Goal: Use online tool/utility: Utilize a website feature to perform a specific function

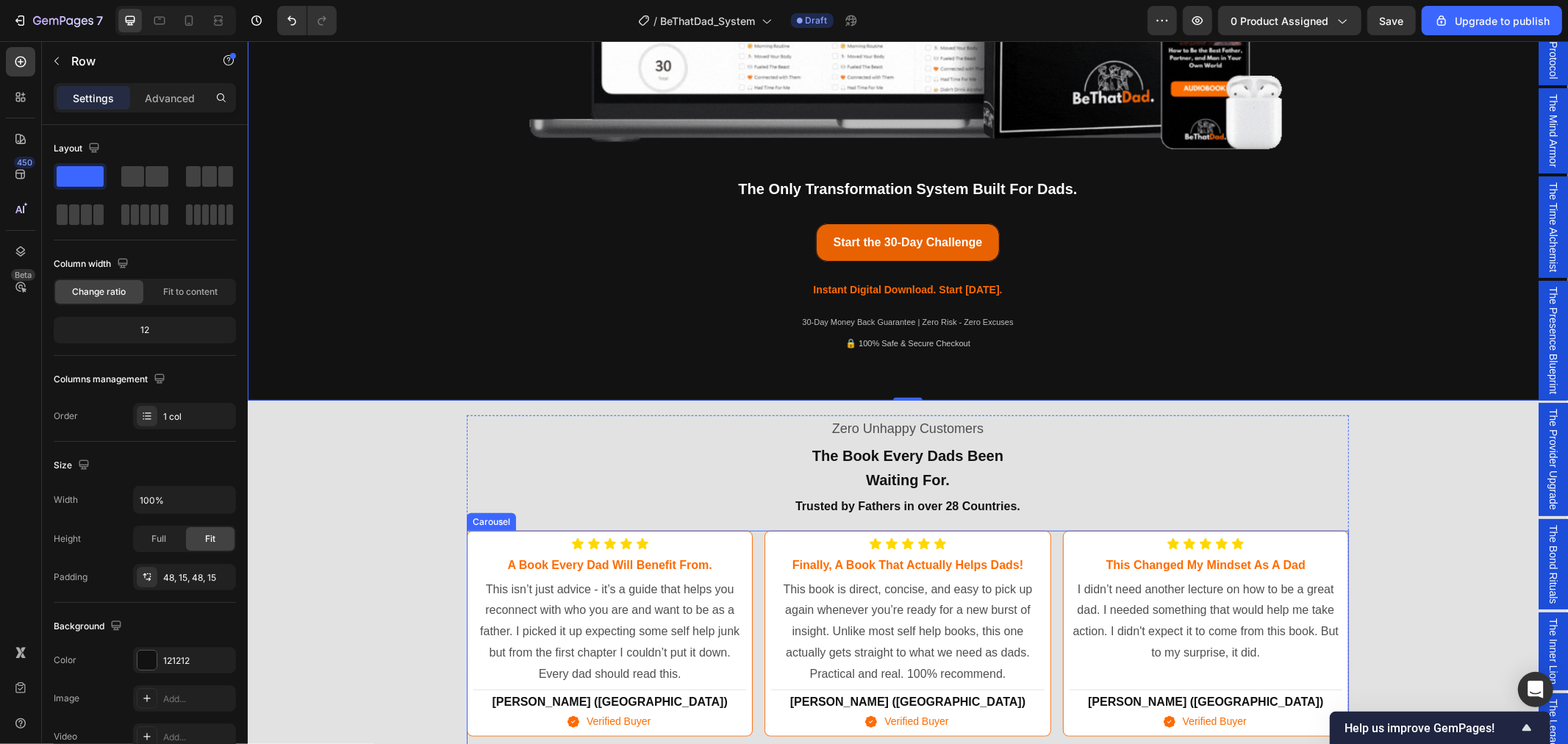
scroll to position [327, 0]
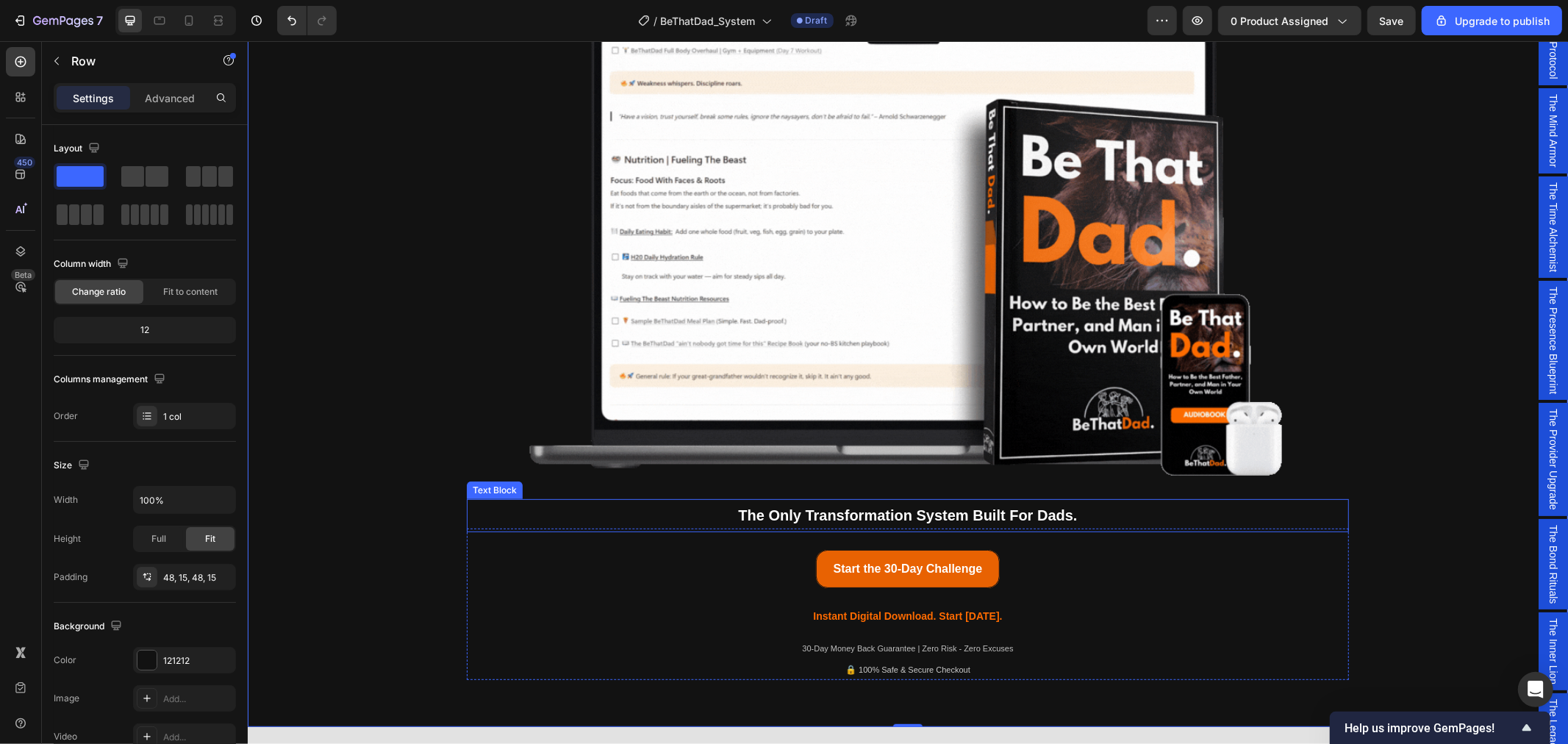
click at [940, 518] on span "The Only Transformation System Built For Dads." at bounding box center [906, 514] width 339 height 16
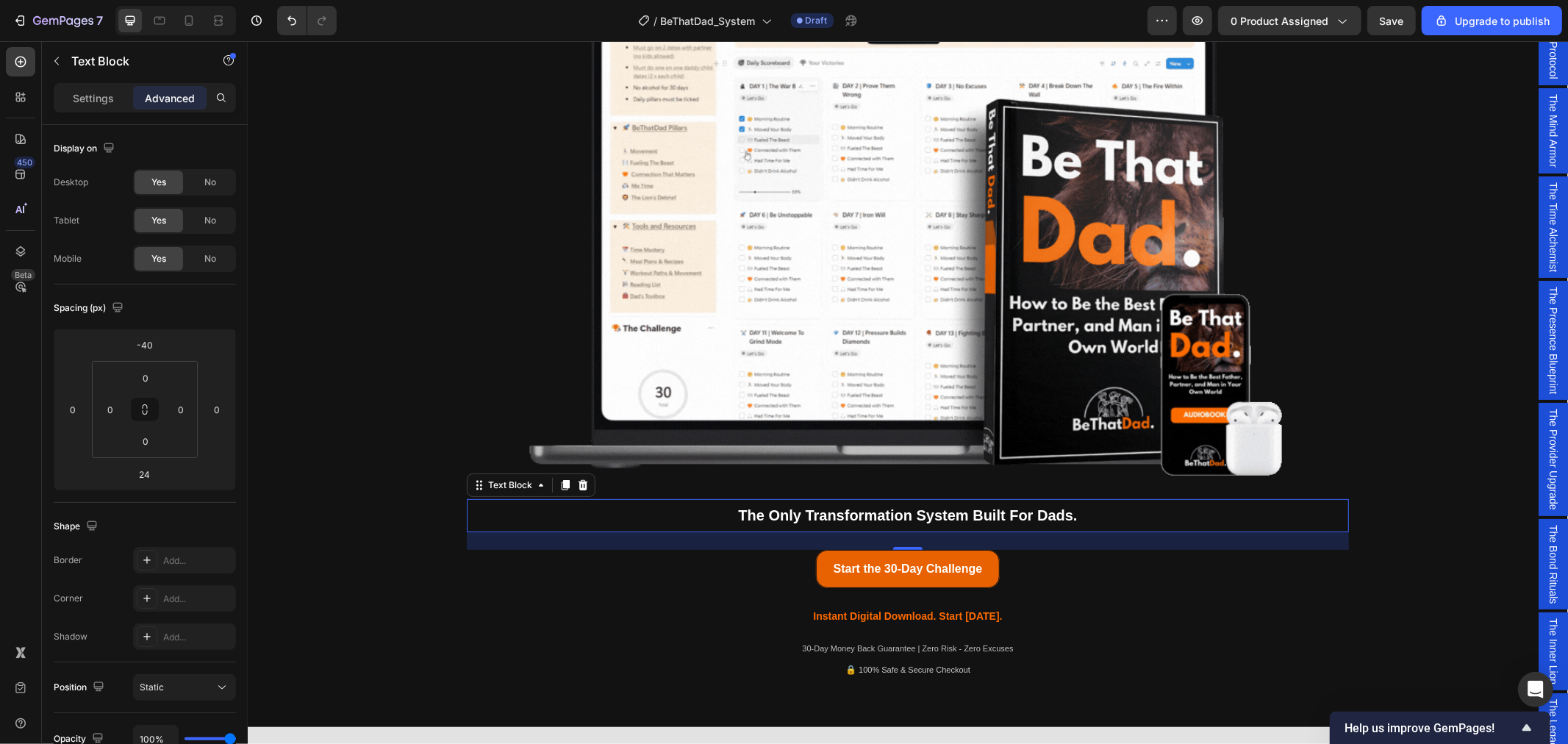
click at [1047, 514] on span "The Only Transformation System Built For Dads." at bounding box center [906, 514] width 339 height 16
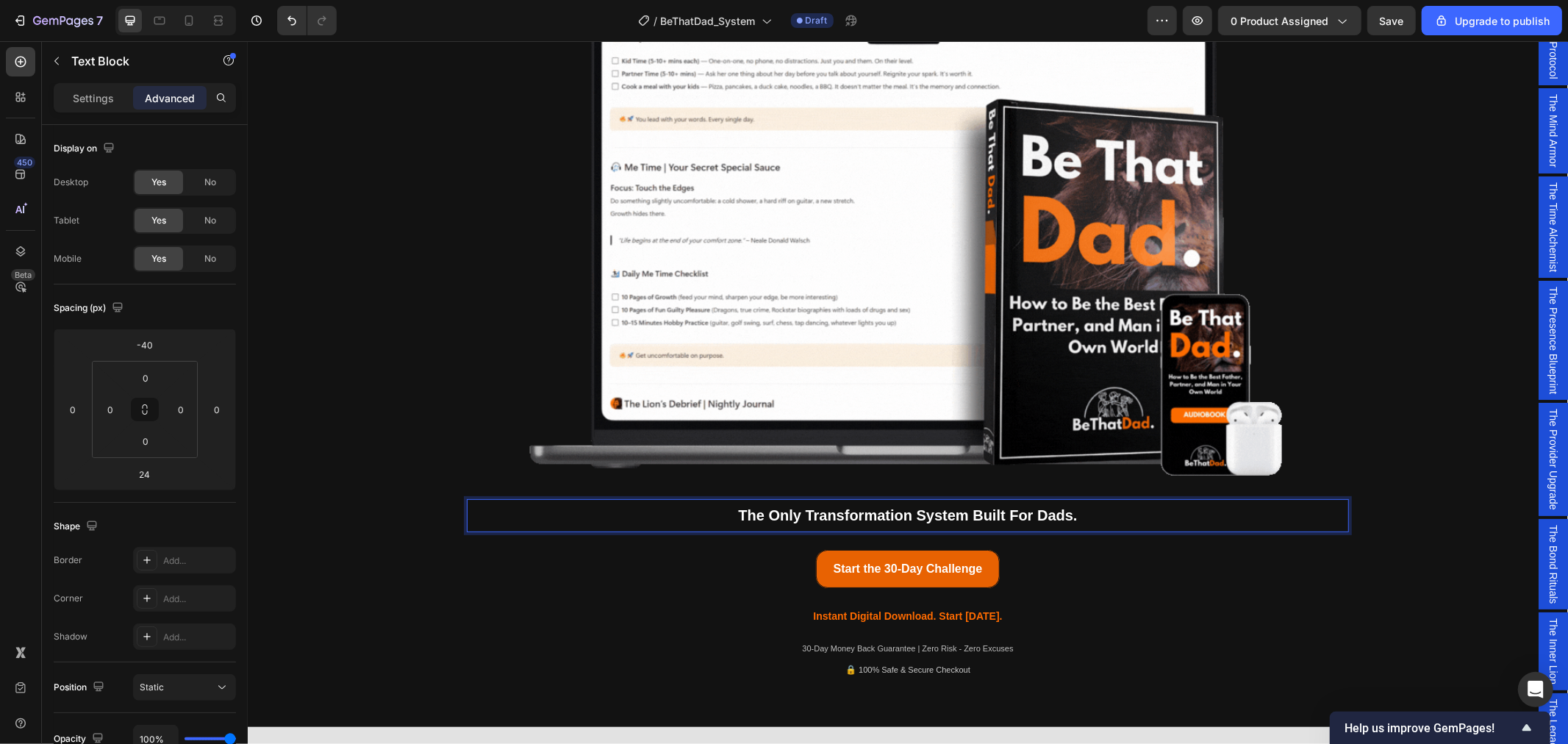
click at [1082, 516] on p "The Only Transformation System Built For Dads." at bounding box center [907, 514] width 879 height 30
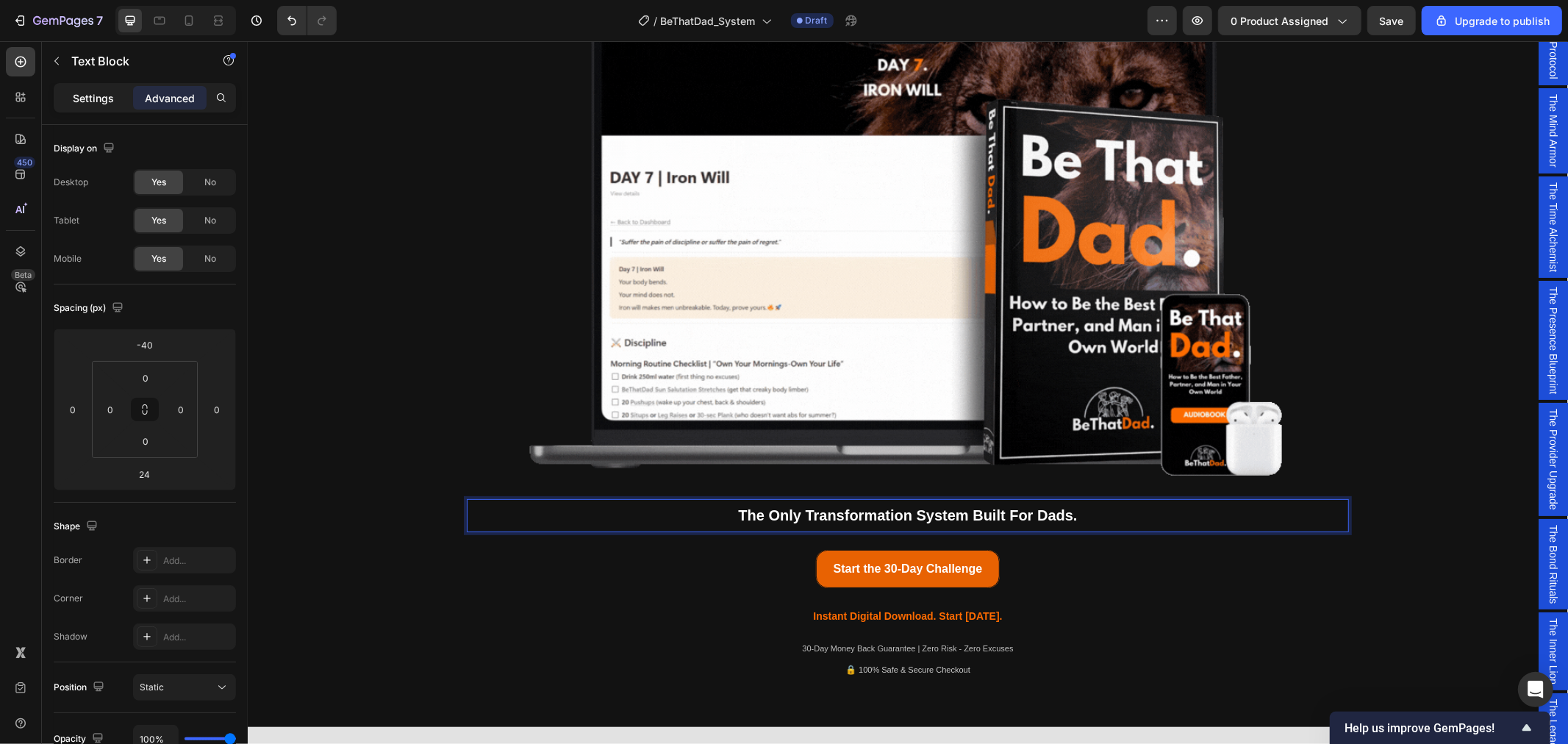
click at [100, 96] on p "Settings" at bounding box center [94, 98] width 42 height 16
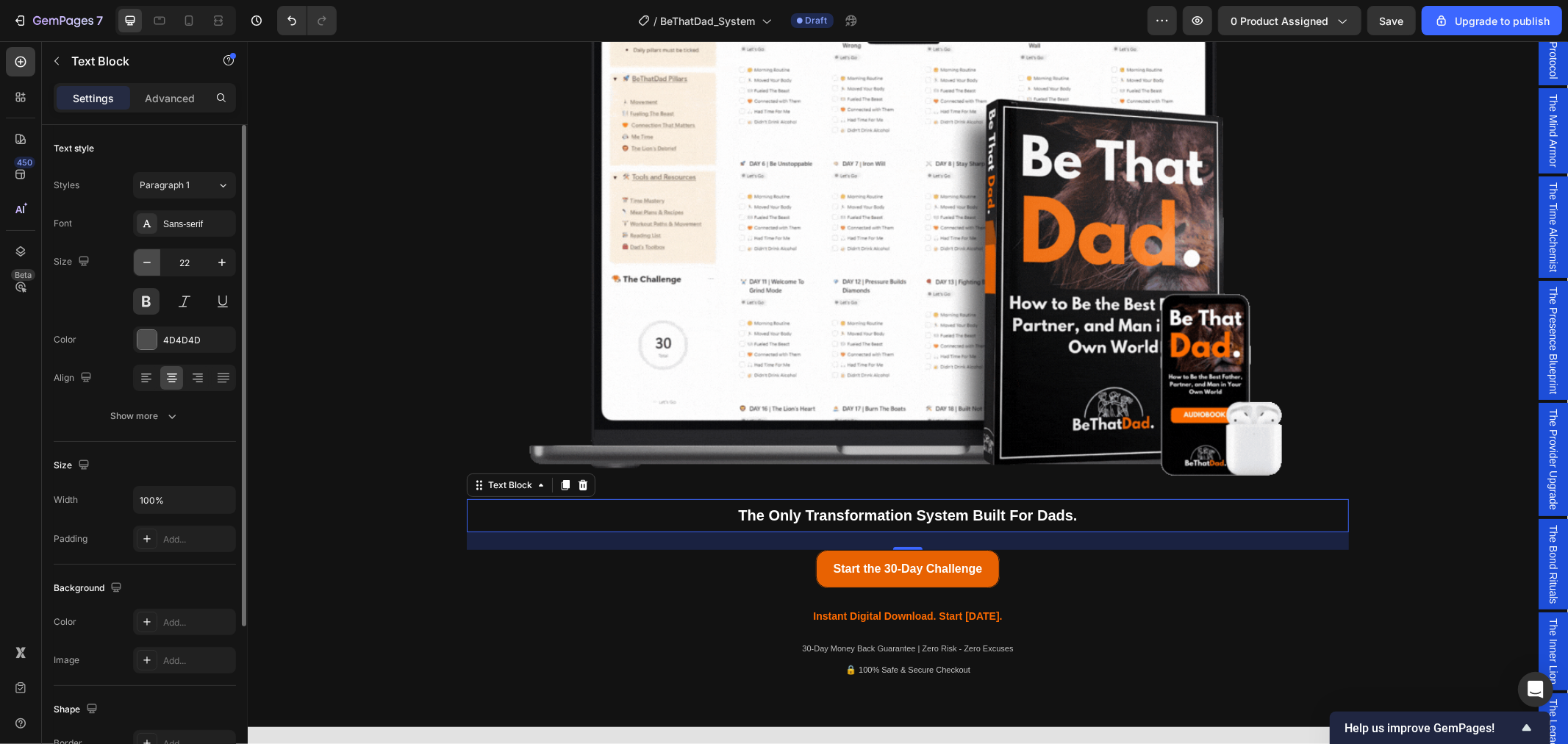
click at [147, 265] on icon "button" at bounding box center [146, 262] width 15 height 15
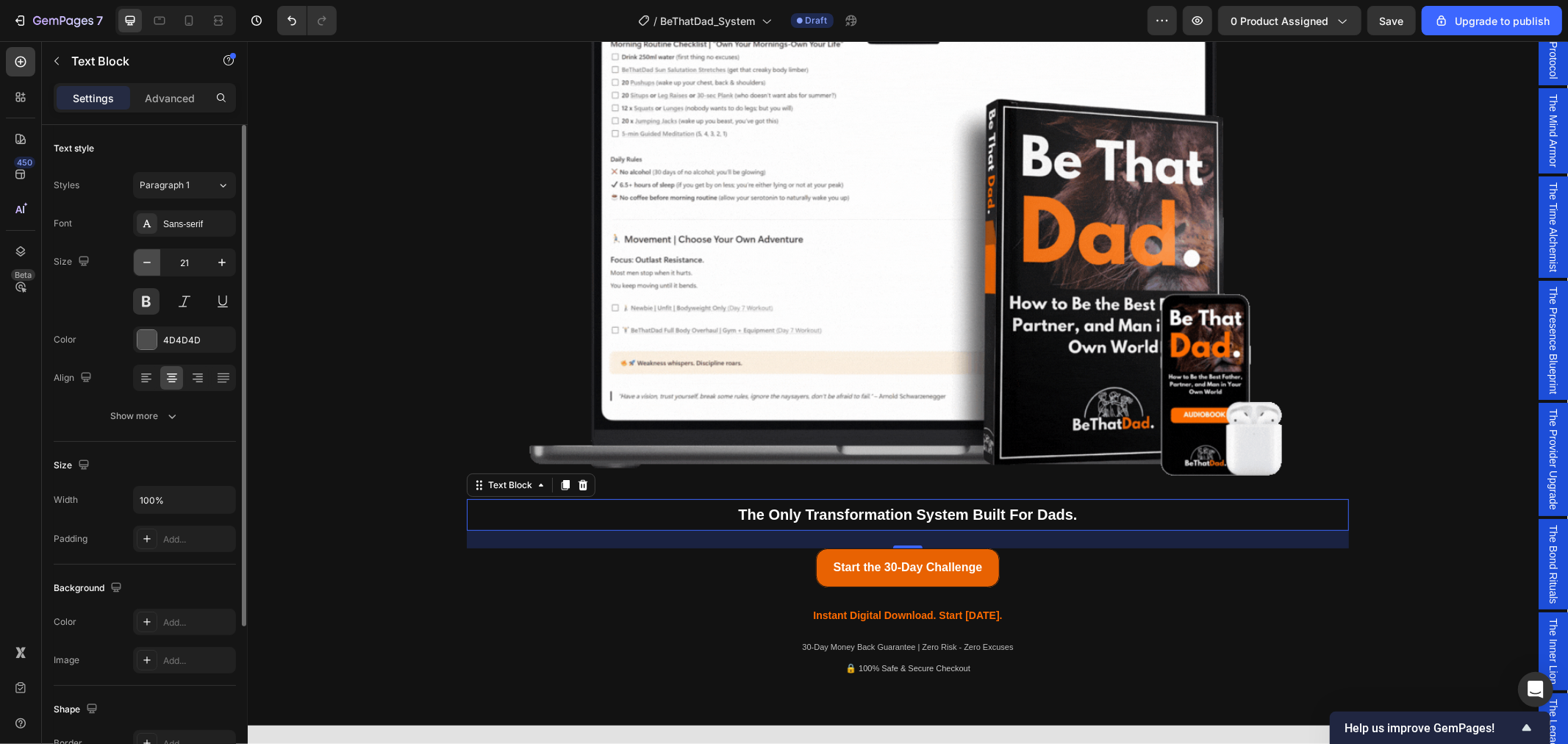
click at [147, 265] on icon "button" at bounding box center [146, 262] width 15 height 15
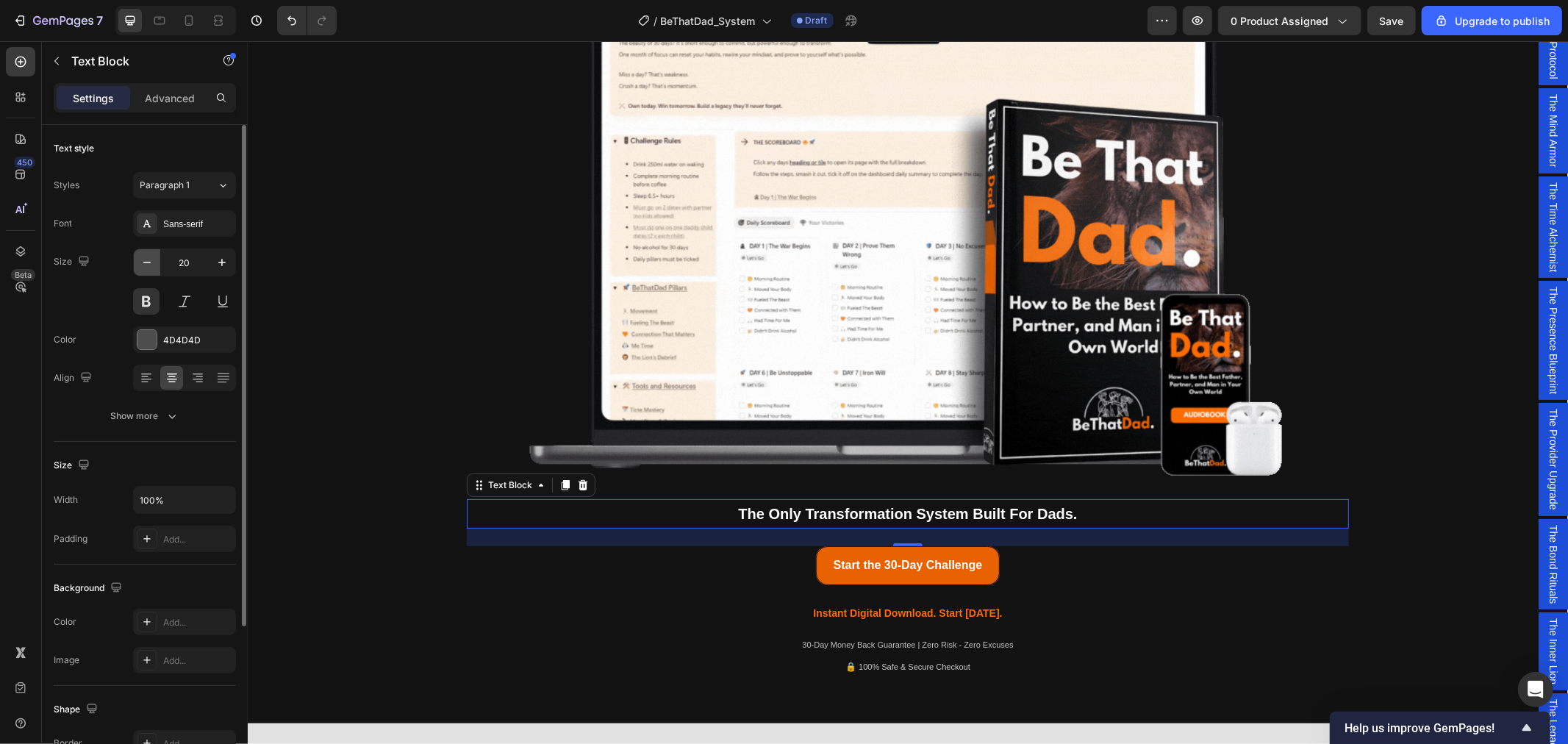
click at [147, 265] on icon "button" at bounding box center [146, 262] width 15 height 15
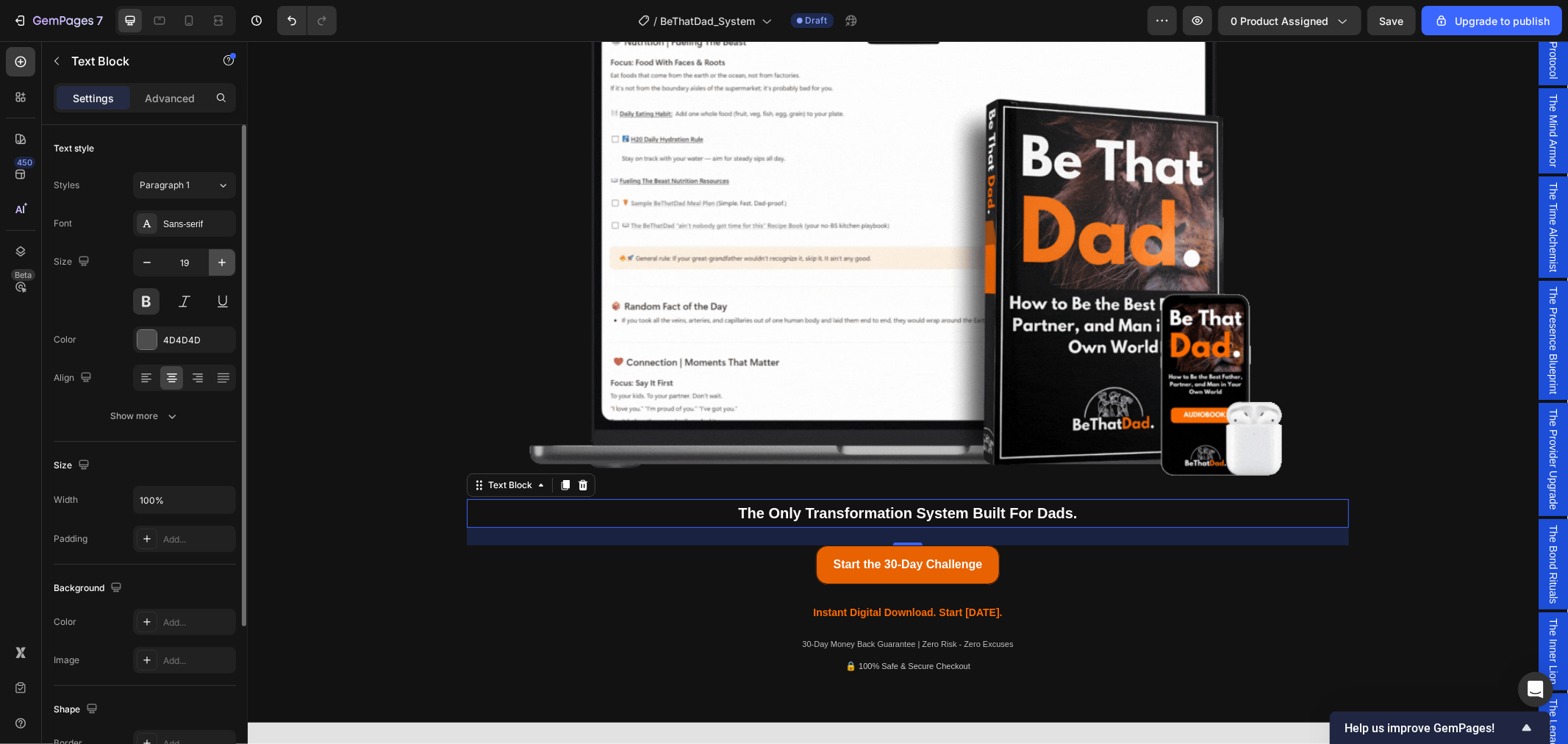
click at [218, 262] on icon "button" at bounding box center [222, 262] width 7 height 7
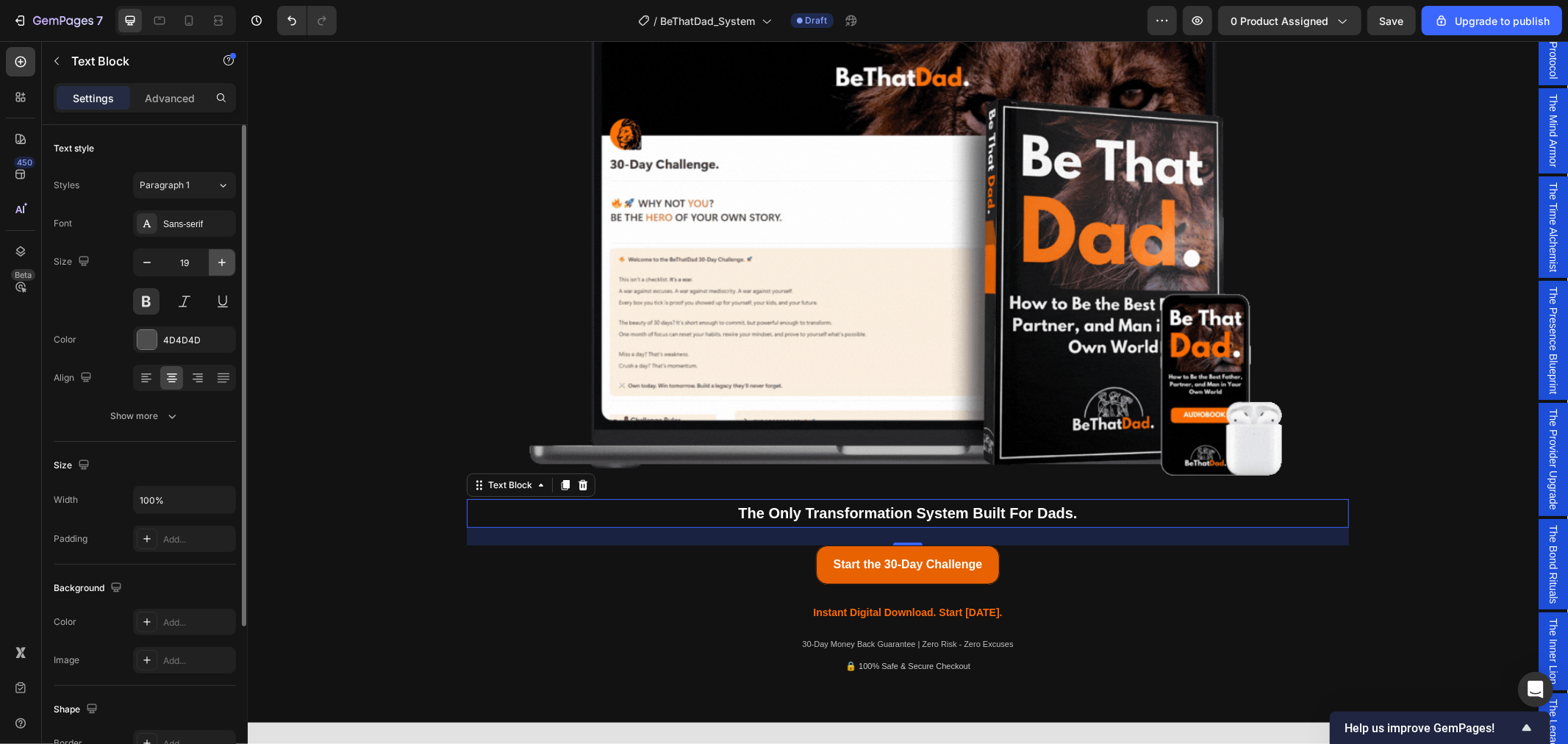
type input "20"
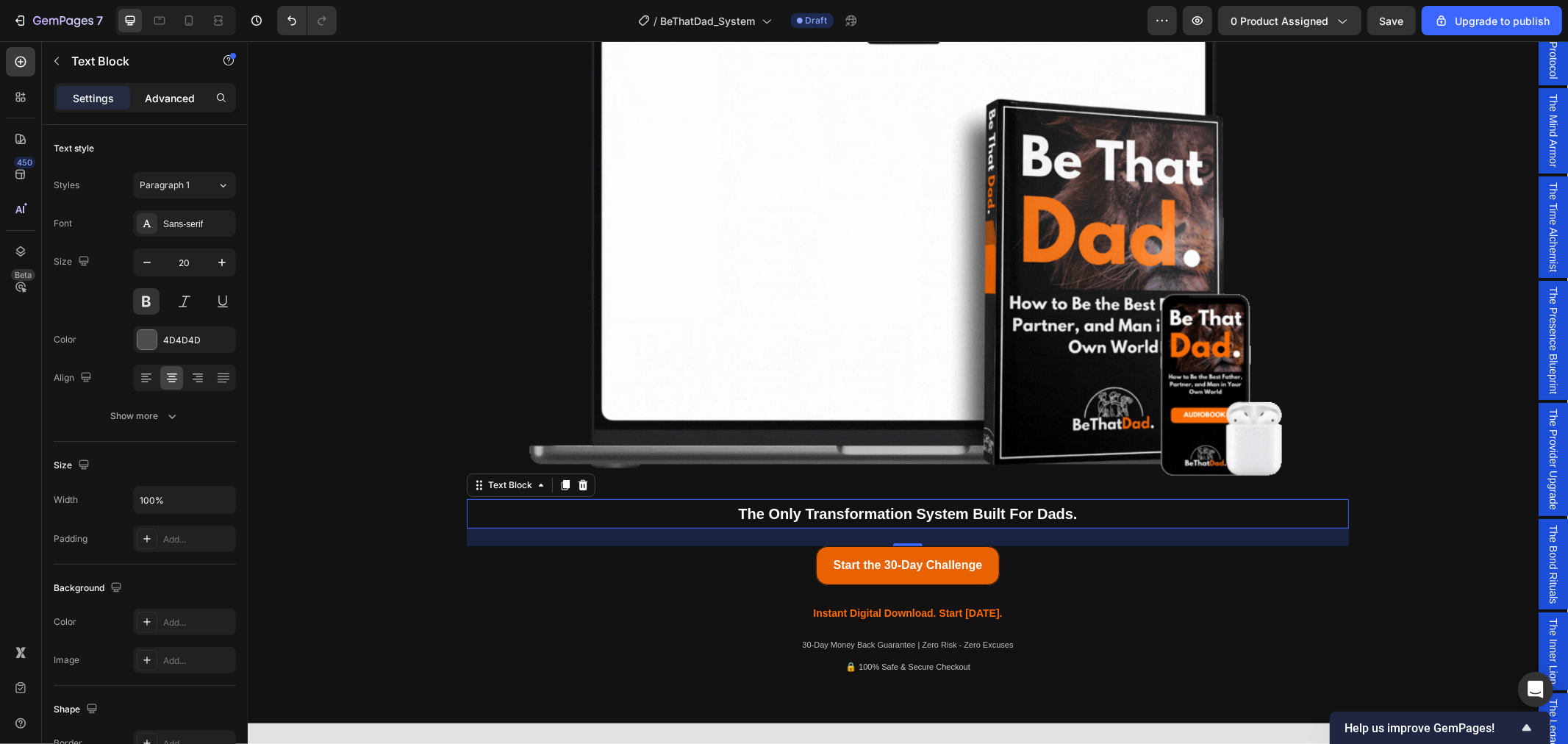
click at [178, 94] on p "Advanced" at bounding box center [170, 98] width 50 height 16
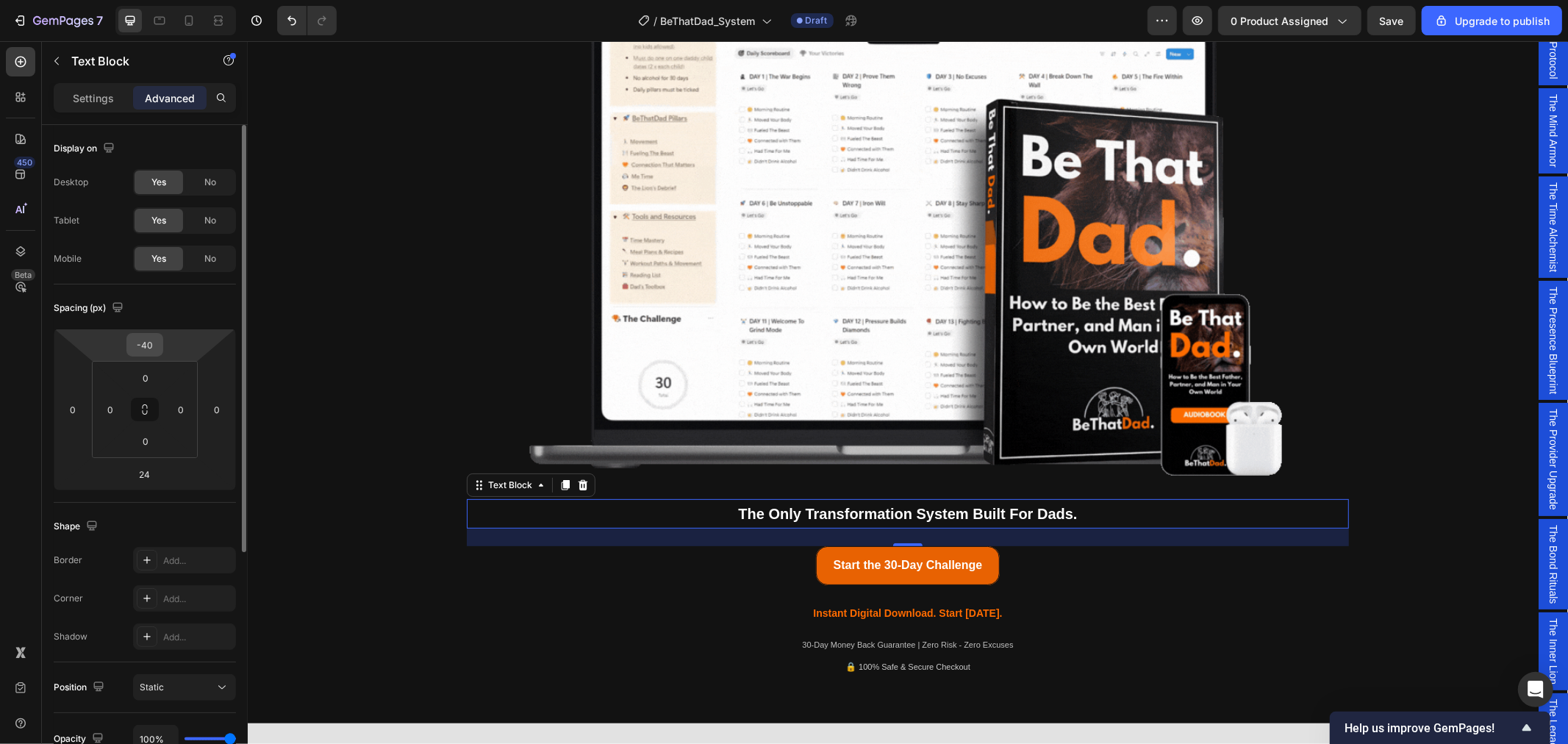
click at [155, 344] on input "-40" at bounding box center [145, 344] width 29 height 22
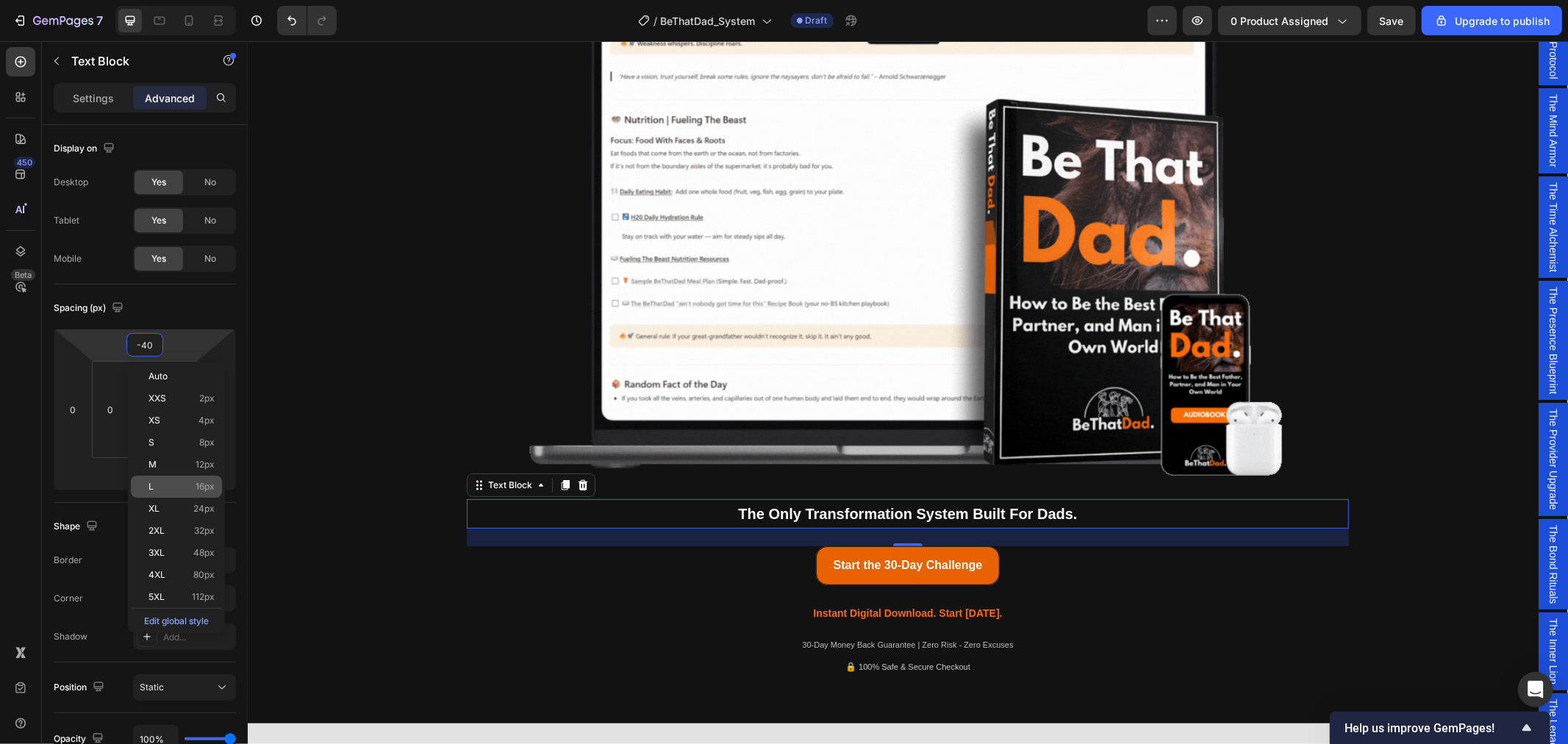
click at [178, 482] on p "L 16px" at bounding box center [181, 487] width 66 height 10
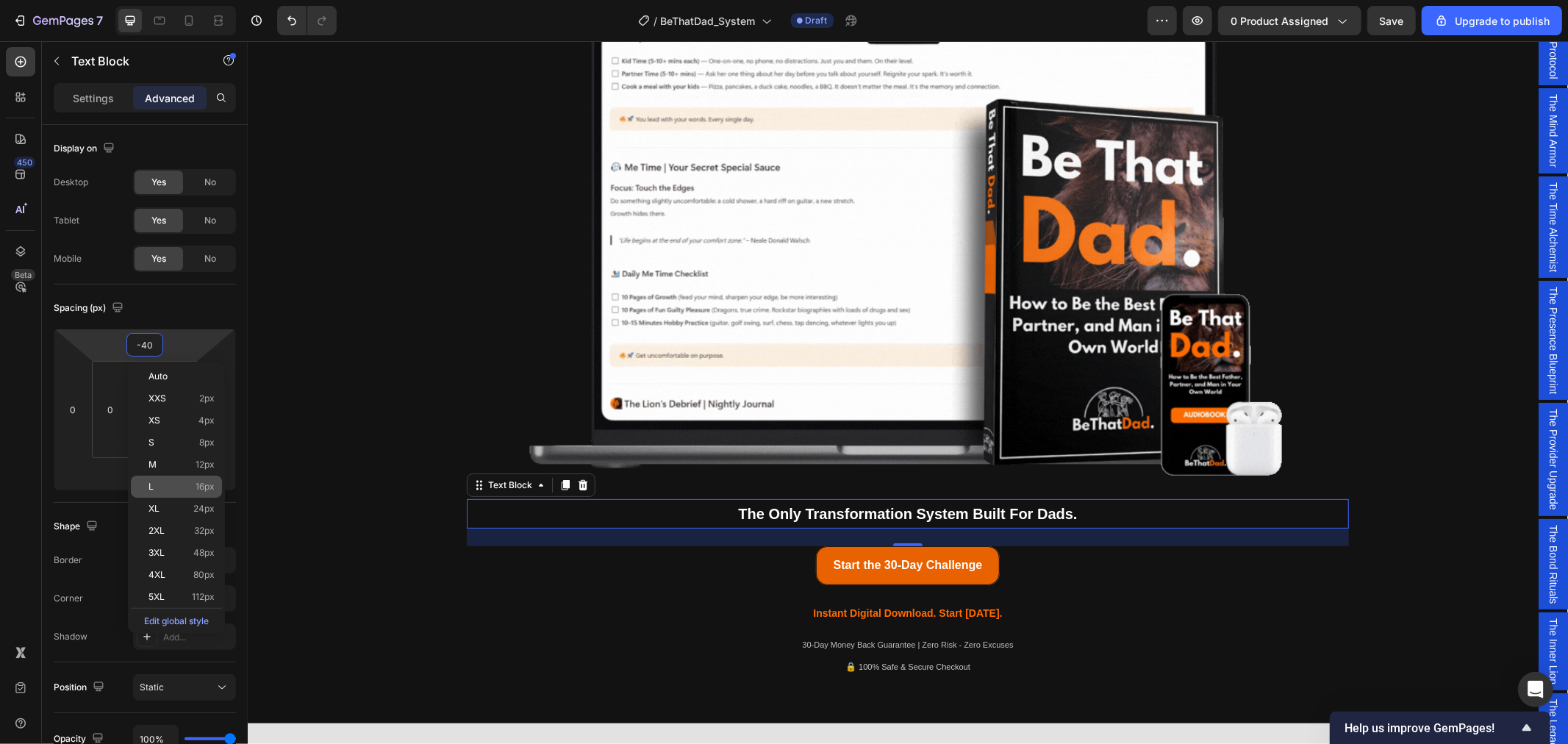
type input "16"
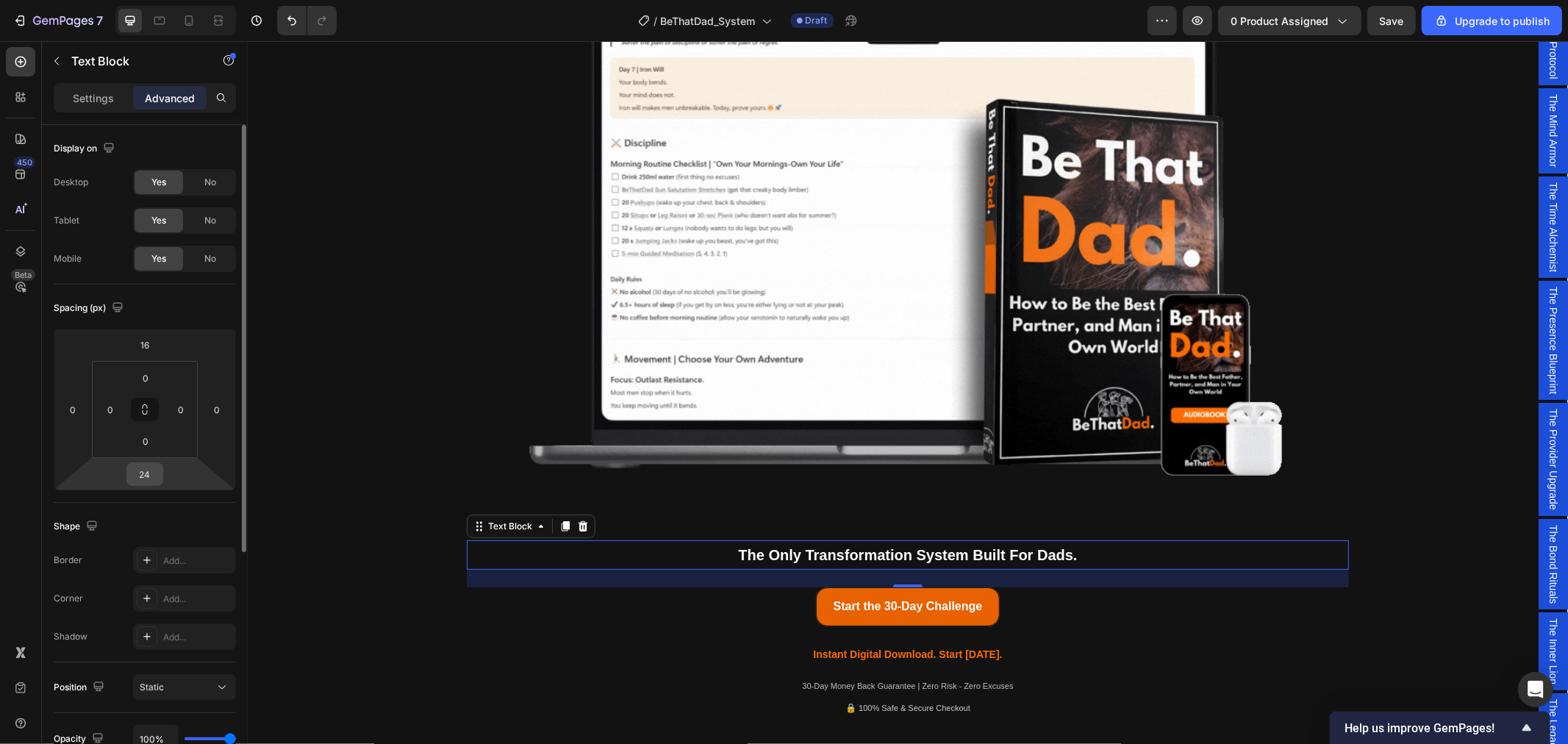
click at [157, 474] on input "24" at bounding box center [145, 474] width 29 height 22
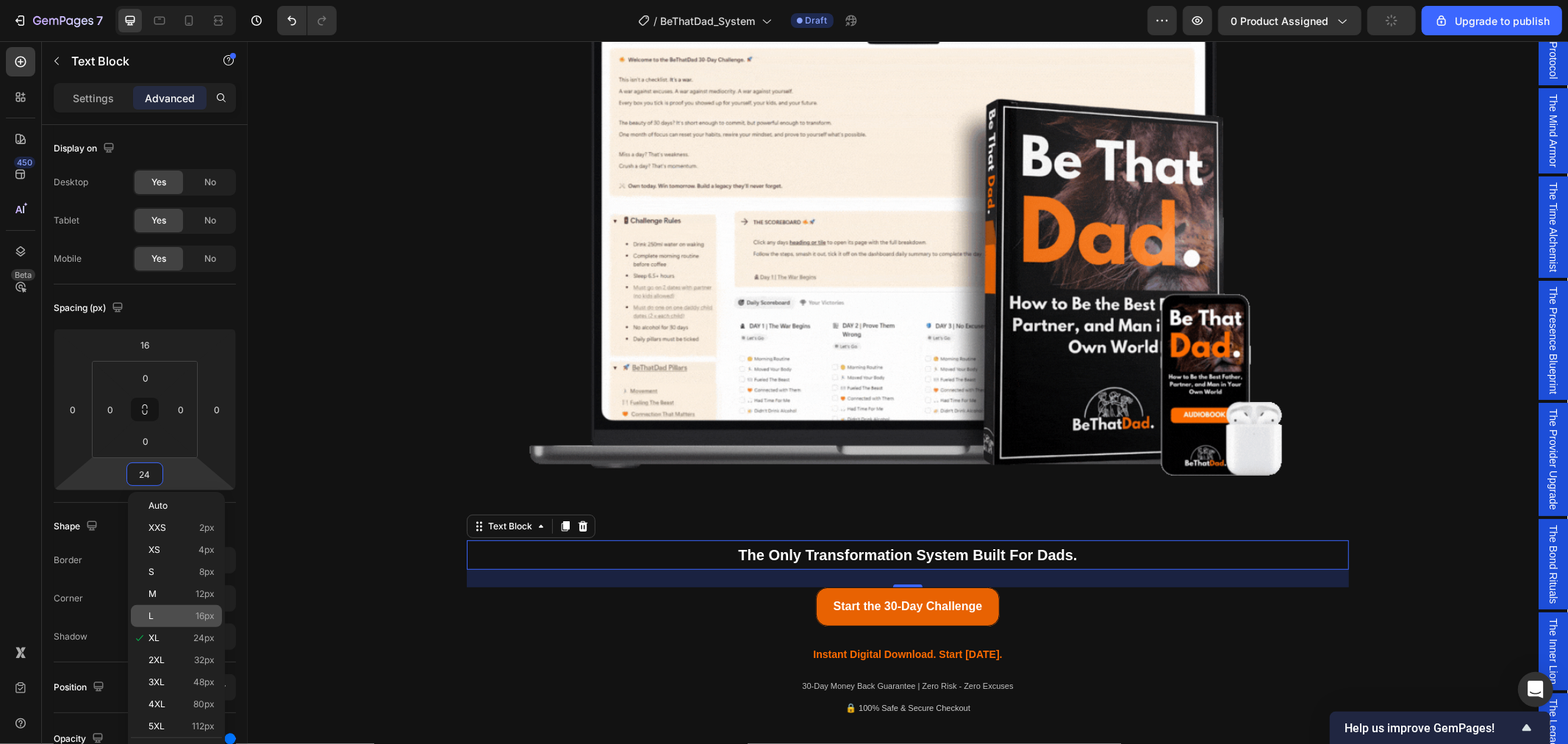
click at [170, 607] on div "L 16px" at bounding box center [176, 615] width 91 height 22
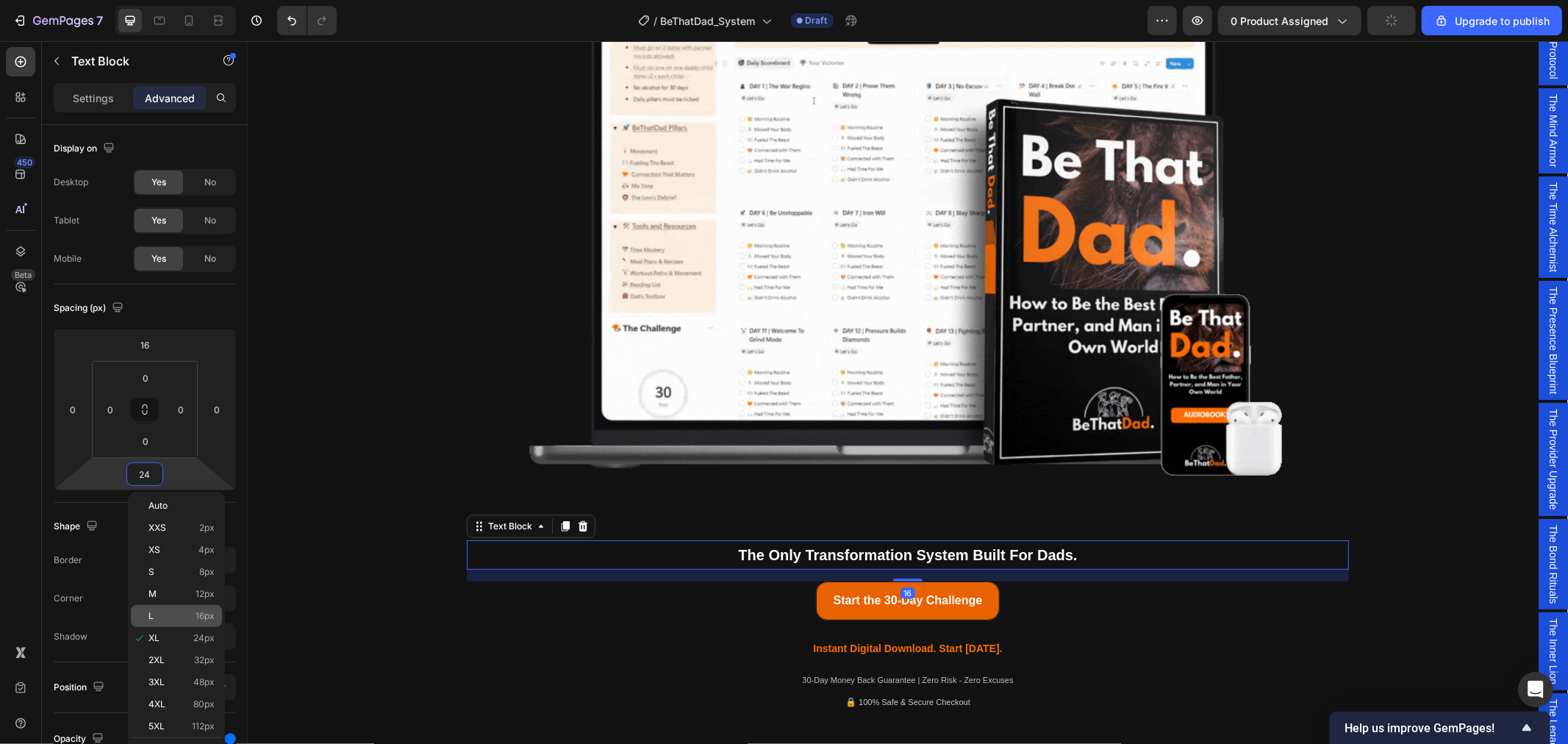
type input "16"
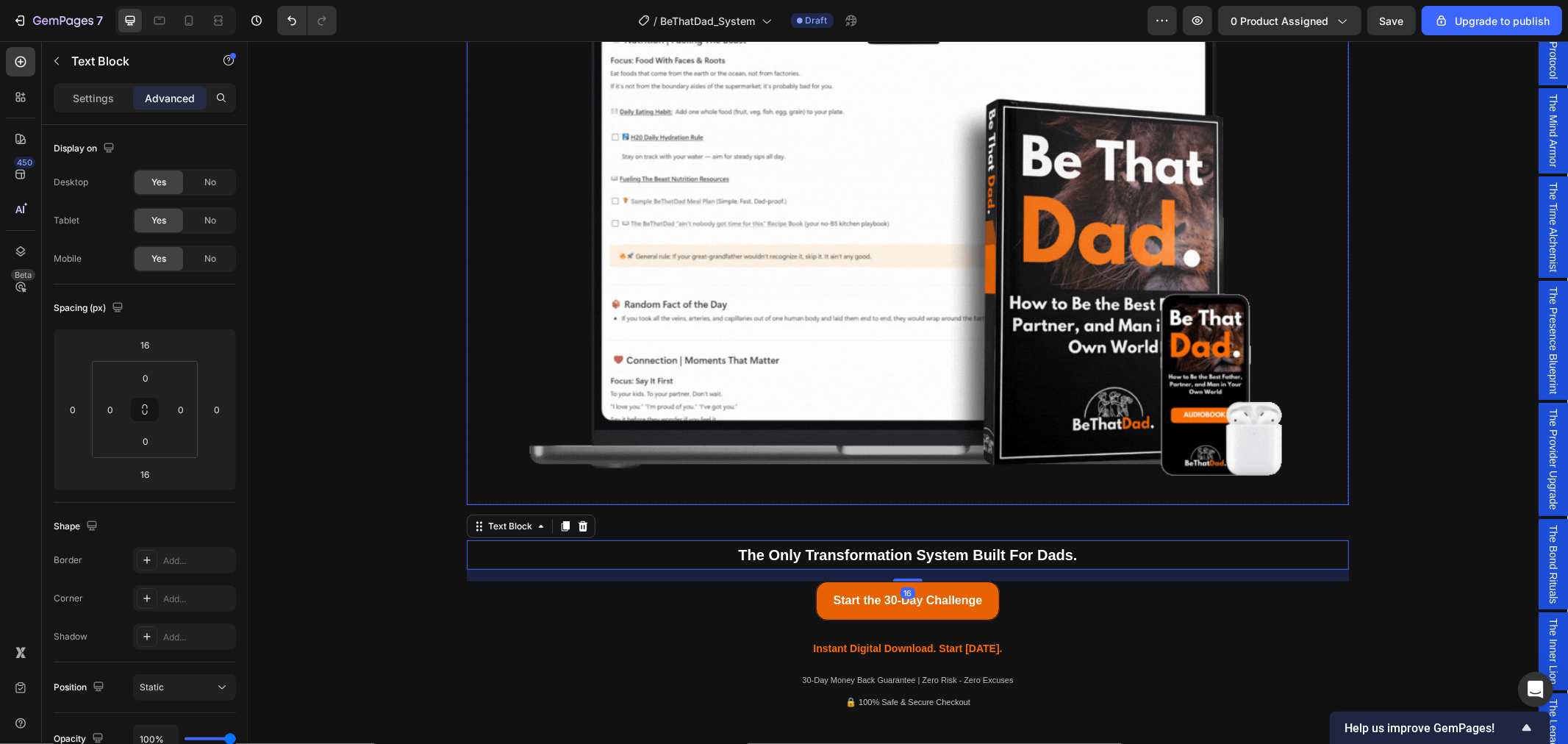
click at [804, 488] on img at bounding box center [907, 248] width 882 height 513
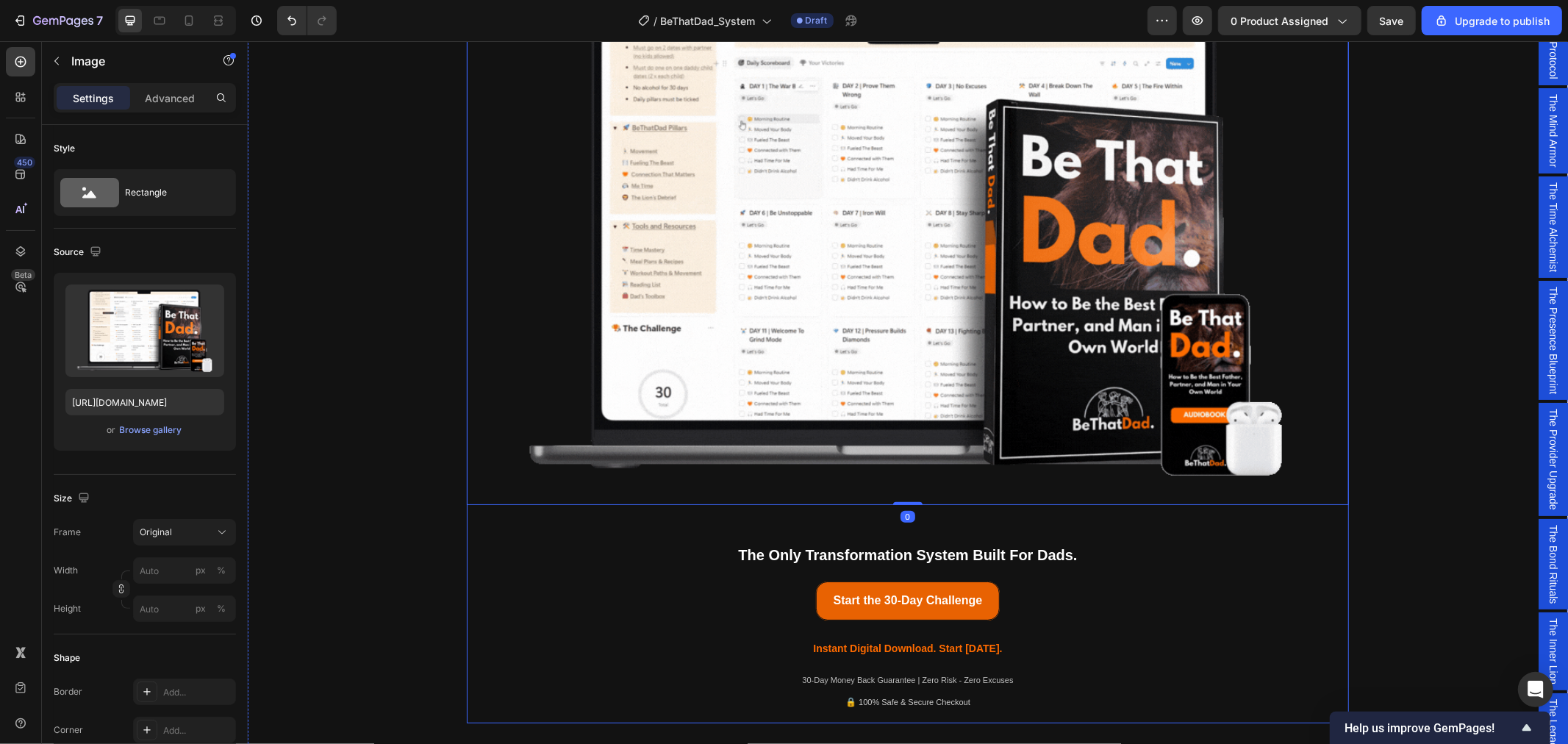
click at [802, 526] on div "Being a dad is f*cking hard. Society expects you to be everything. But no one s…" at bounding box center [907, 250] width 882 height 943
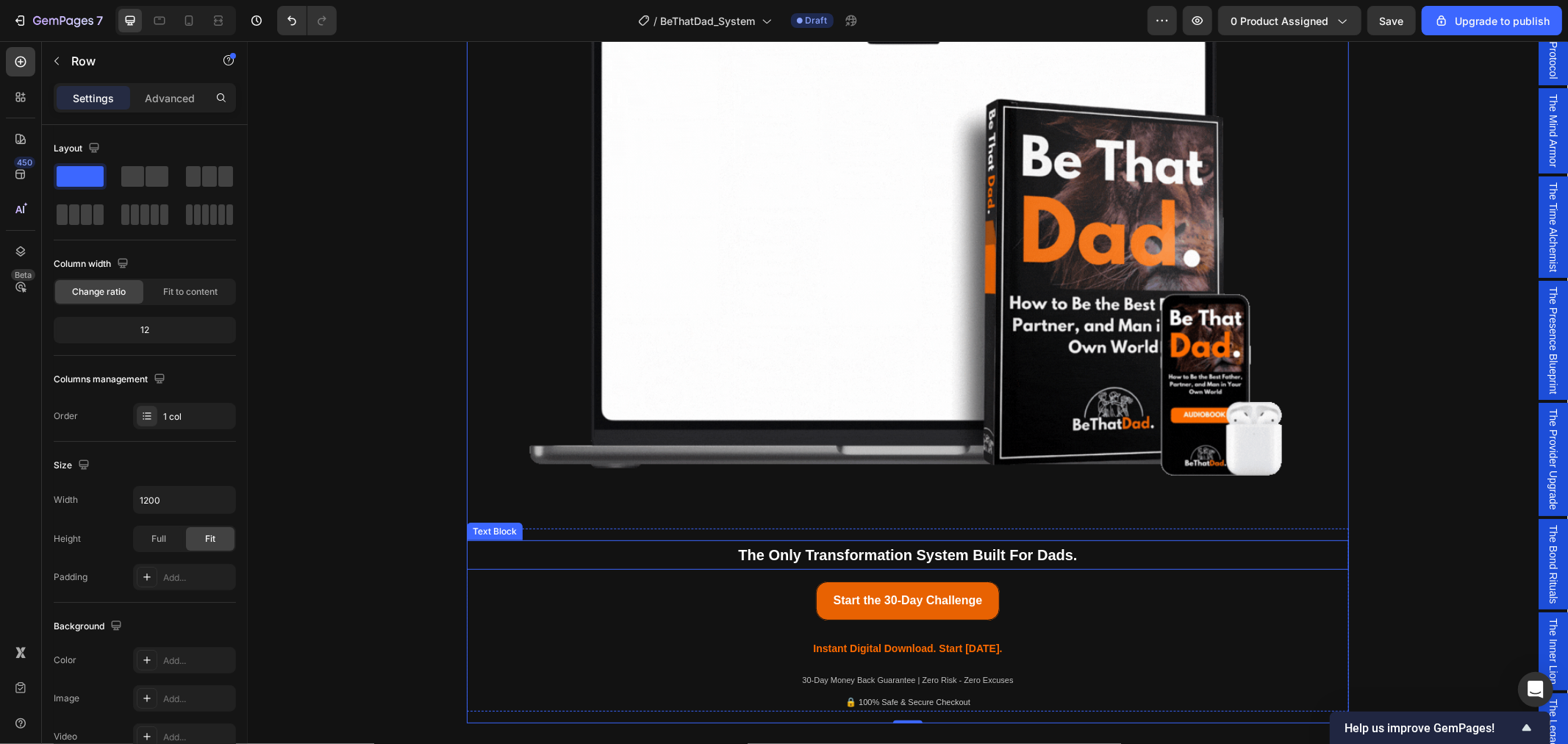
click at [711, 553] on p "The Only Transformation System Built For Dads." at bounding box center [907, 554] width 879 height 27
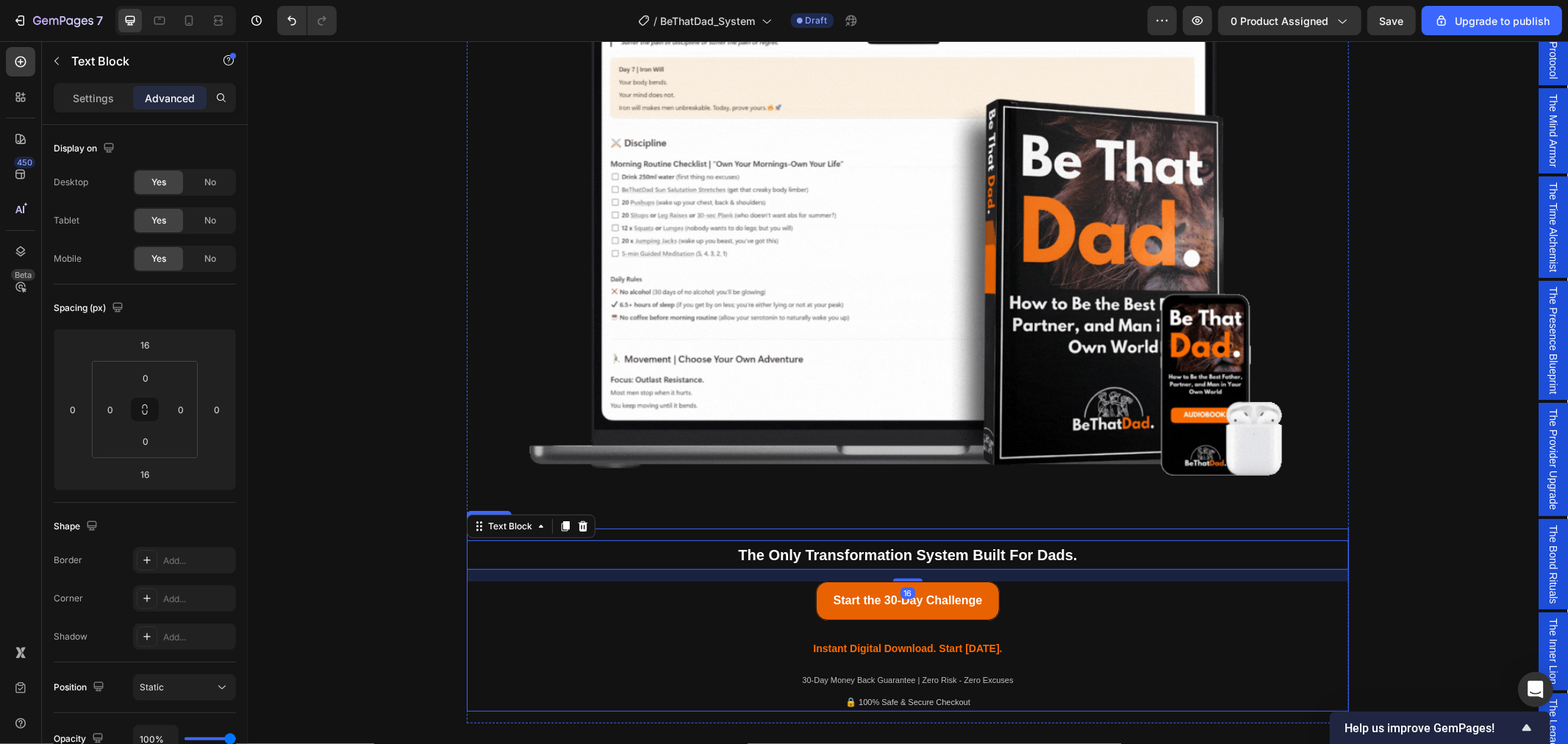
click at [719, 529] on div "The Only Transformation System Built For Dads. Text Block 16 Icon Icon Icon Ico…" at bounding box center [907, 553] width 882 height 53
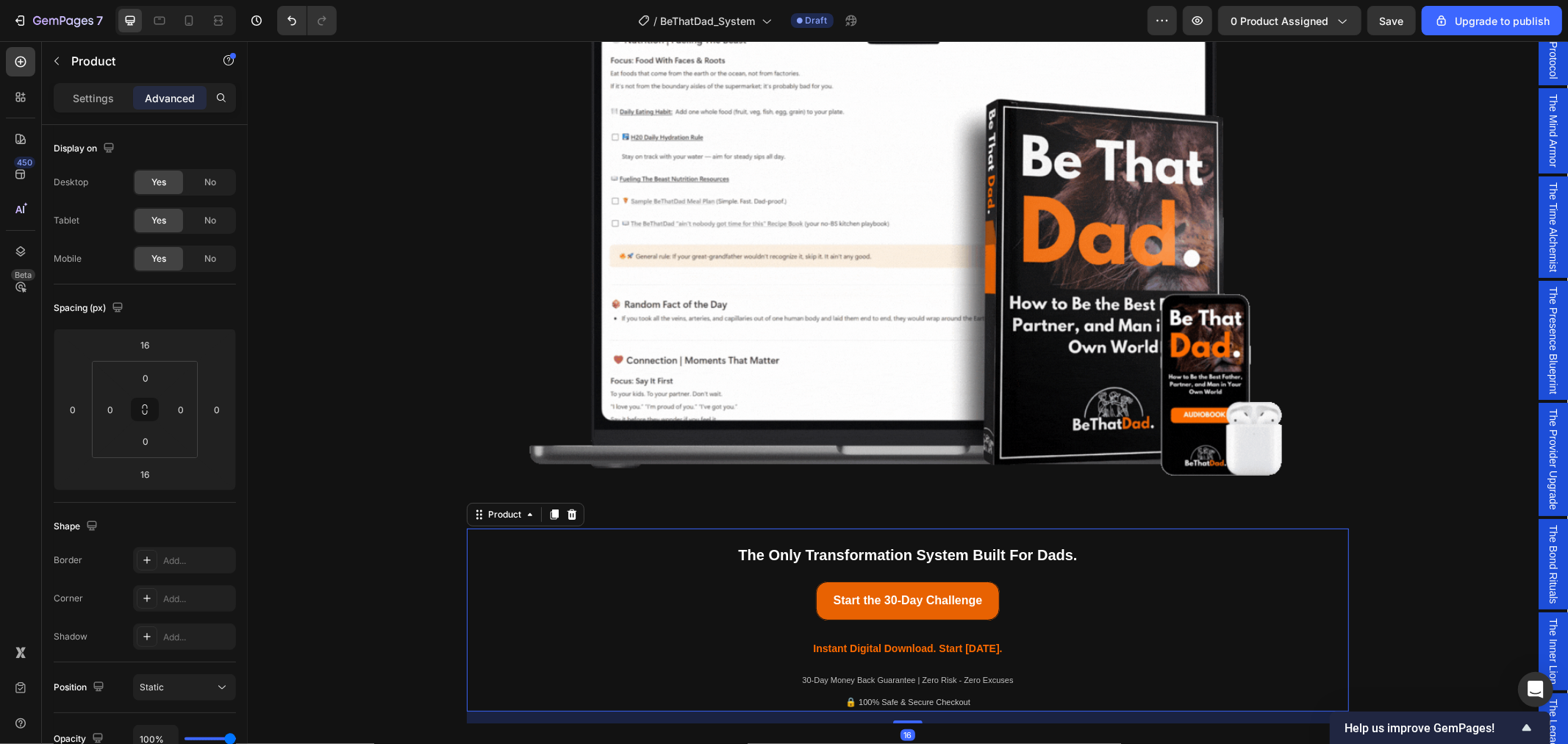
click at [718, 500] on img at bounding box center [907, 248] width 882 height 513
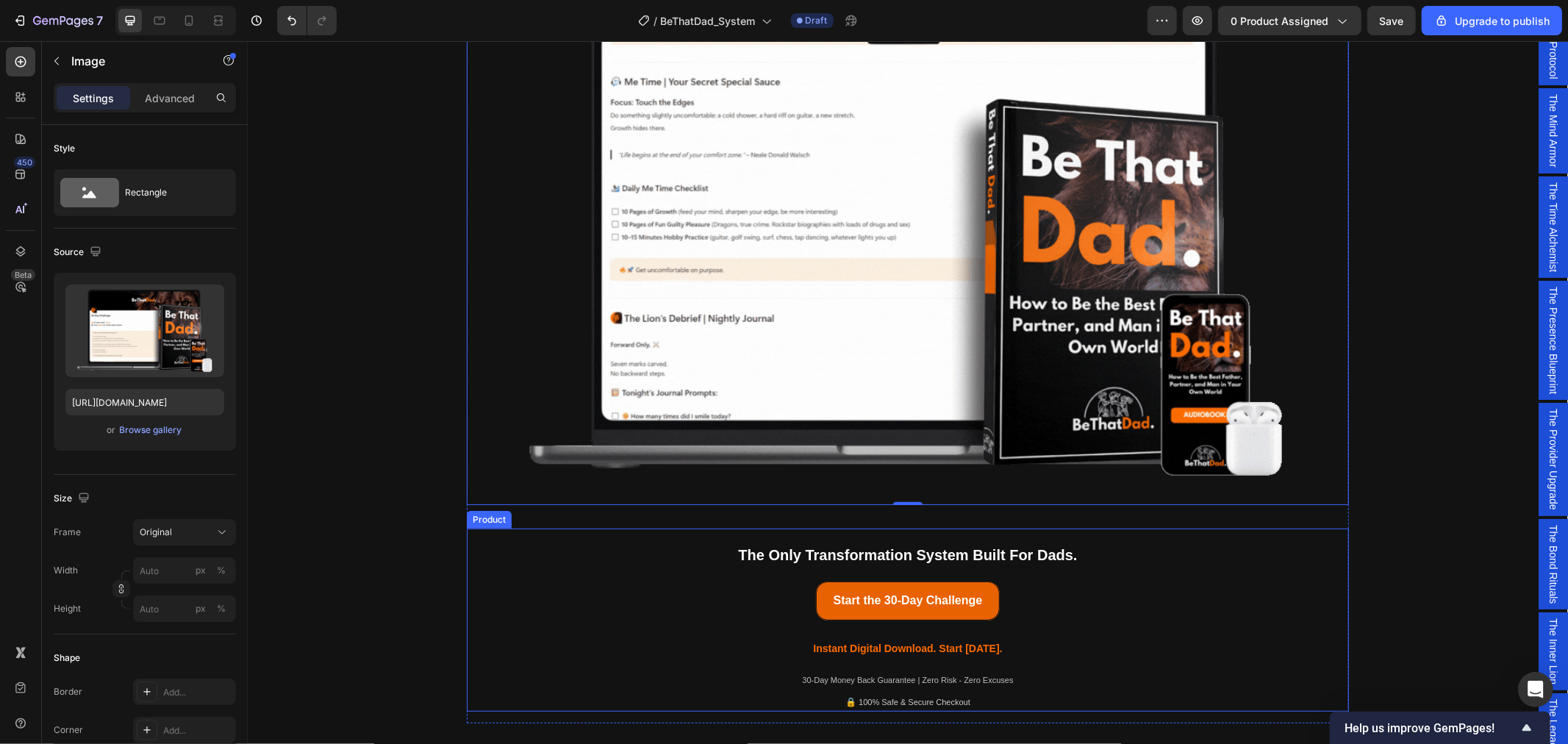
click at [686, 539] on div "The Only Transformation System Built For Dads. Text Block Icon Icon Icon Icon I…" at bounding box center [907, 553] width 882 height 53
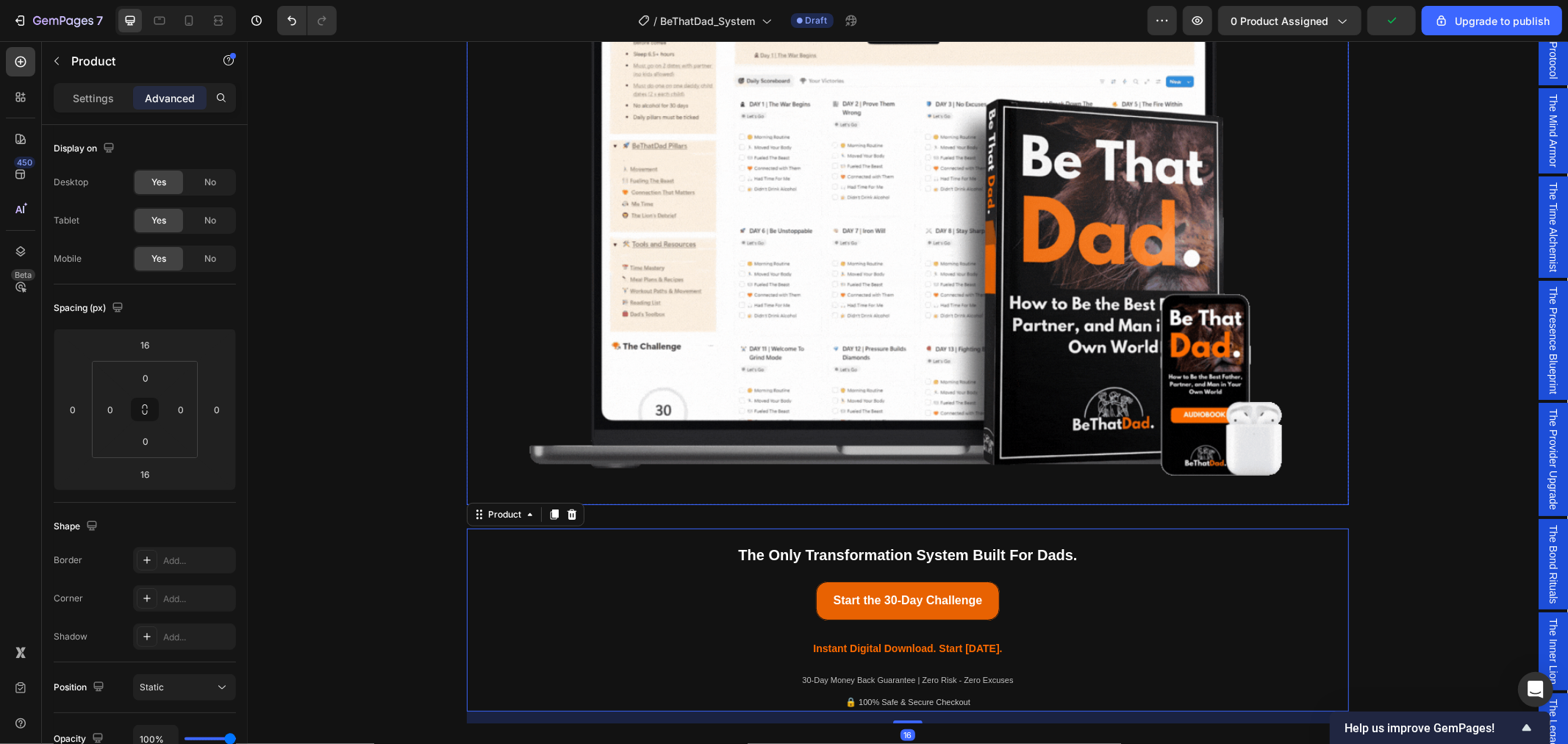
click at [678, 485] on img at bounding box center [907, 248] width 882 height 513
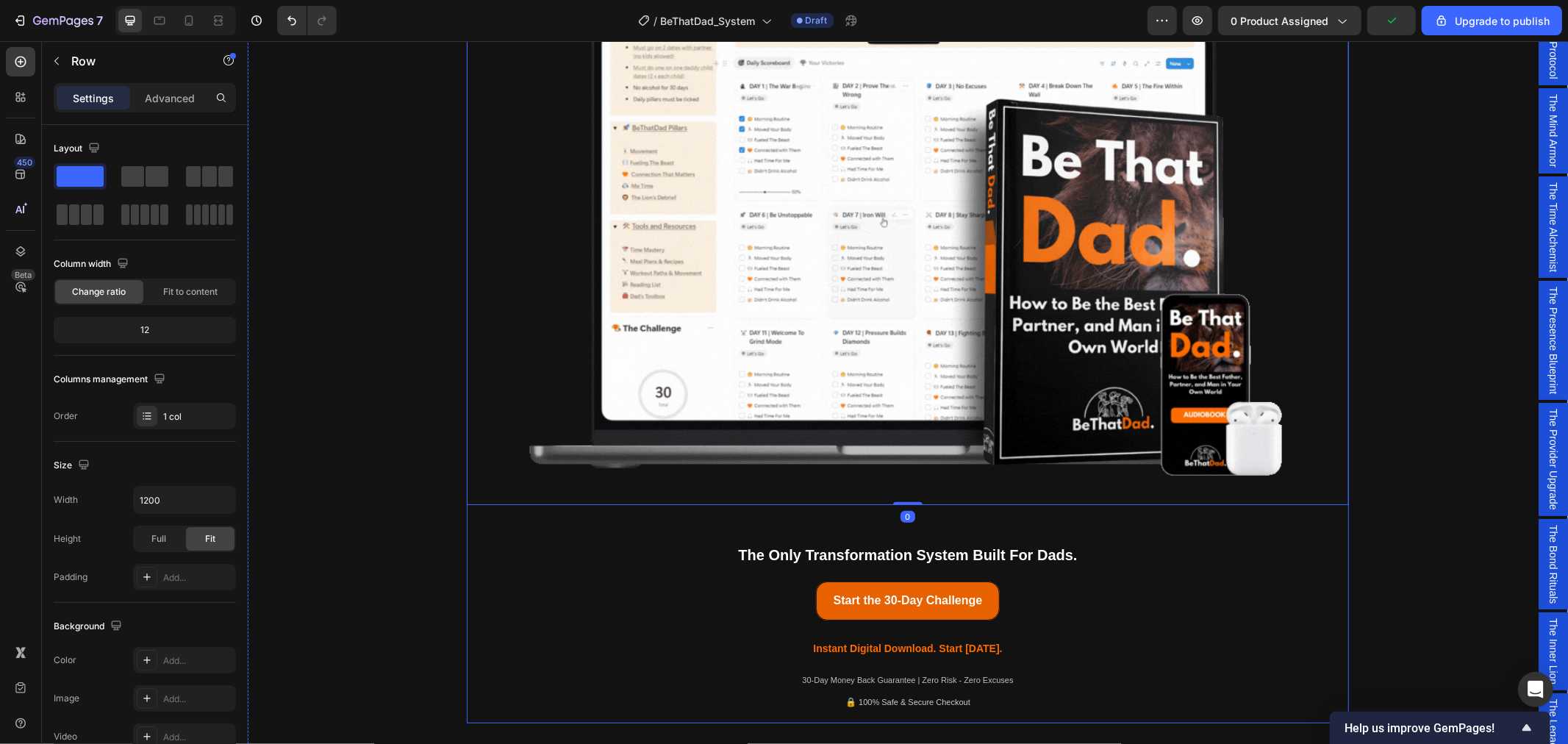
click at [676, 514] on div "Being a dad is f*cking hard. Society expects you to be everything. But no one s…" at bounding box center [907, 250] width 882 height 943
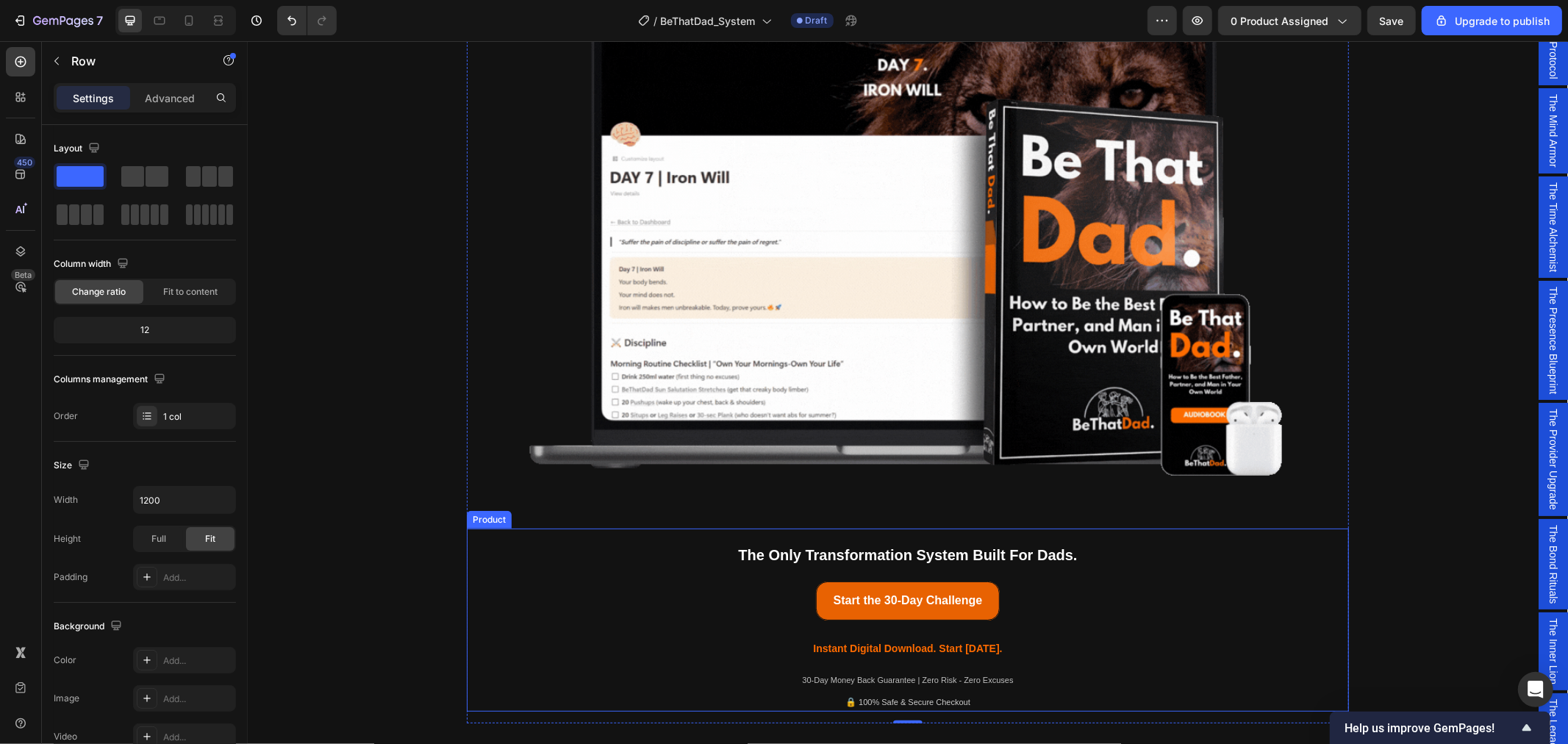
click at [689, 540] on div "The Only Transformation System Built For Dads." at bounding box center [907, 554] width 882 height 29
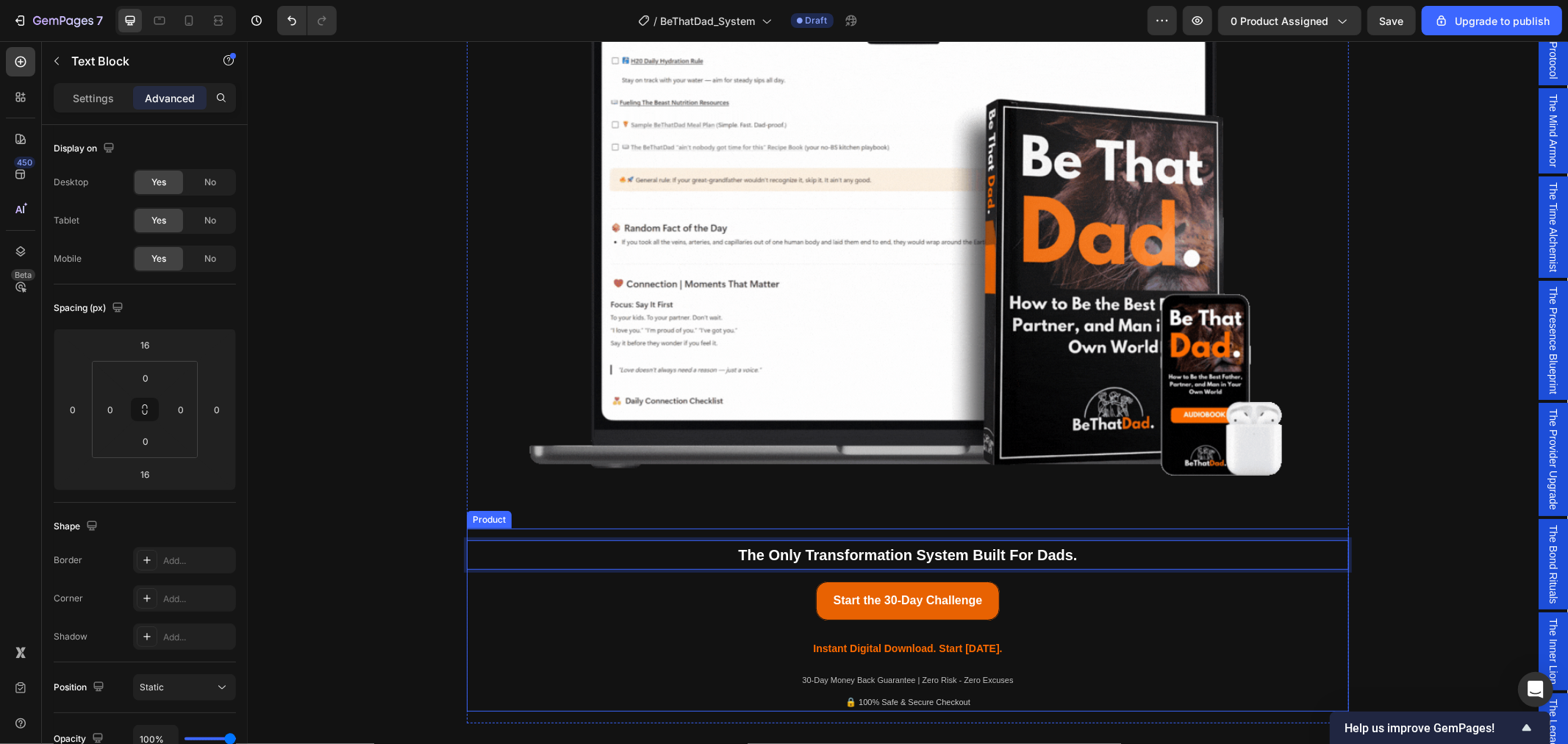
click at [709, 531] on div "The Only Transformation System Built For Dads. Text Block 16 Icon Icon Icon Ico…" at bounding box center [907, 553] width 882 height 53
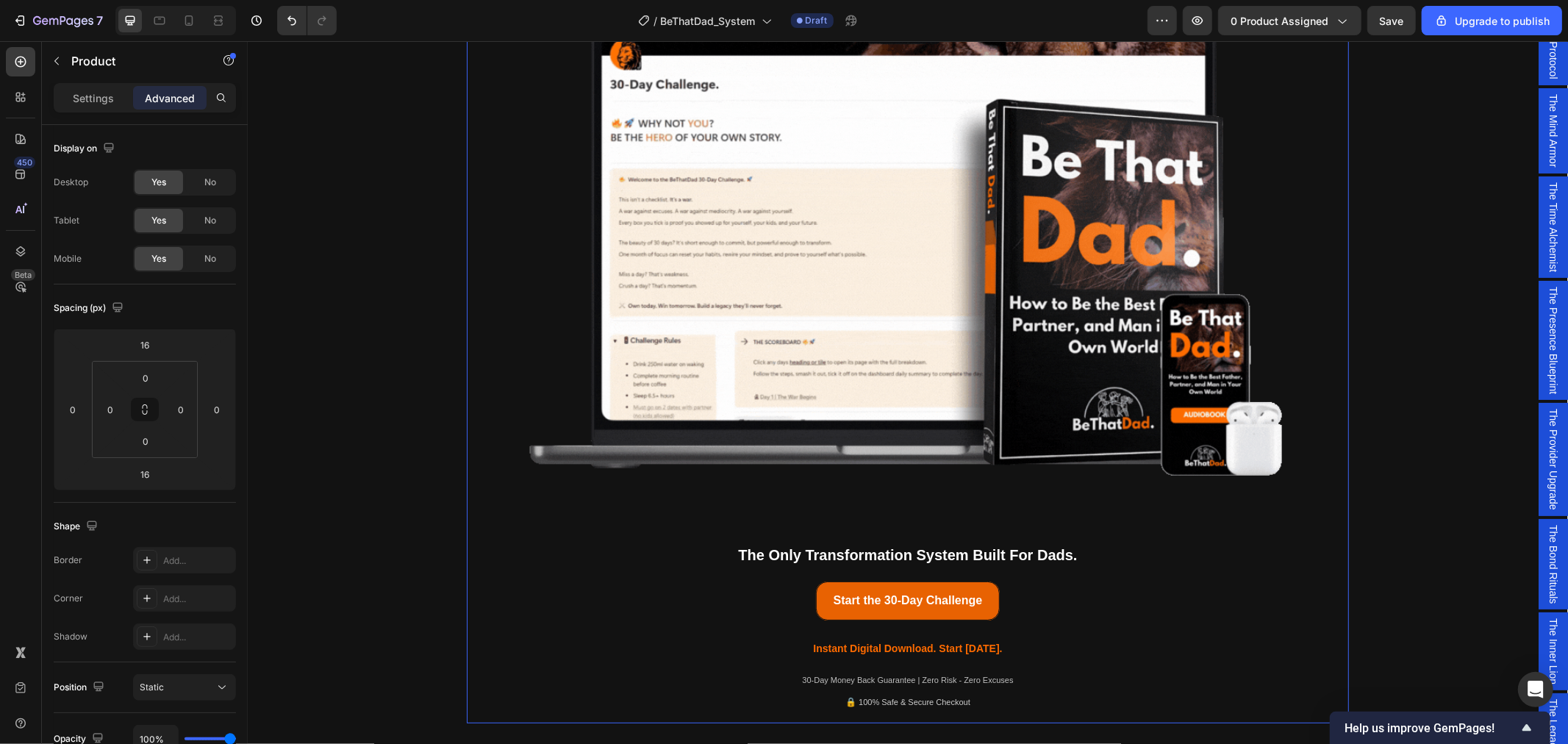
click at [709, 521] on div "Being a dad is f*cking hard. Society expects you to be everything. But no one s…" at bounding box center [907, 250] width 882 height 943
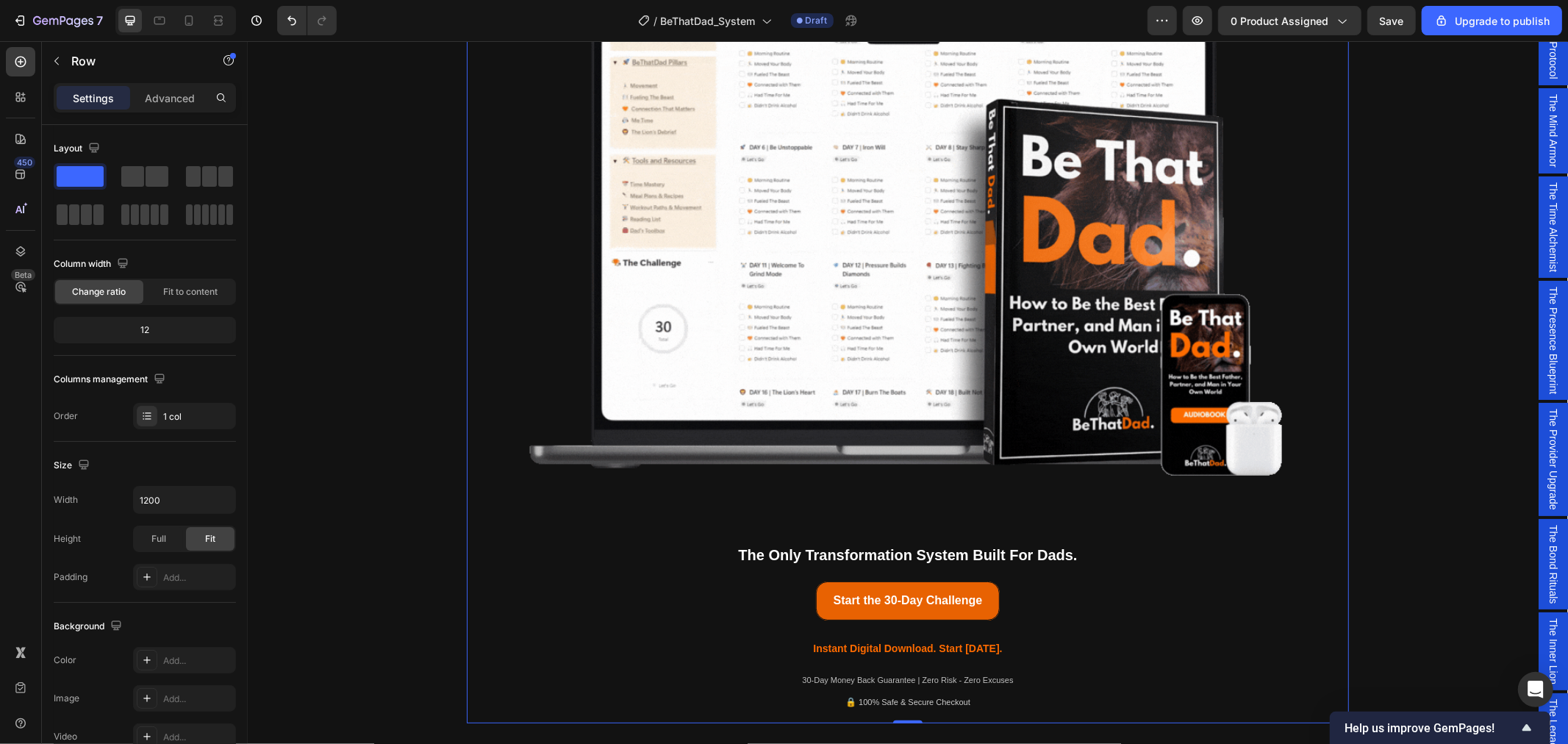
click at [697, 493] on img at bounding box center [907, 248] width 882 height 513
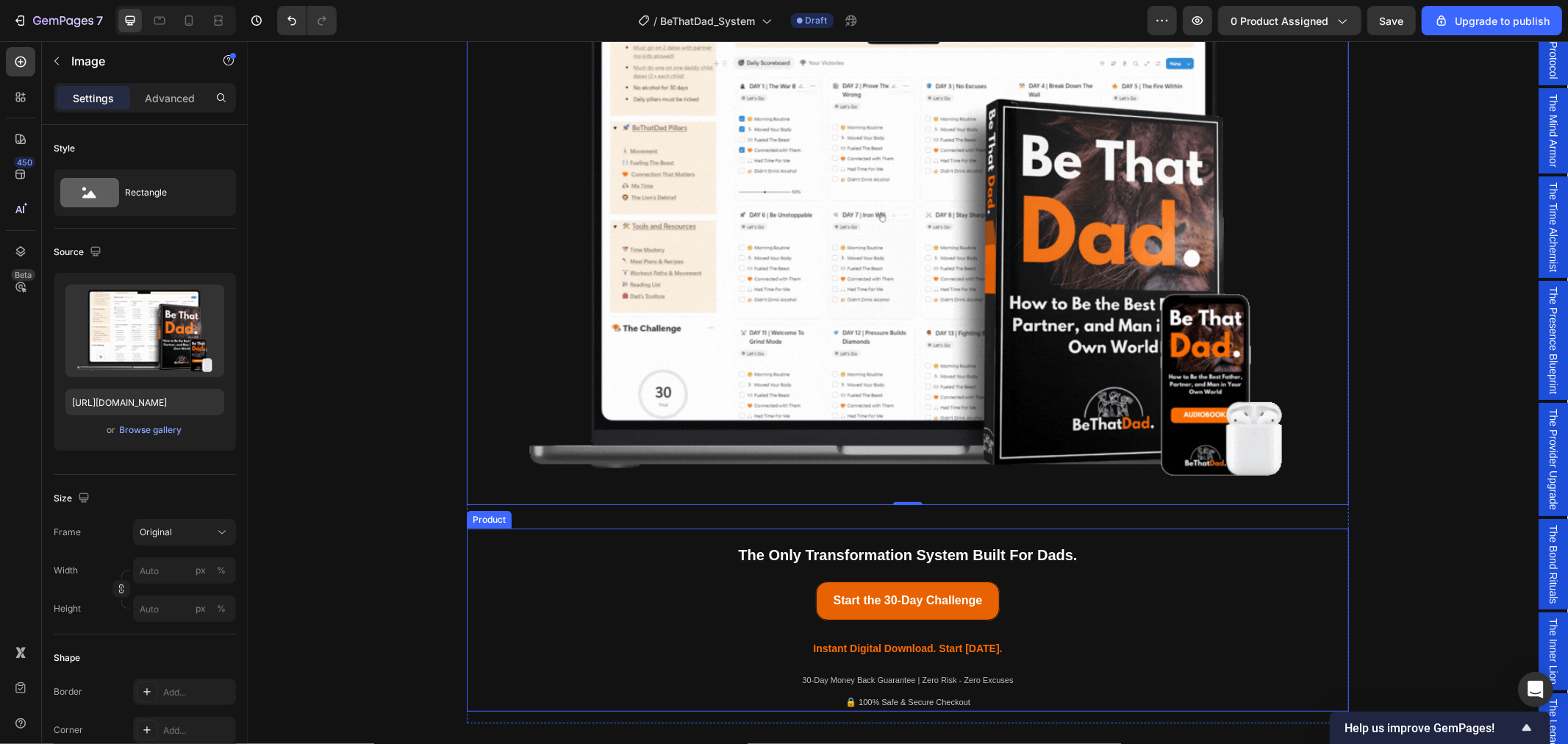
click at [962, 537] on div "The Only Transformation System Built For Dads. Text Block Icon Icon Icon Icon I…" at bounding box center [907, 553] width 882 height 53
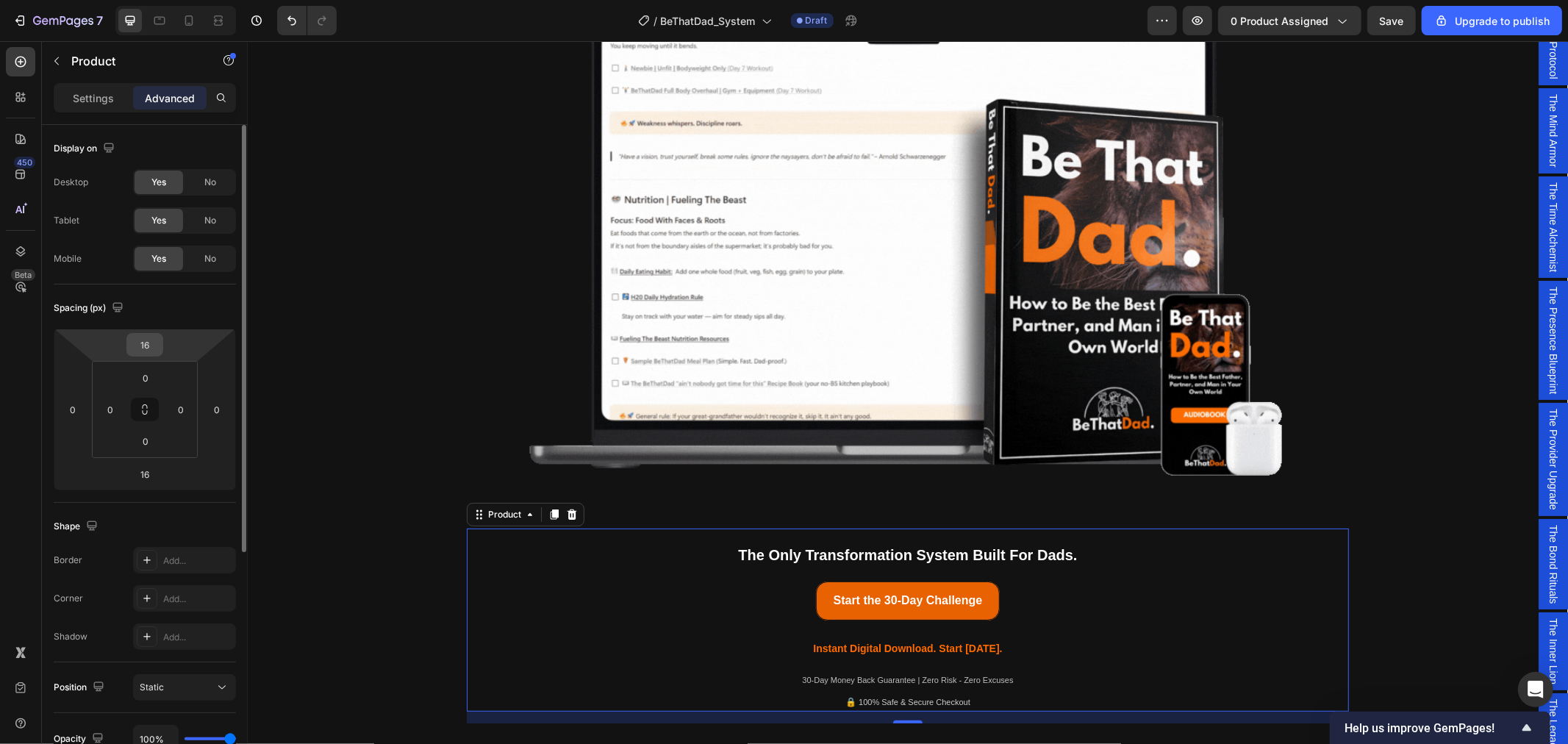
click at [154, 347] on input "16" at bounding box center [145, 344] width 29 height 22
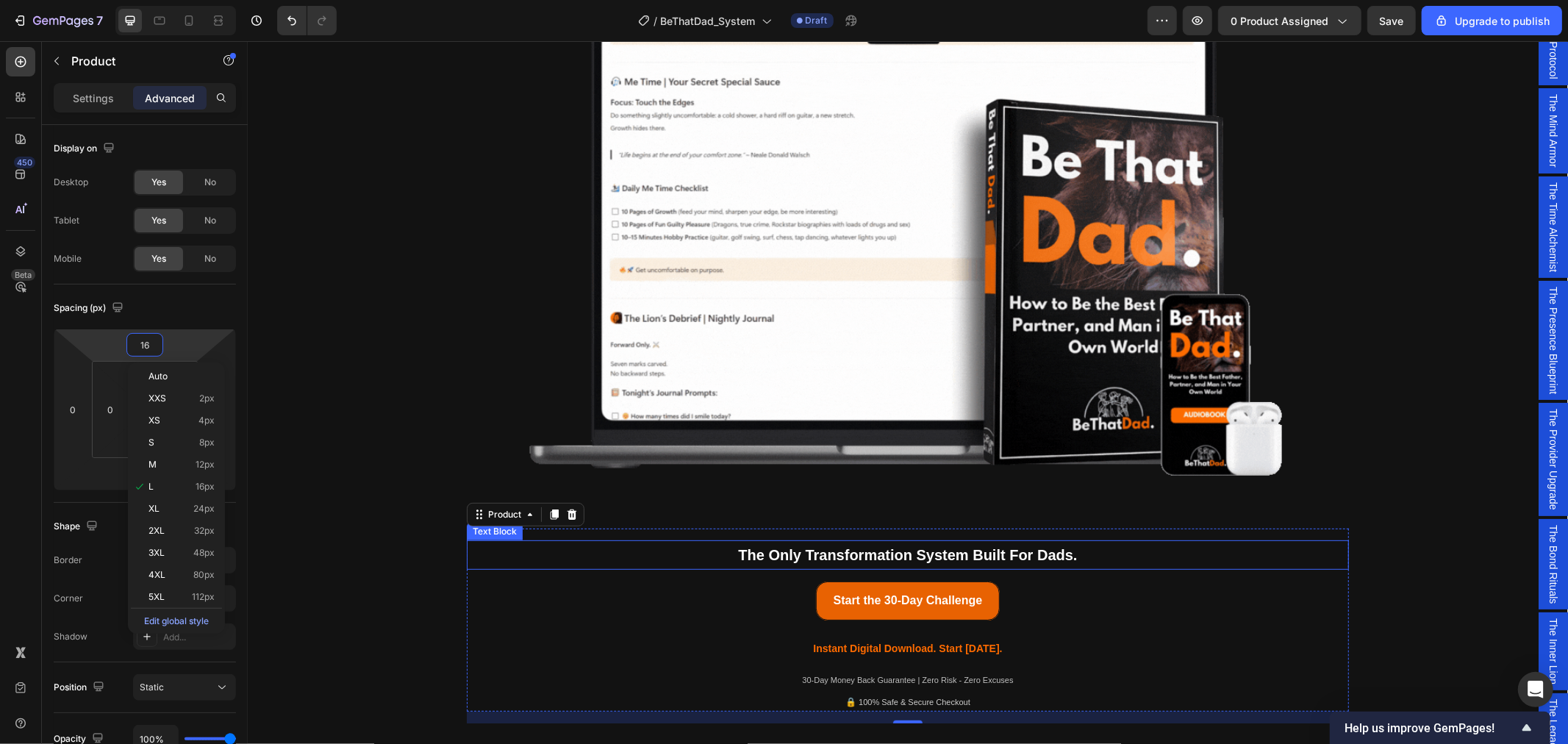
click at [718, 553] on p "The Only Transformation System Built For Dads." at bounding box center [907, 554] width 879 height 27
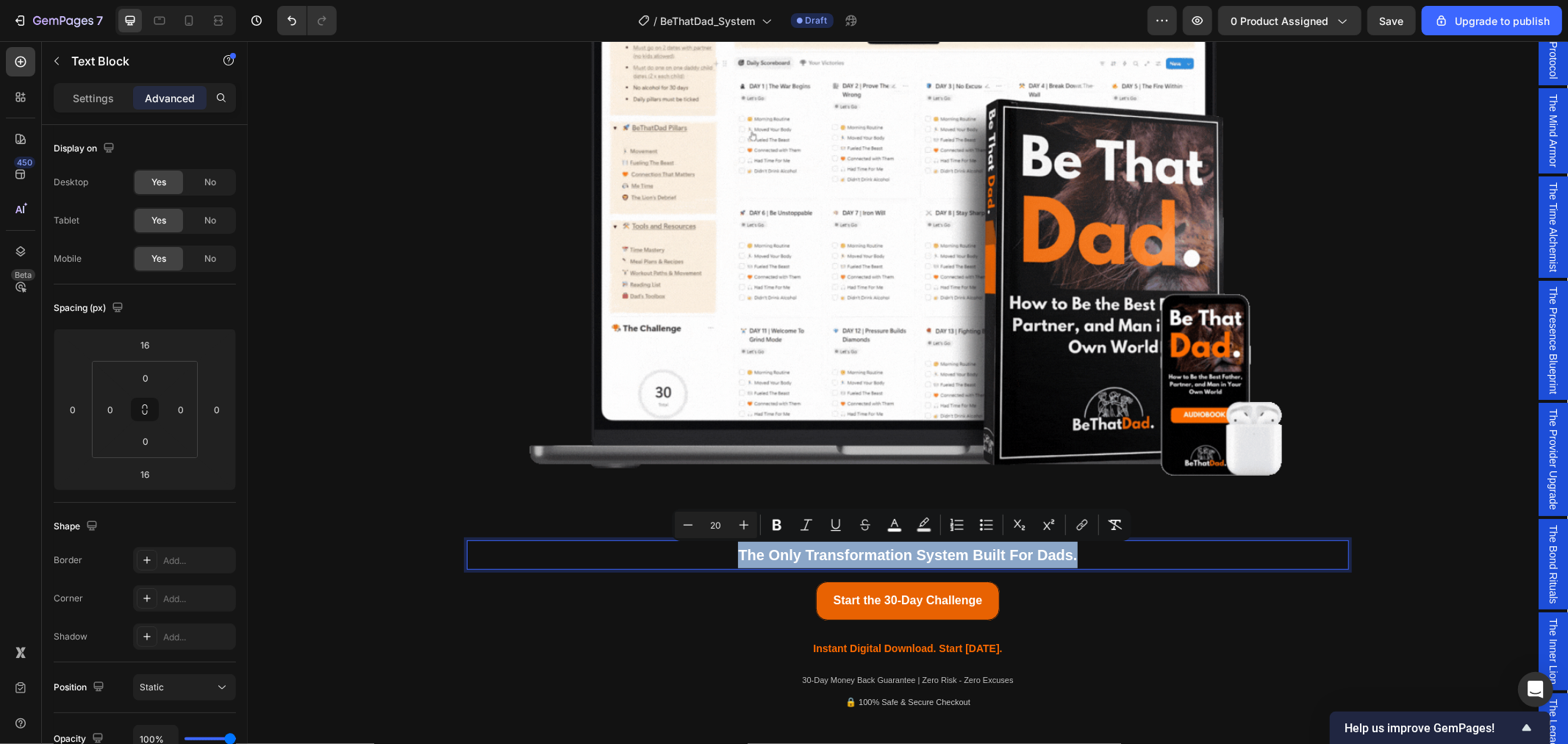
drag, startPoint x: 1081, startPoint y: 559, endPoint x: 732, endPoint y: 553, distance: 349.1
click at [732, 553] on p "The Only Transformation System Built For Dads." at bounding box center [907, 554] width 879 height 27
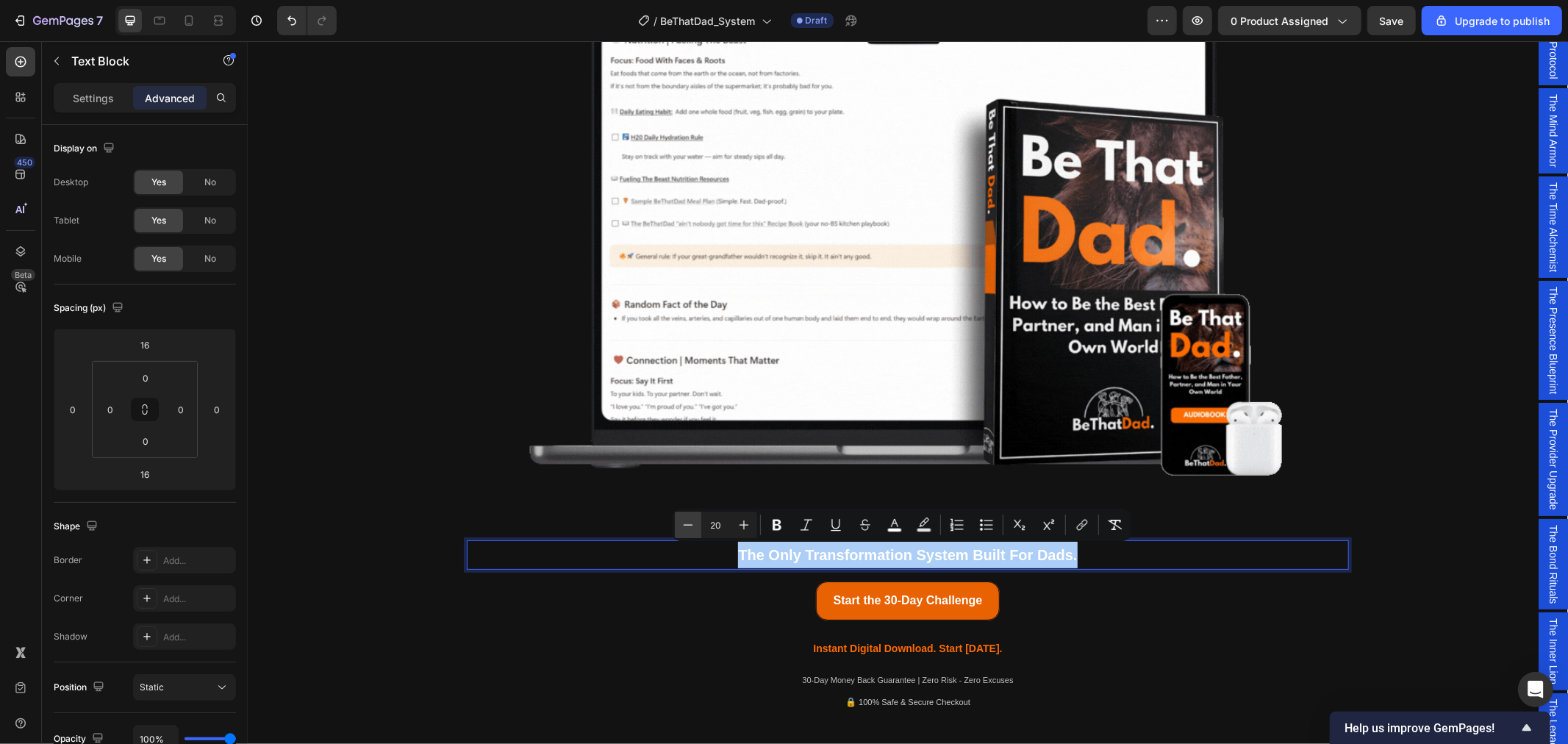
click at [691, 519] on icon "Editor contextual toolbar" at bounding box center [688, 524] width 15 height 15
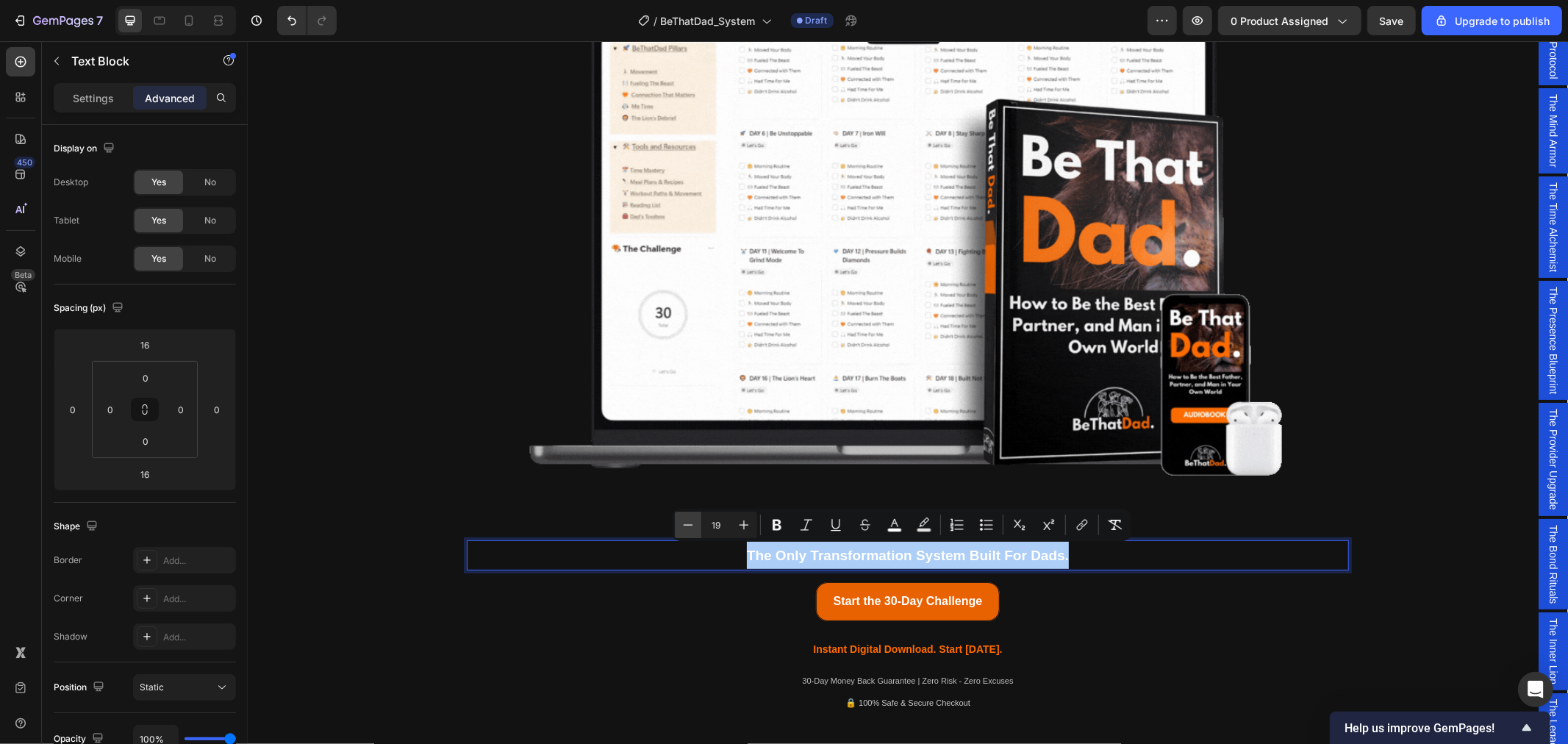
click at [691, 519] on icon "Editor contextual toolbar" at bounding box center [688, 524] width 15 height 15
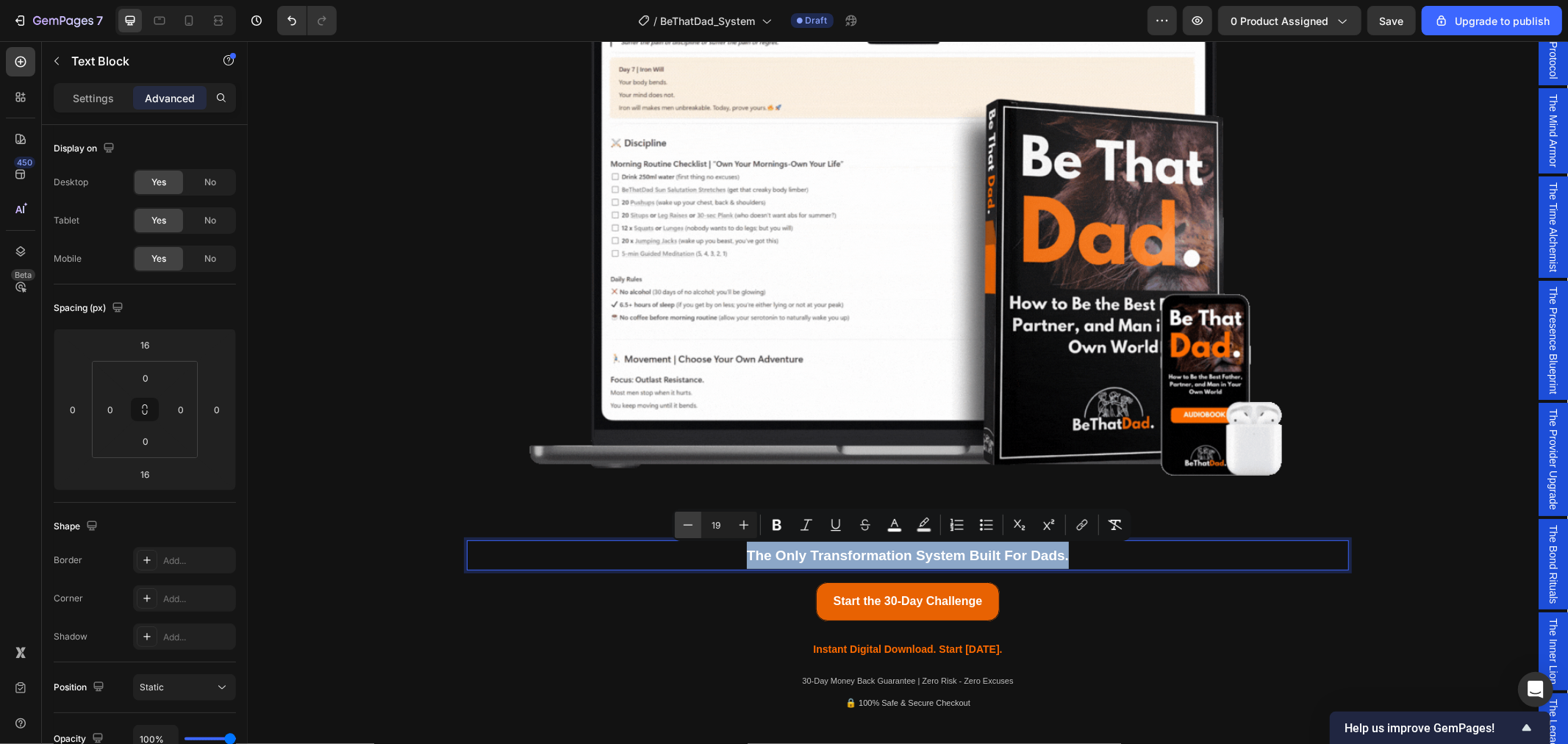
type input "18"
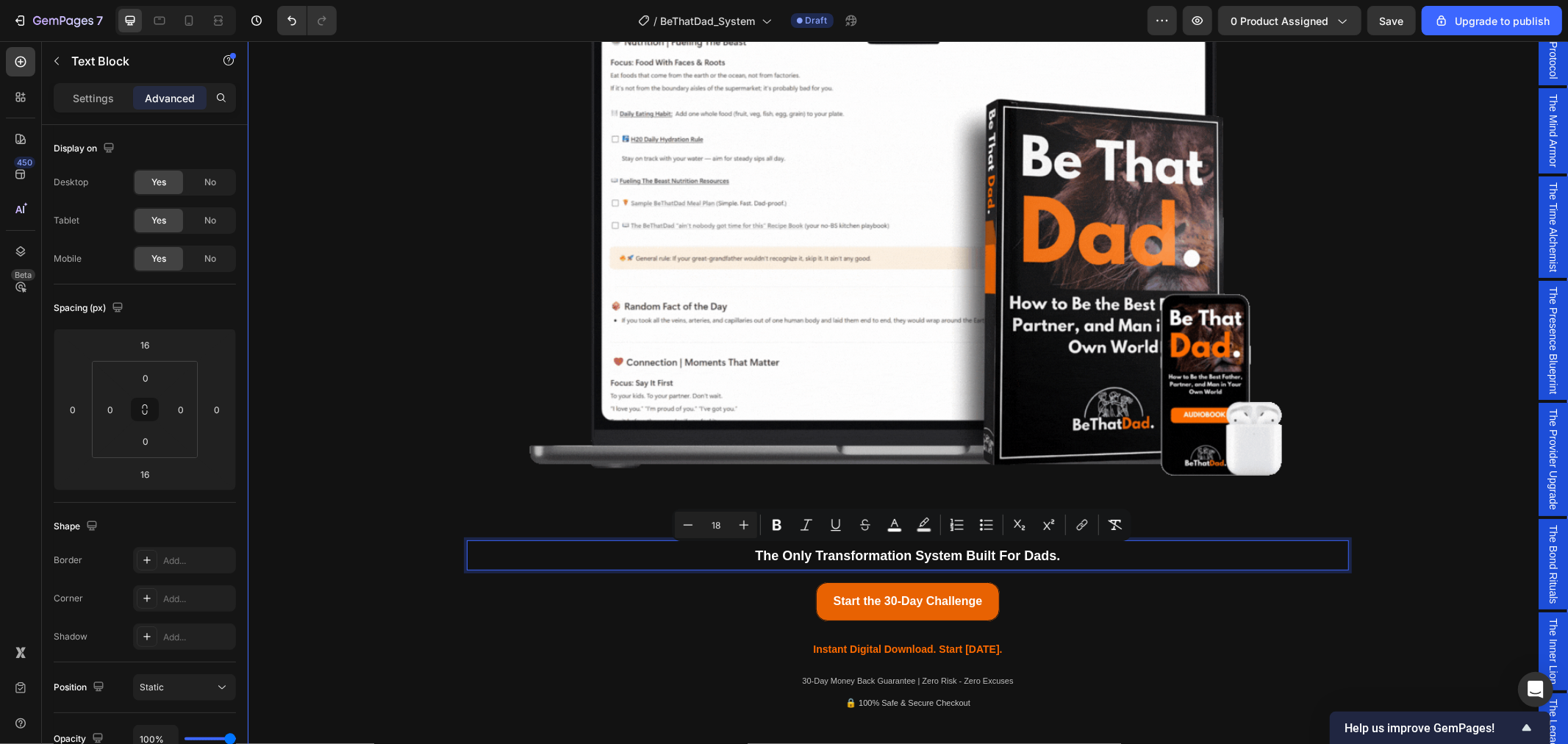
click at [1429, 318] on div "Being a dad is f*cking hard. Society expects you to be everything. But no one s…" at bounding box center [907, 251] width 1299 height 944
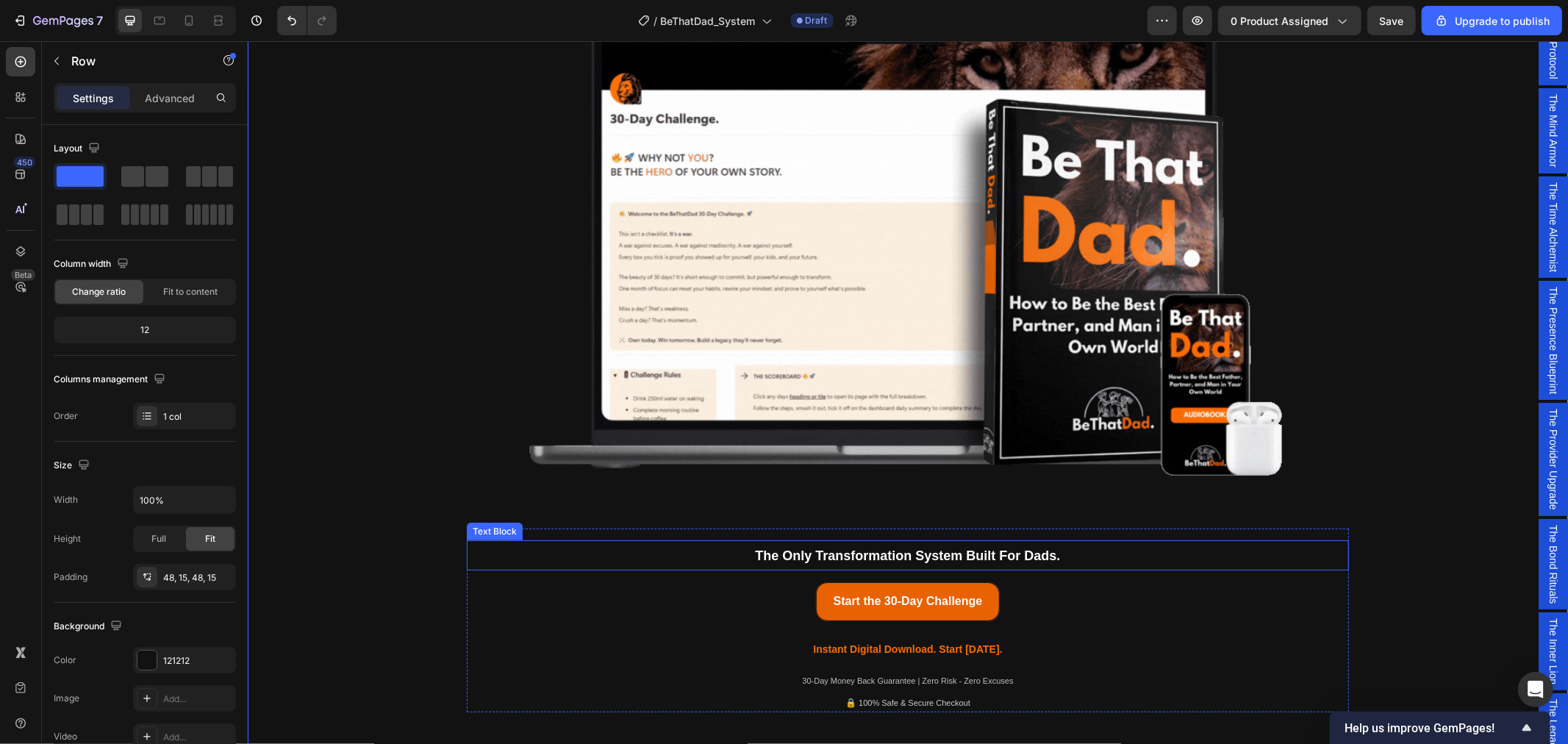
click at [1114, 553] on p "The Only Transformation System Built For Dads." at bounding box center [907, 554] width 879 height 27
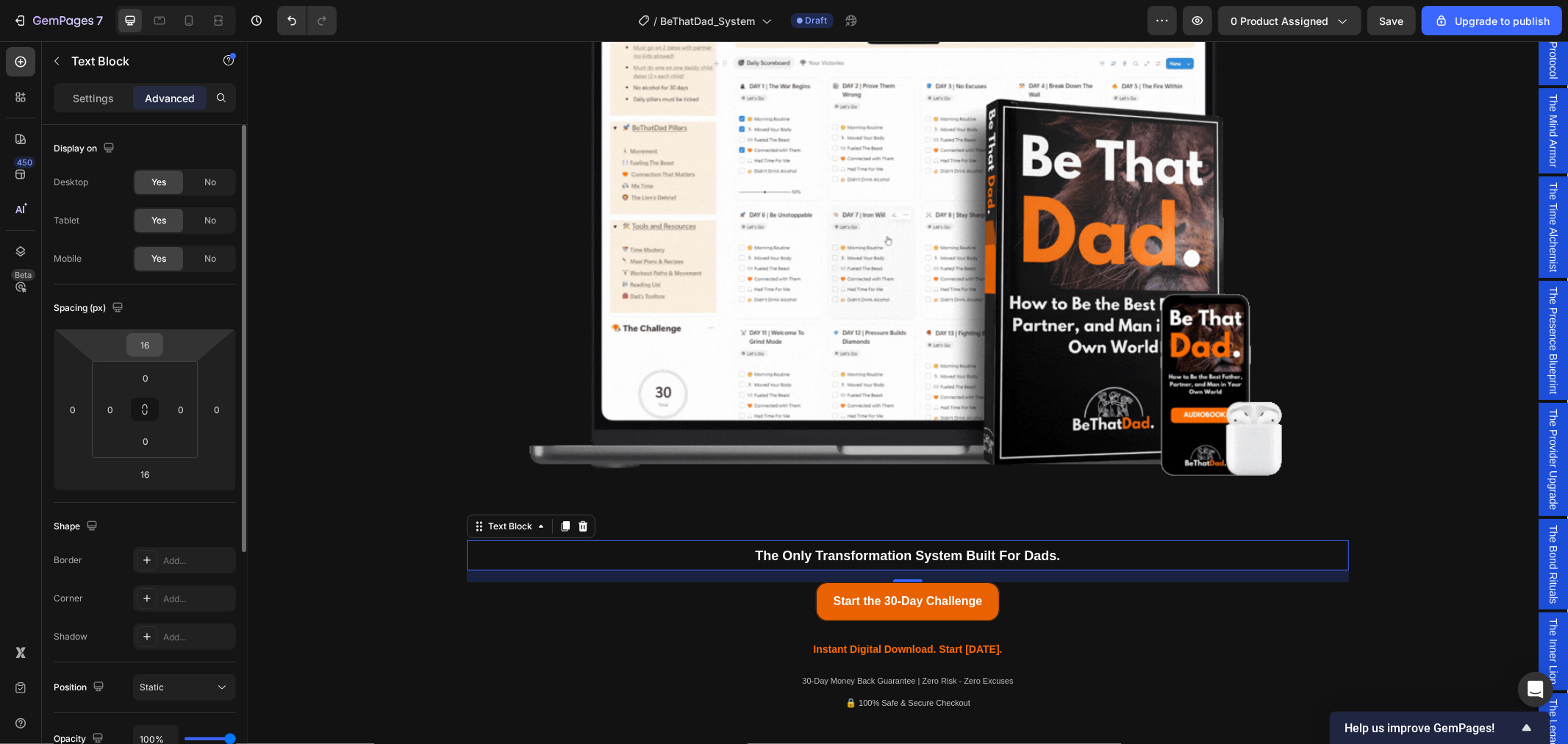
click at [148, 347] on input "16" at bounding box center [145, 344] width 29 height 22
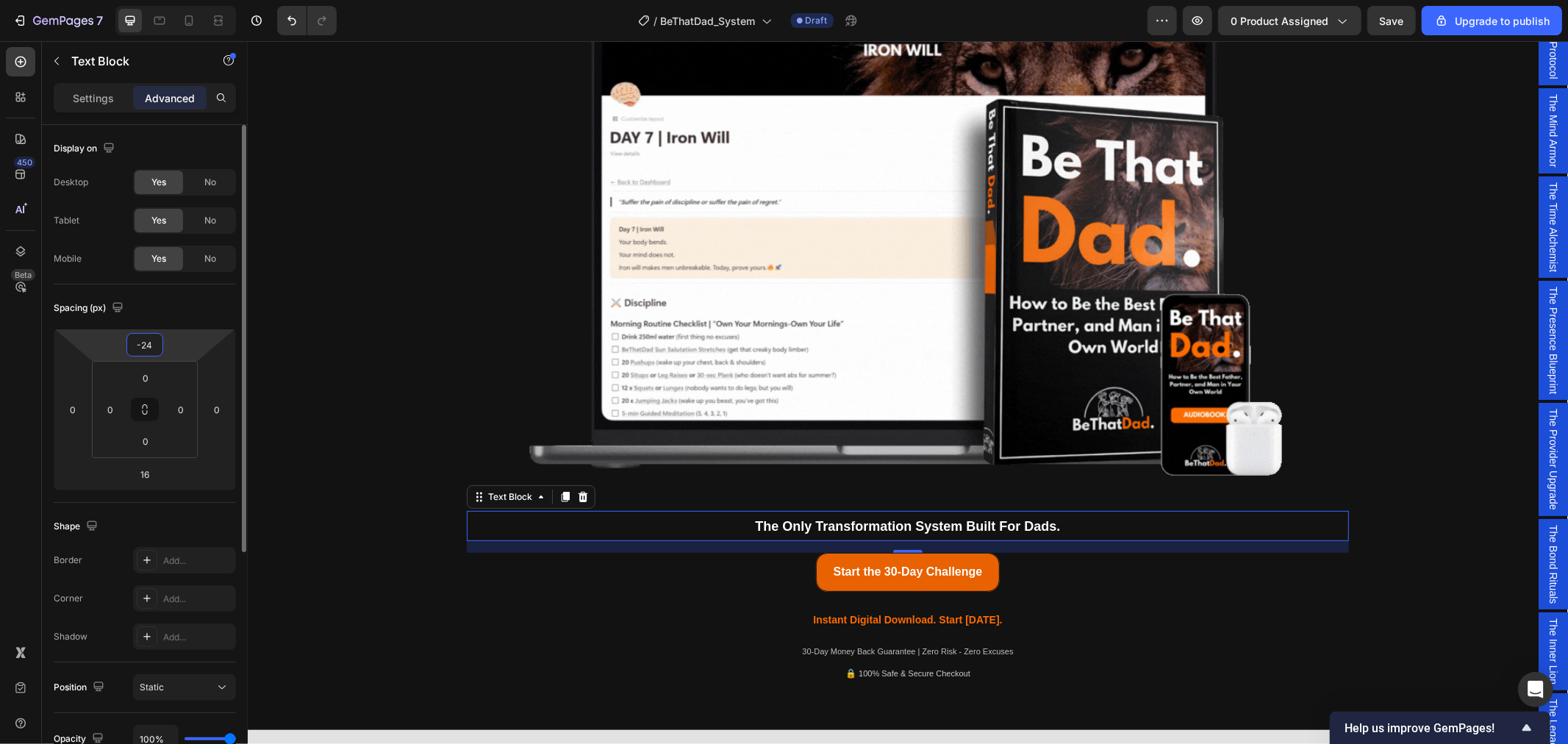
type input "-24"
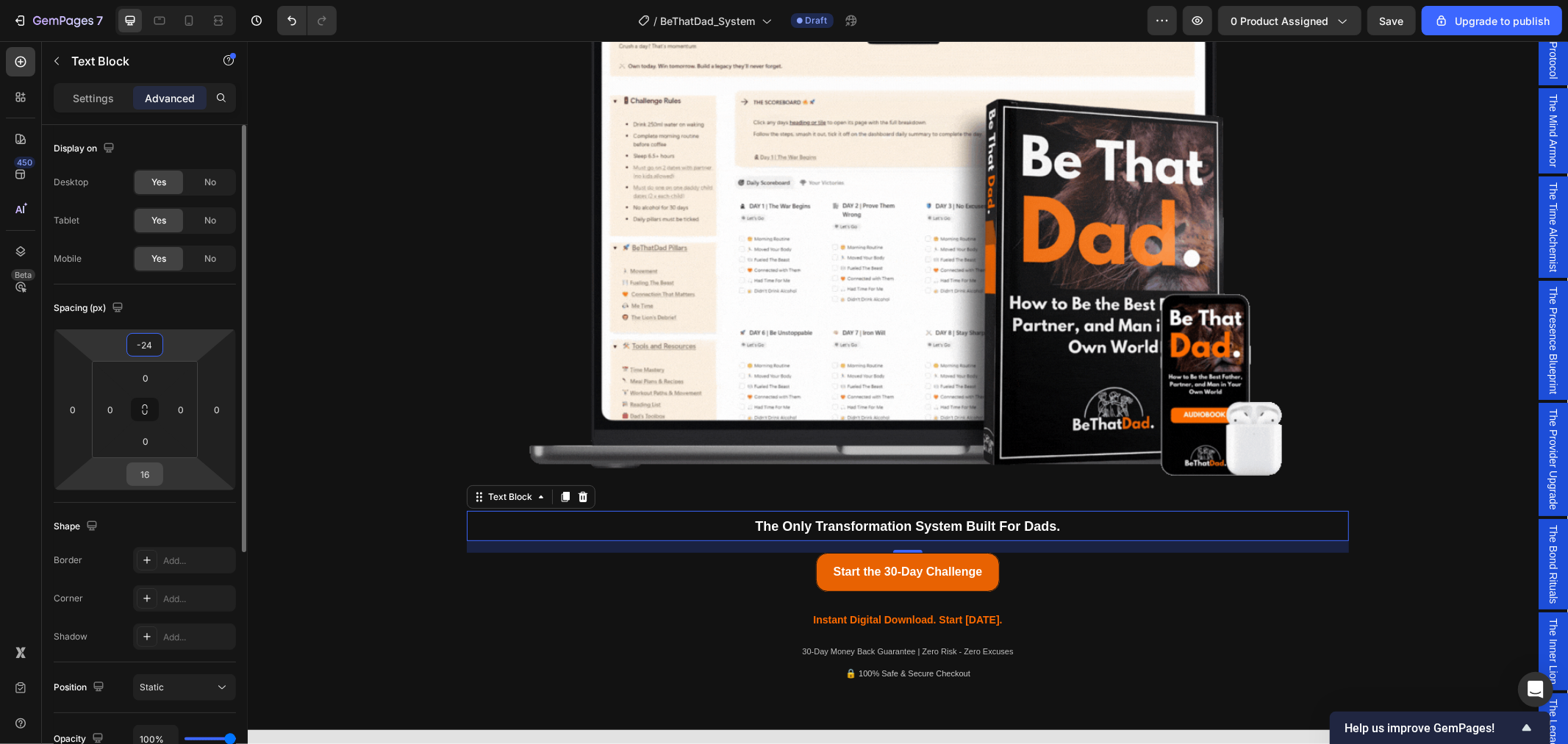
click at [148, 474] on input "16" at bounding box center [145, 474] width 29 height 22
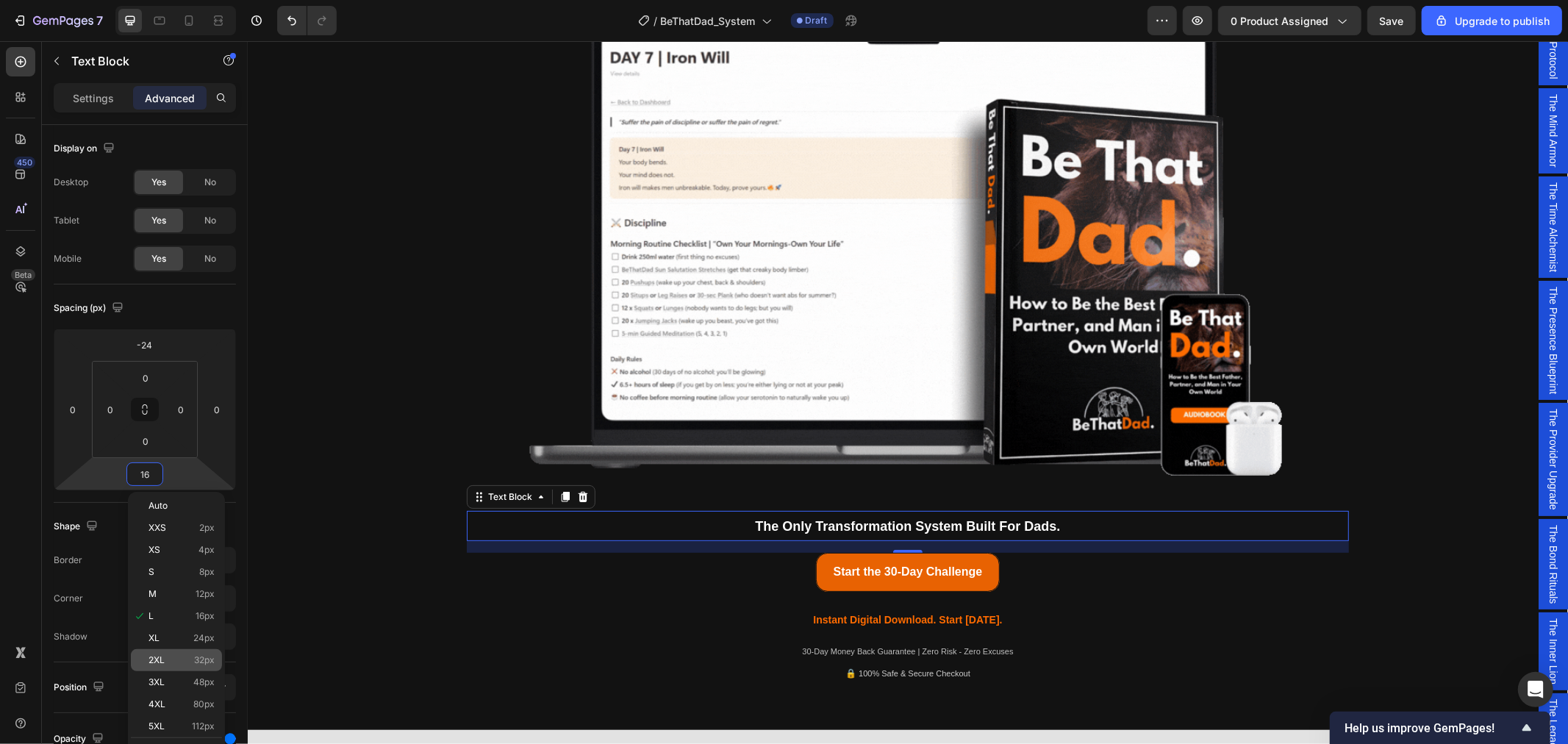
click at [167, 665] on div "2XL 32px" at bounding box center [176, 659] width 91 height 22
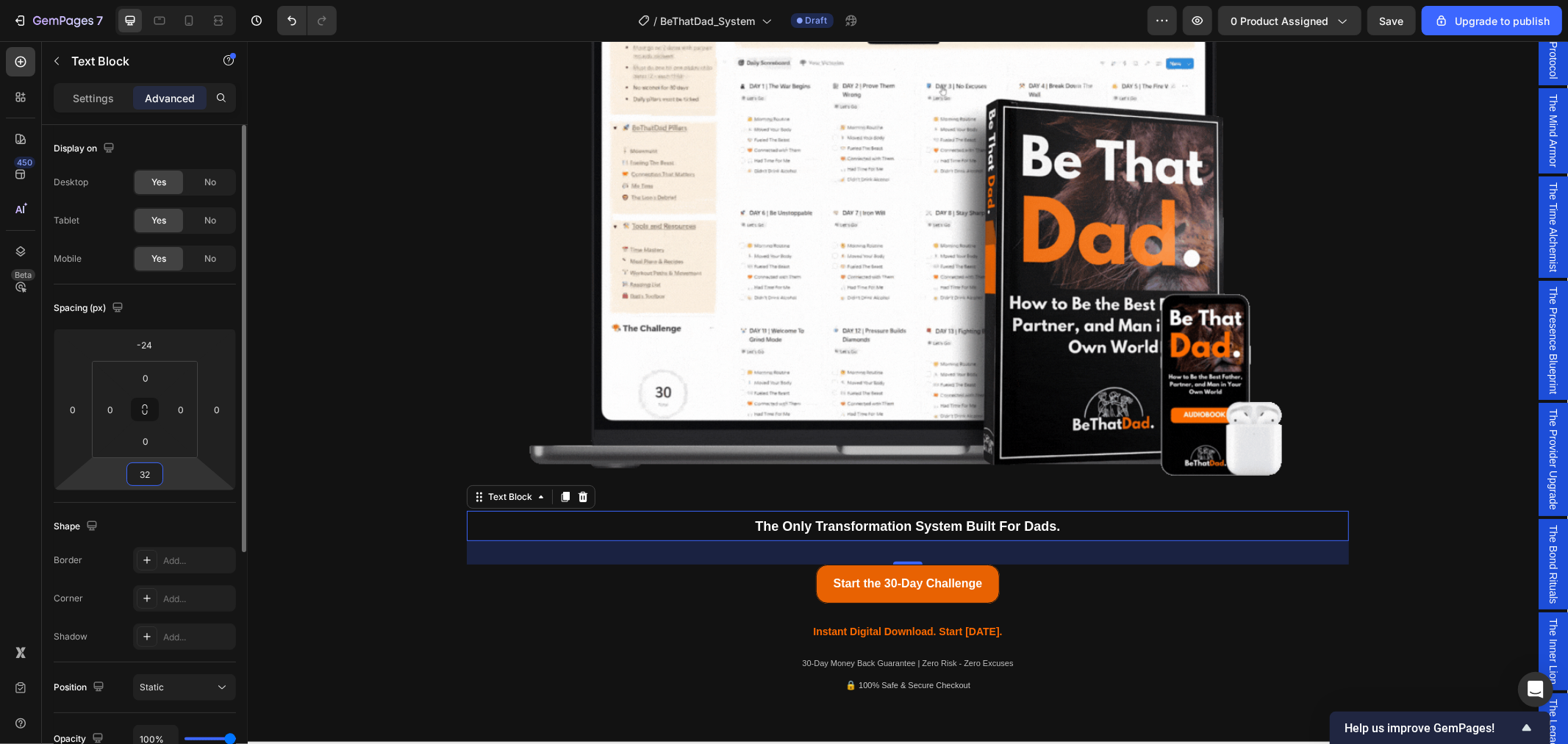
click at [149, 483] on input "32" at bounding box center [145, 474] width 29 height 22
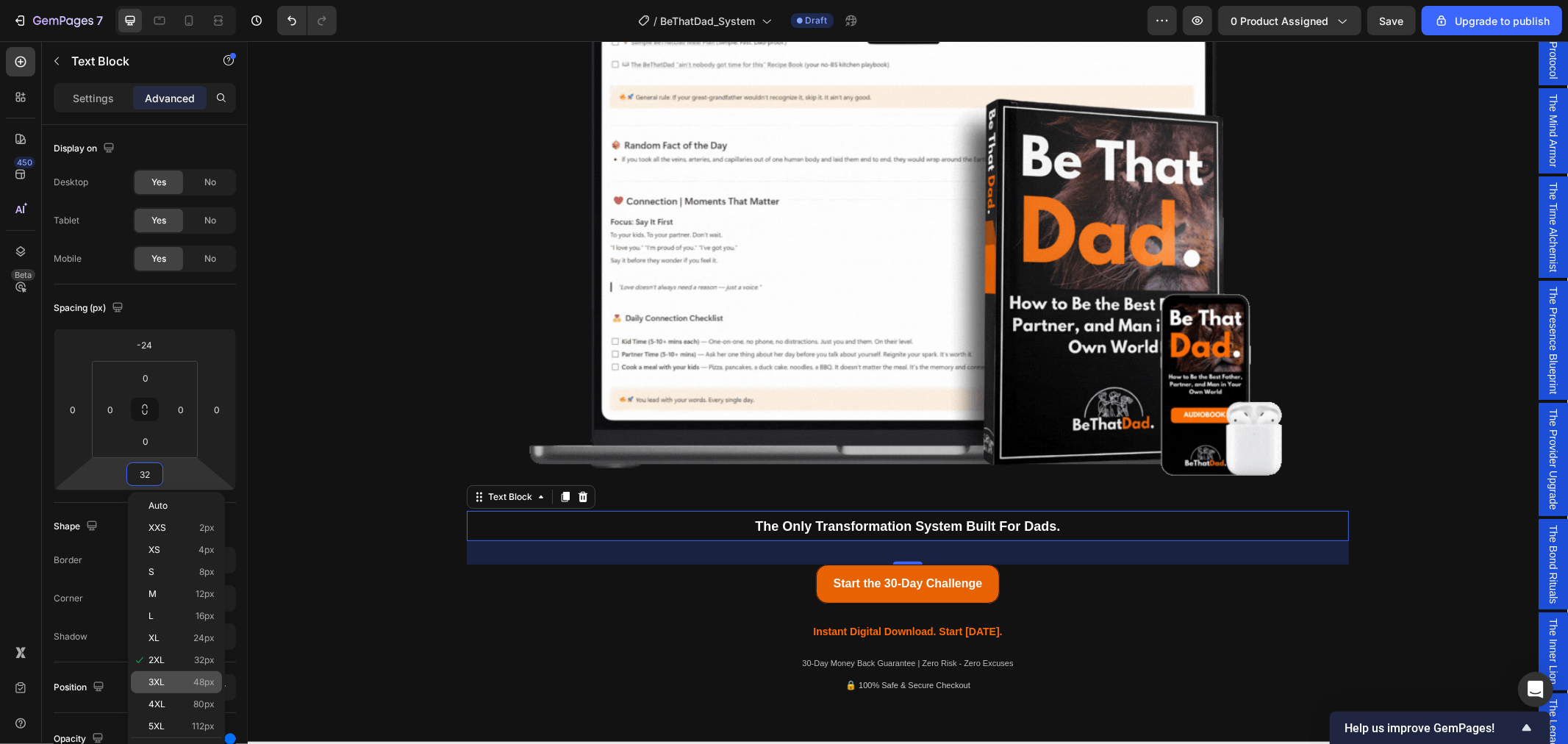
click at [165, 682] on p "3XL 48px" at bounding box center [181, 683] width 66 height 10
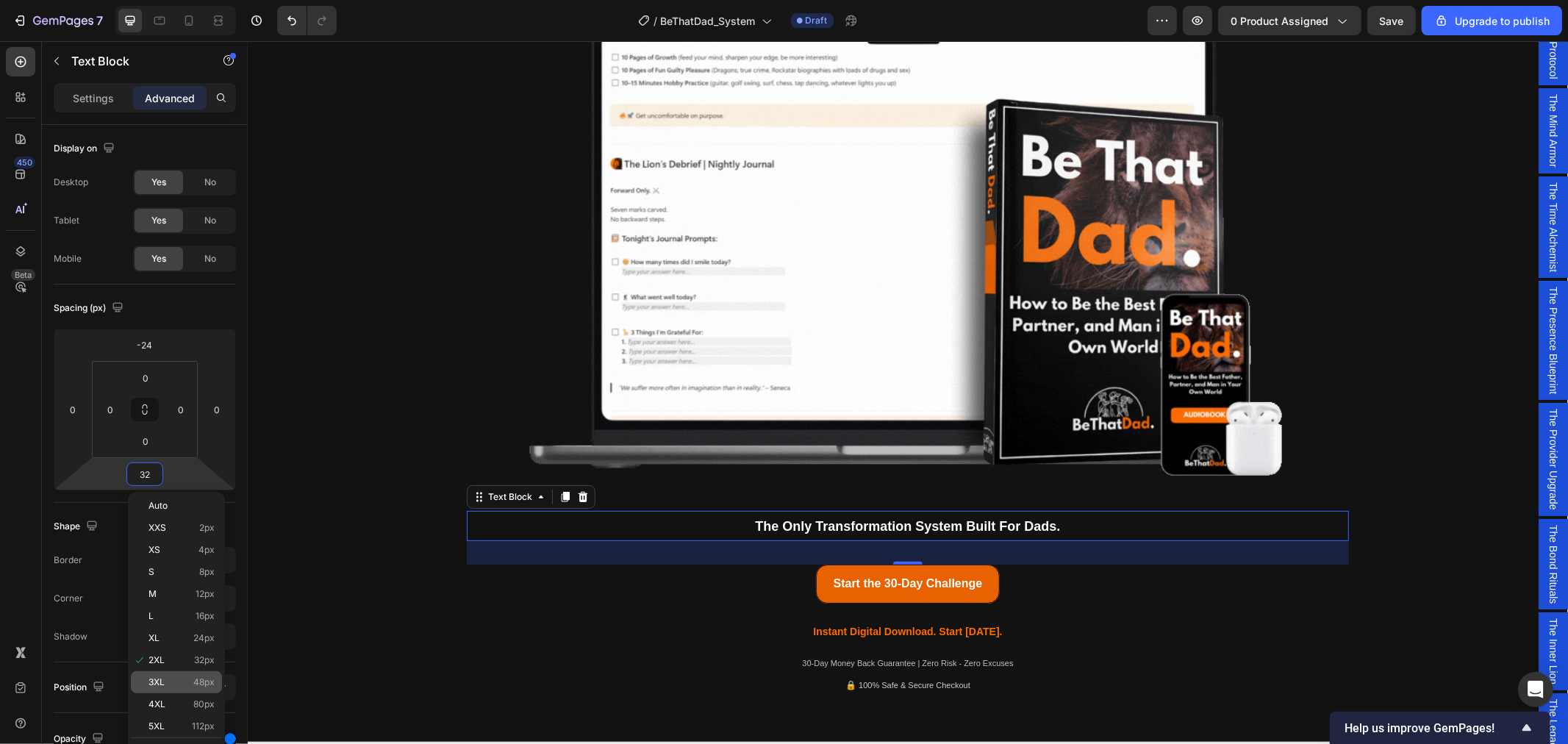
type input "48"
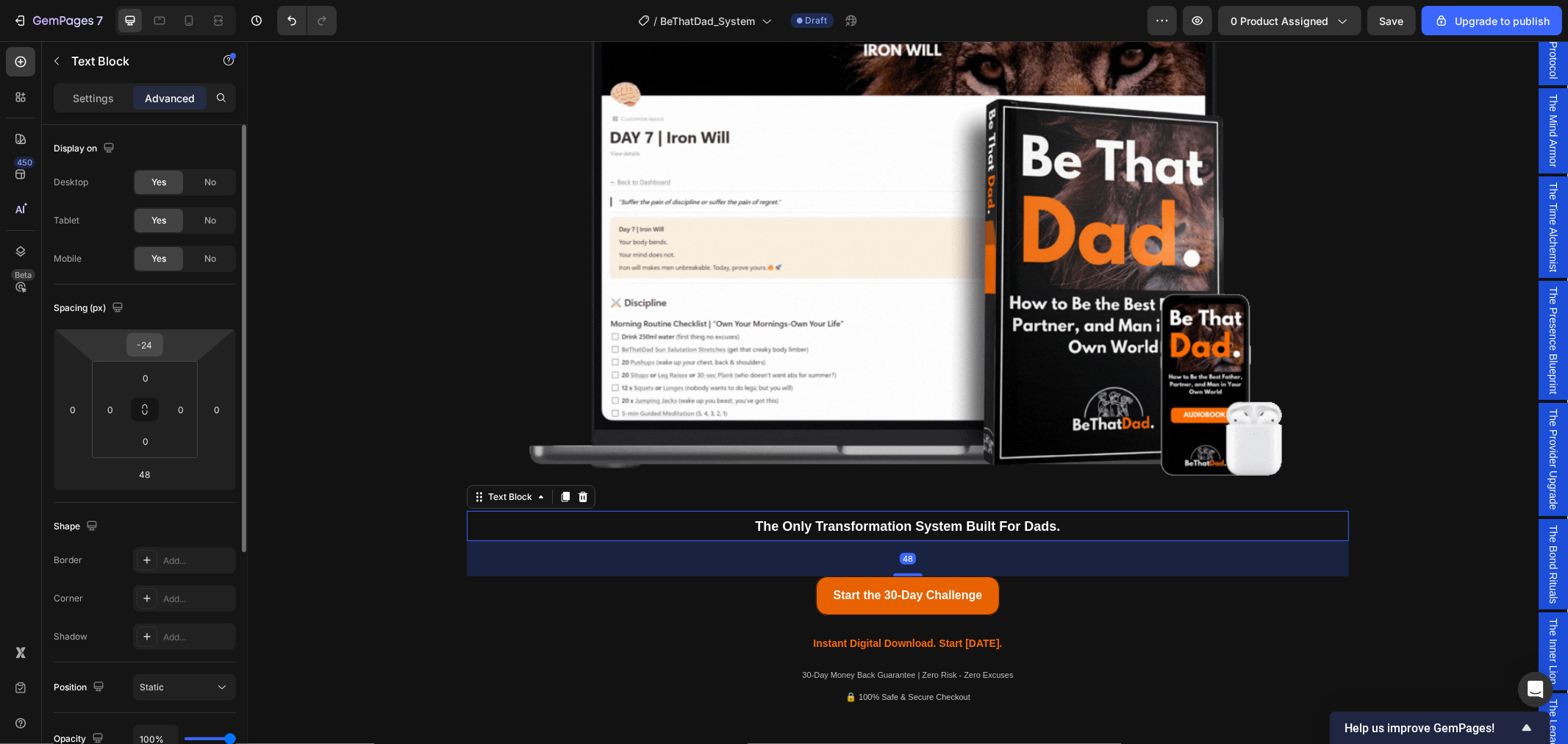
click at [156, 338] on input "-24" at bounding box center [145, 344] width 29 height 22
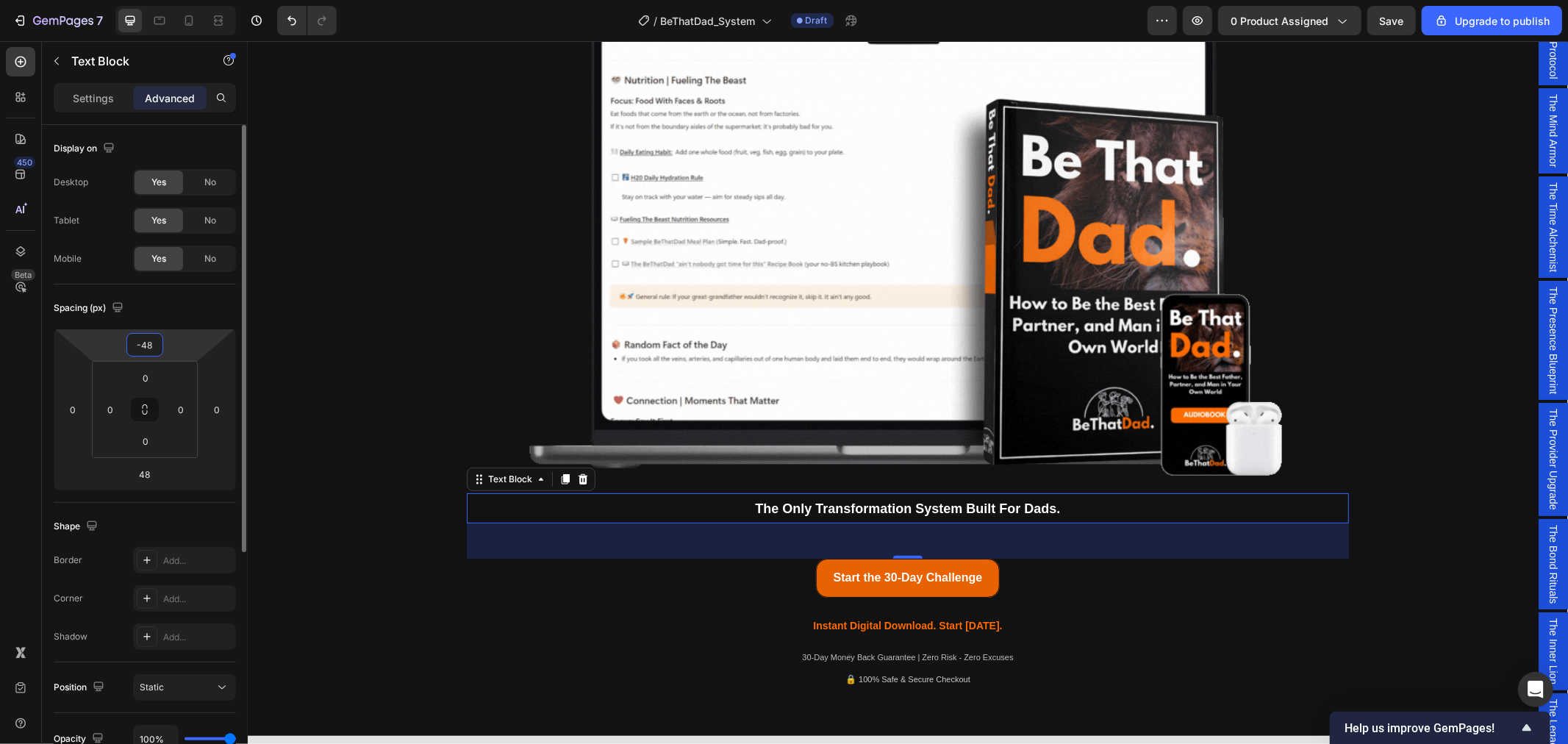
type input "-48"
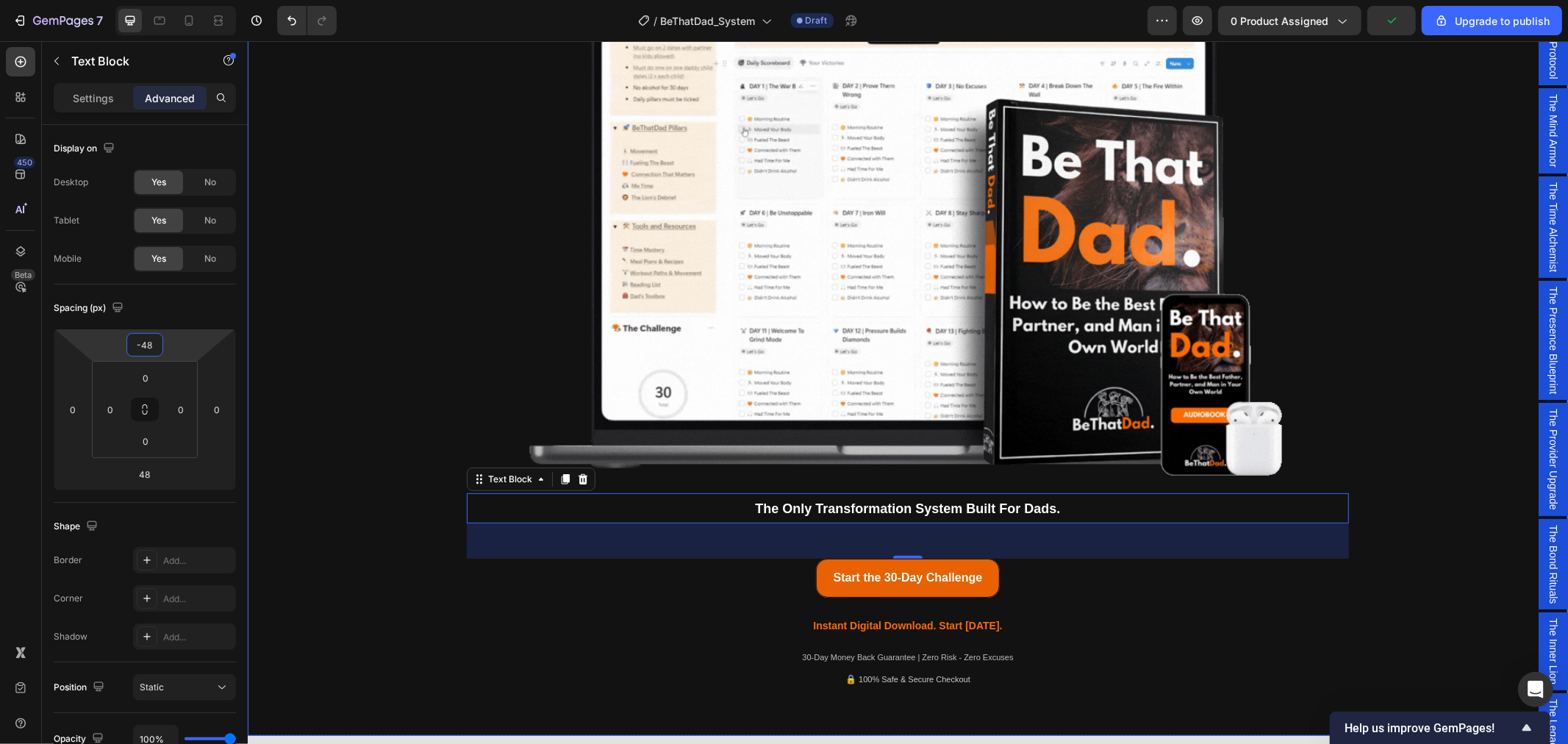
click at [1433, 531] on div "Being a dad is f*cking hard. Society expects you to be everything. But no one s…" at bounding box center [907, 239] width 1299 height 920
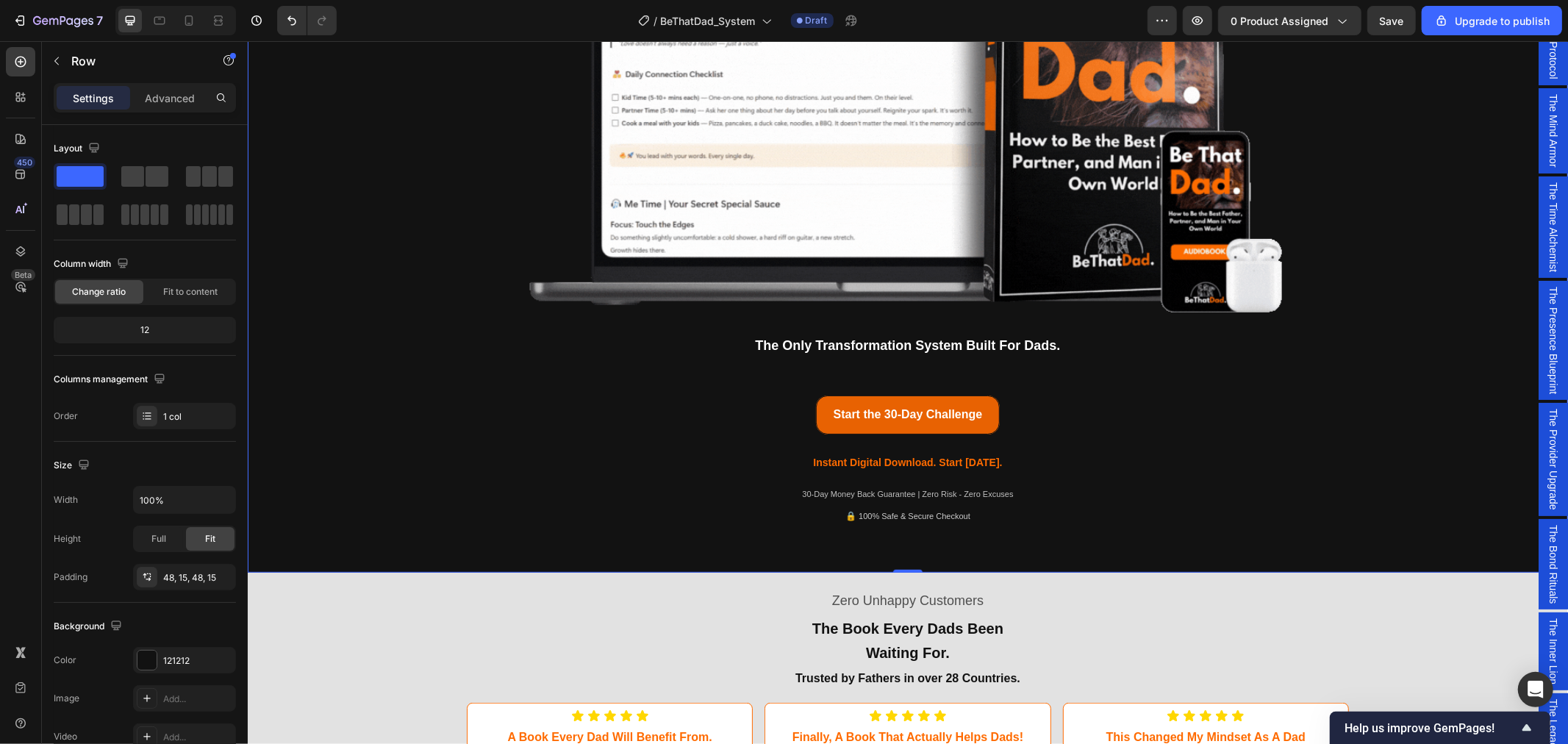
click at [1410, 376] on div "Being a dad is f*cking hard. Society expects you to be everything. But no one s…" at bounding box center [907, 76] width 1299 height 920
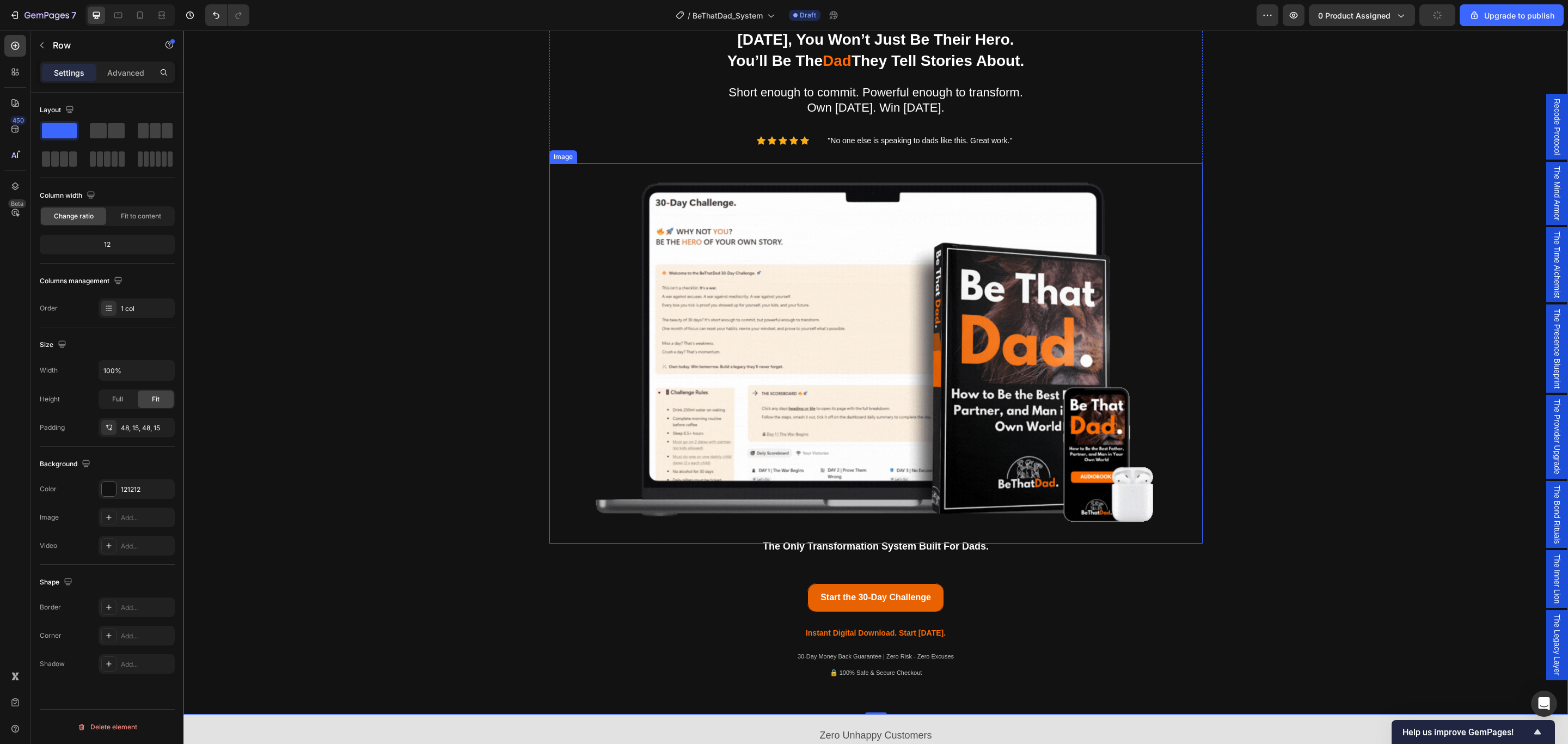
scroll to position [154, 0]
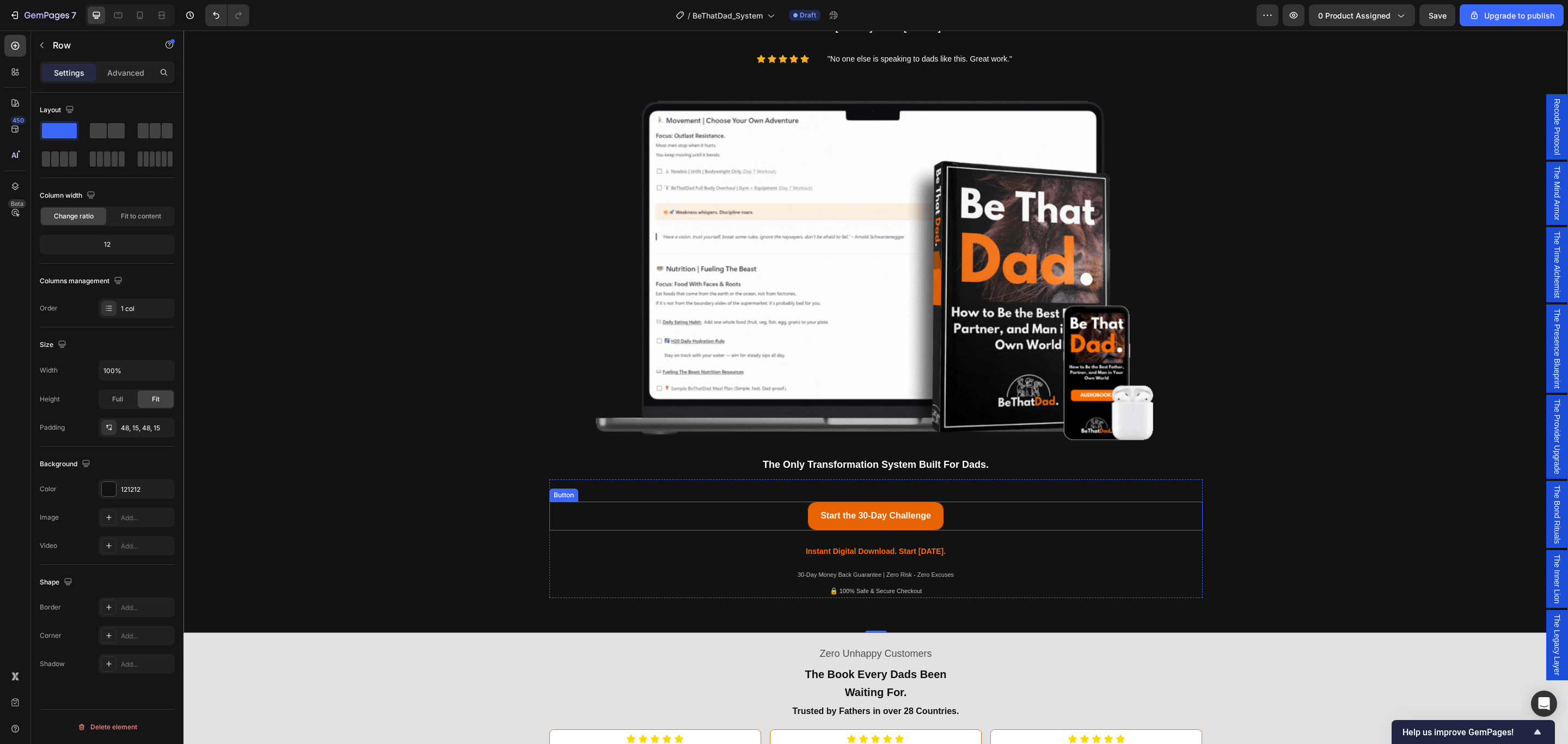
click at [955, 514] on div "Start the 30-Day Challenge Button" at bounding box center [876, 516] width 653 height 29
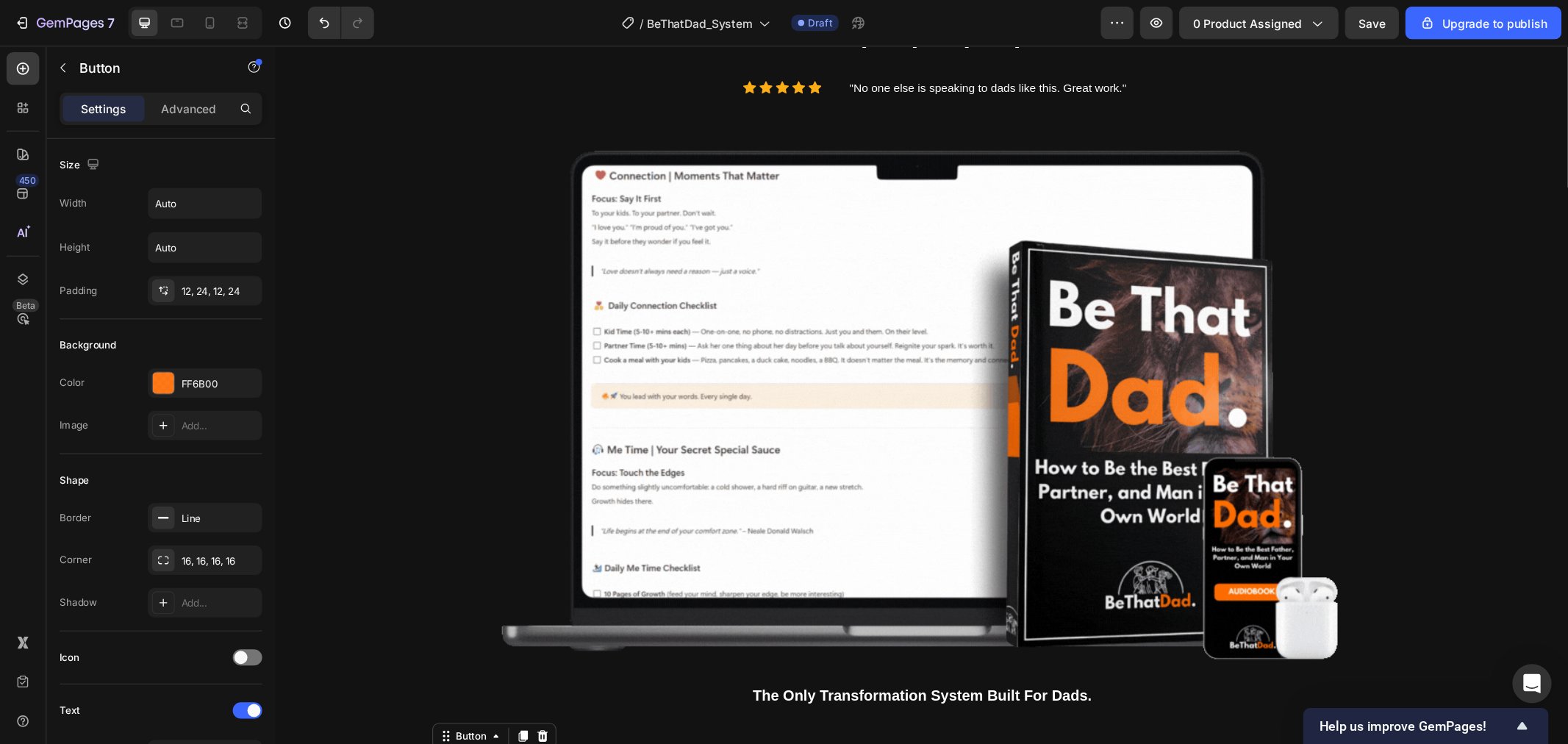
scroll to position [209, 0]
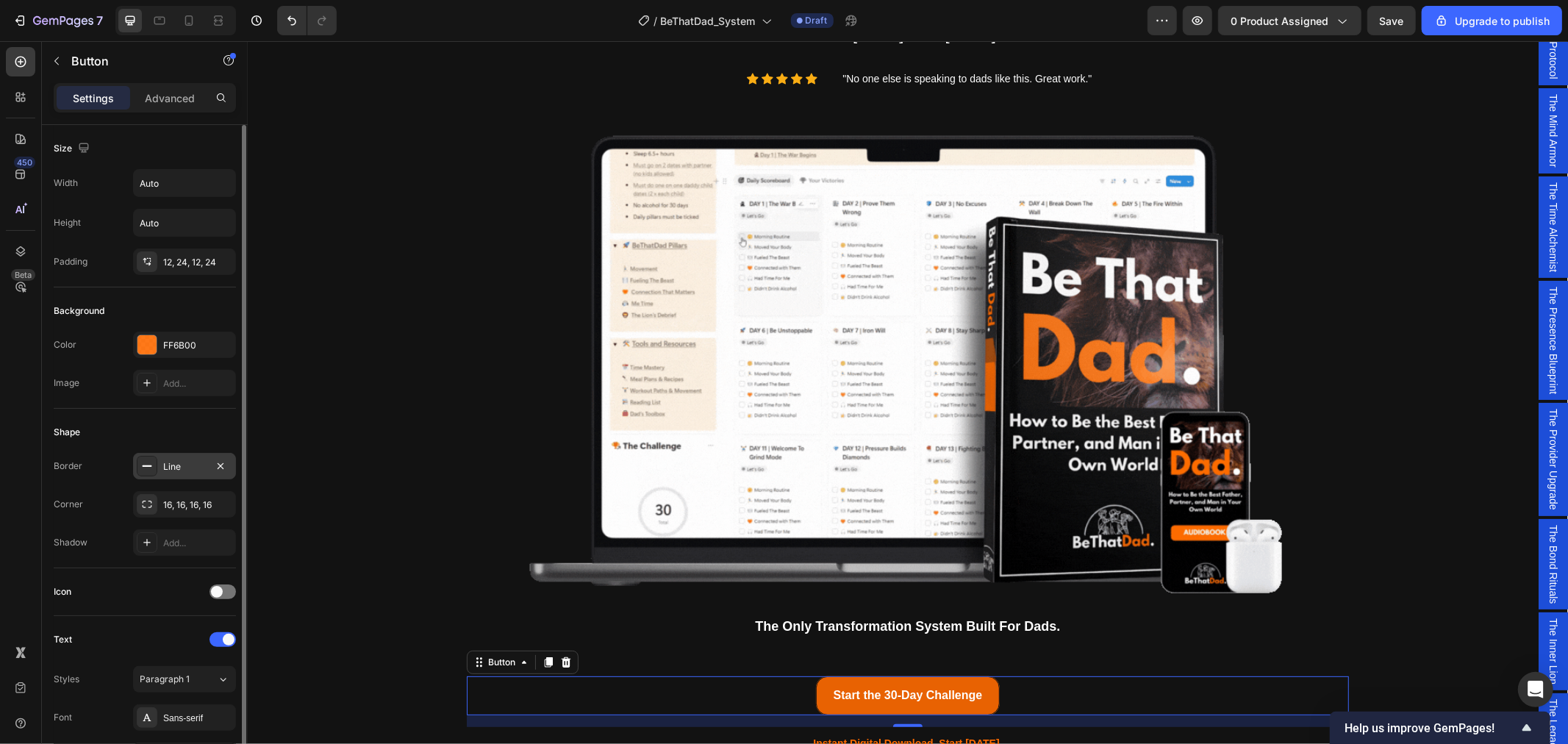
click at [191, 469] on div "Line" at bounding box center [184, 466] width 42 height 13
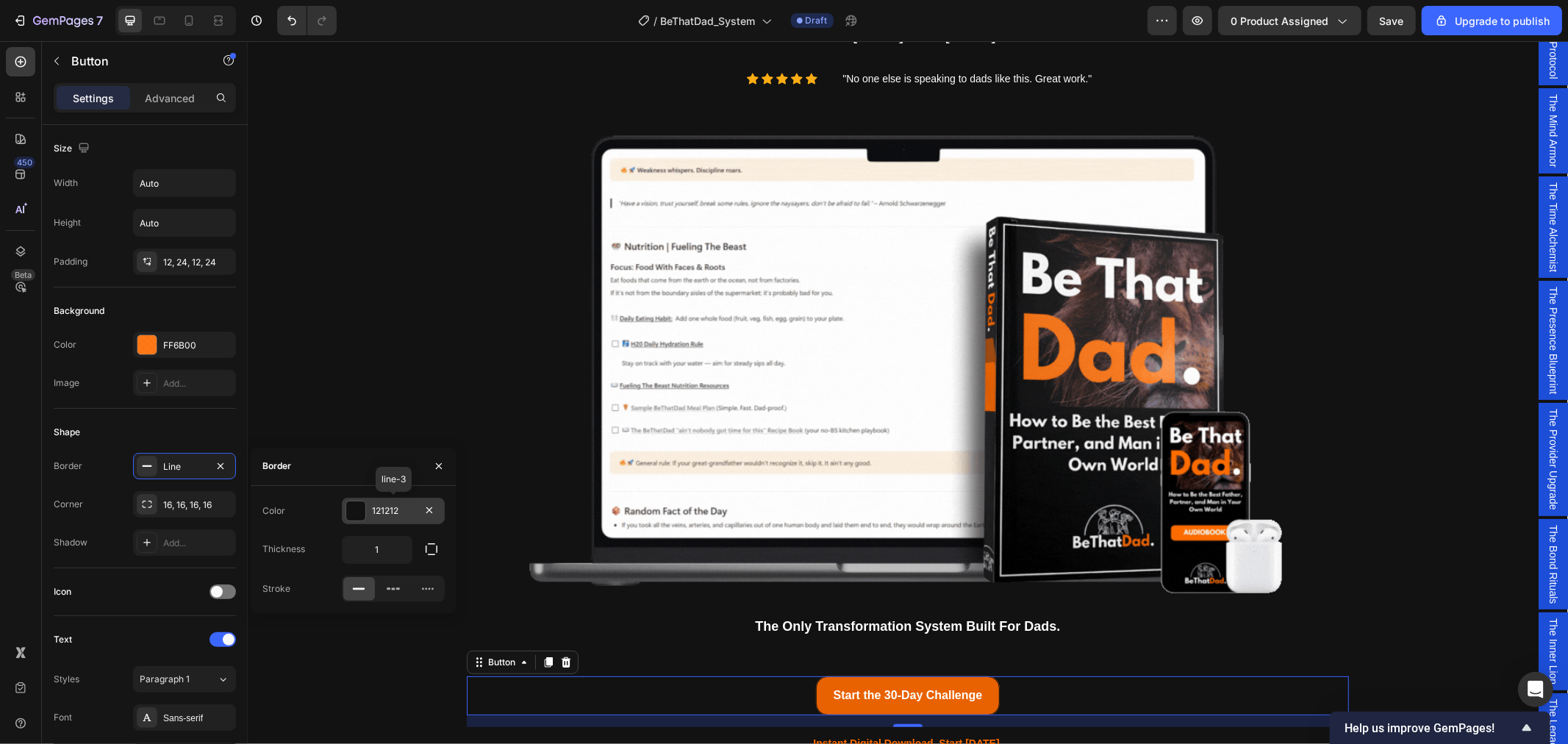
click at [355, 511] on div at bounding box center [356, 511] width 19 height 19
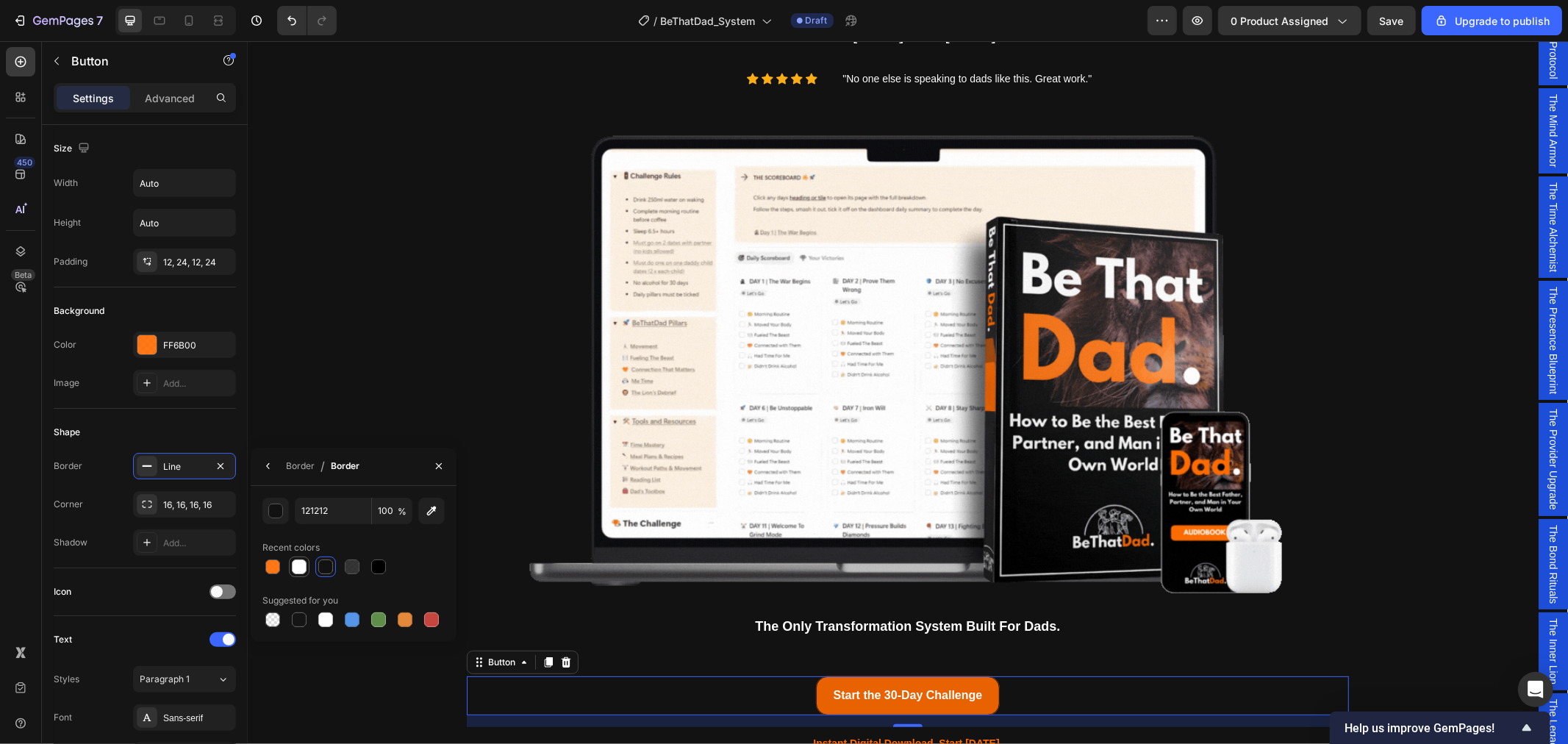
click at [297, 568] on div at bounding box center [299, 566] width 15 height 15
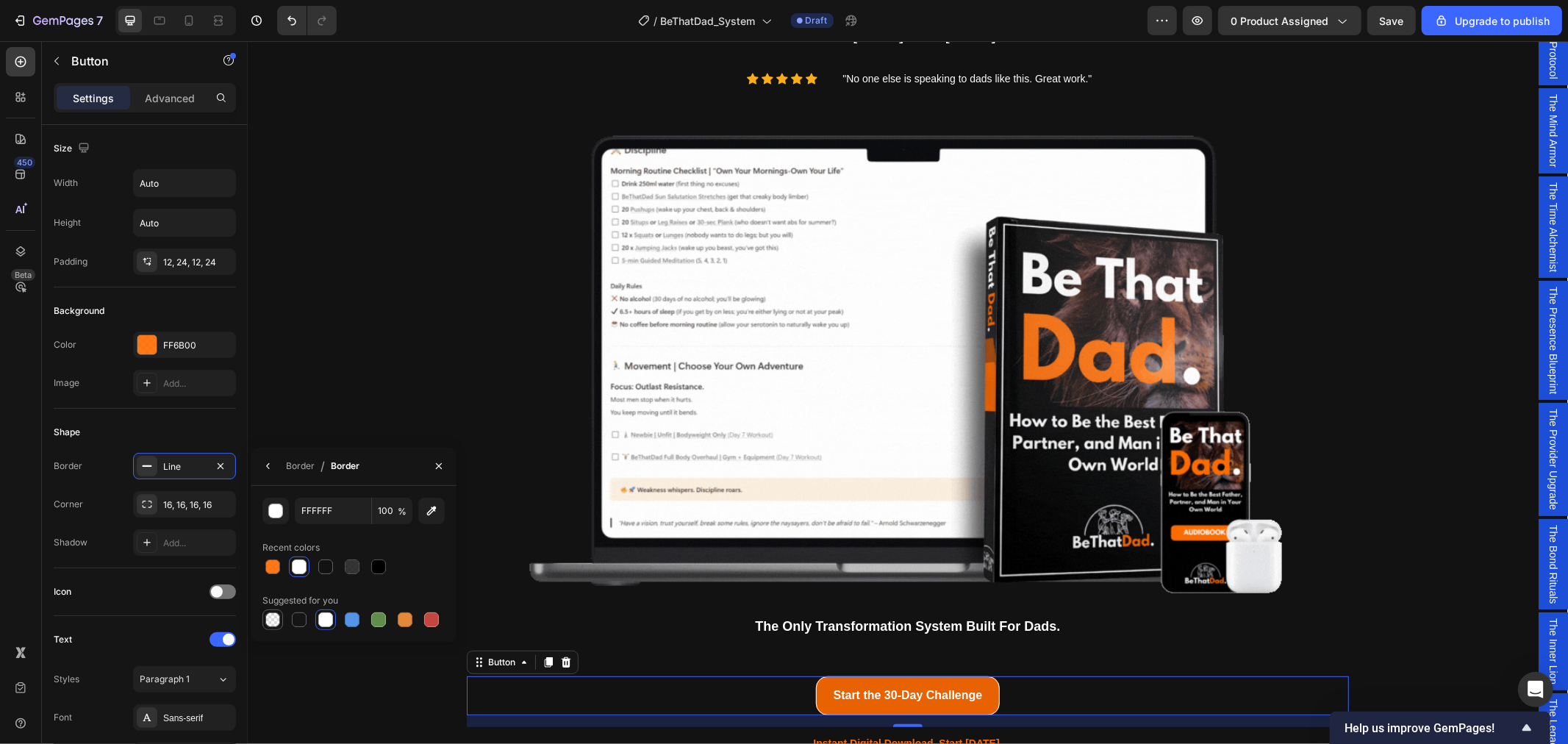
click at [273, 618] on div at bounding box center [272, 619] width 15 height 15
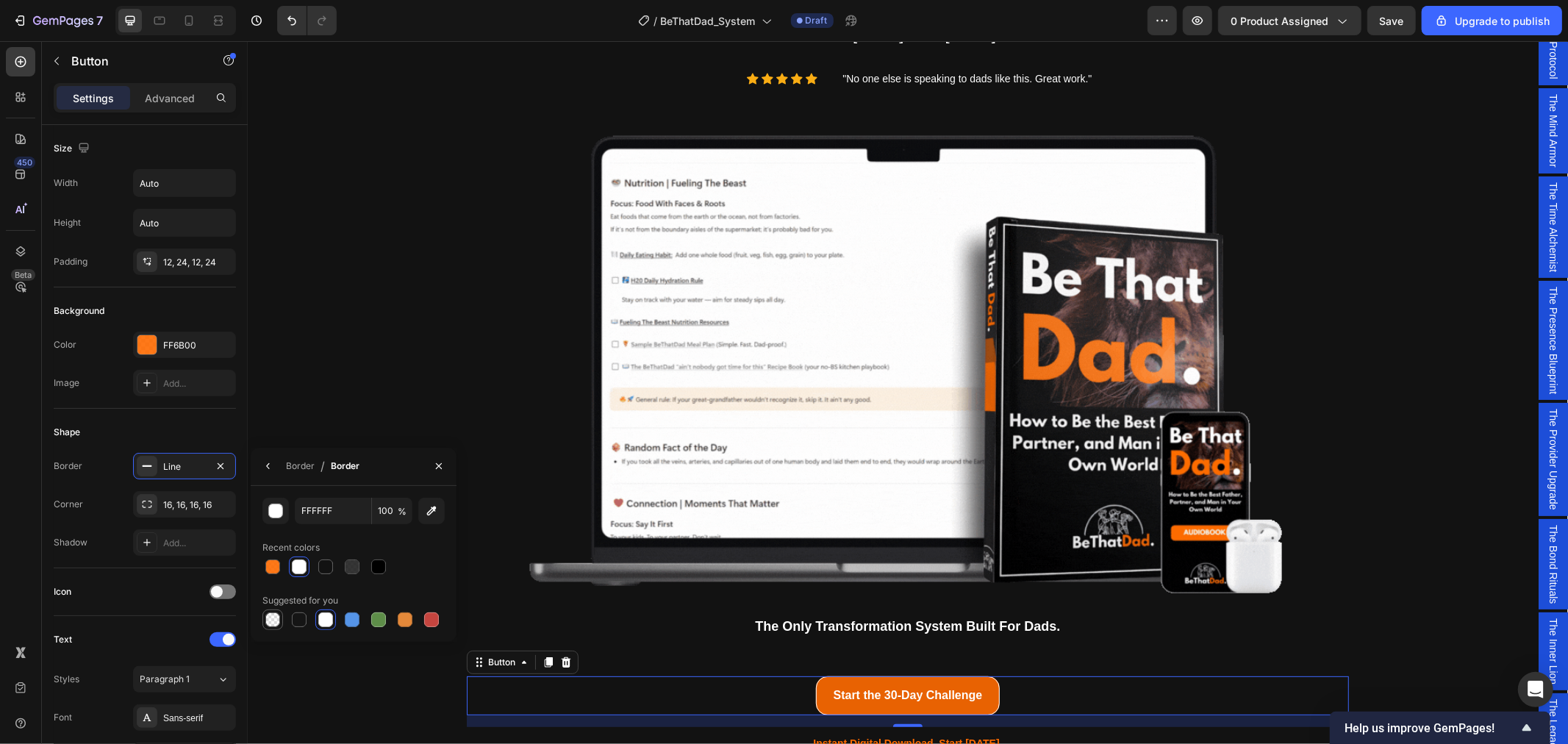
type input "000000"
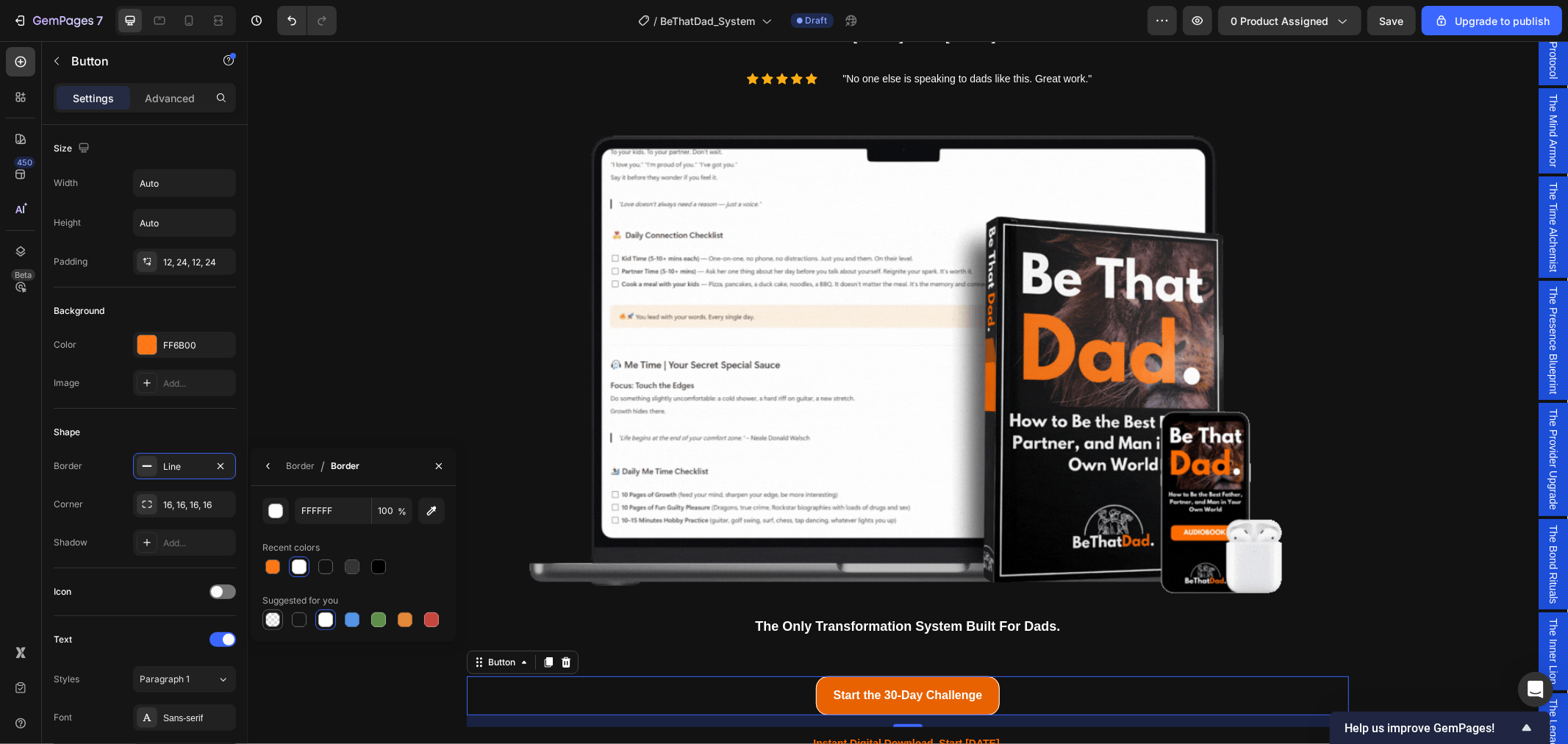
type input "0"
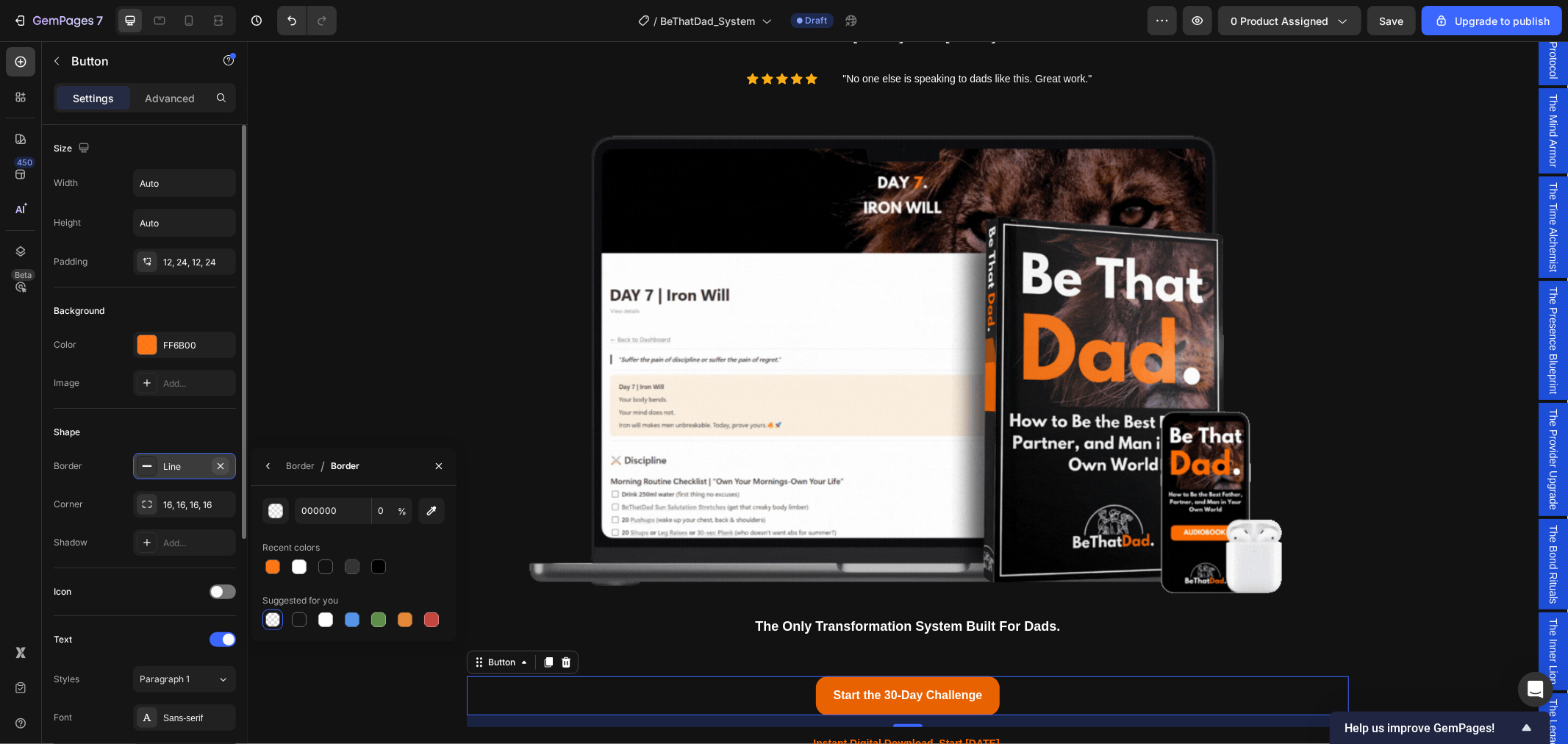
click at [221, 469] on icon "button" at bounding box center [221, 466] width 12 height 12
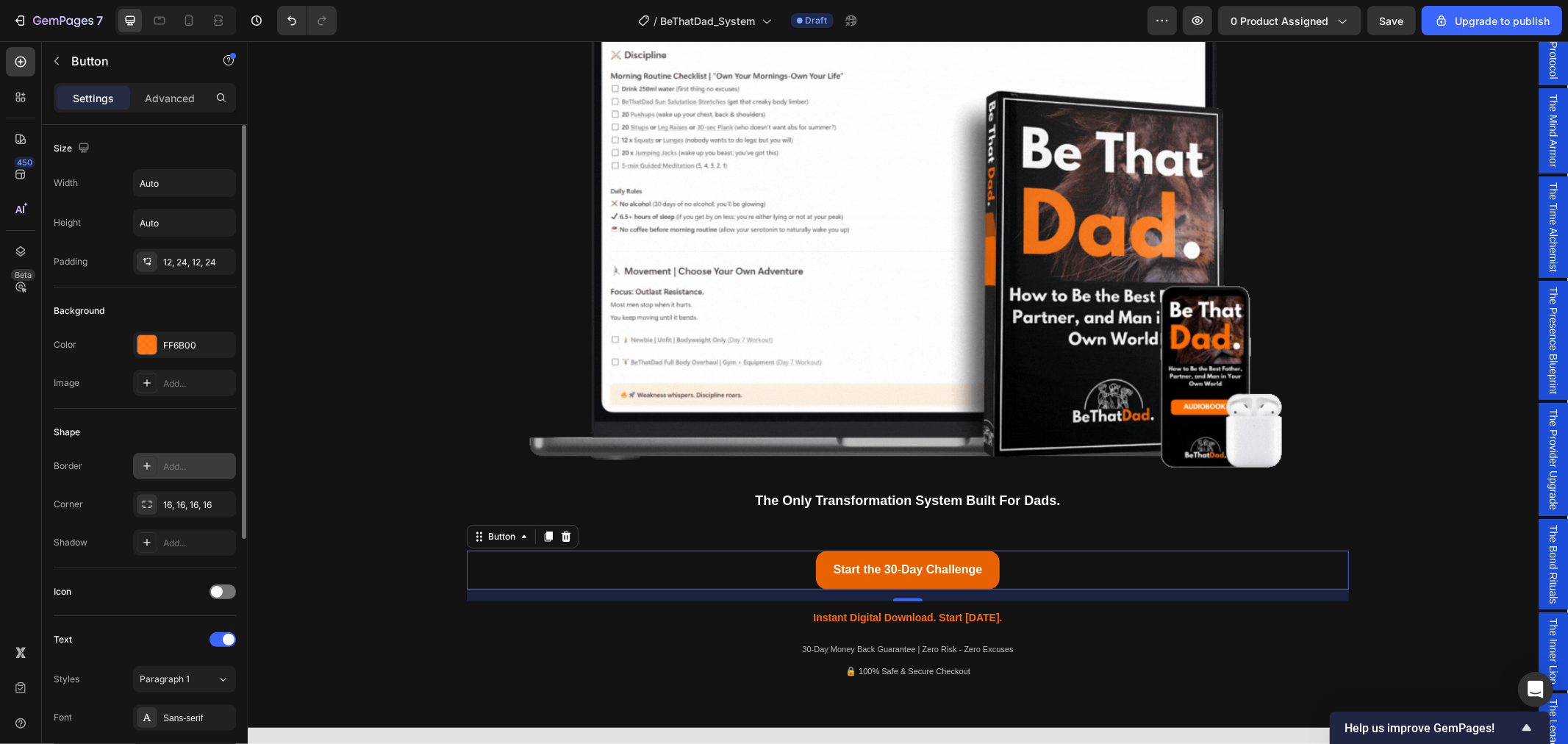
scroll to position [372, 0]
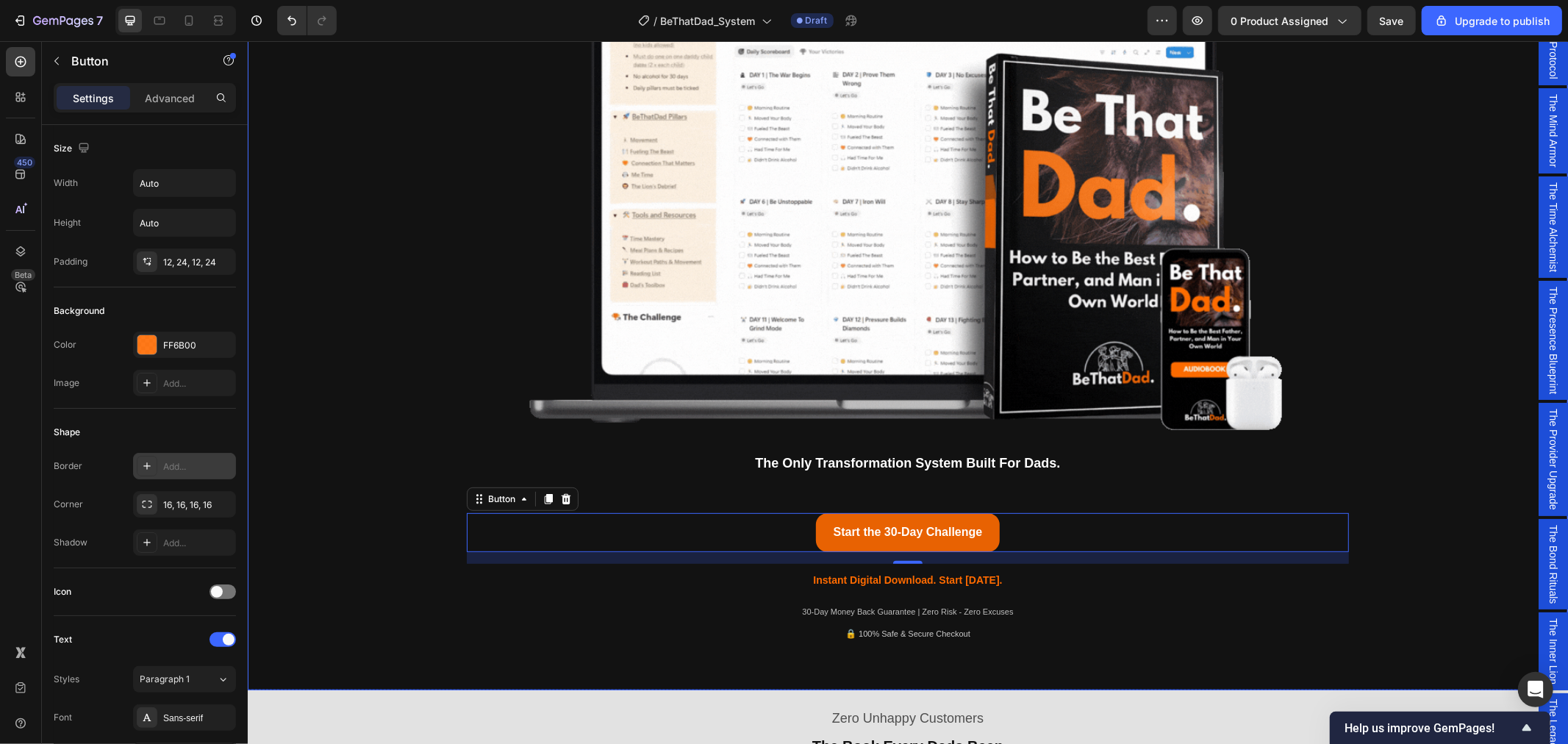
click at [1466, 280] on div "Being a dad is f*cking hard. Society expects you to be everything. But no one s…" at bounding box center [907, 194] width 1299 height 920
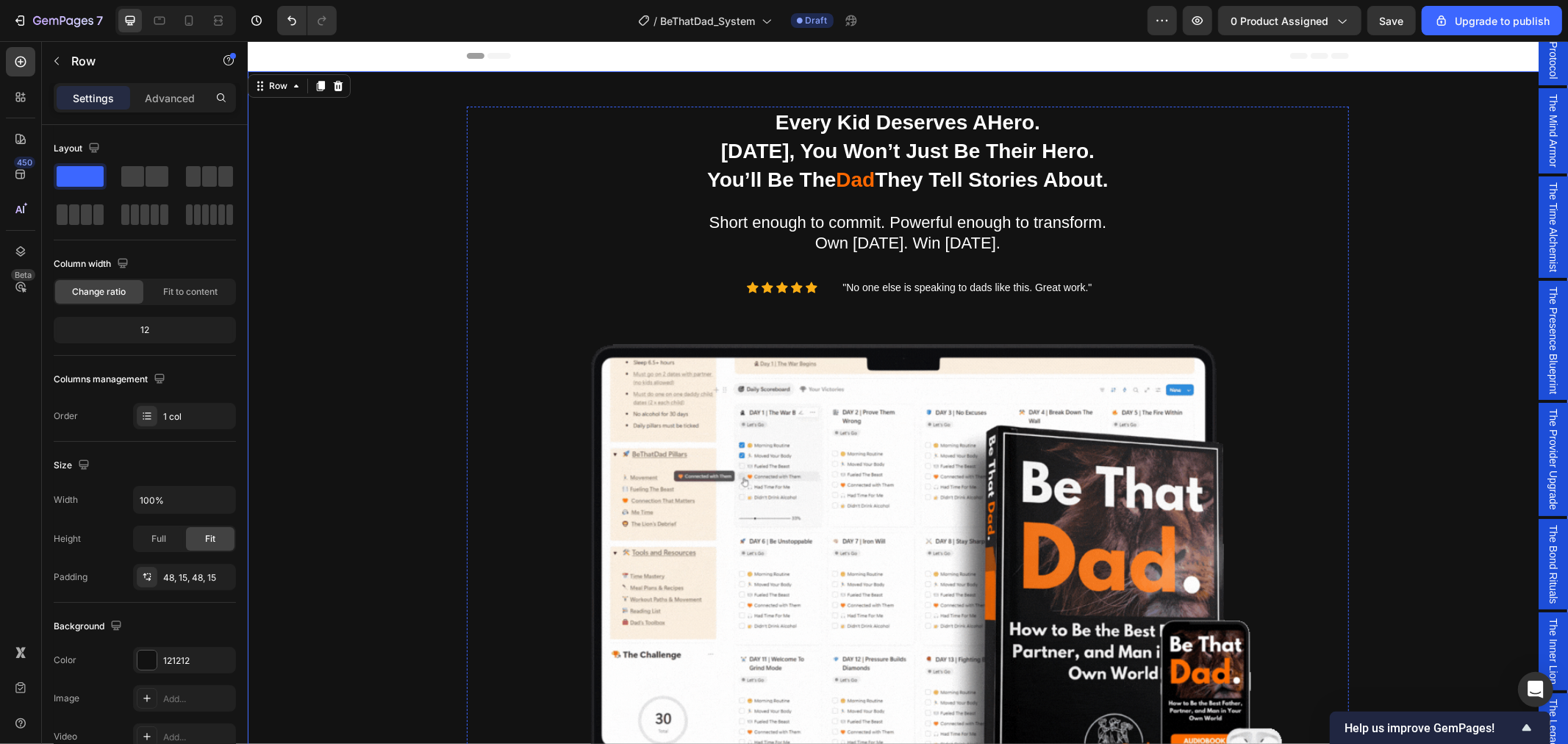
scroll to position [571, 0]
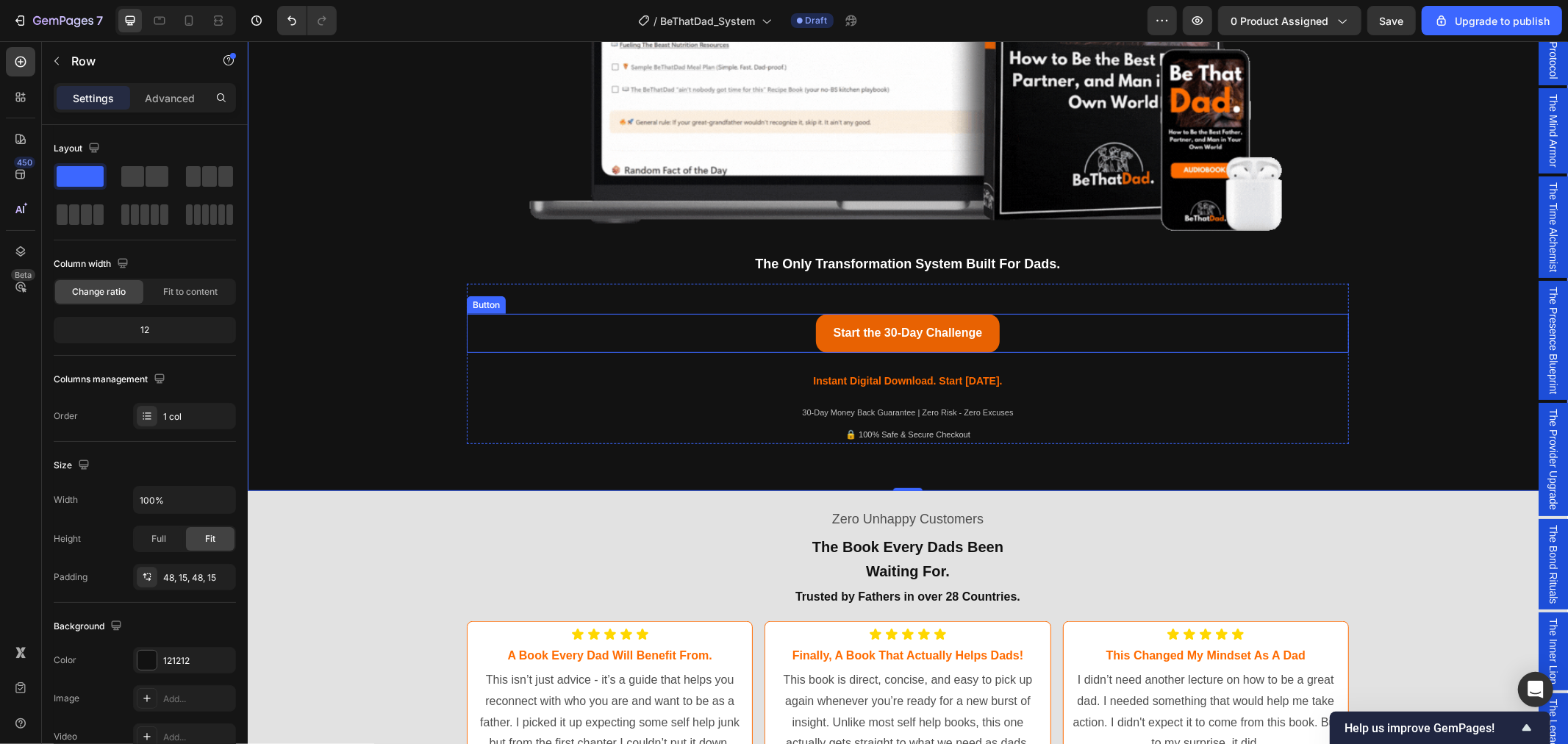
click at [787, 327] on div "Start the 30-Day Challenge Button" at bounding box center [907, 333] width 882 height 39
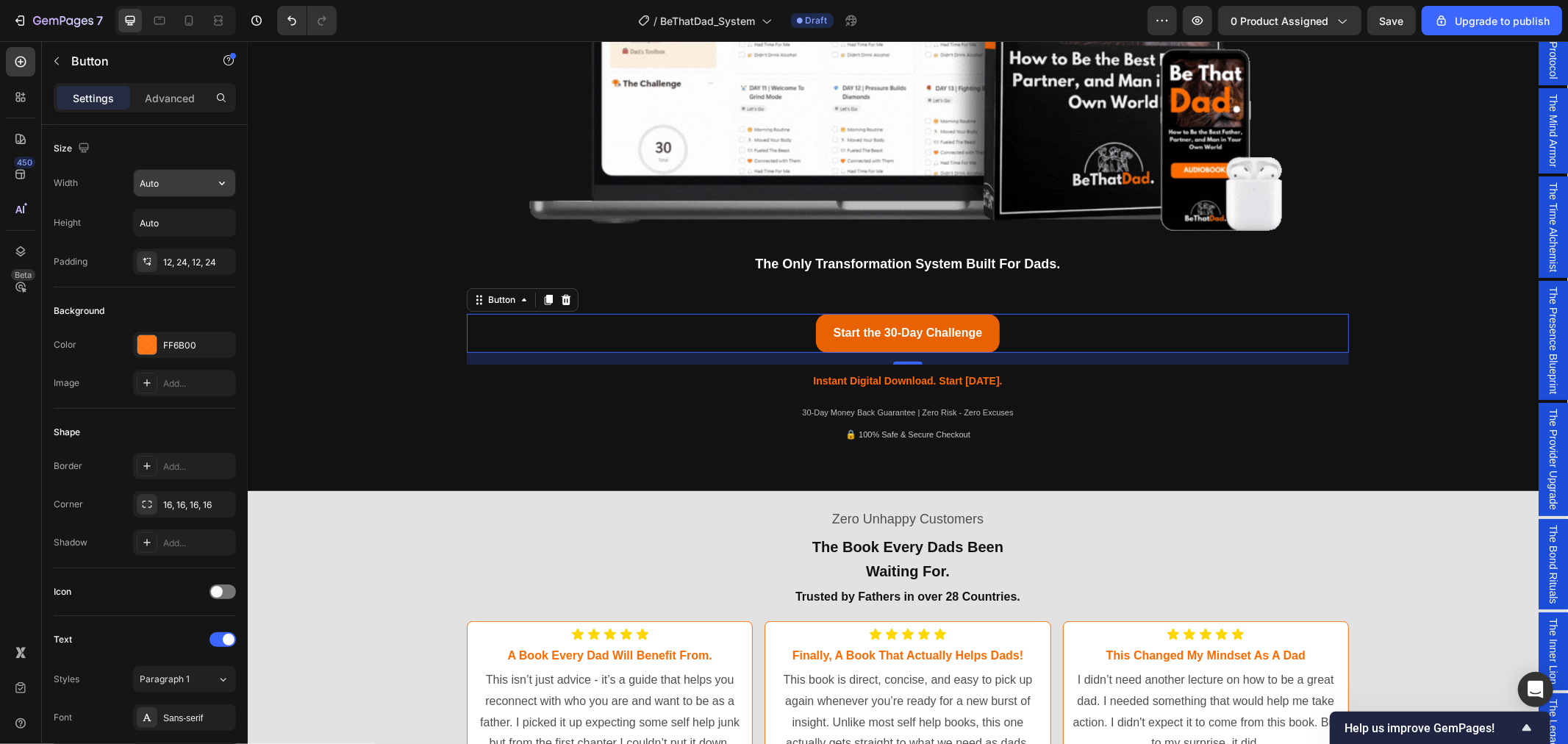
click at [190, 182] on input "Auto" at bounding box center [184, 183] width 101 height 27
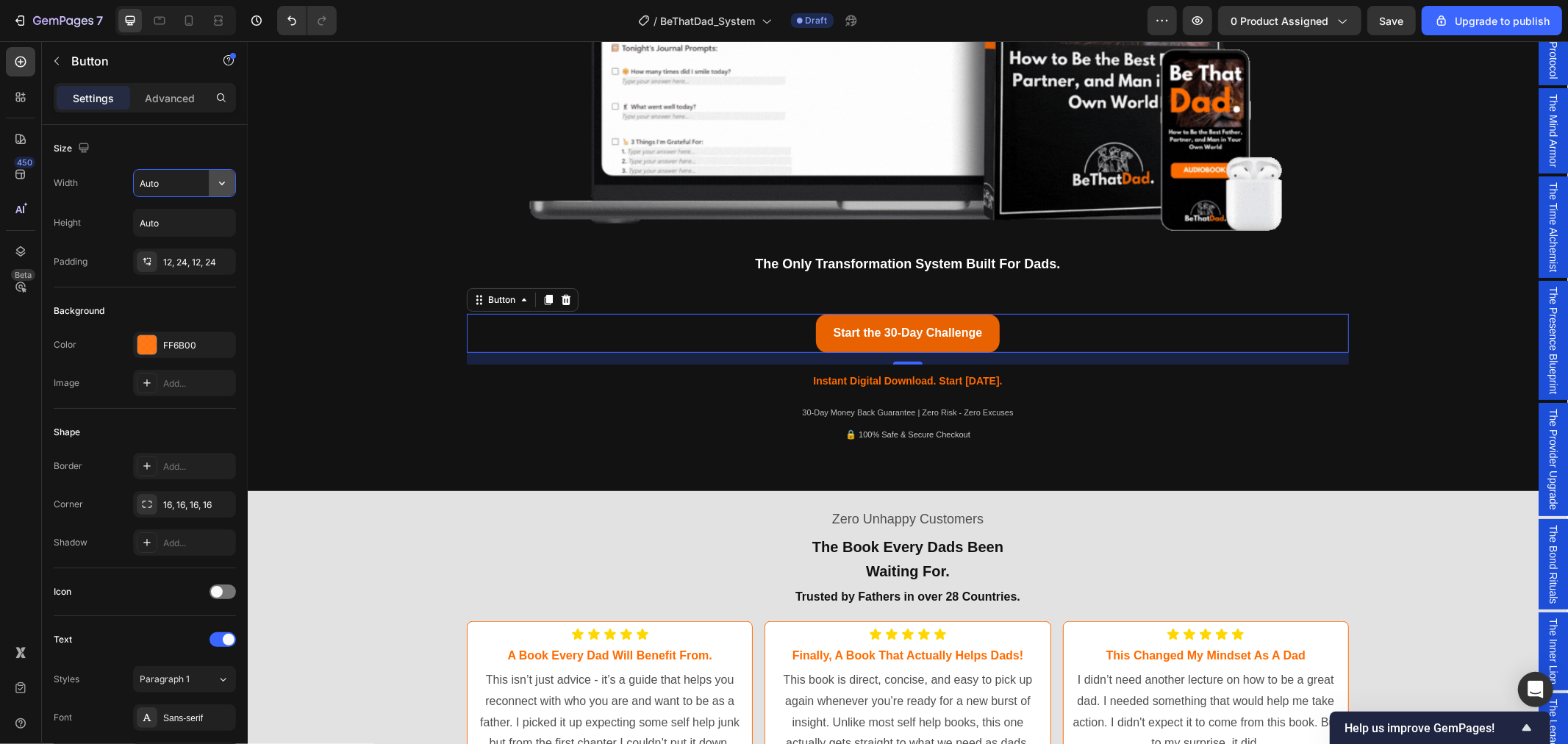
click at [224, 187] on icon "button" at bounding box center [222, 183] width 15 height 15
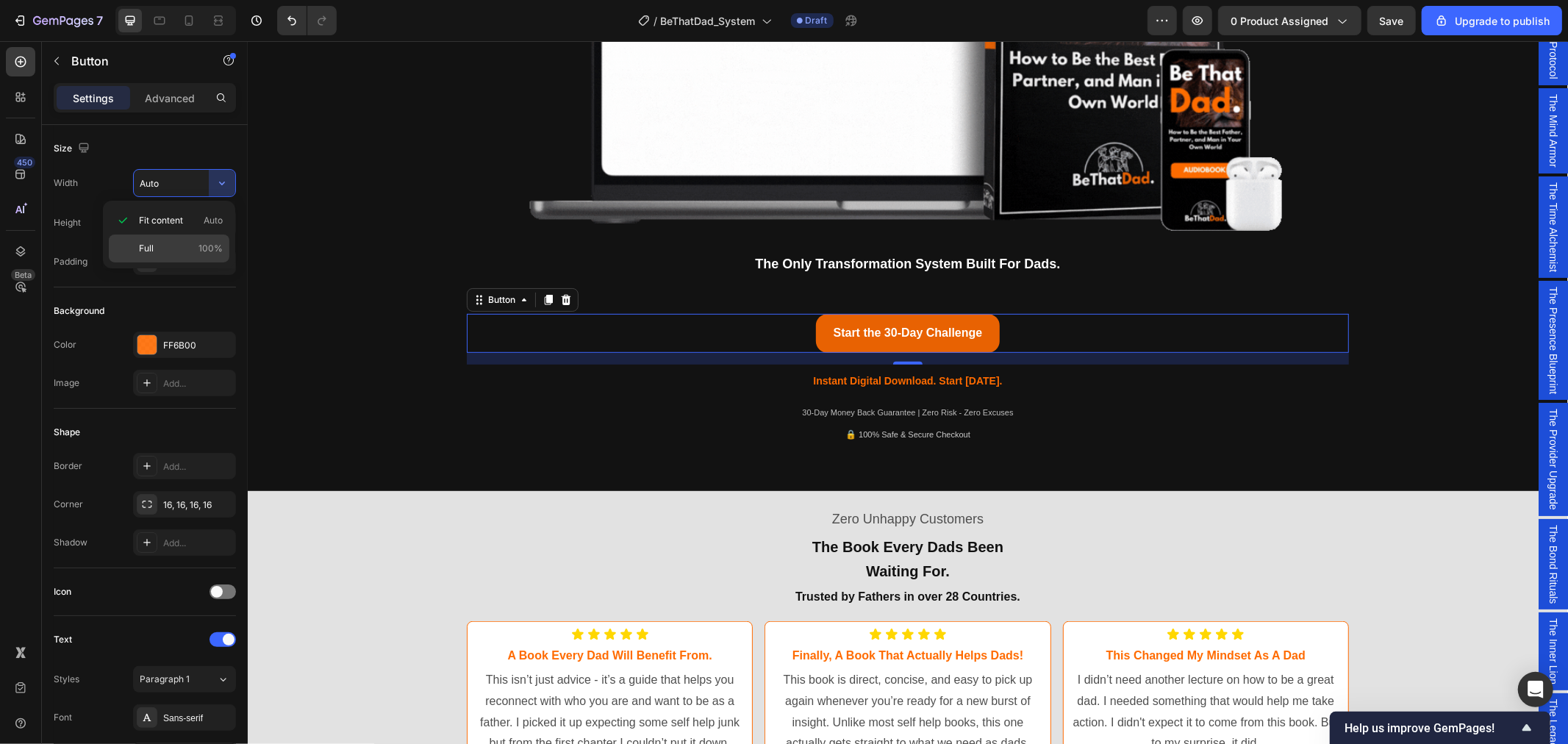
click at [150, 254] on span "Full" at bounding box center [146, 248] width 15 height 13
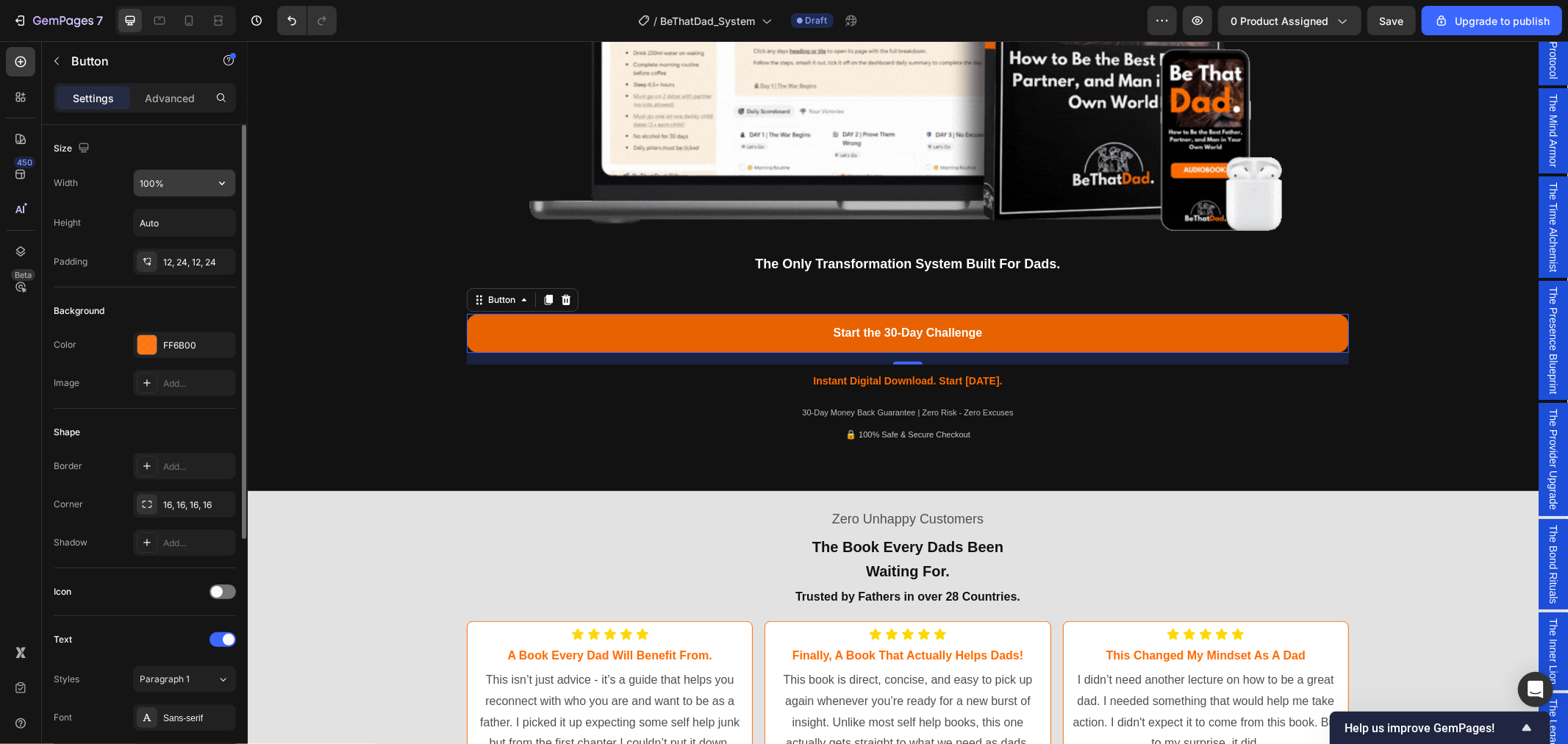
click at [182, 178] on input "100%" at bounding box center [184, 183] width 101 height 27
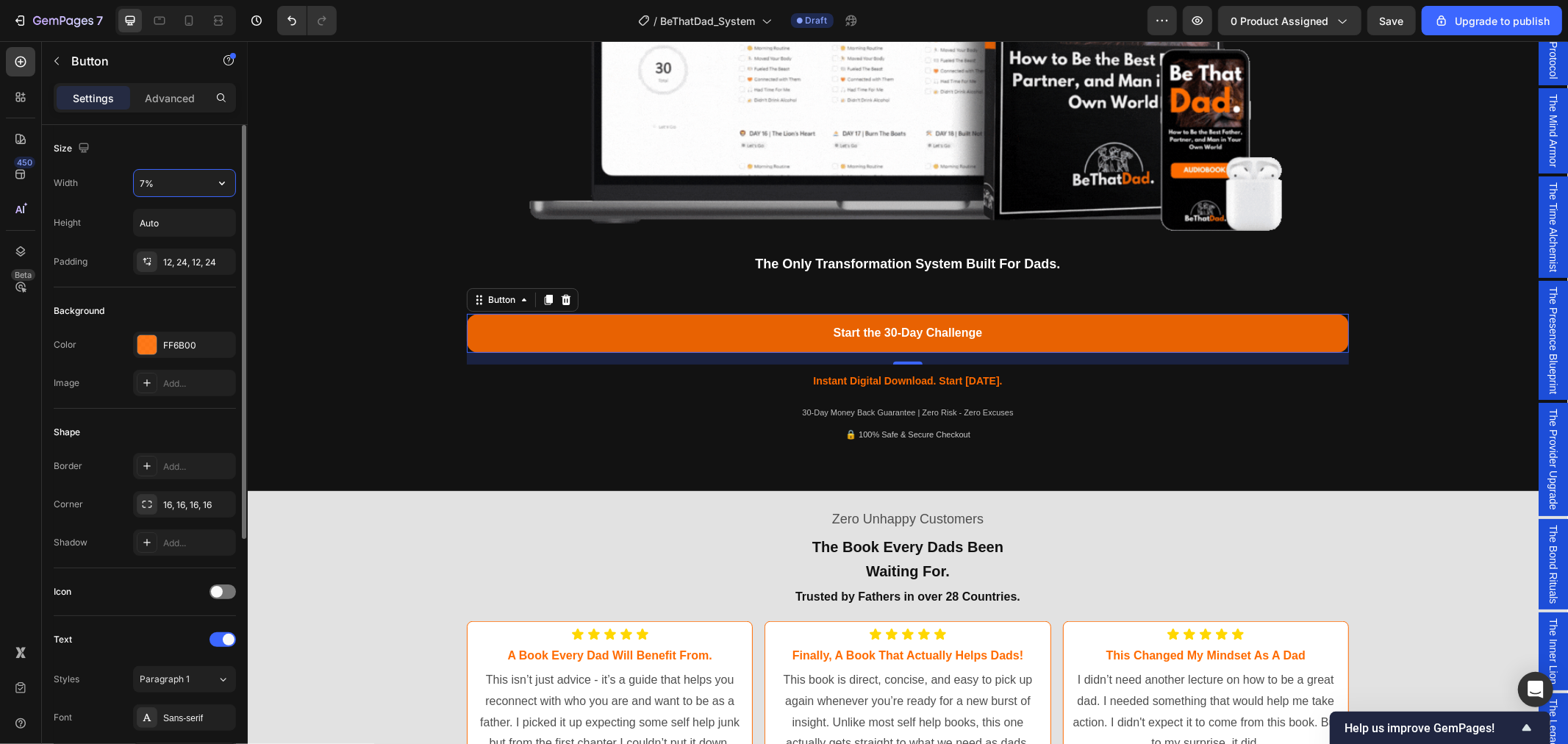
type input "70%"
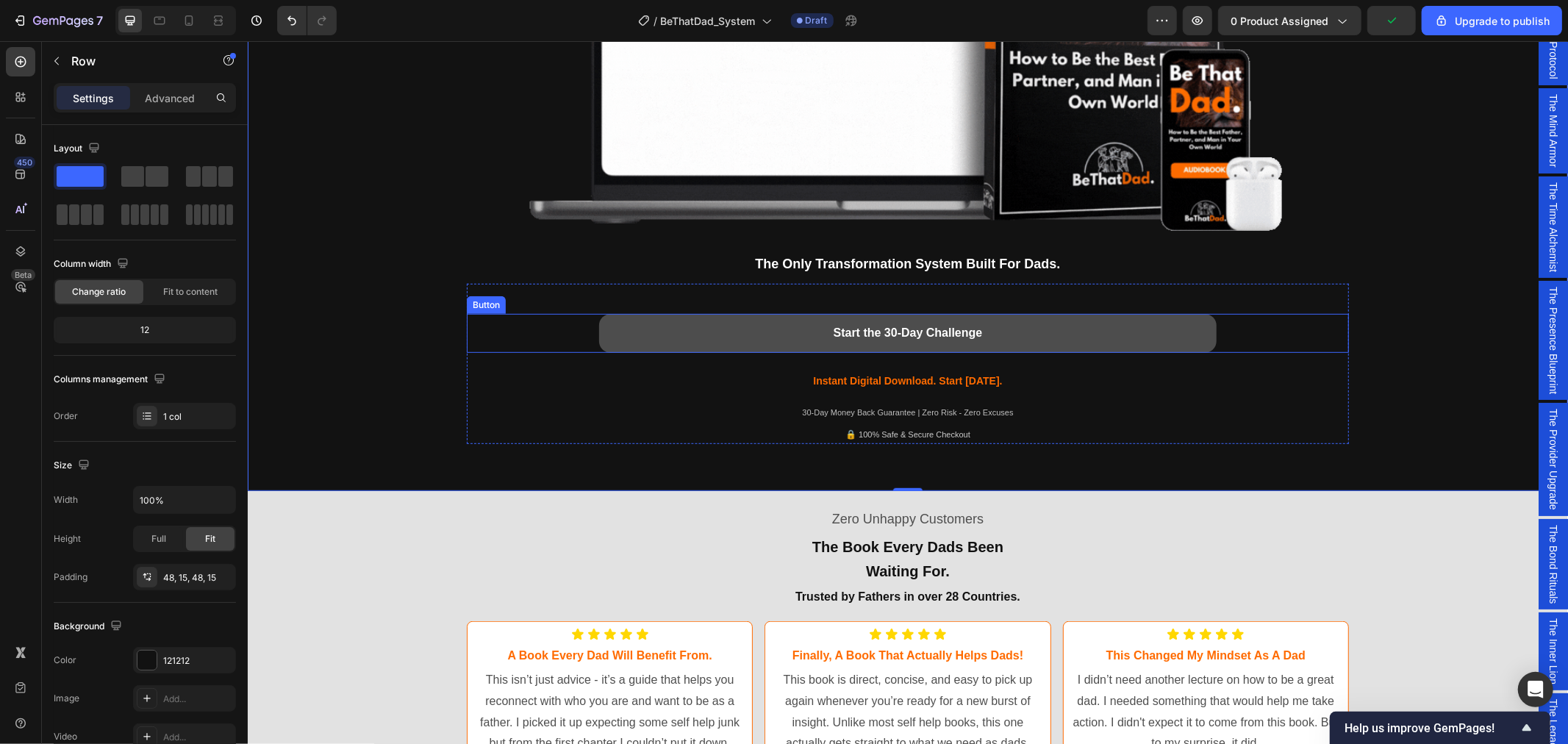
click at [1013, 327] on button "Start the 30-Day Challenge" at bounding box center [907, 333] width 618 height 39
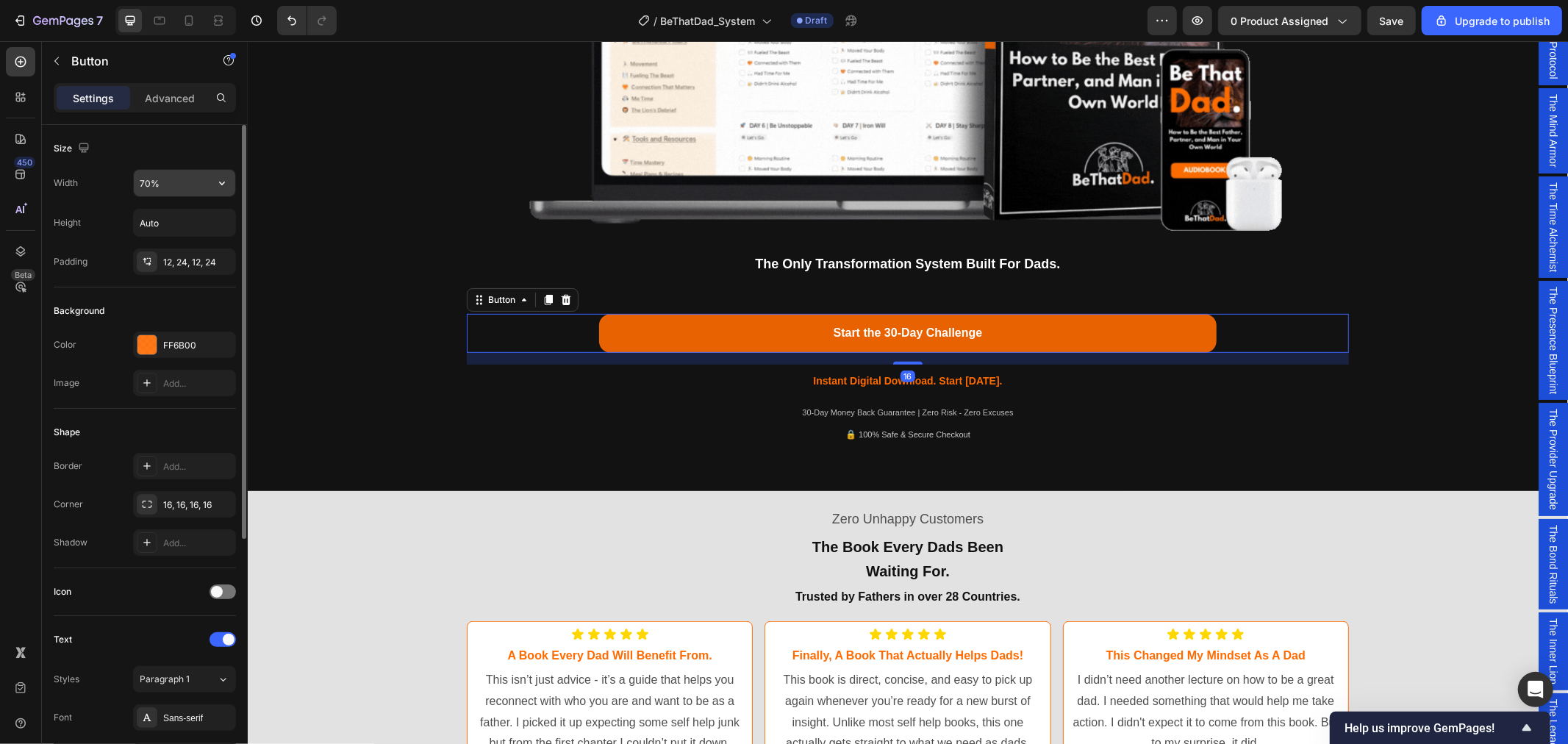
click at [138, 186] on input "70%" at bounding box center [184, 183] width 101 height 27
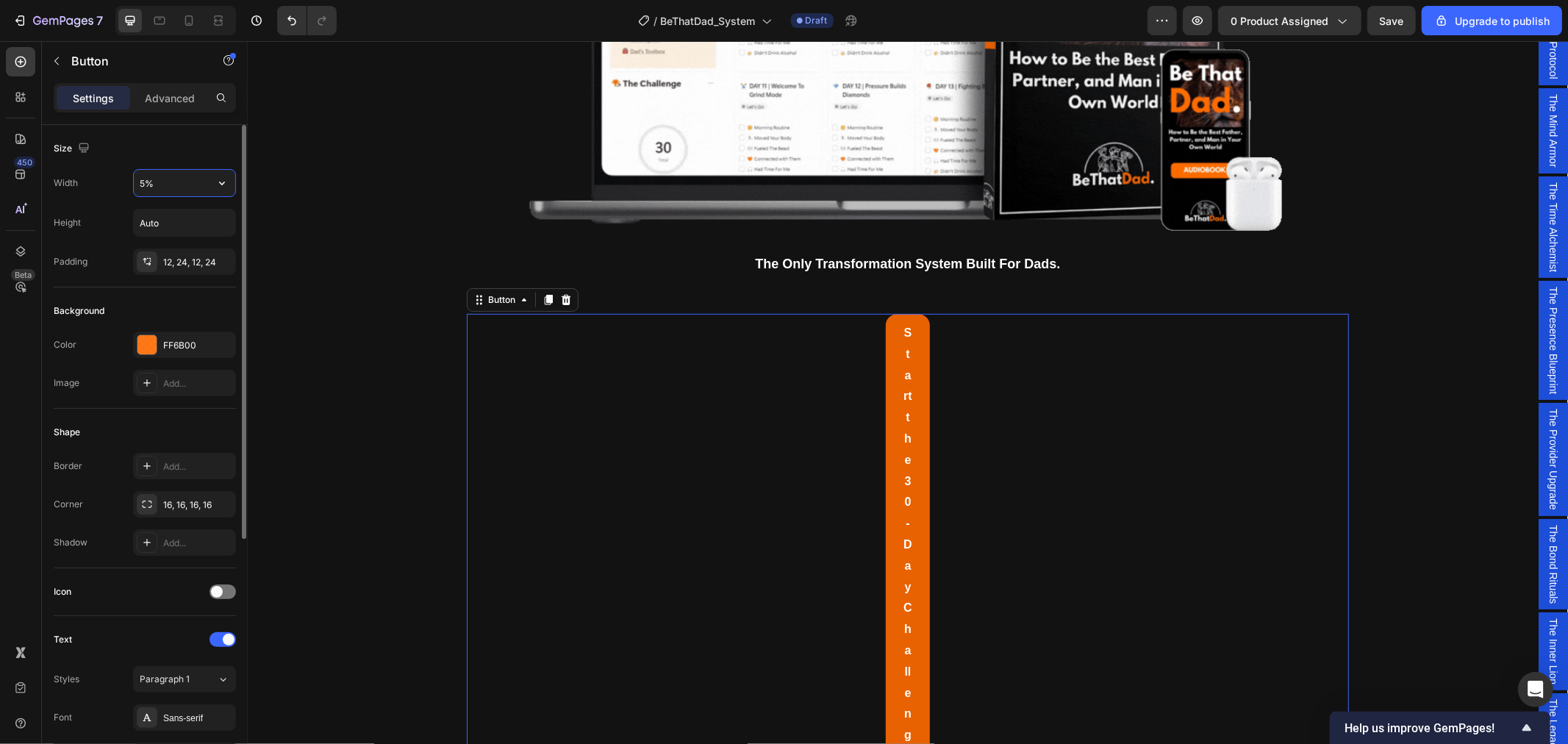
type input "50%"
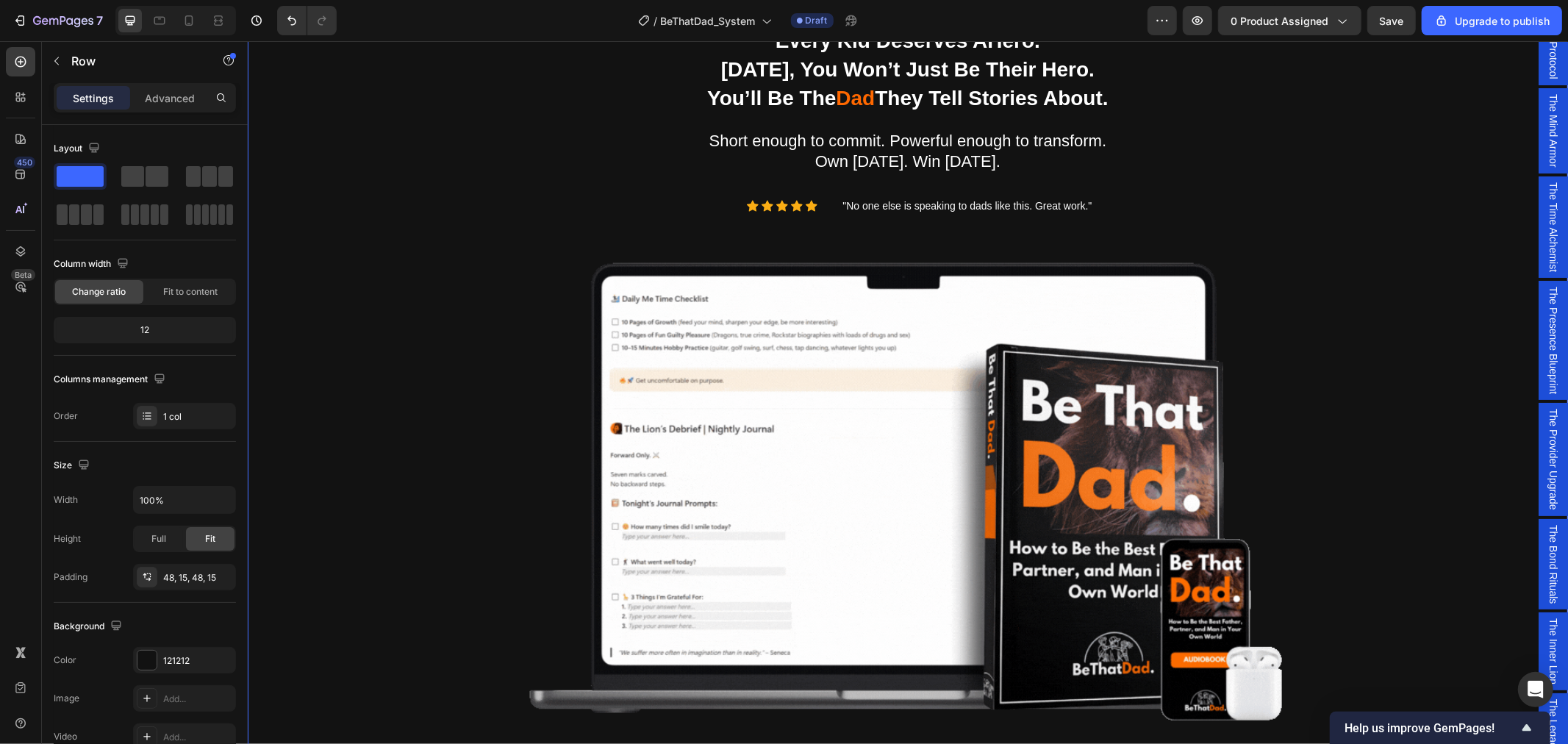
scroll to position [0, 0]
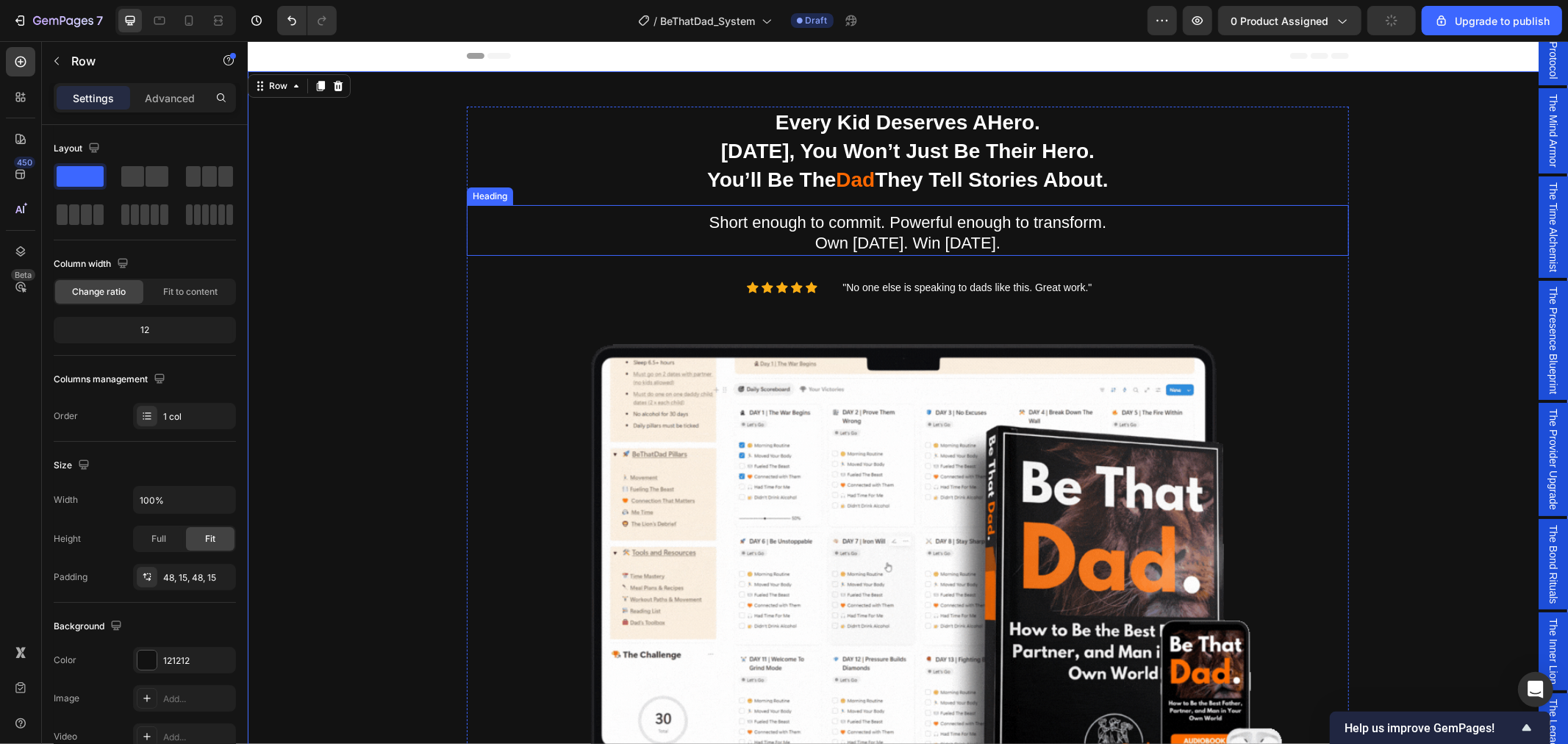
click at [901, 233] on h2 "Short enough to commit. Powerful enough to transform. Own [DATE]. Win [DATE]." at bounding box center [907, 233] width 882 height 45
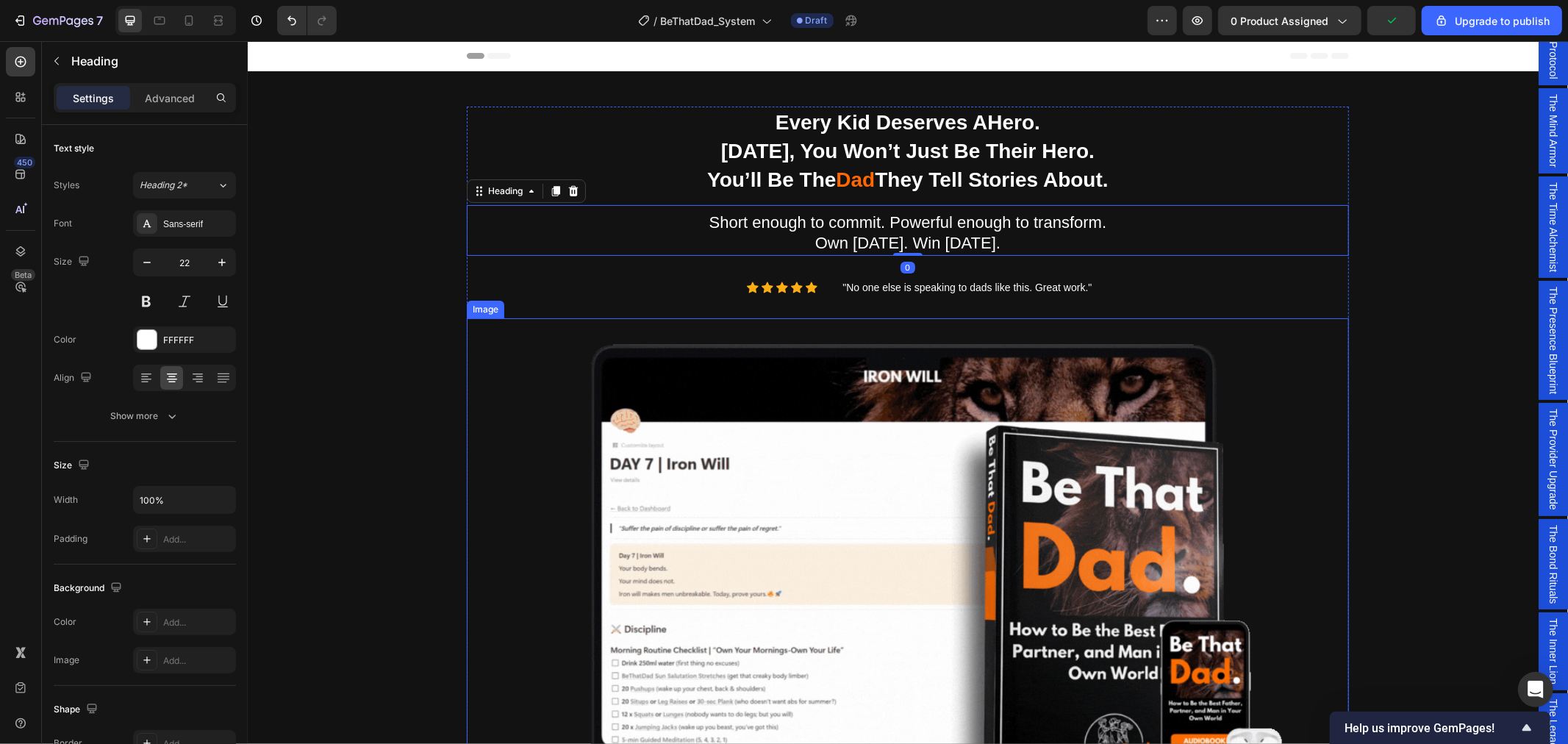
scroll to position [327, 0]
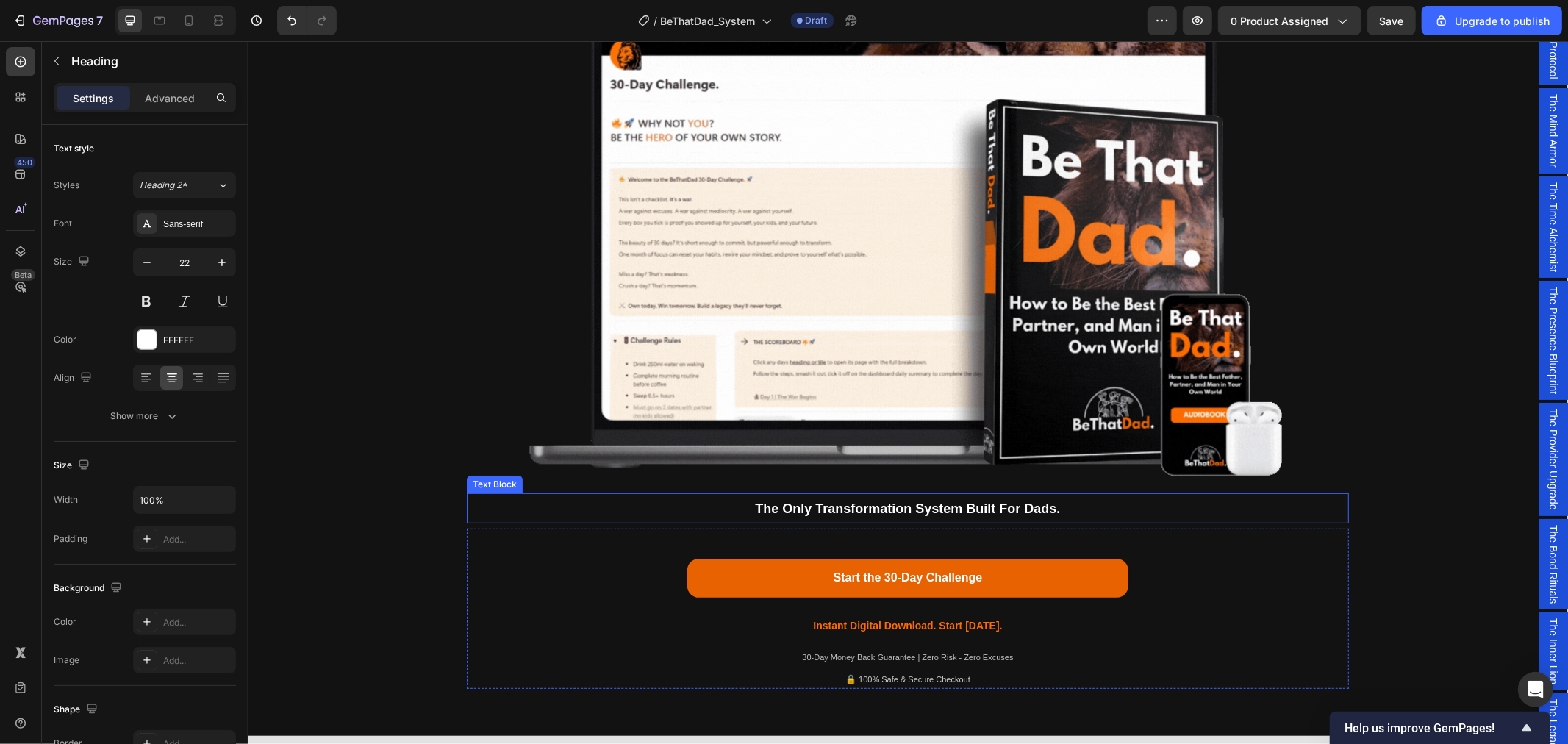
click at [920, 510] on span "The Only Transformation System Built For Dads." at bounding box center [907, 508] width 305 height 15
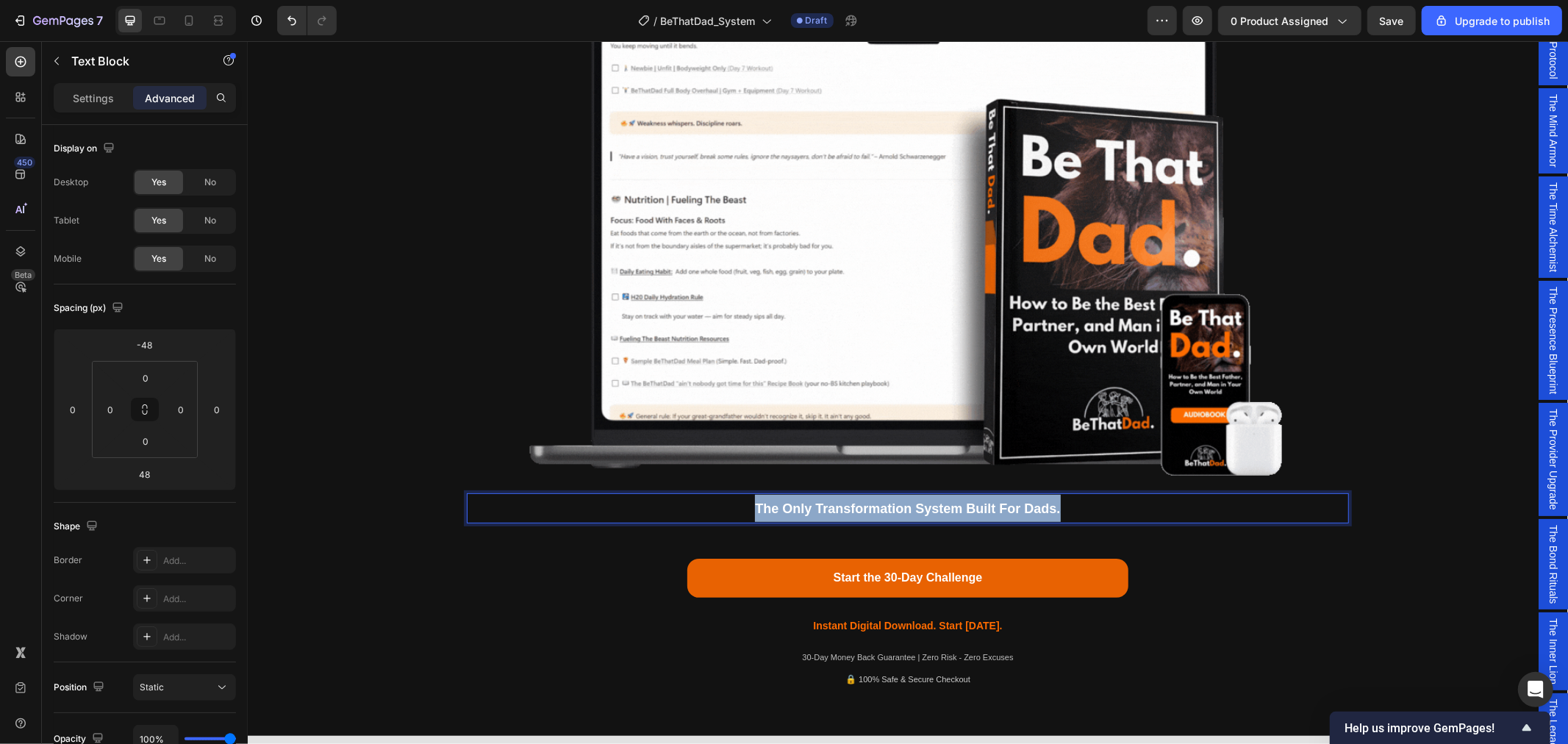
drag, startPoint x: 1068, startPoint y: 508, endPoint x: 736, endPoint y: 501, distance: 332.1
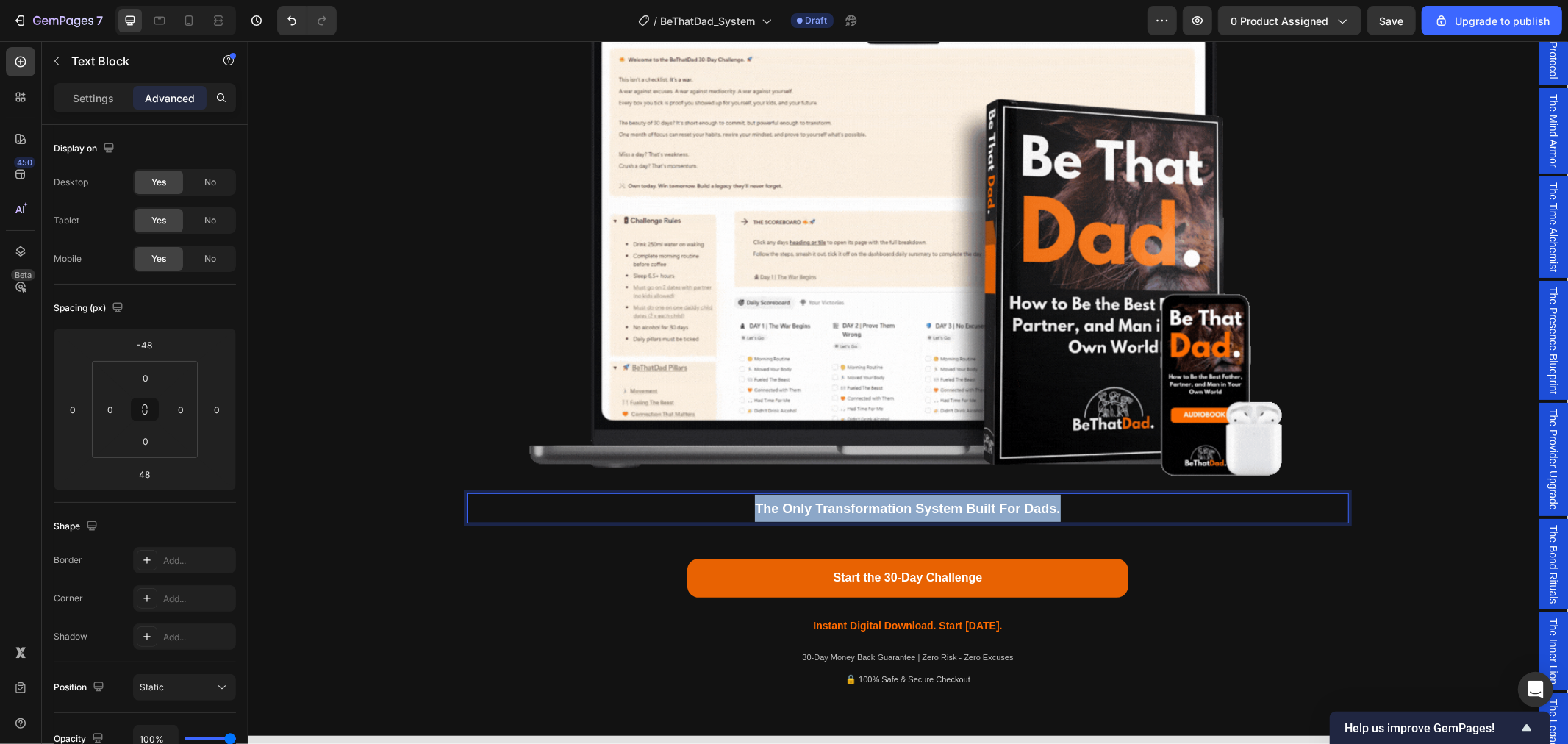
click at [736, 501] on p "The Only Transformation System Built For Dads." at bounding box center [907, 507] width 879 height 27
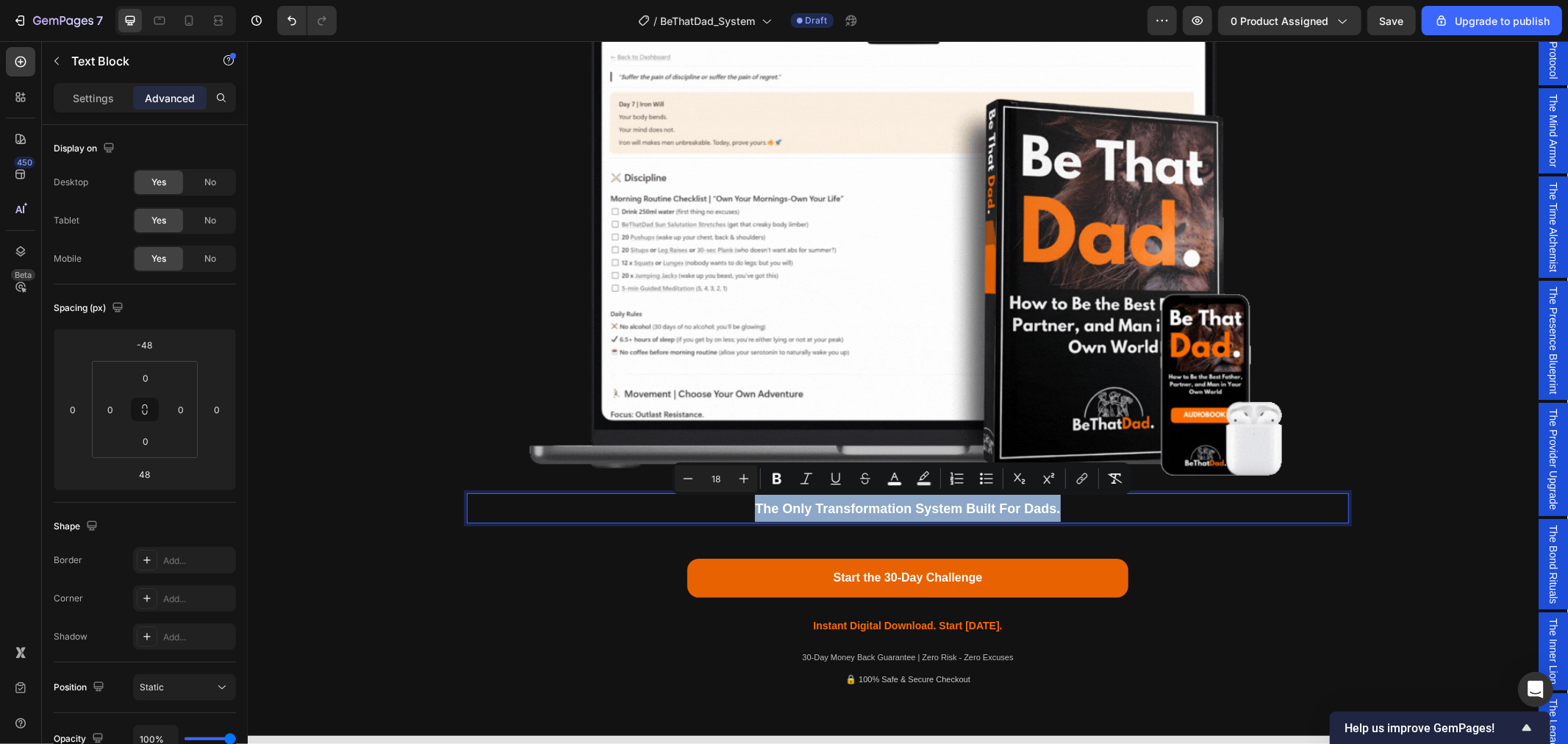
click at [746, 507] on p "The Only Transformation System Built For Dads." at bounding box center [907, 507] width 879 height 27
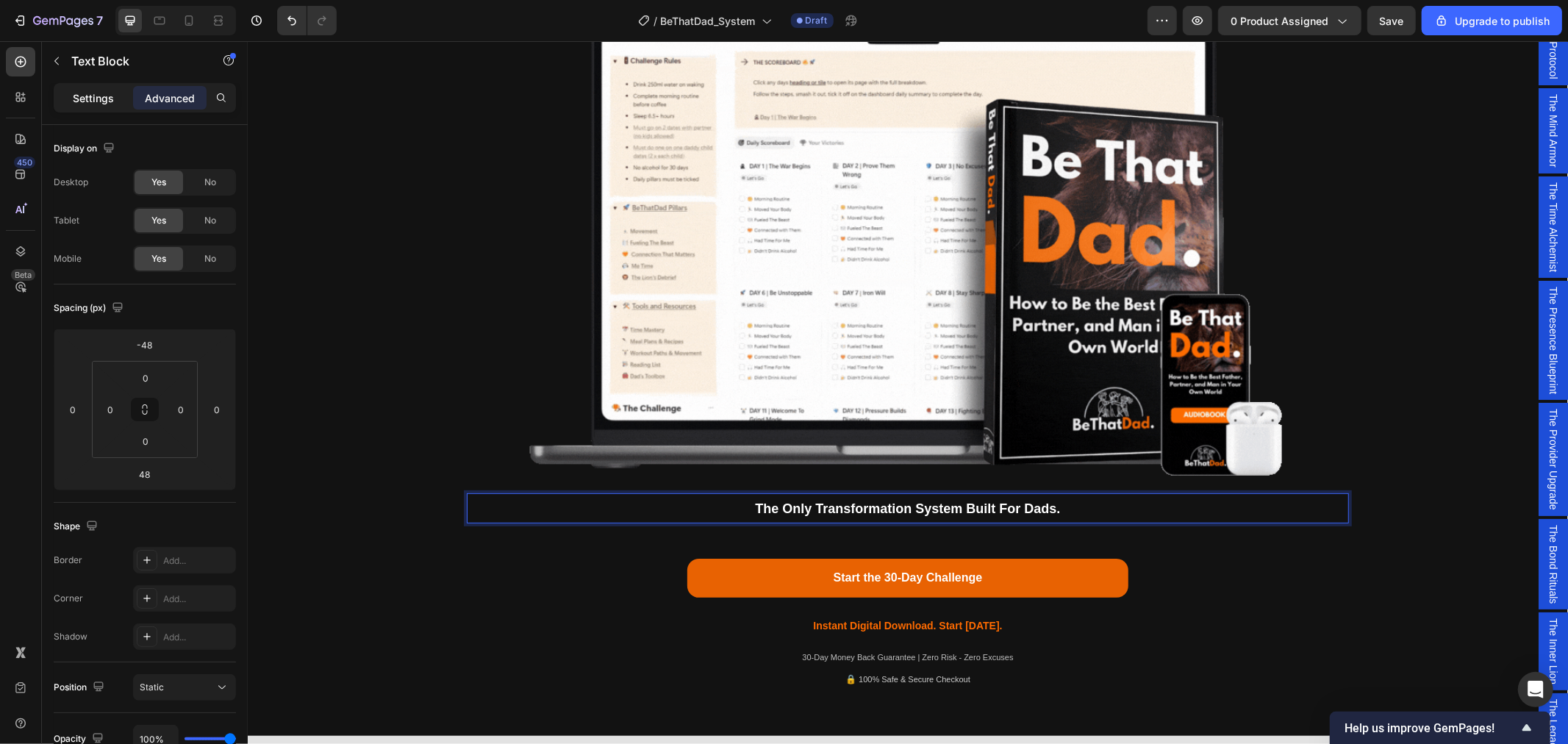
click at [108, 90] on p "Settings" at bounding box center [94, 98] width 42 height 16
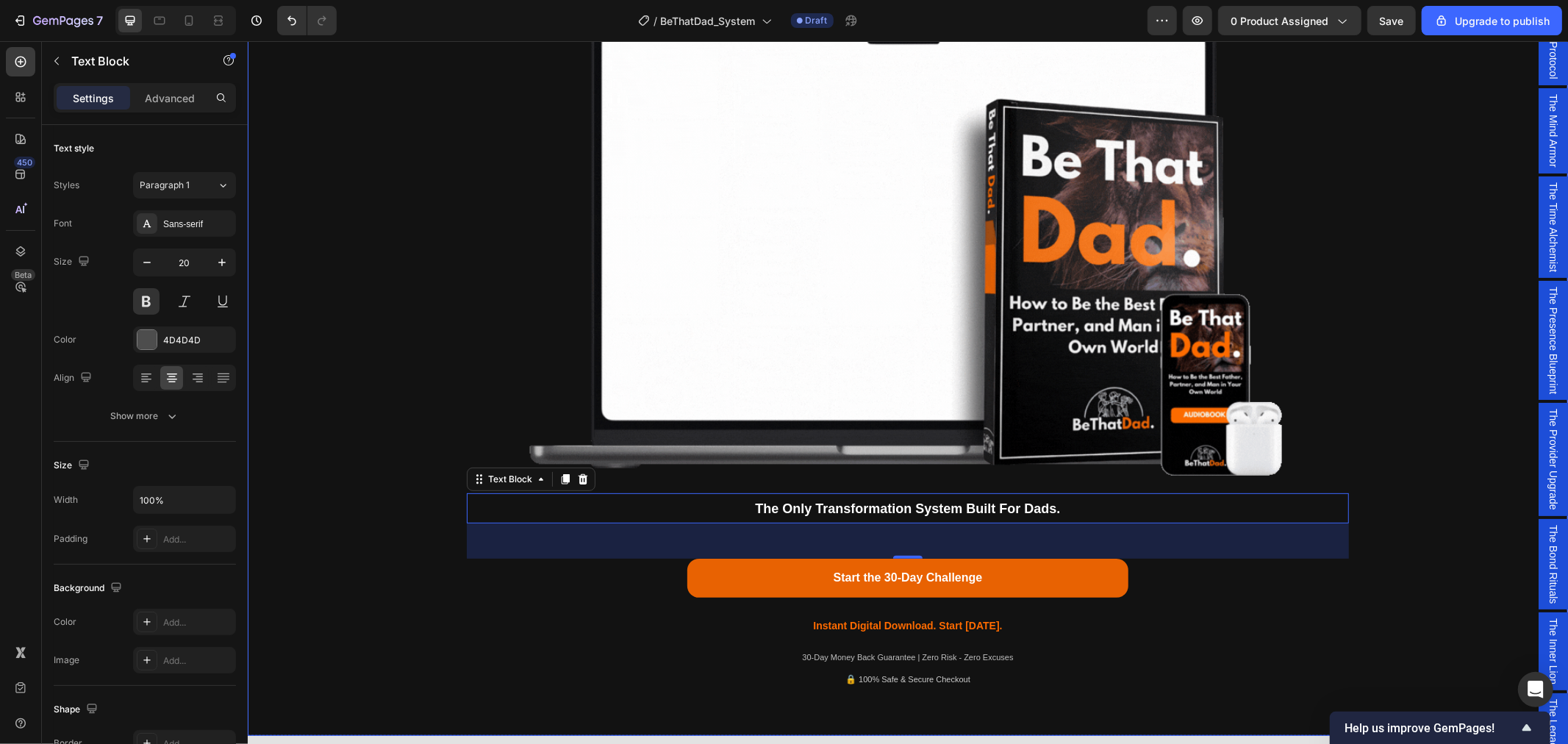
click at [1459, 381] on div "Being a dad is f*cking hard. Society expects you to be everything. But no one s…" at bounding box center [907, 239] width 1299 height 920
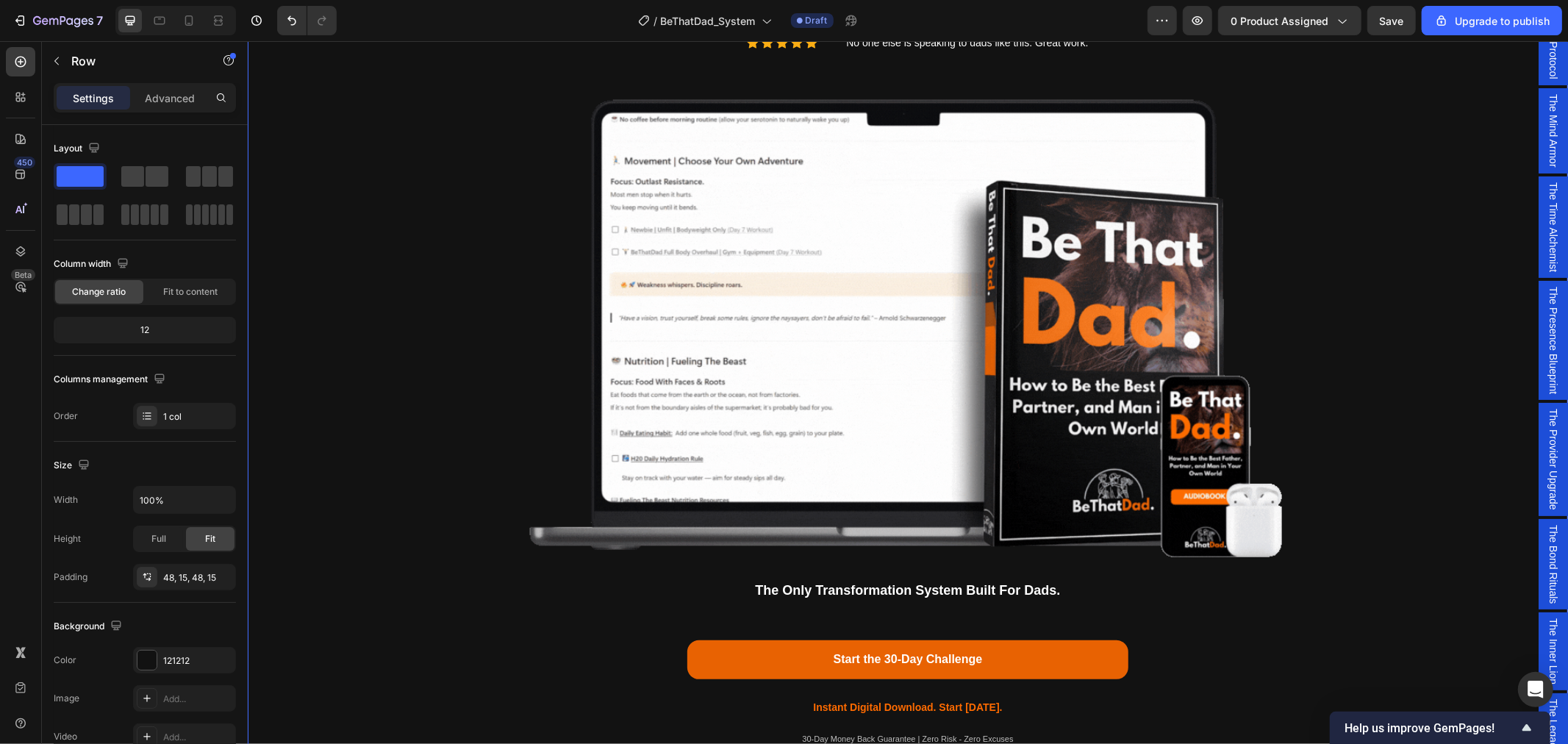
scroll to position [0, 0]
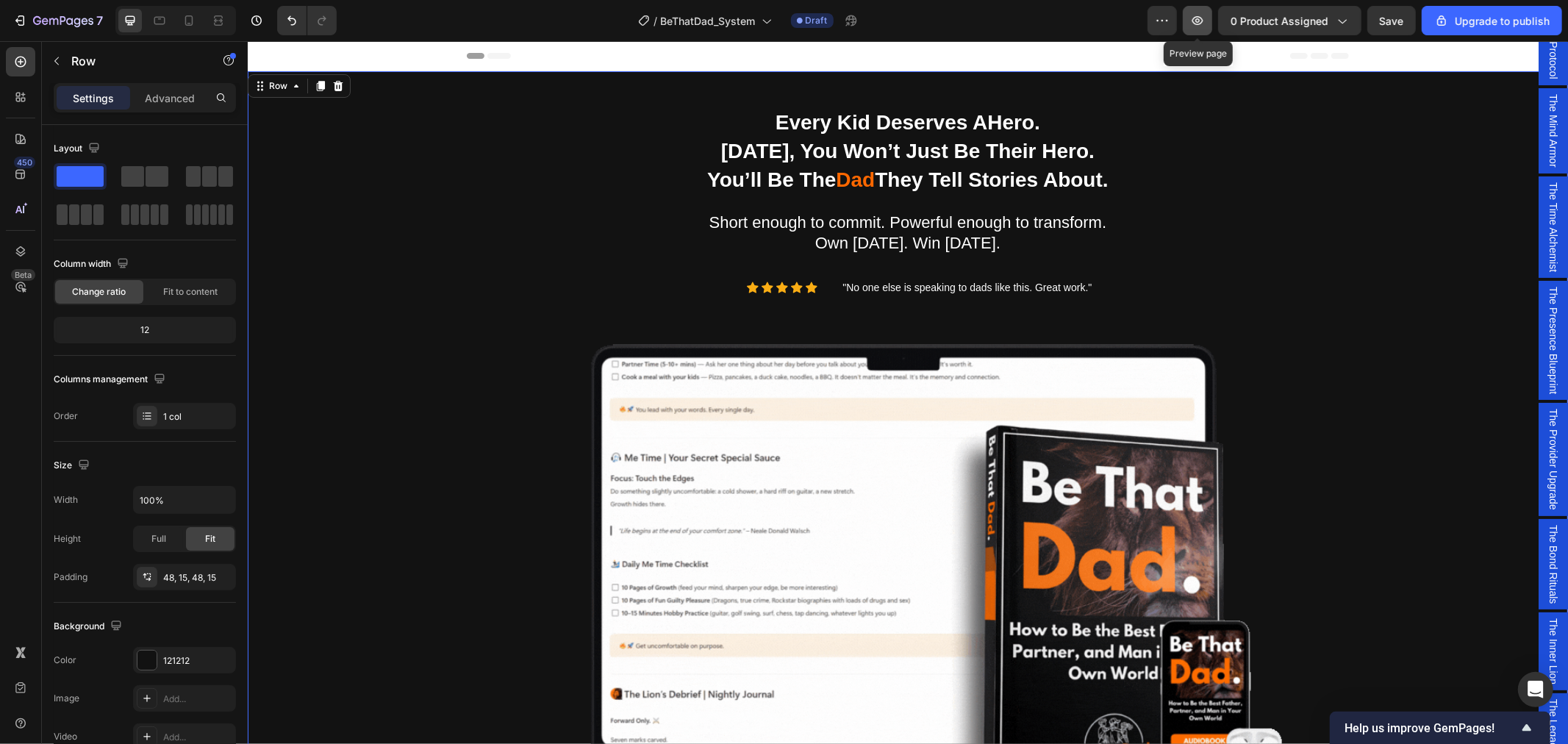
click at [1199, 15] on icon "button" at bounding box center [1197, 20] width 15 height 15
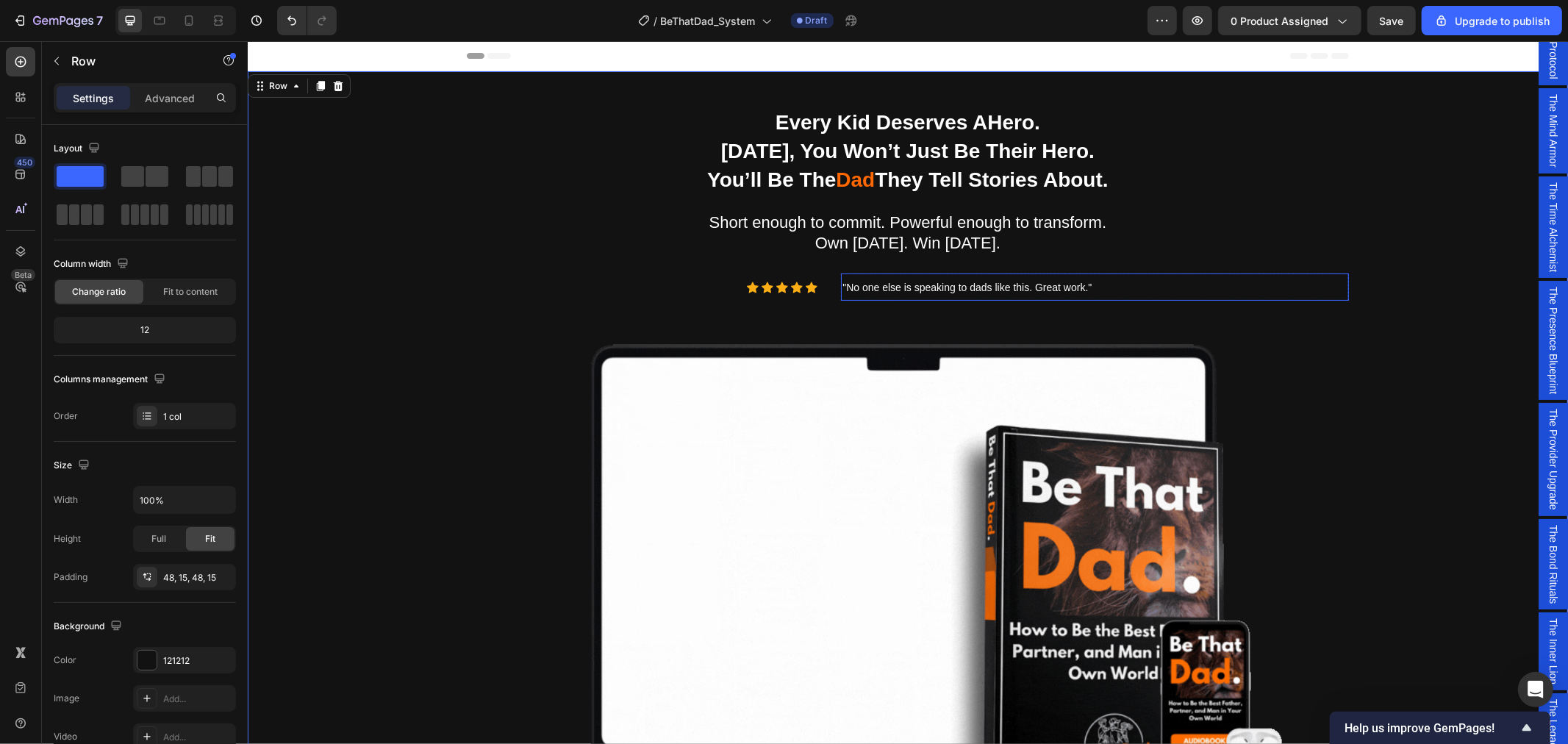
click at [923, 290] on span ""No one else is speaking to dads like this. Great work."" at bounding box center [967, 287] width 249 height 12
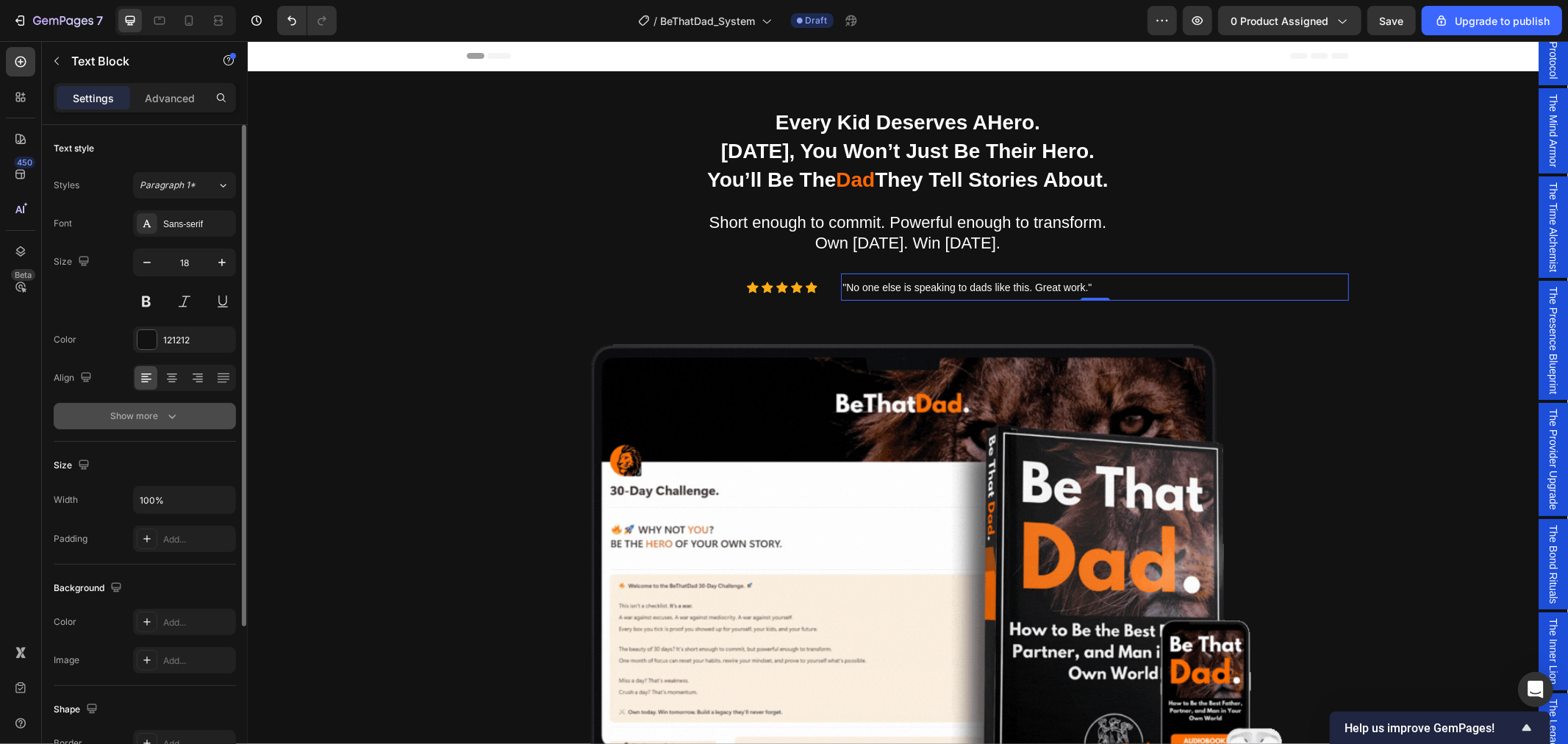
click at [173, 422] on icon "button" at bounding box center [172, 416] width 15 height 15
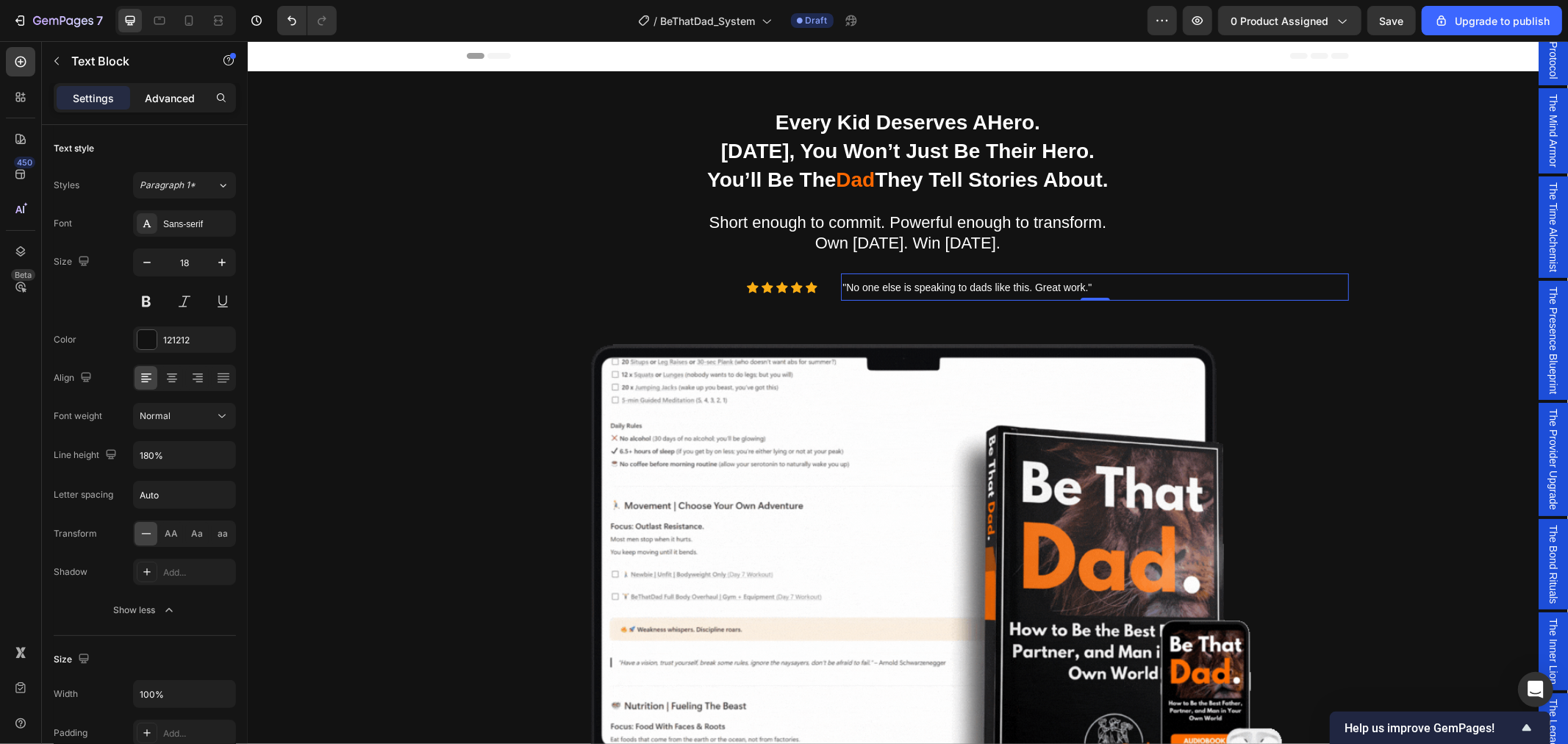
click at [167, 98] on p "Advanced" at bounding box center [170, 98] width 50 height 16
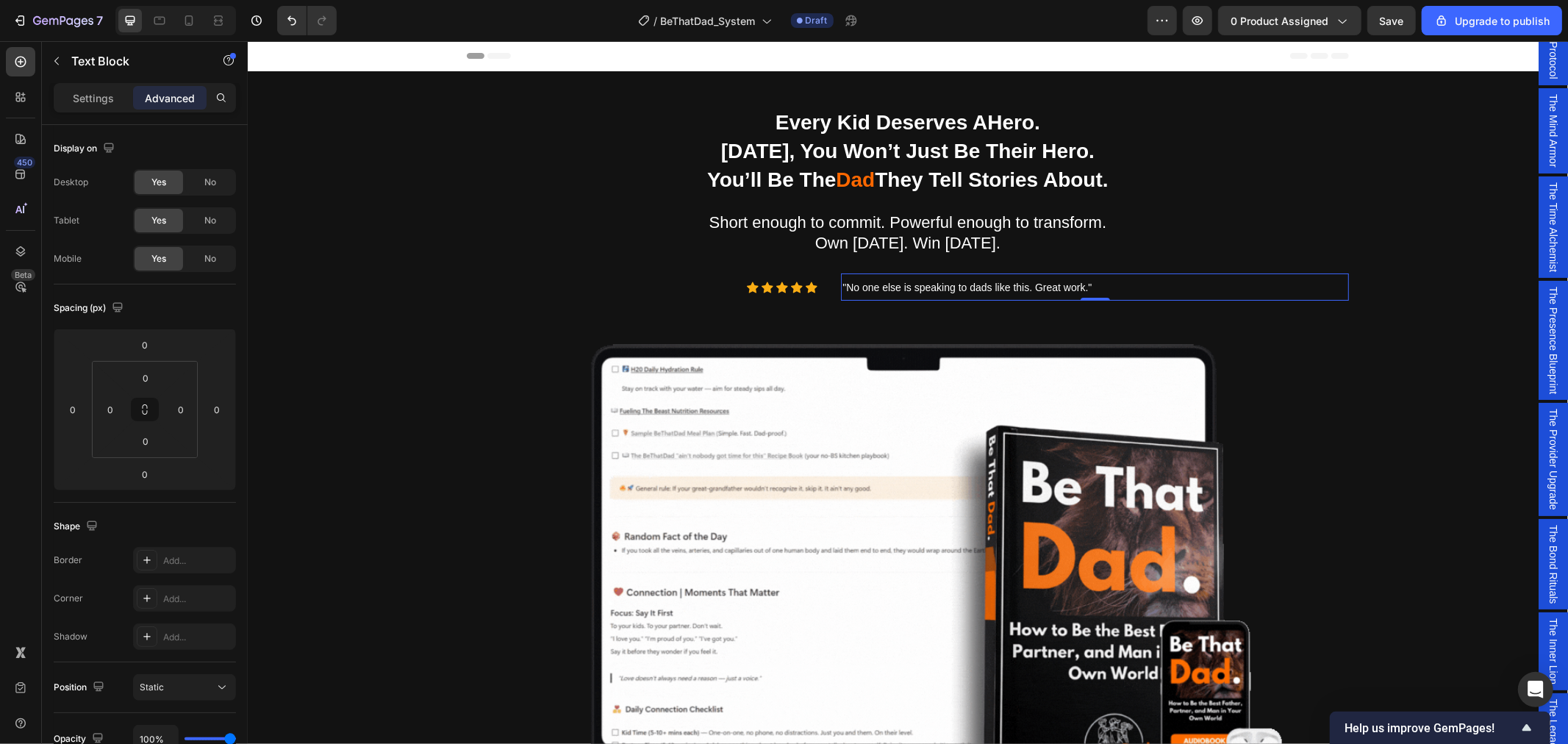
scroll to position [327, 0]
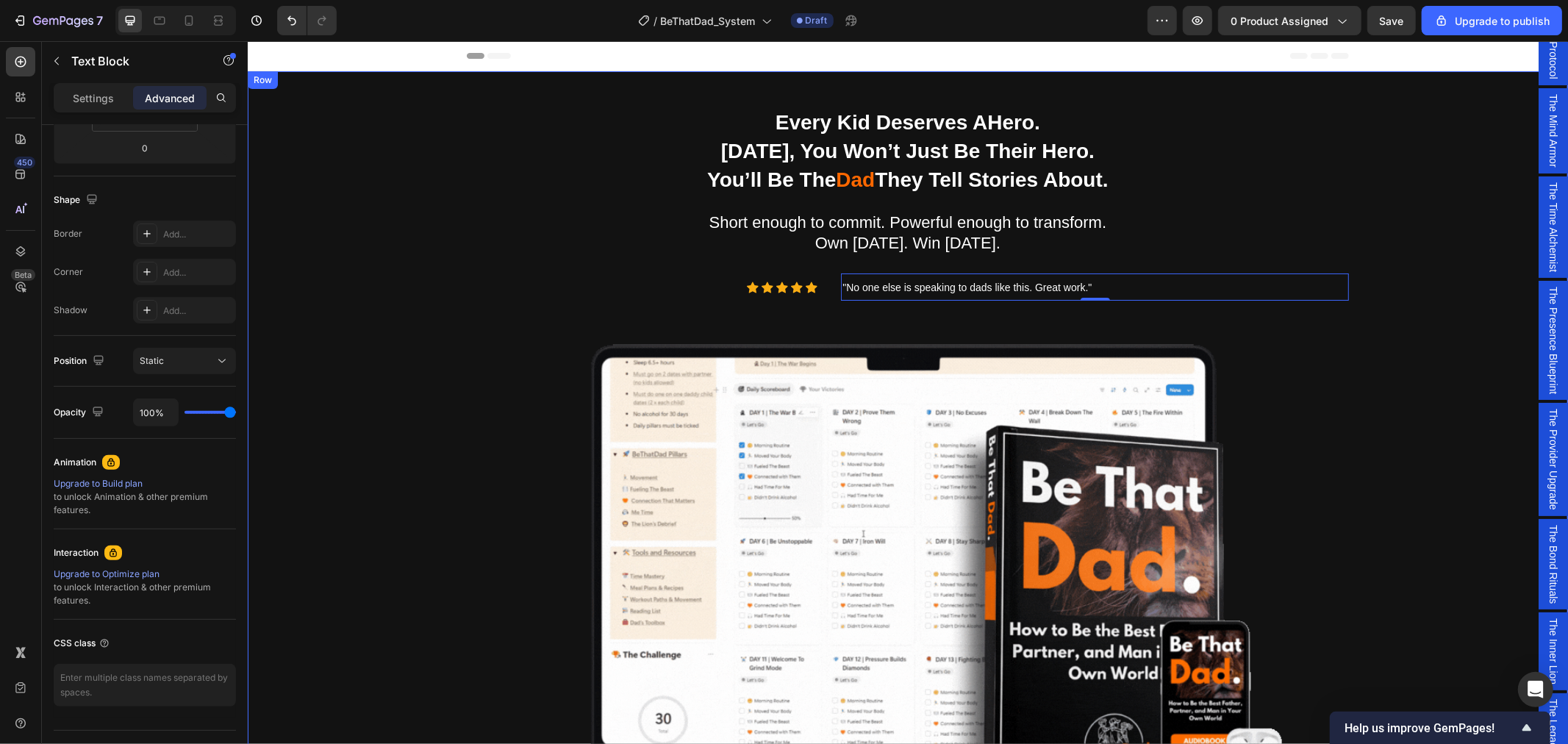
click at [1459, 421] on div "Being a dad is f*cking hard. Society expects you to be everything. But no one s…" at bounding box center [907, 566] width 1299 height 920
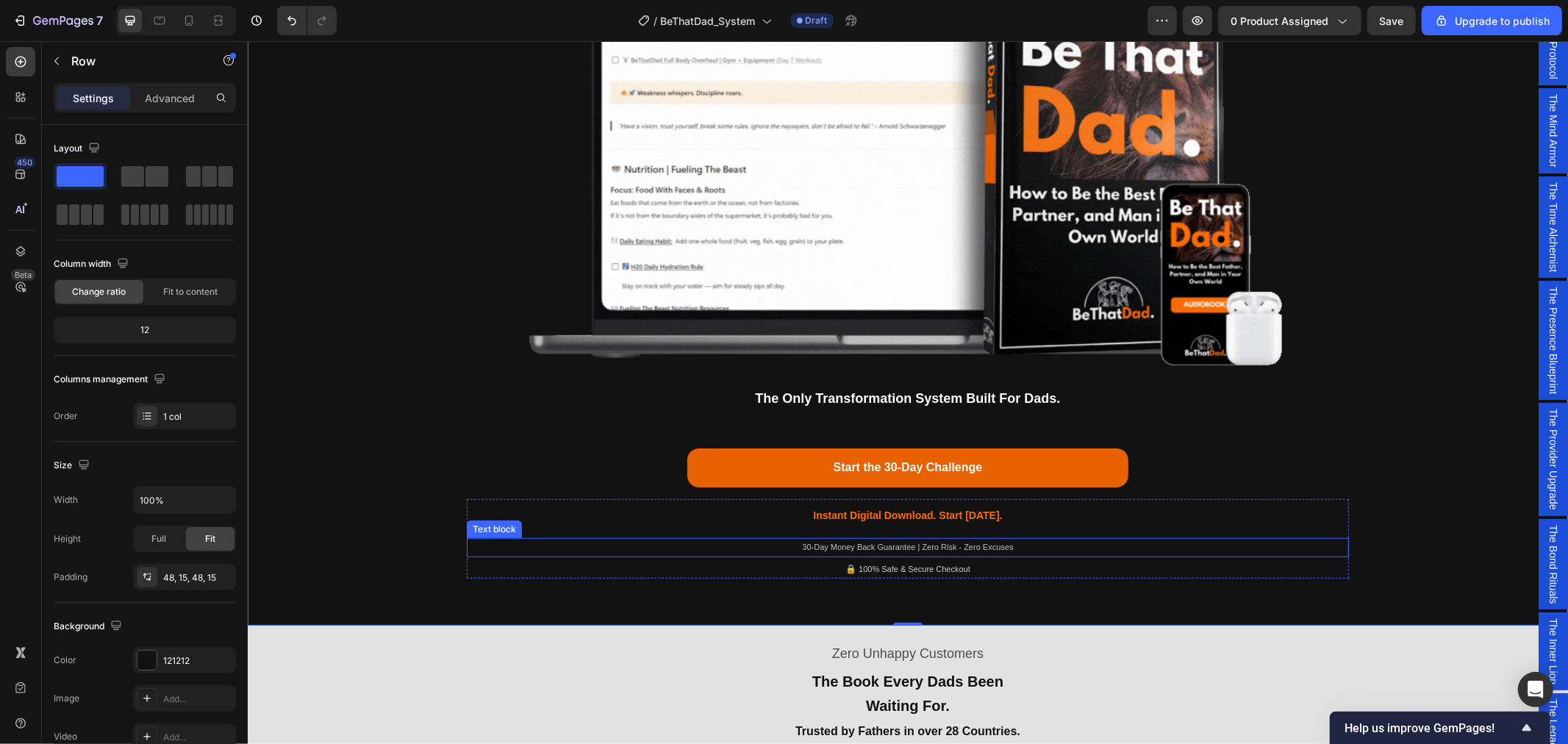
scroll to position [489, 0]
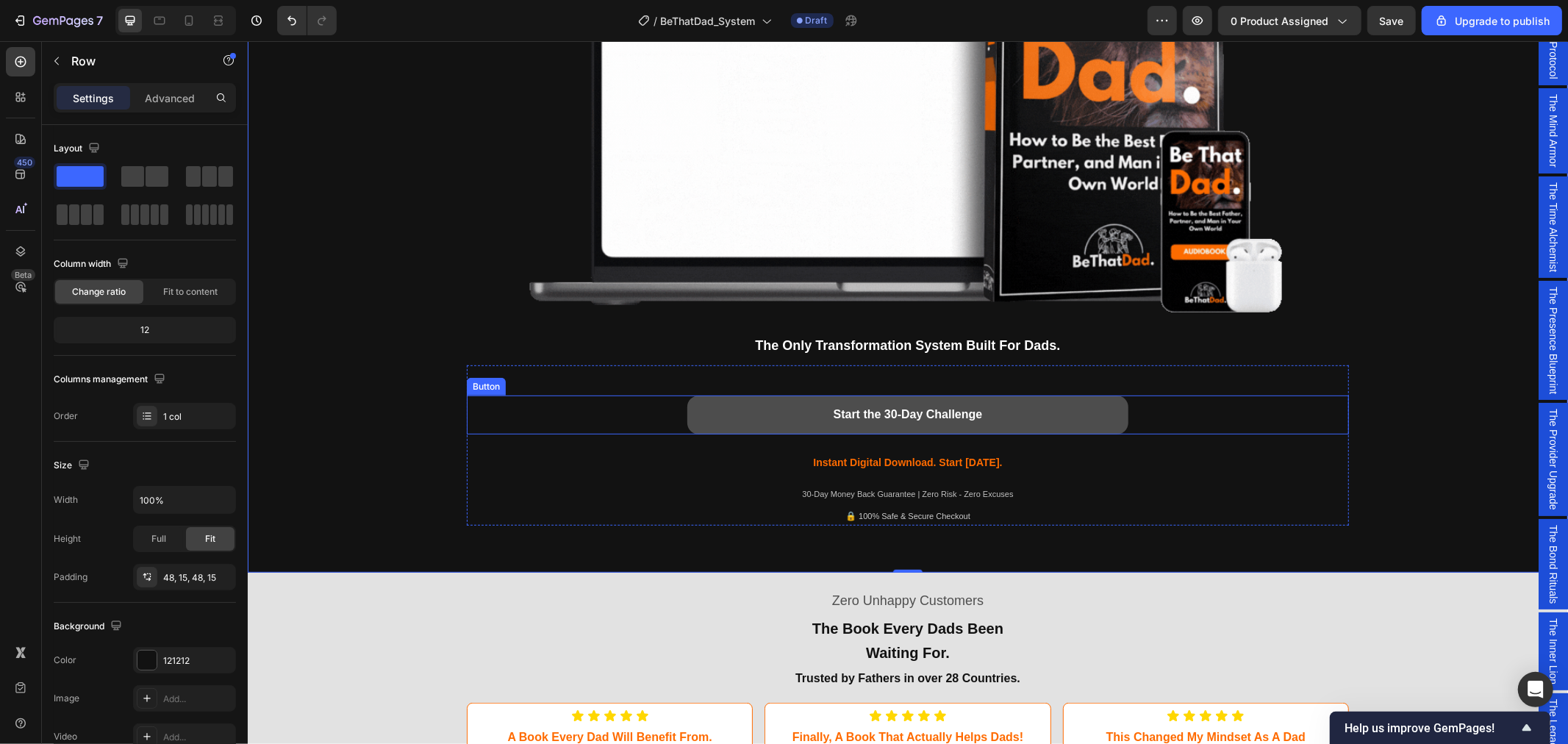
click at [1061, 405] on button "Start the 30-Day Challenge" at bounding box center [907, 414] width 441 height 39
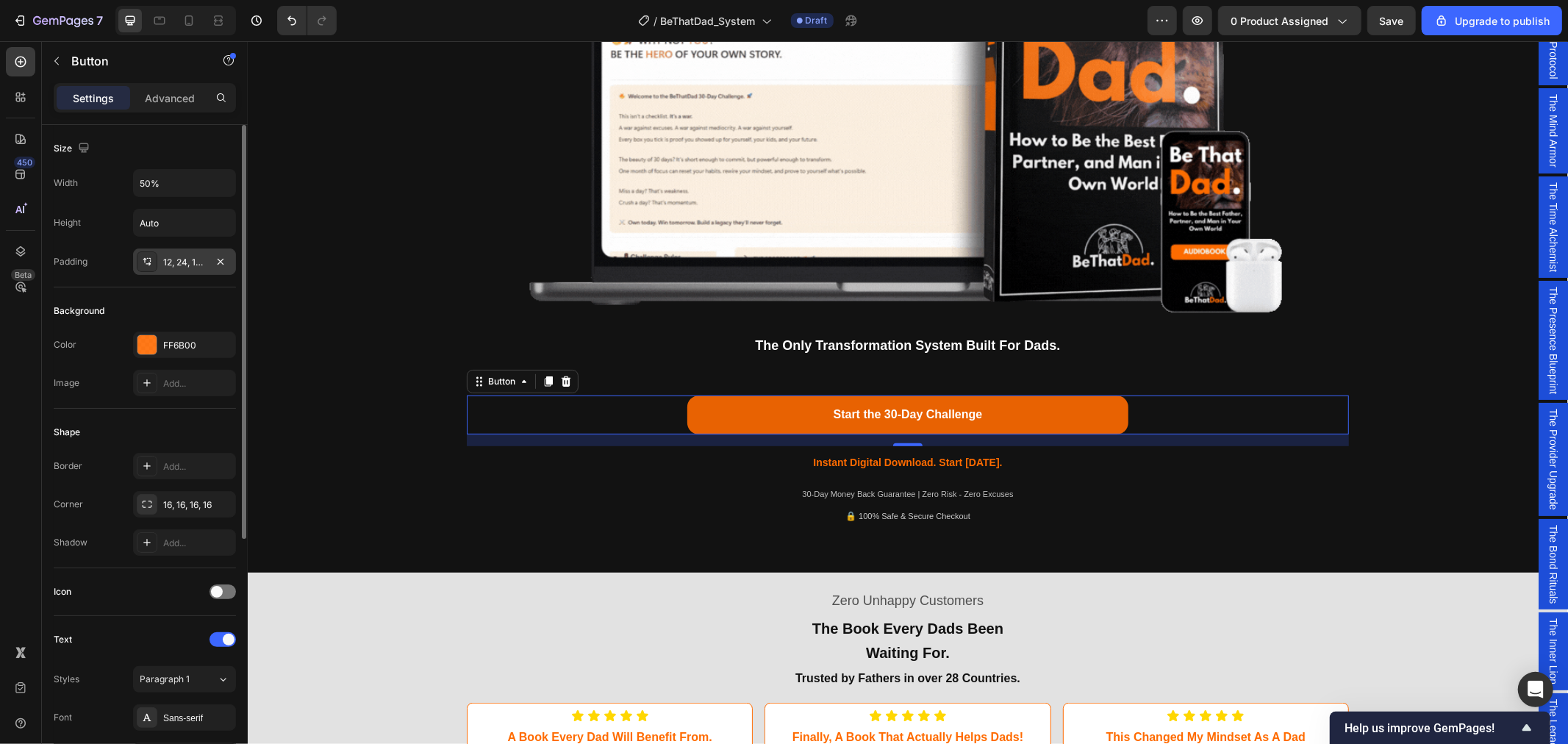
click at [191, 264] on div "12, 24, 12, 24" at bounding box center [184, 262] width 42 height 13
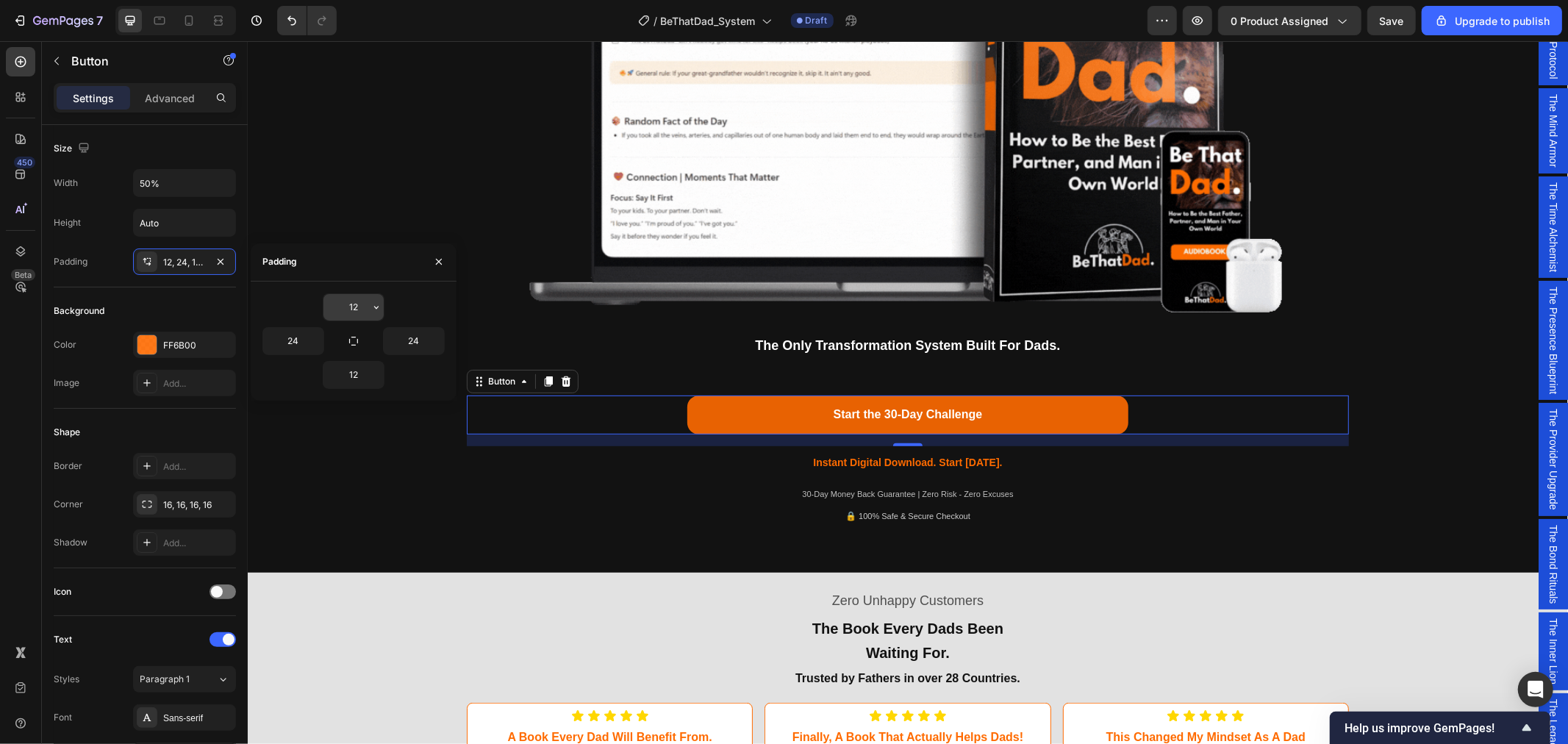
click at [362, 308] on input "12" at bounding box center [353, 307] width 61 height 27
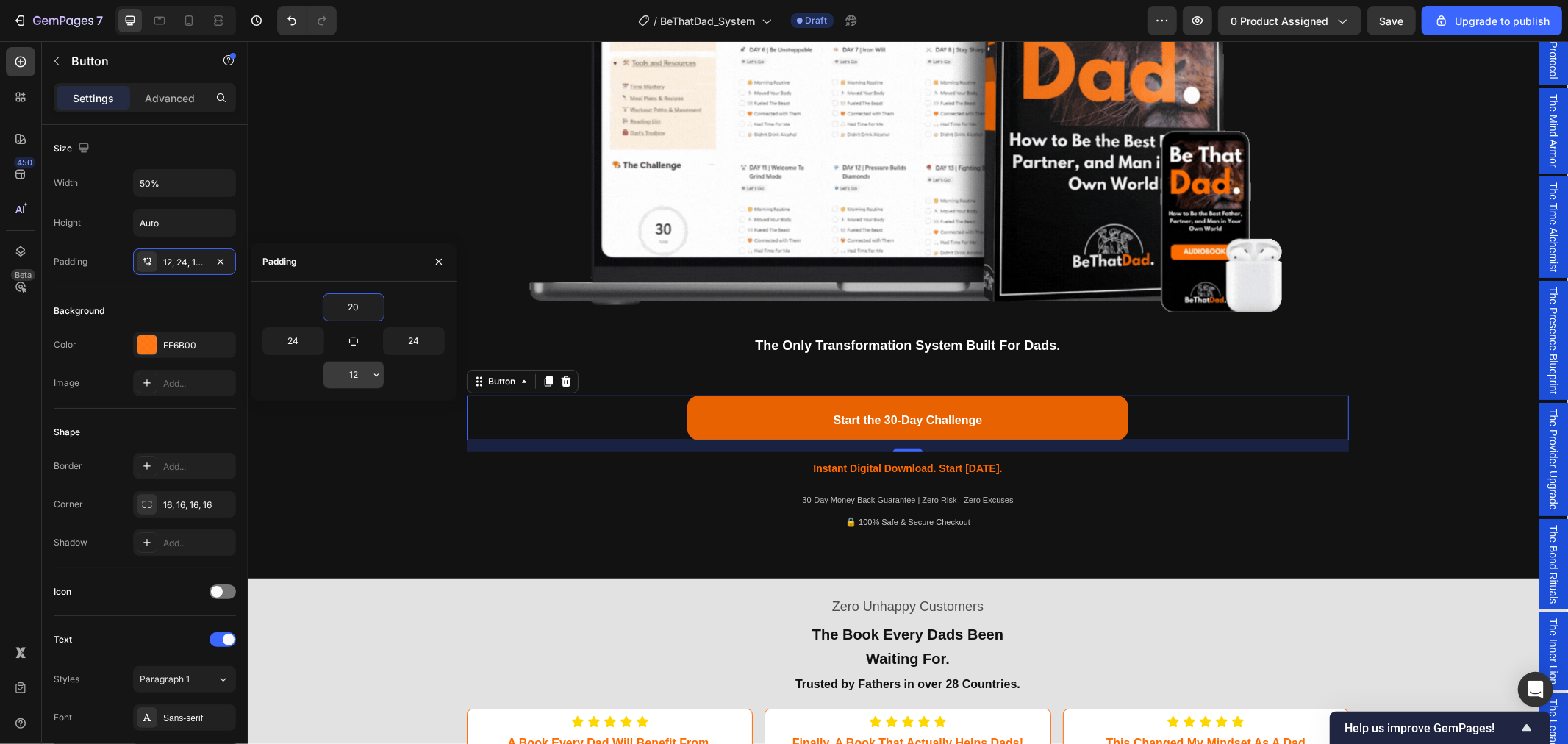
type input "20"
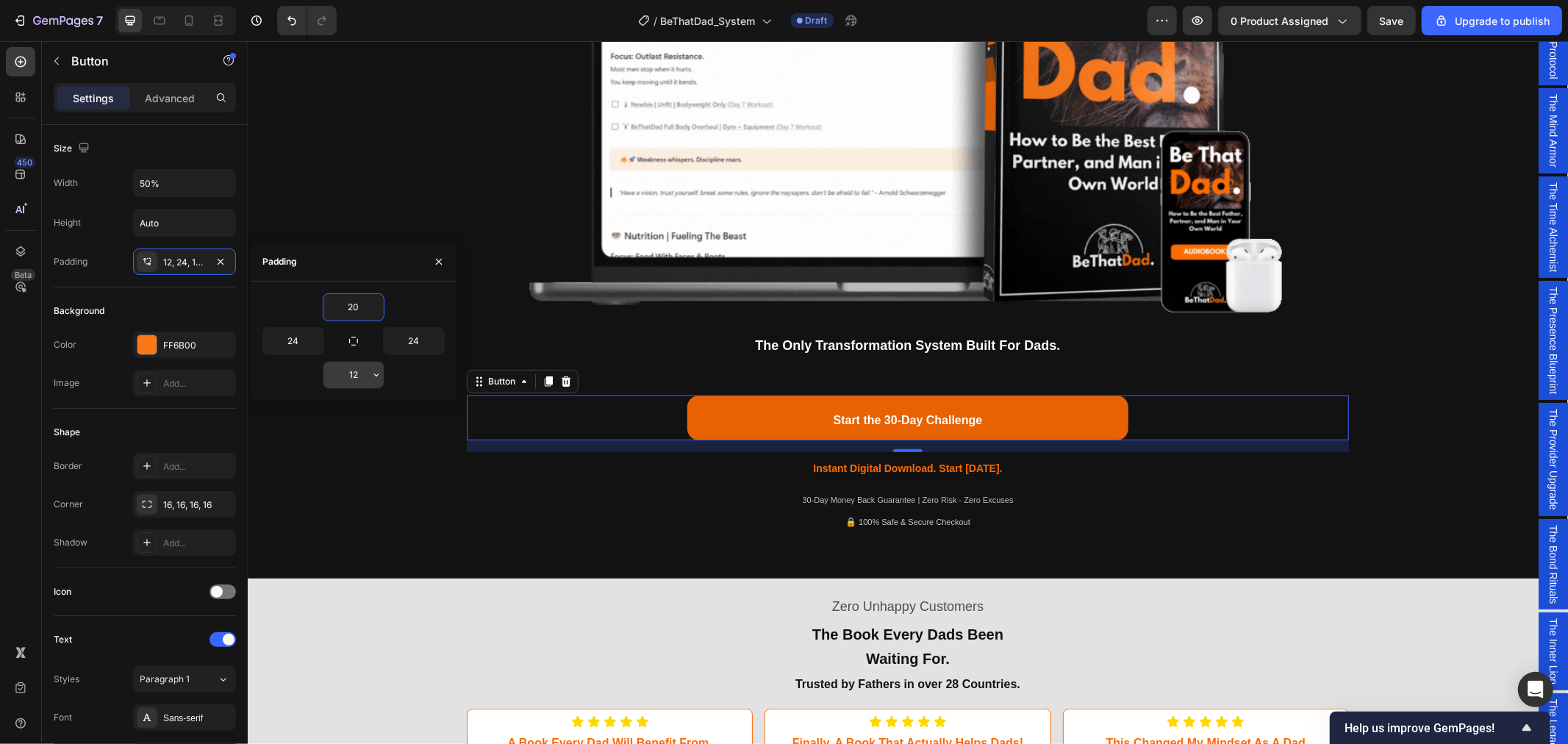
click at [354, 375] on input "12" at bounding box center [353, 375] width 61 height 27
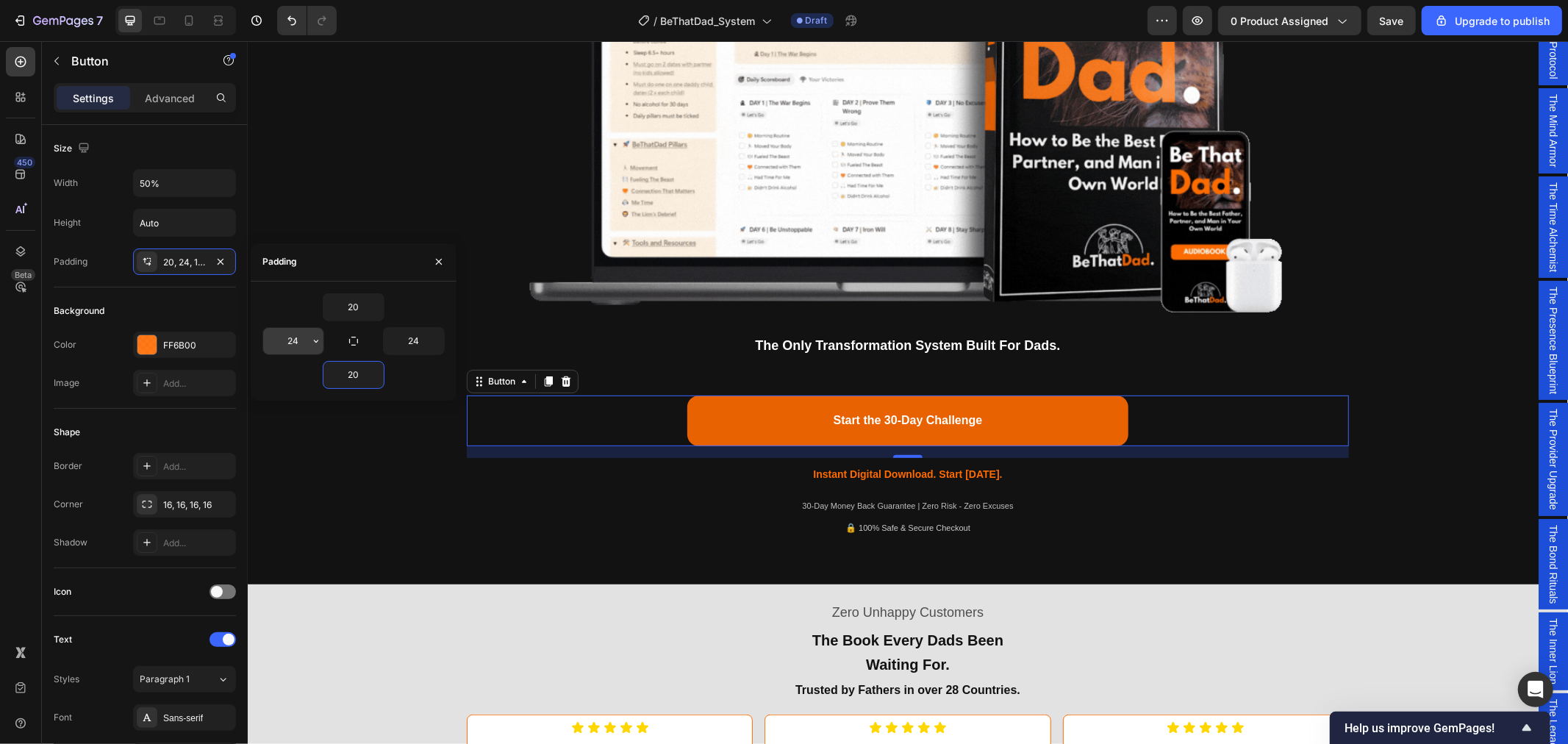
type input "20"
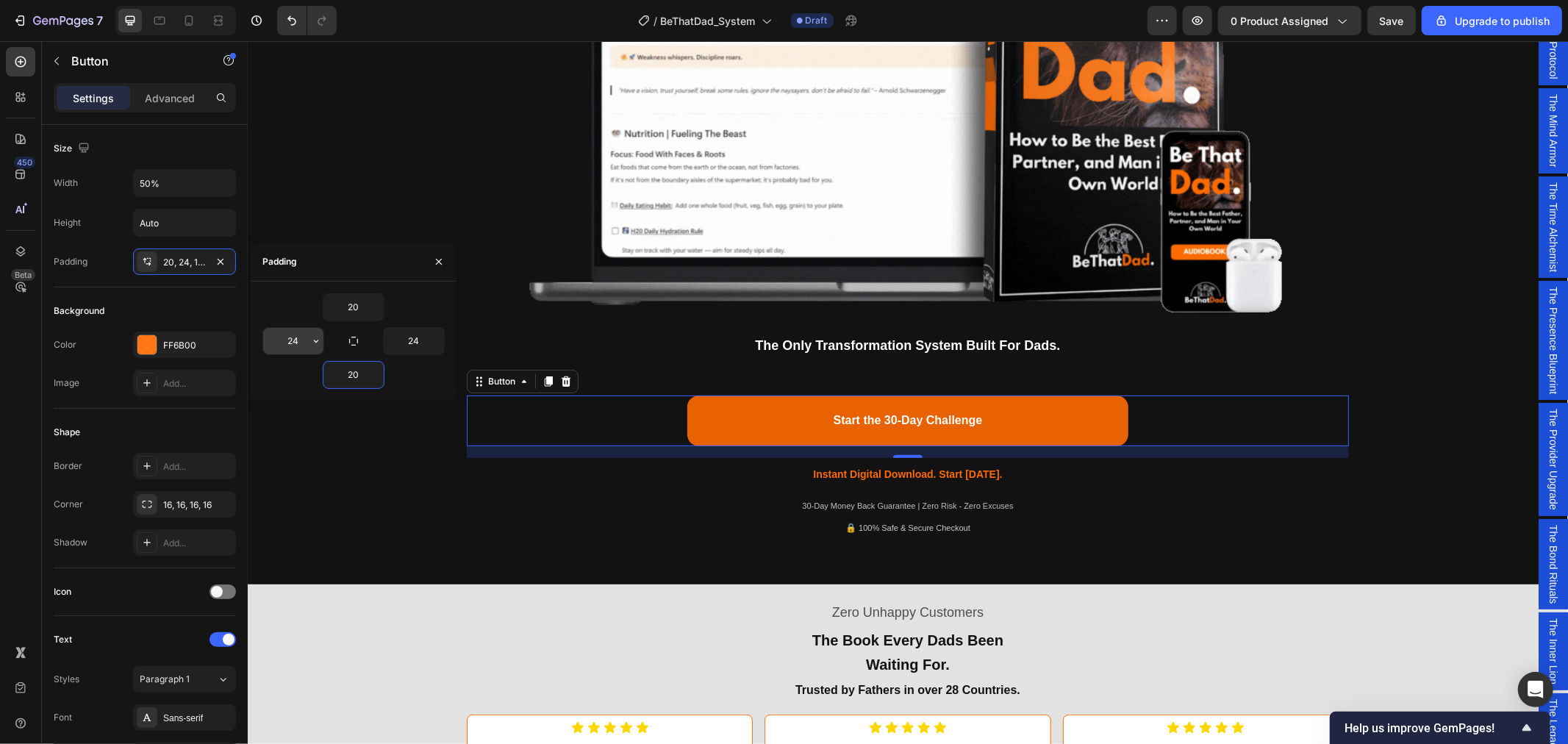
click at [297, 346] on input "24" at bounding box center [294, 340] width 61 height 27
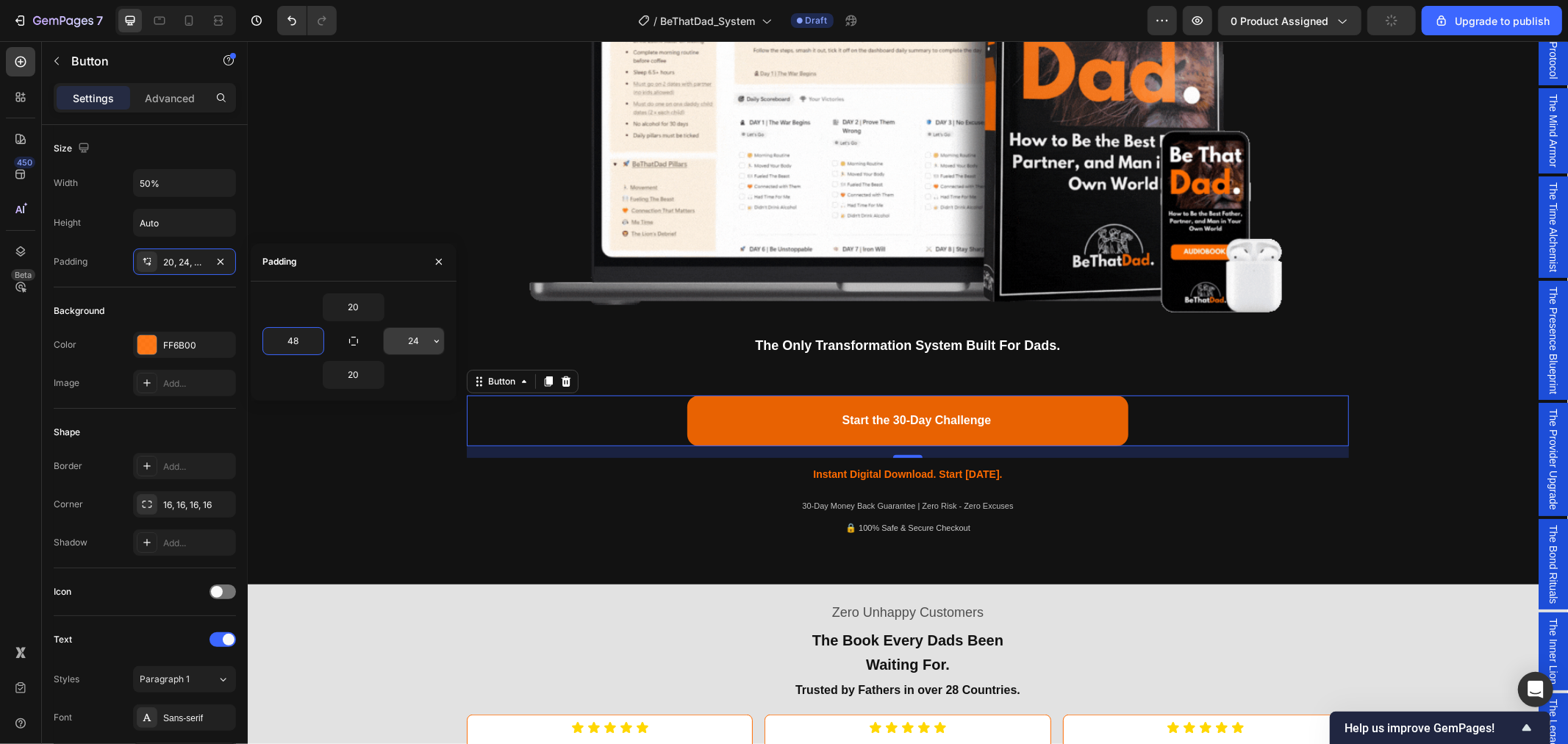
type input "48"
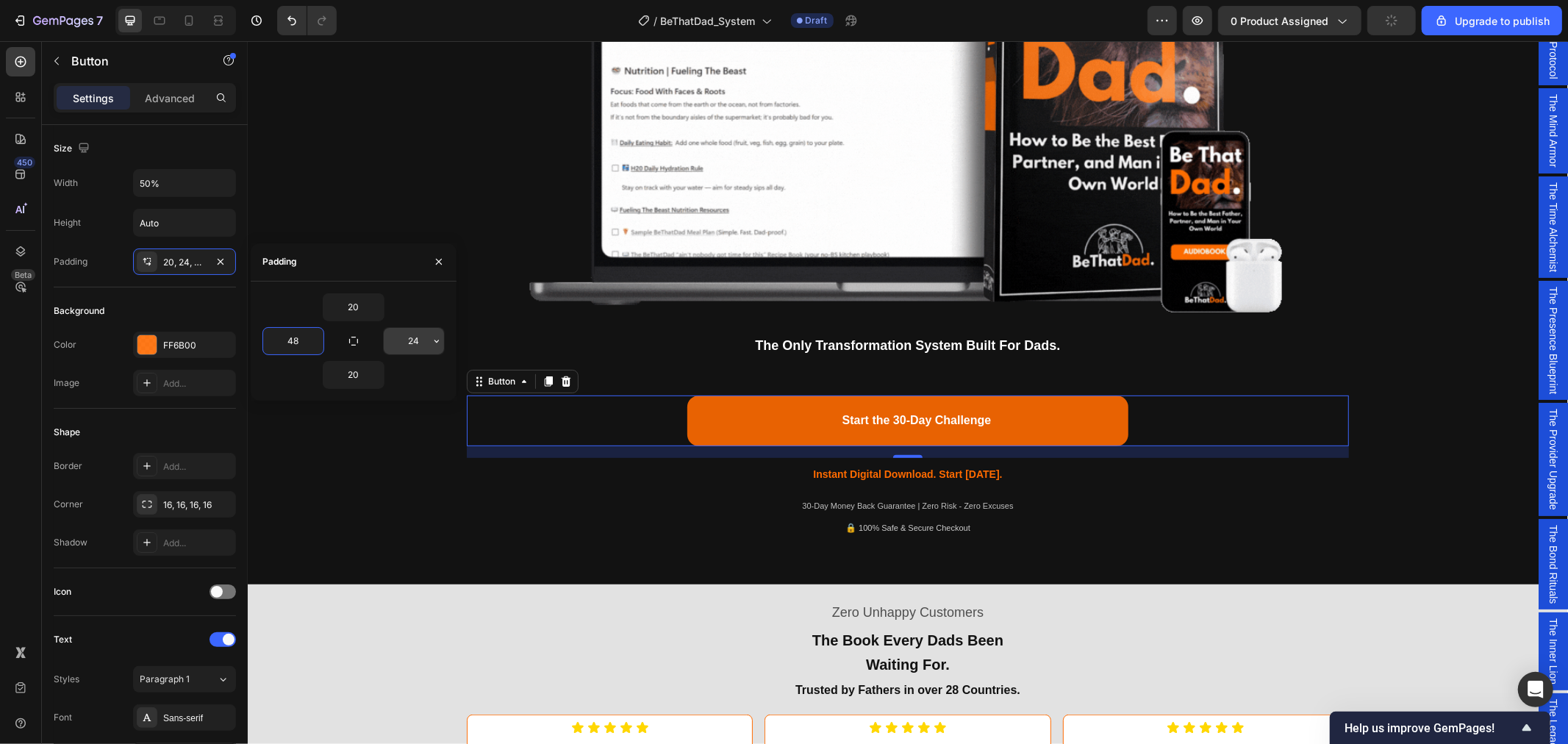
click at [418, 335] on input "24" at bounding box center [414, 340] width 61 height 27
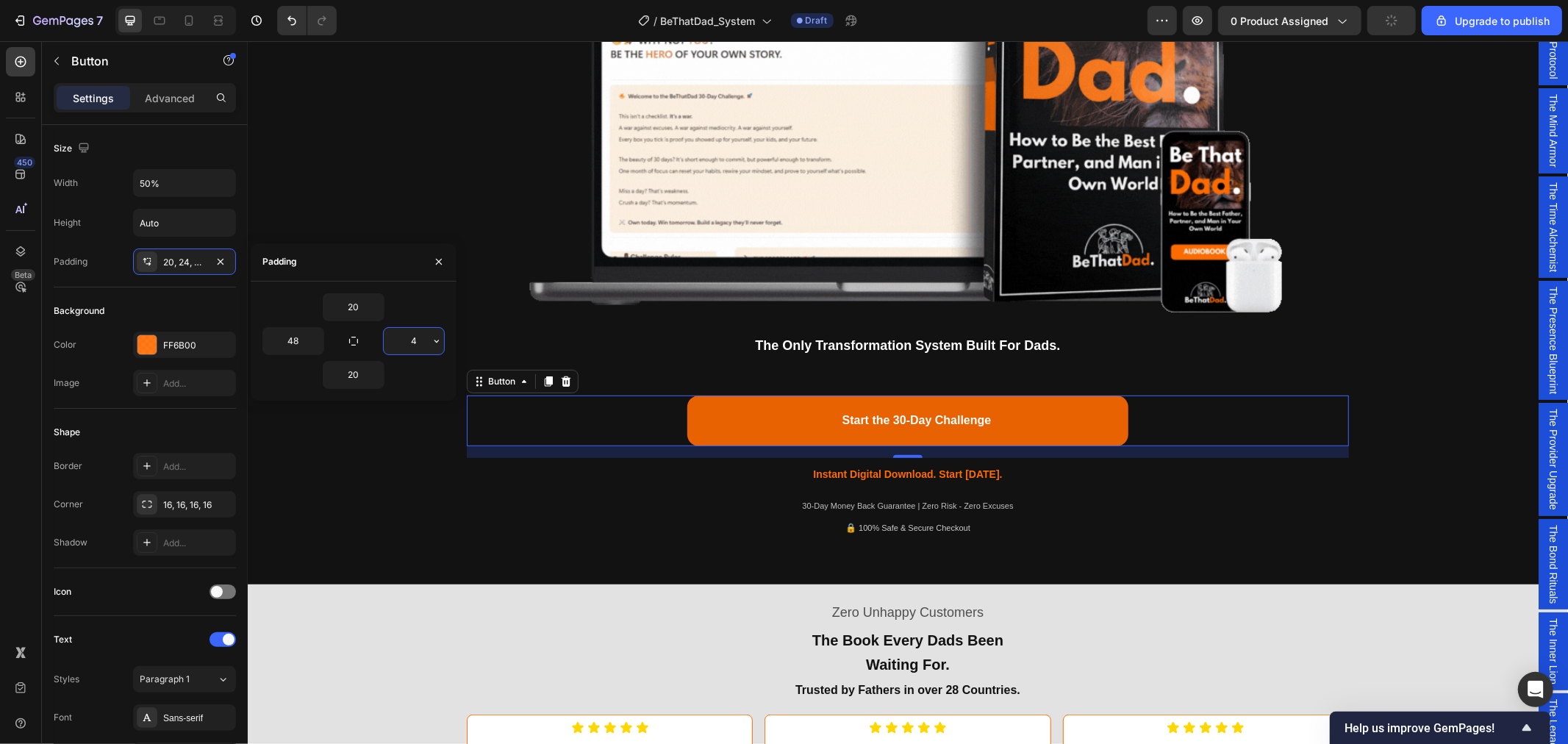
type input "48"
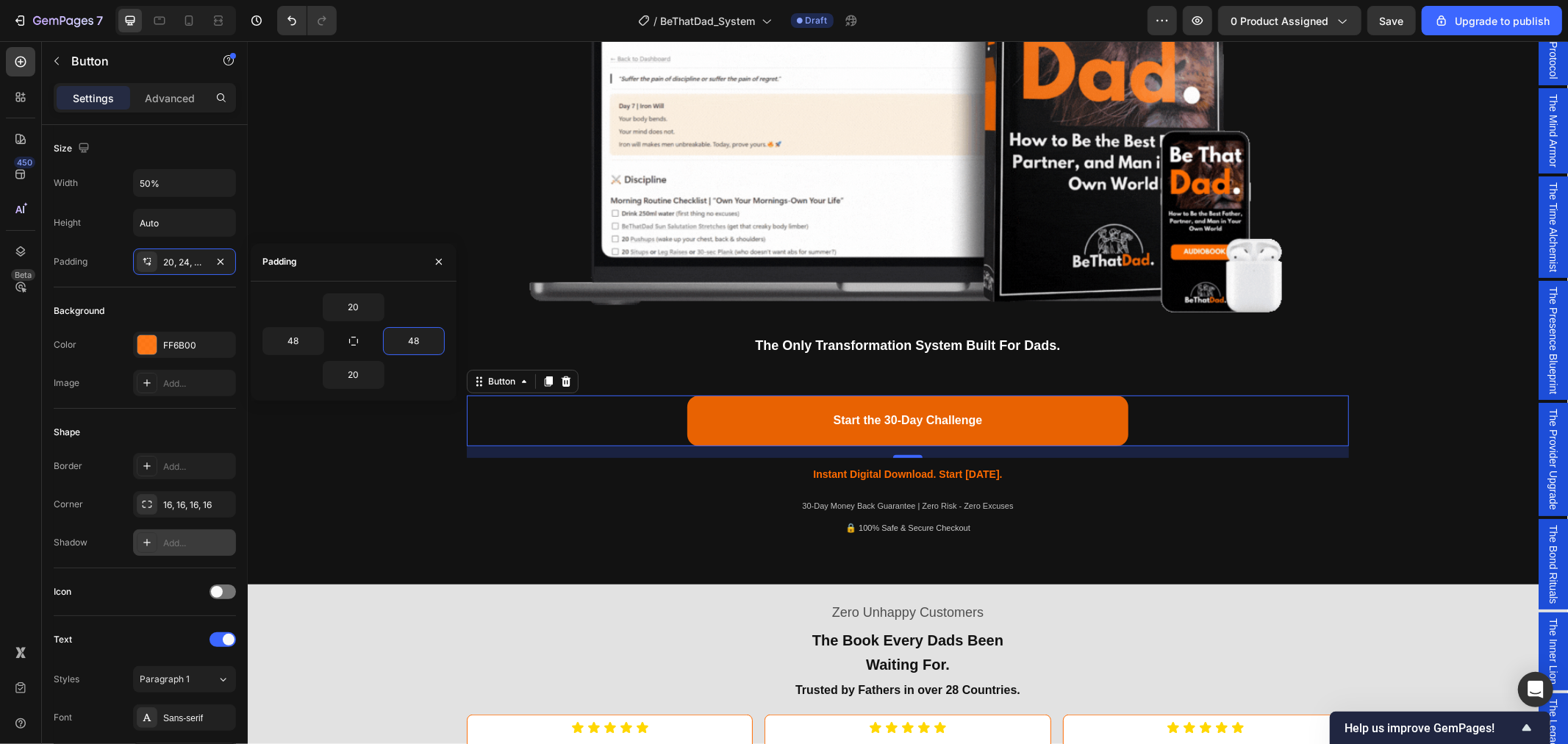
click at [178, 537] on div "Add..." at bounding box center [198, 542] width 69 height 13
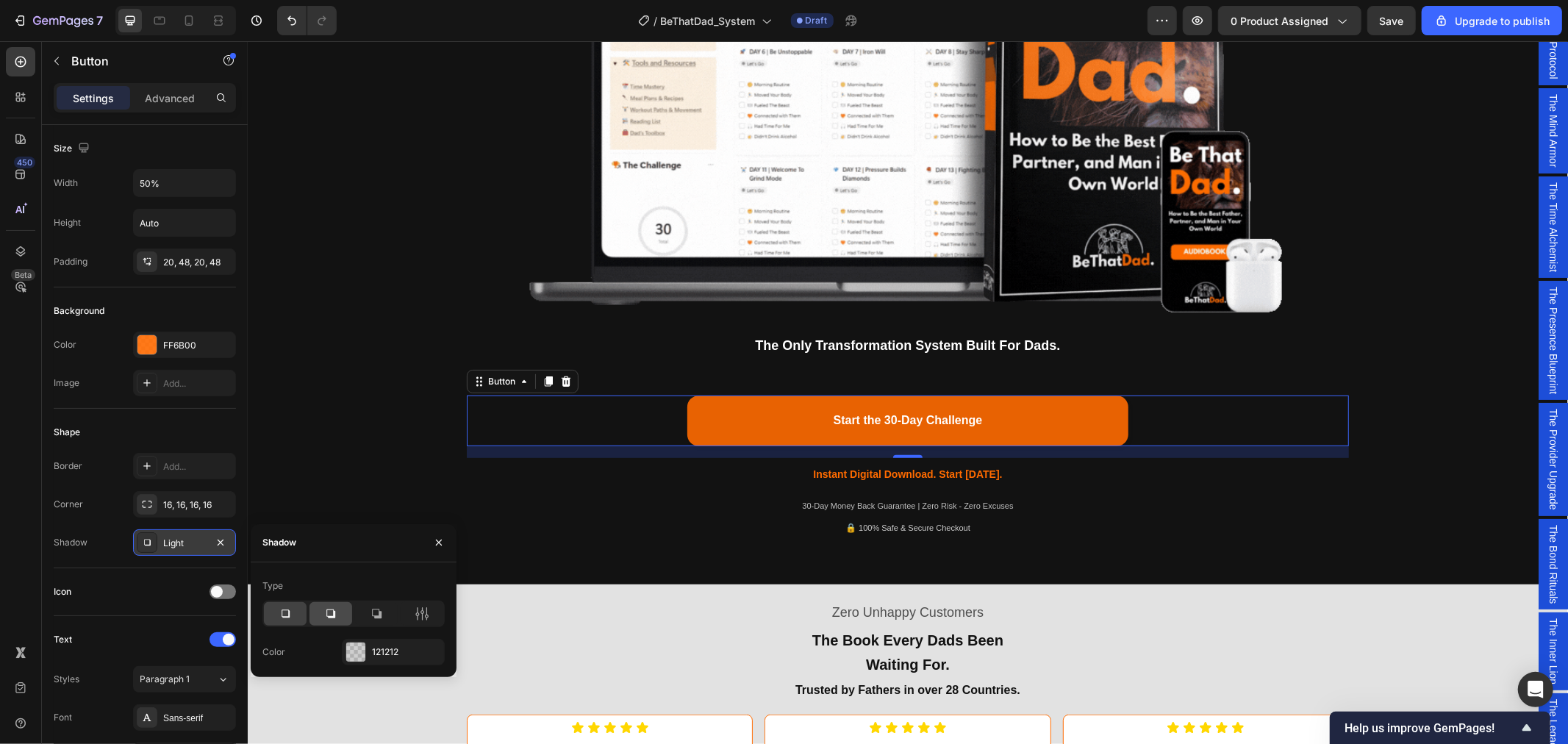
click at [336, 618] on icon at bounding box center [330, 613] width 15 height 15
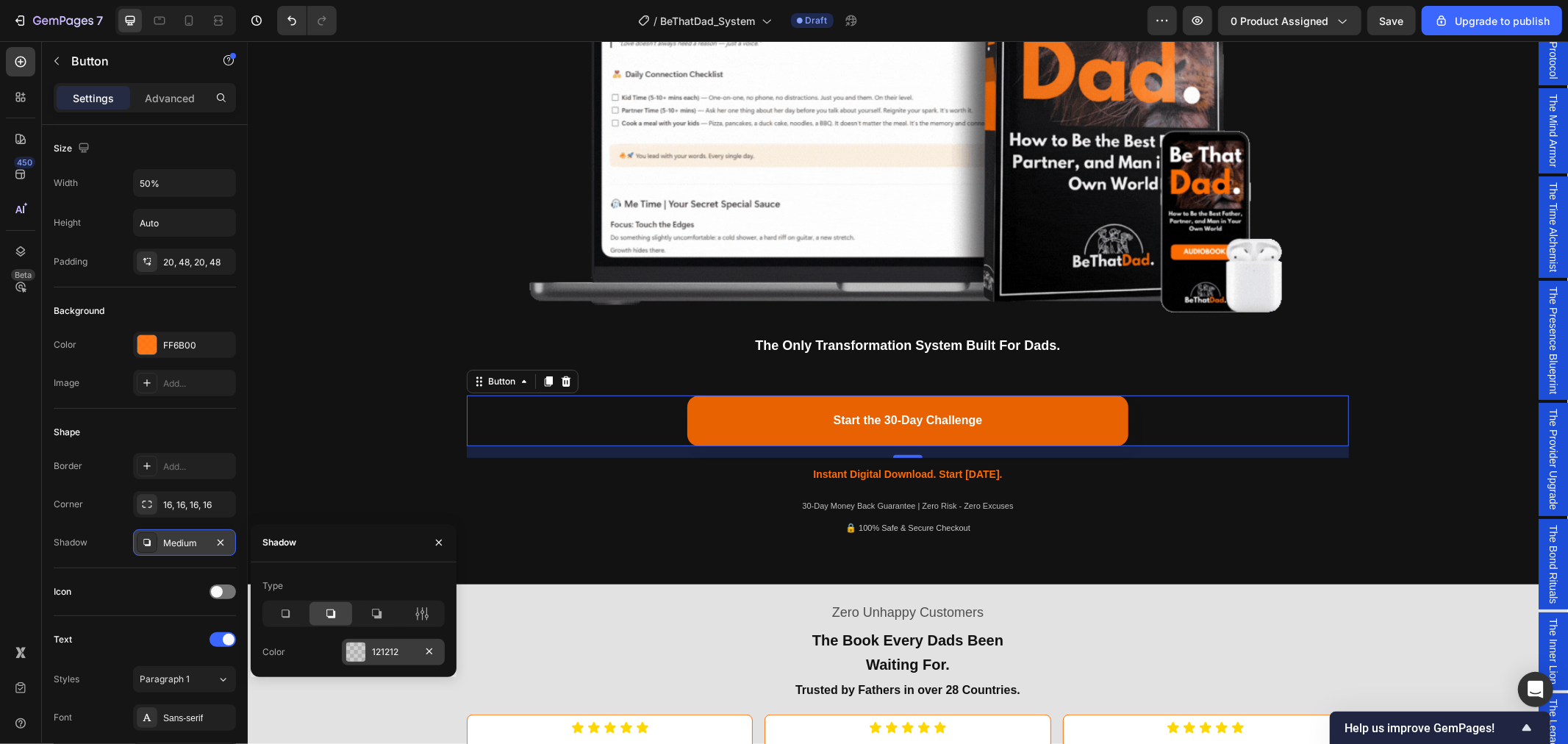
click at [379, 655] on div "121212" at bounding box center [392, 651] width 42 height 13
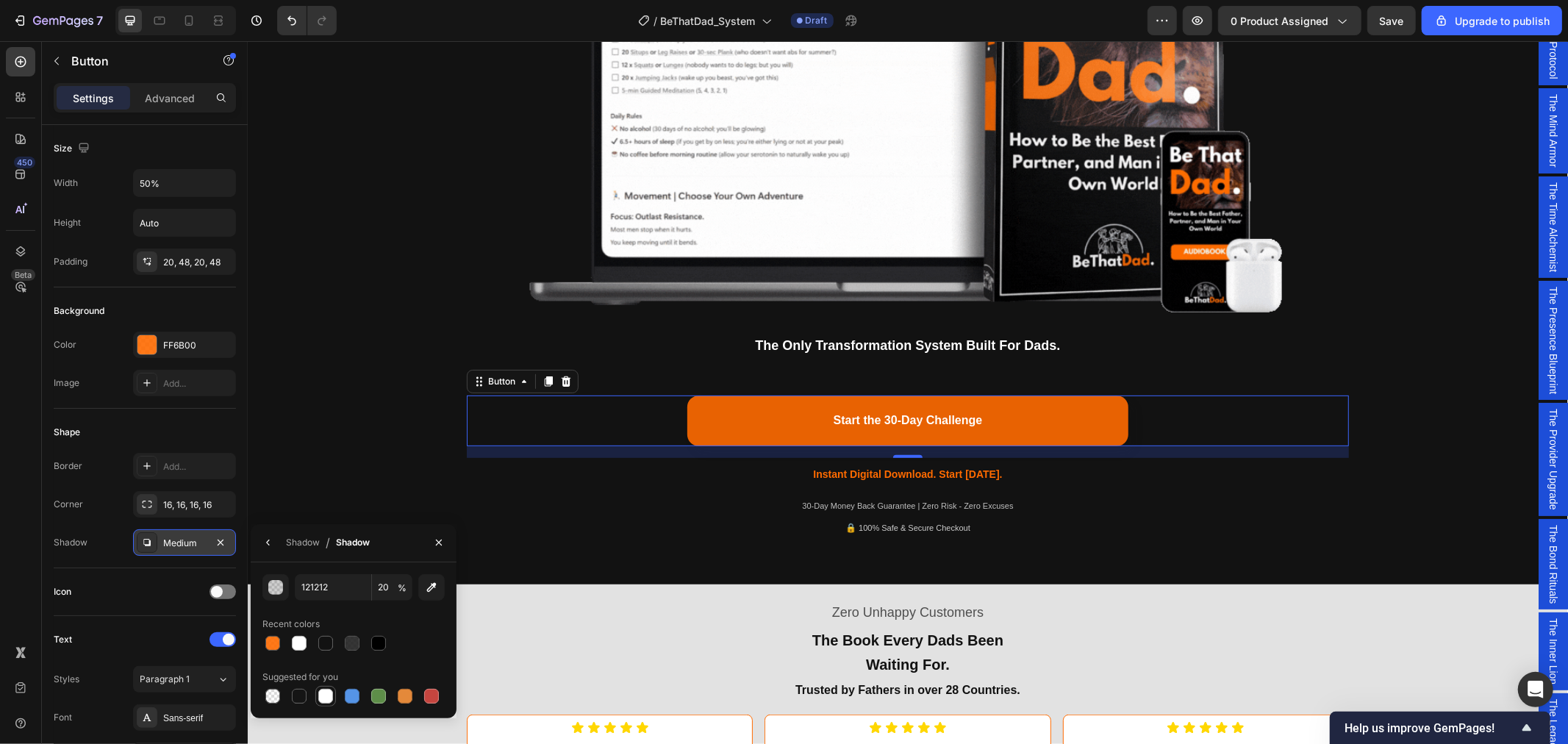
click at [325, 703] on div at bounding box center [326, 695] width 17 height 17
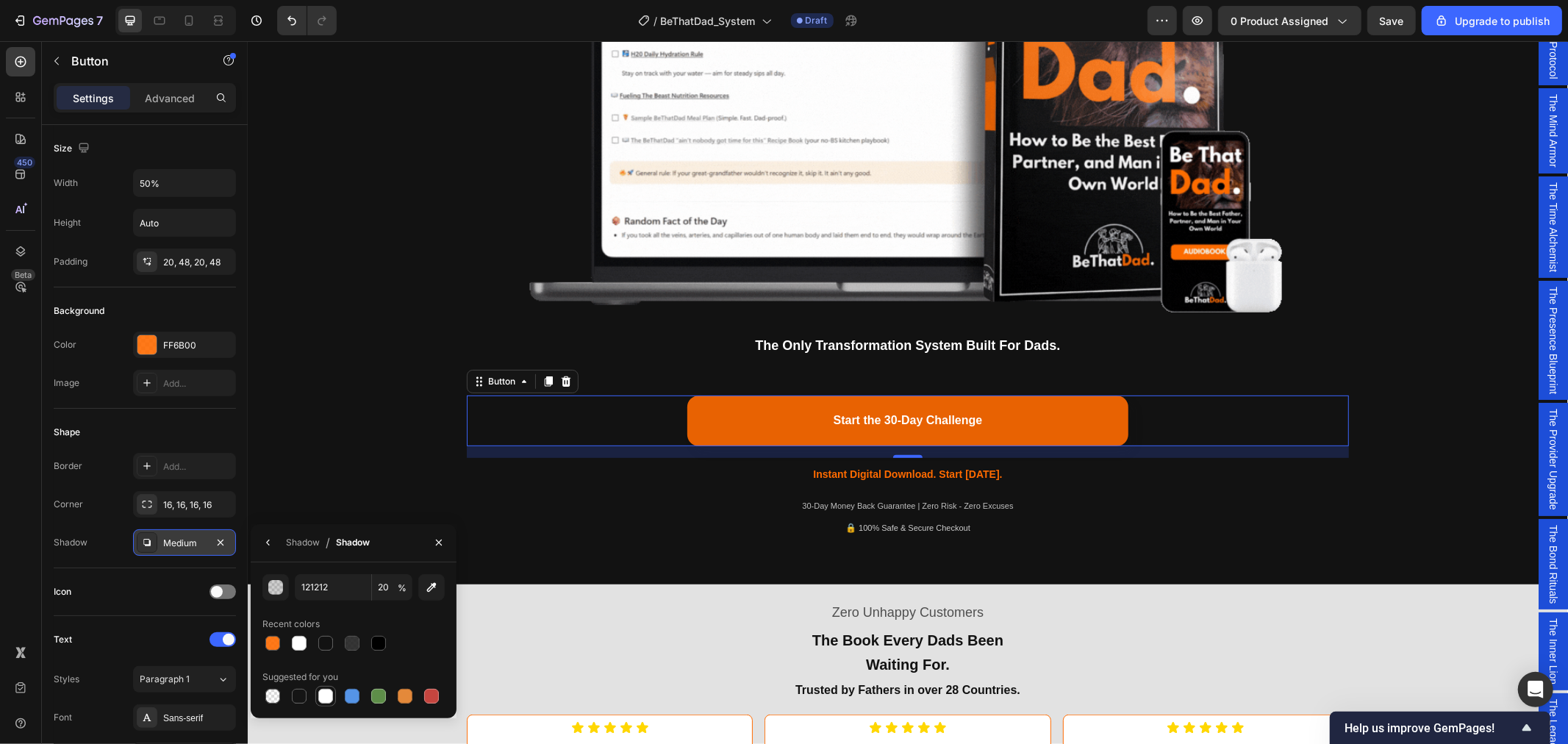
type input "FFFFFF"
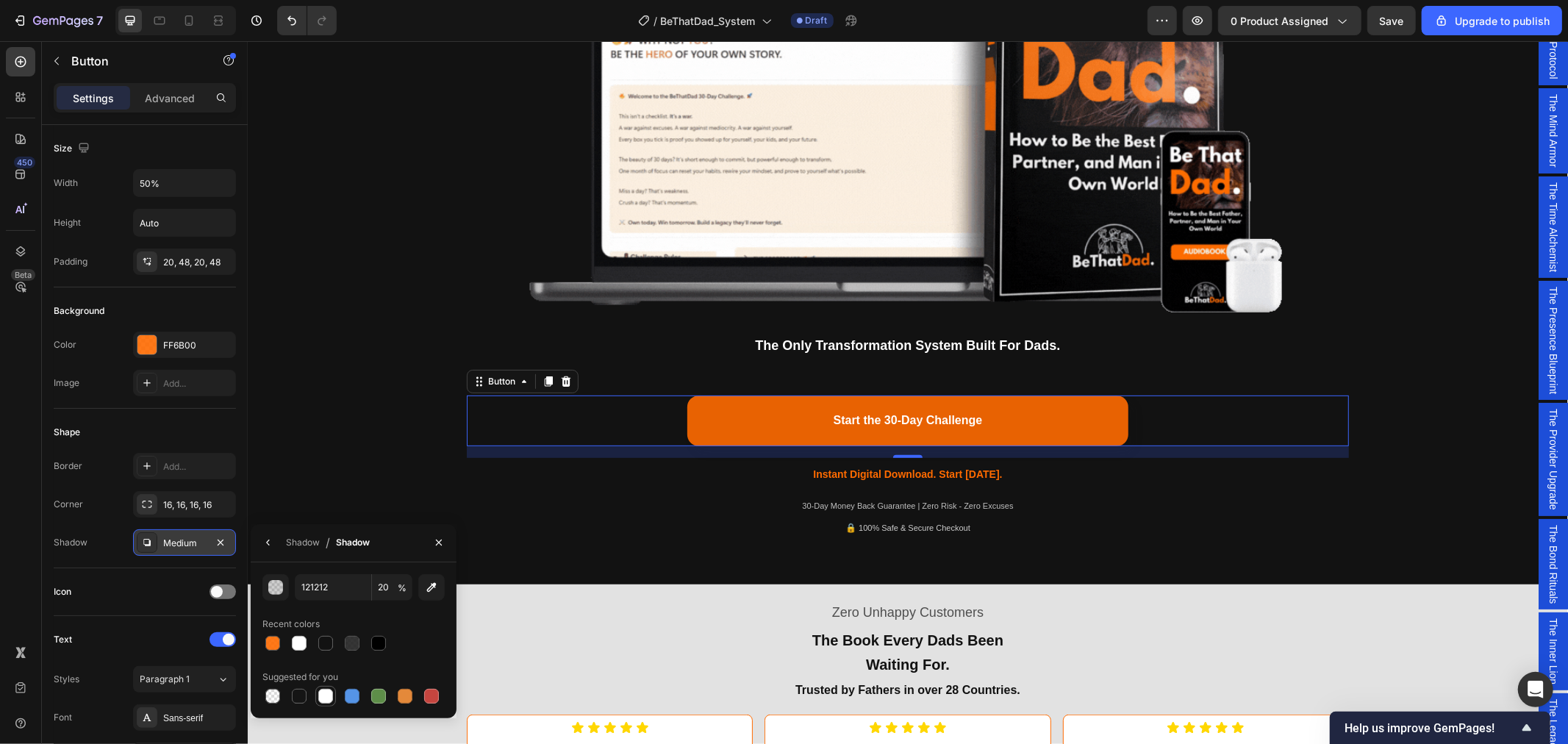
type input "100"
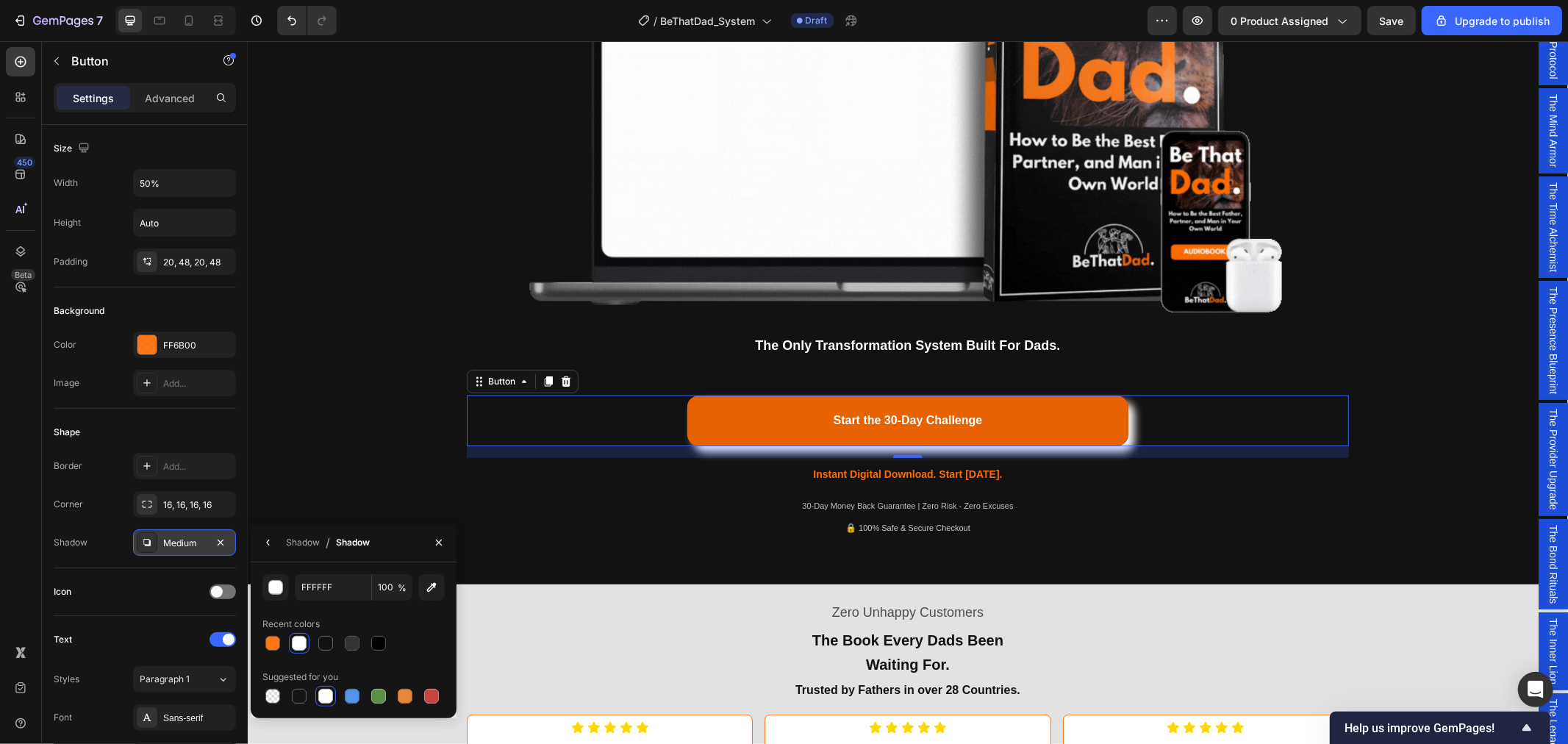
click at [184, 541] on div "Medium" at bounding box center [184, 542] width 42 height 13
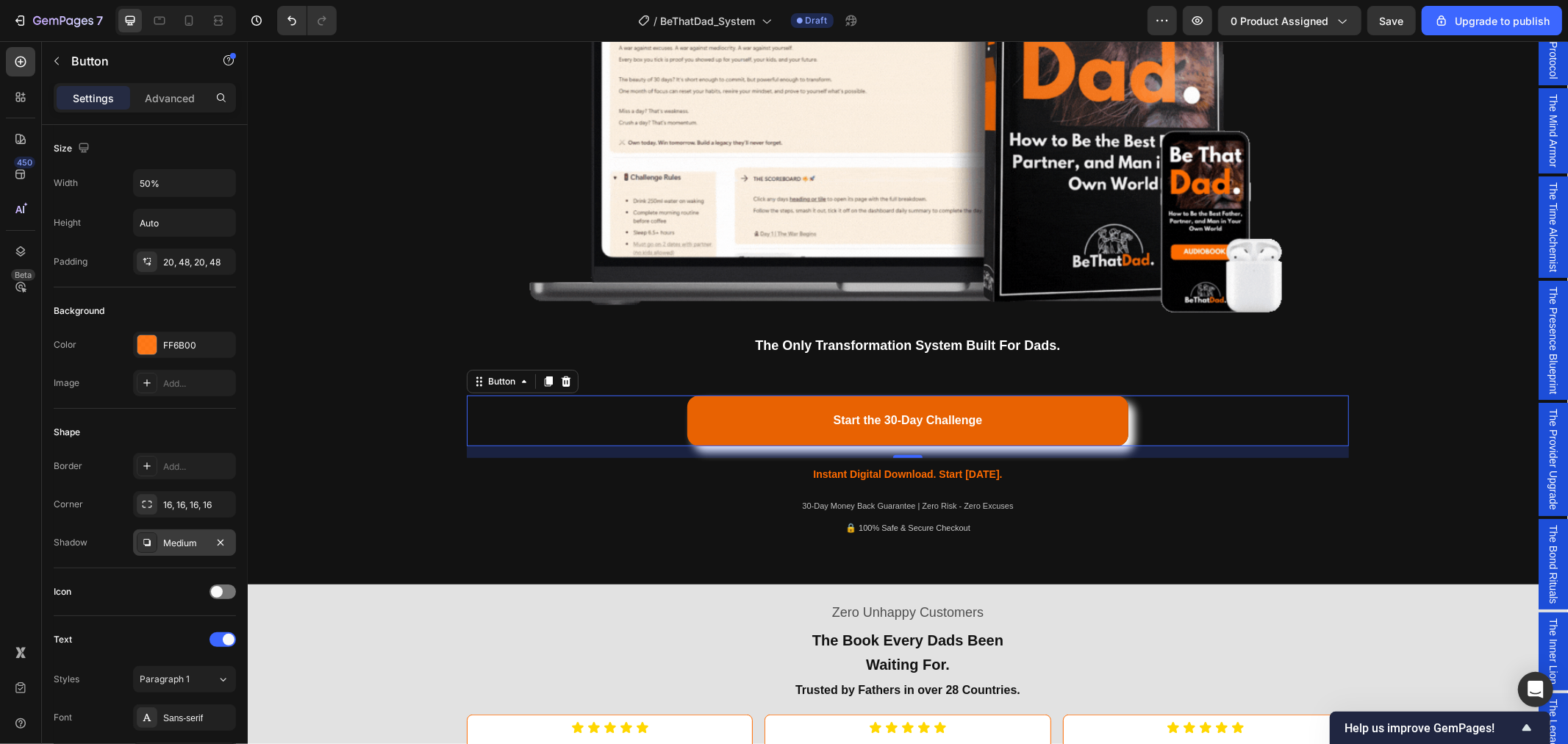
click at [184, 541] on div "Medium" at bounding box center [184, 542] width 42 height 13
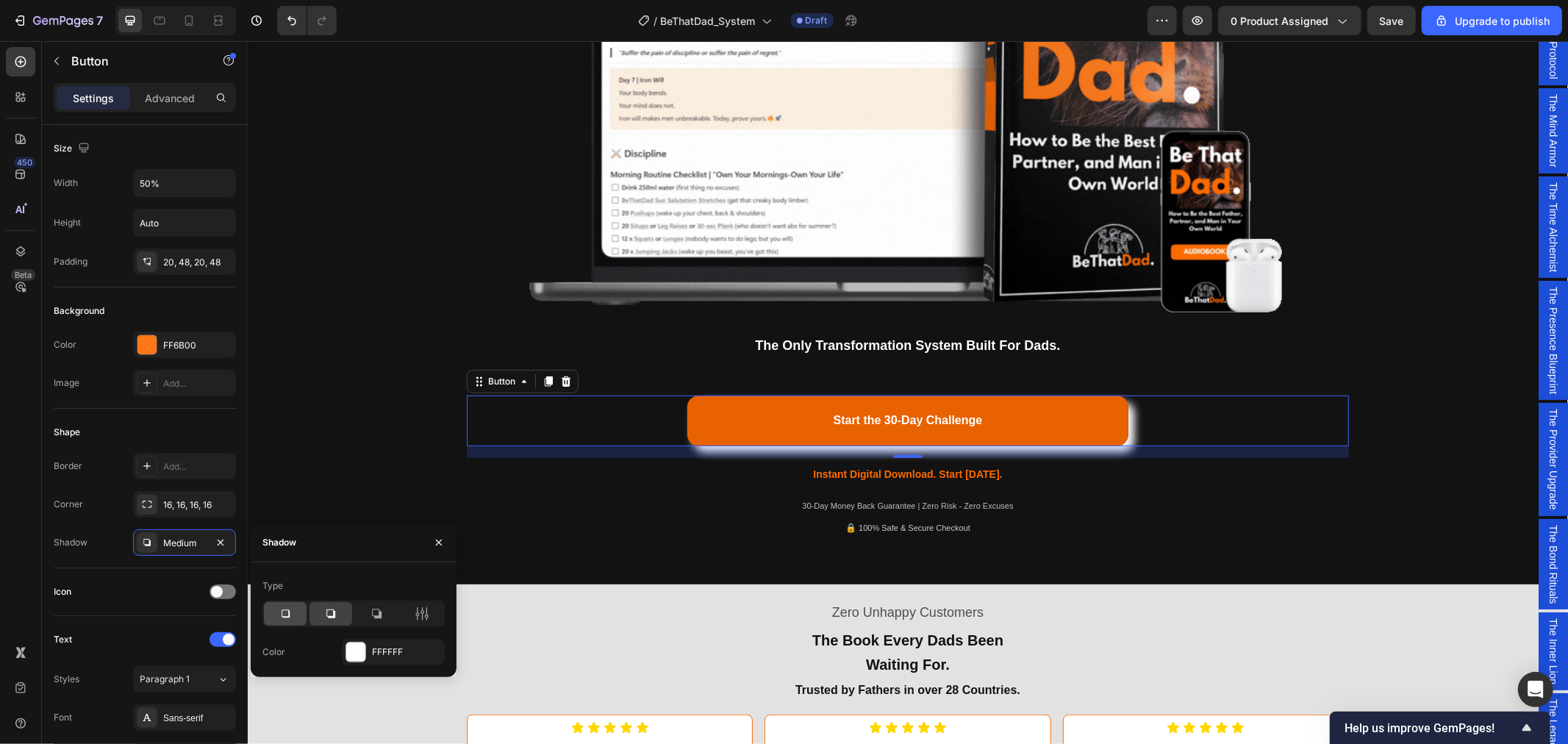
click at [289, 616] on icon at bounding box center [285, 612] width 8 height 8
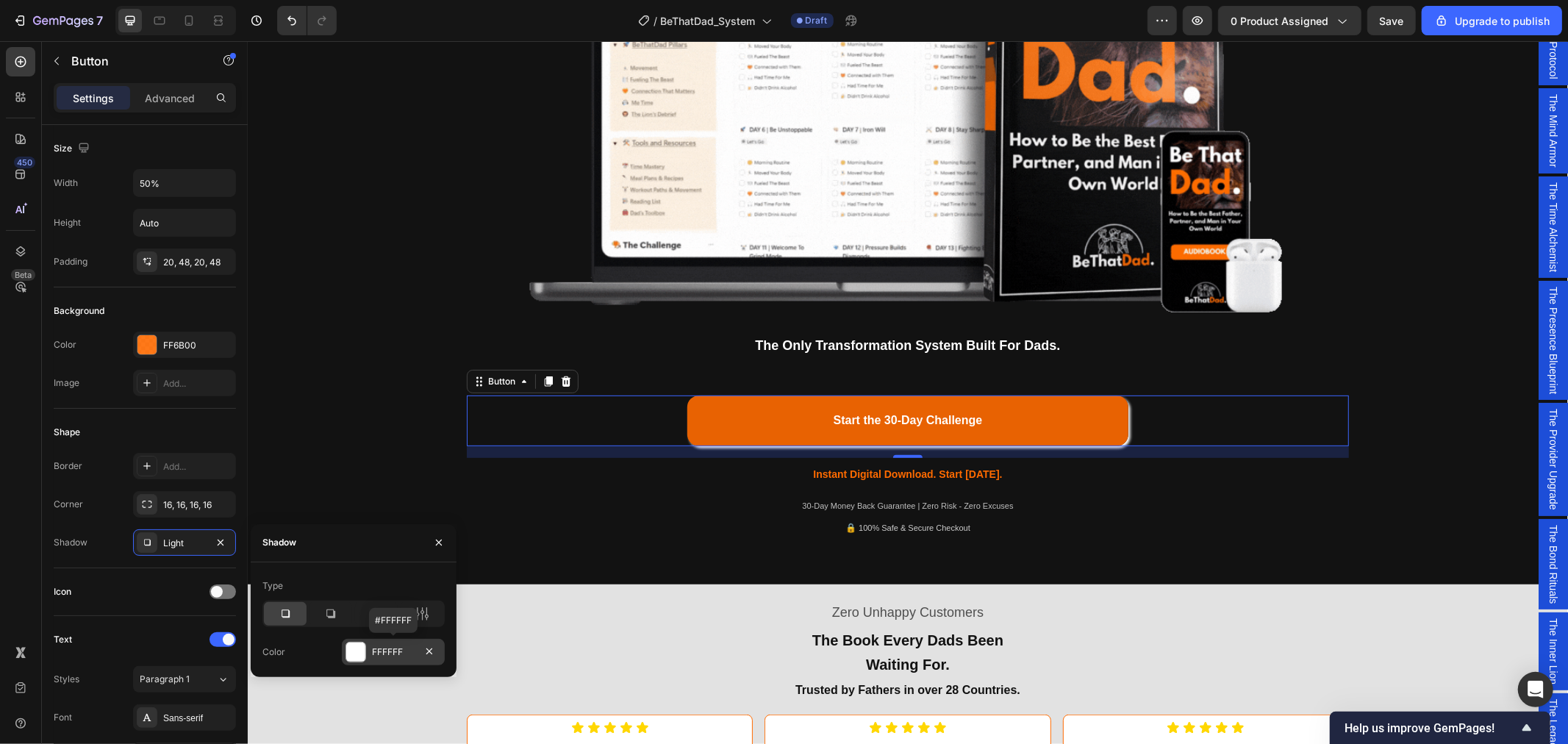
click at [368, 654] on div "FFFFFF" at bounding box center [393, 651] width 103 height 27
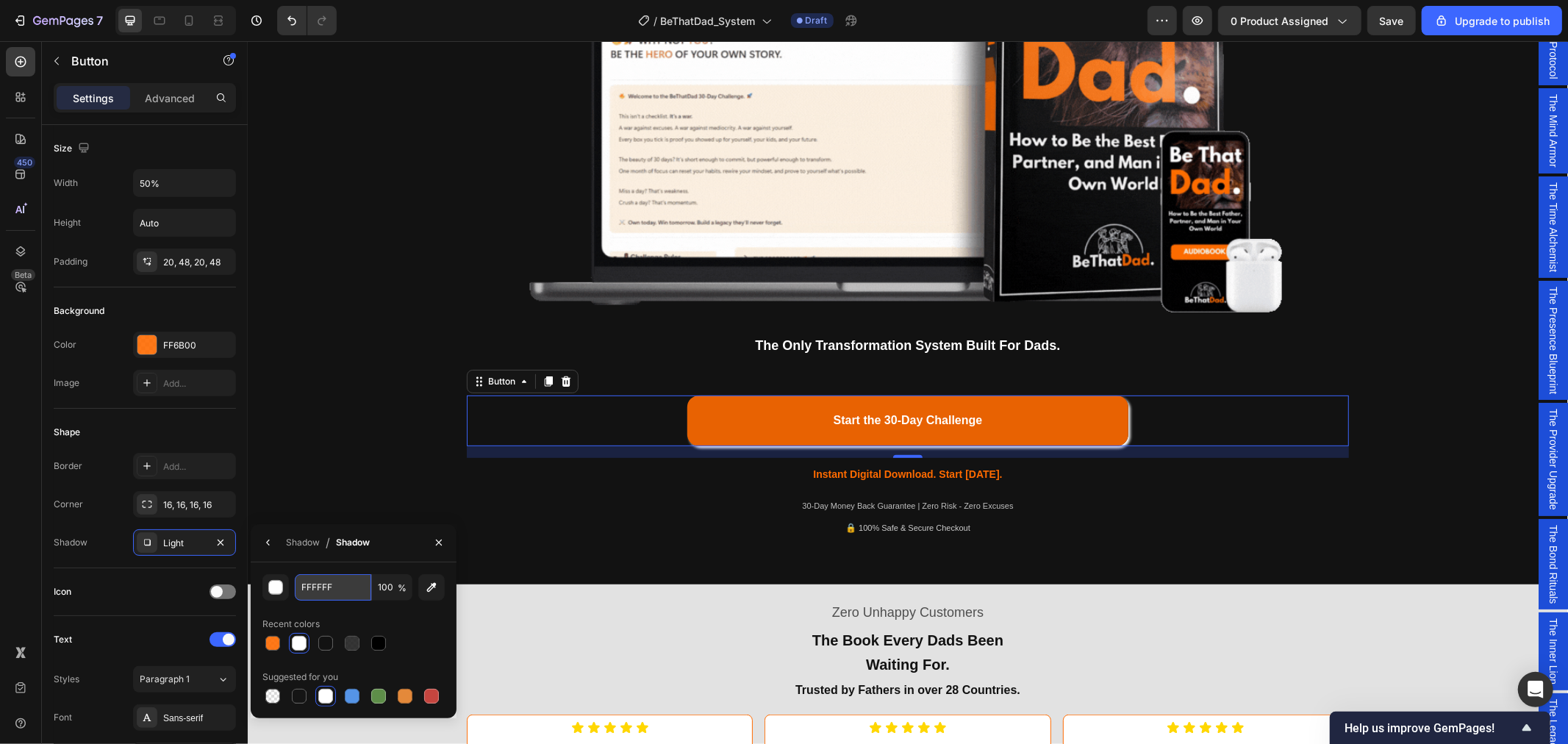
click at [352, 593] on input "FFFFFF" at bounding box center [333, 587] width 76 height 27
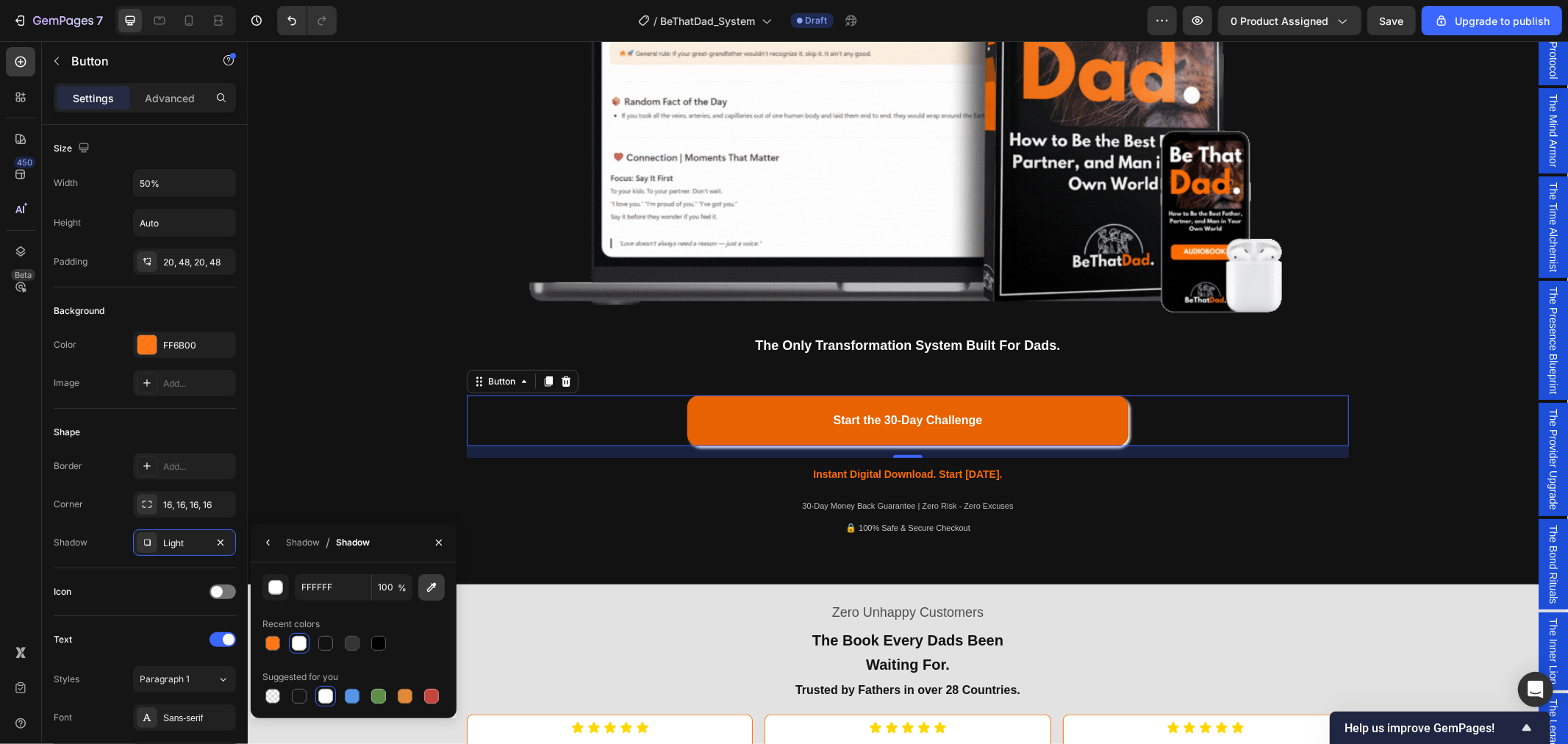
click at [434, 589] on icon "button" at bounding box center [431, 587] width 15 height 15
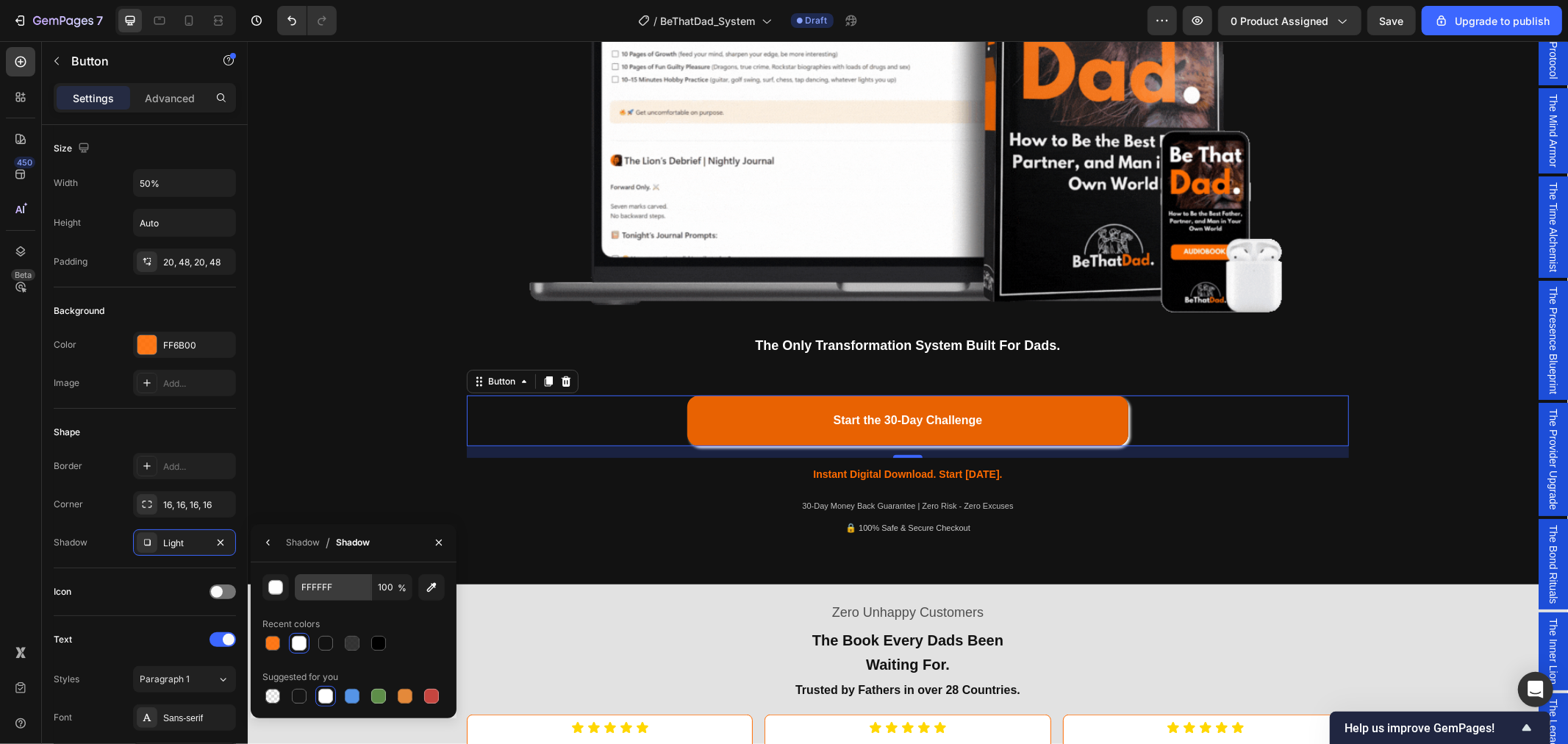
type input "212121"
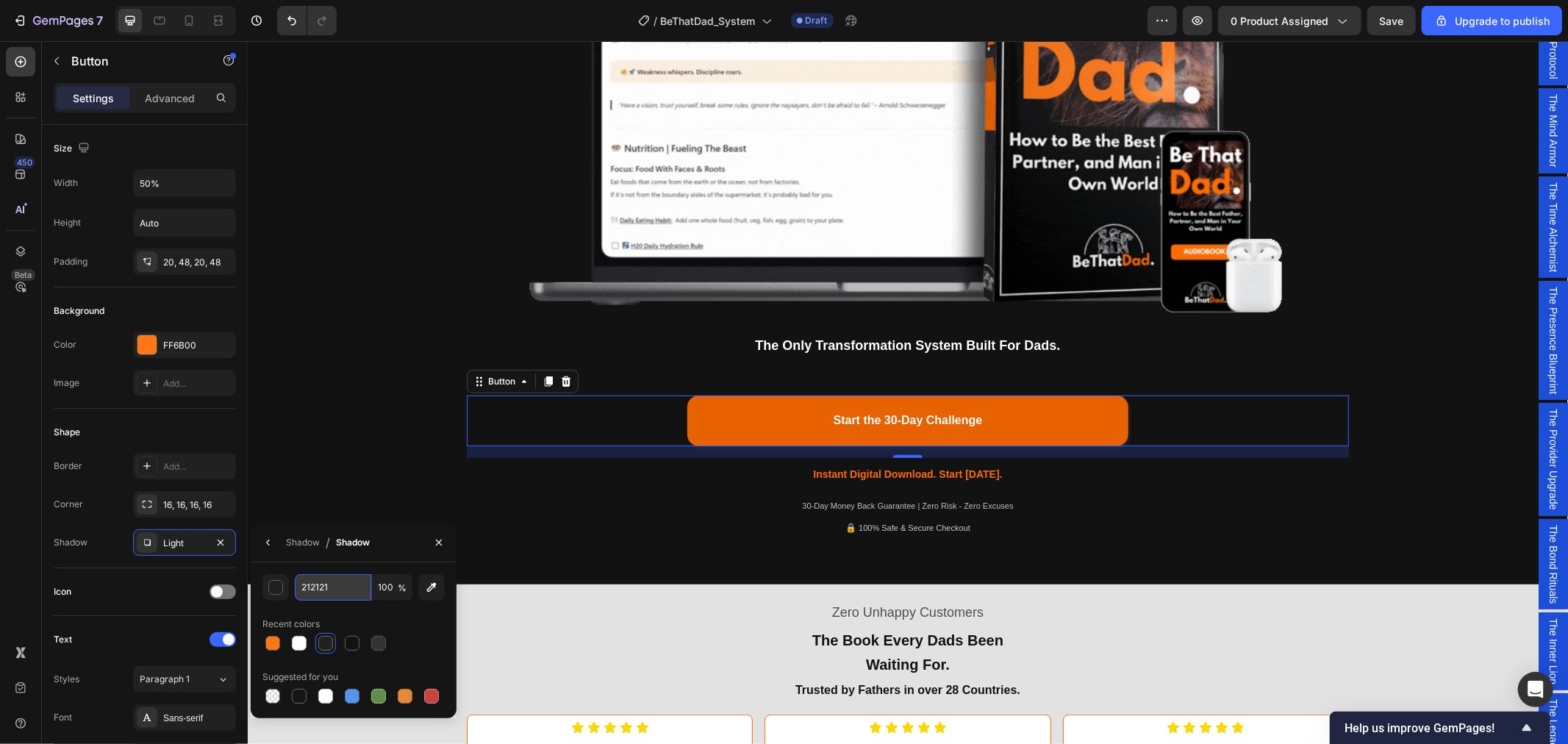
click at [333, 586] on input "212121" at bounding box center [333, 587] width 76 height 27
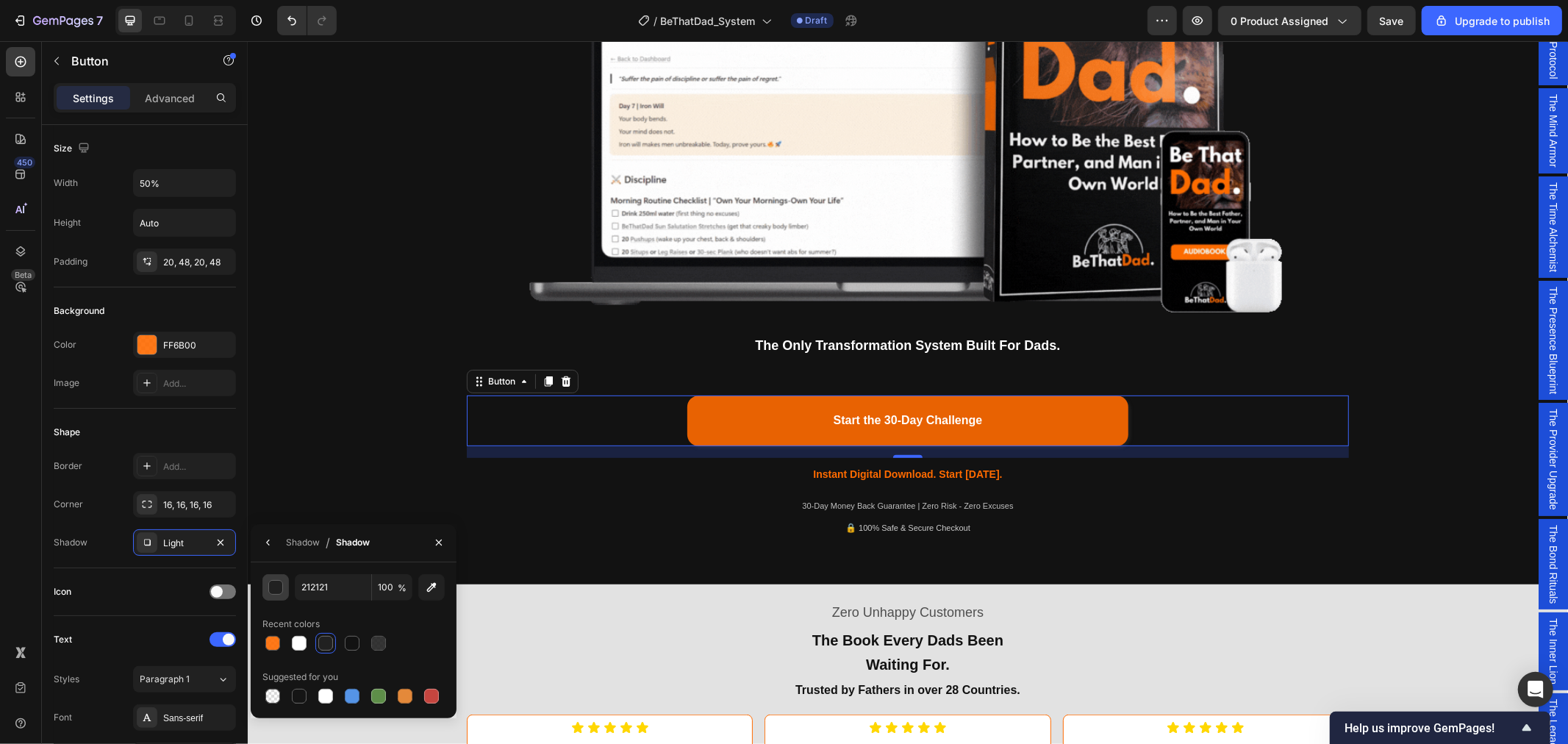
click at [275, 594] on button "button" at bounding box center [275, 587] width 27 height 27
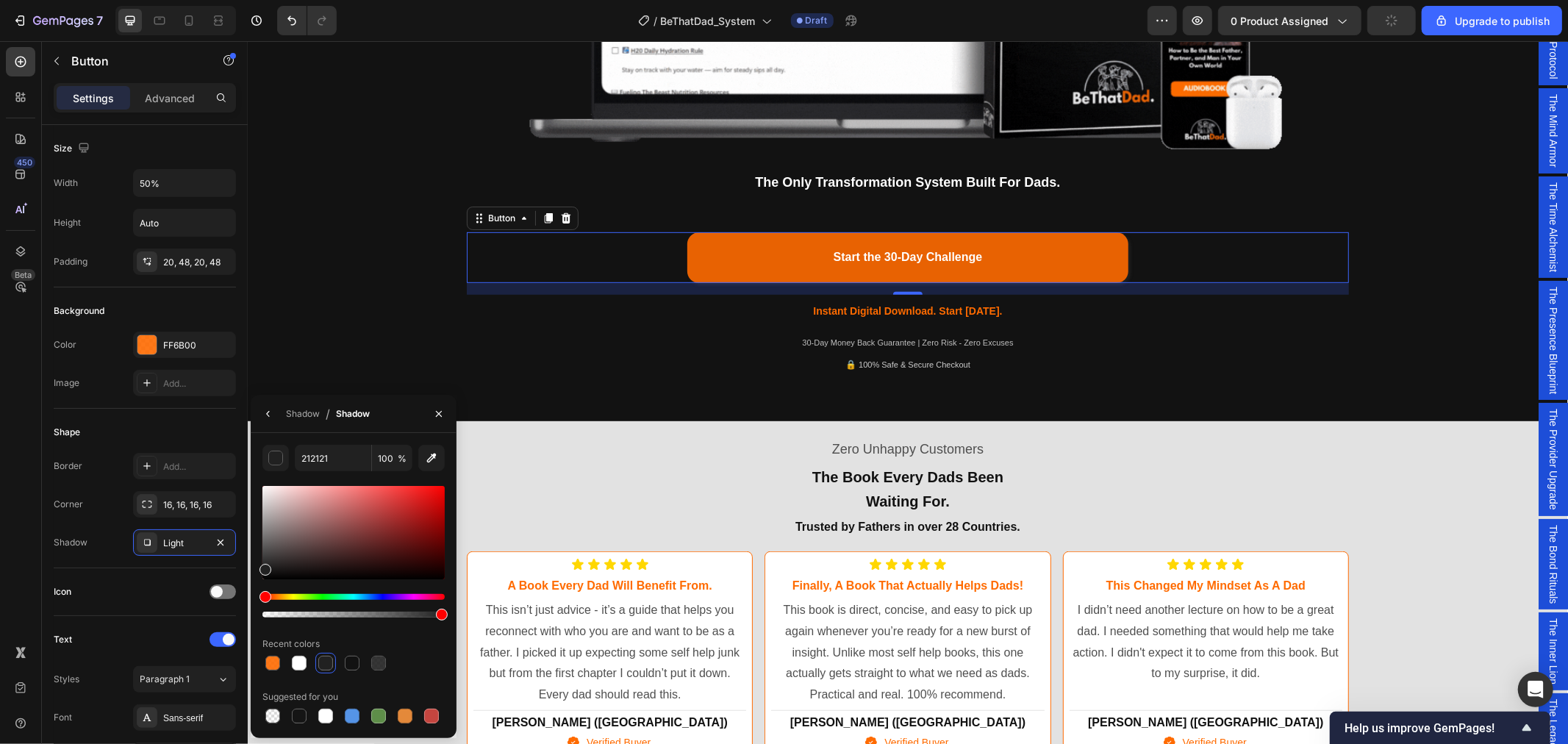
scroll to position [408, 0]
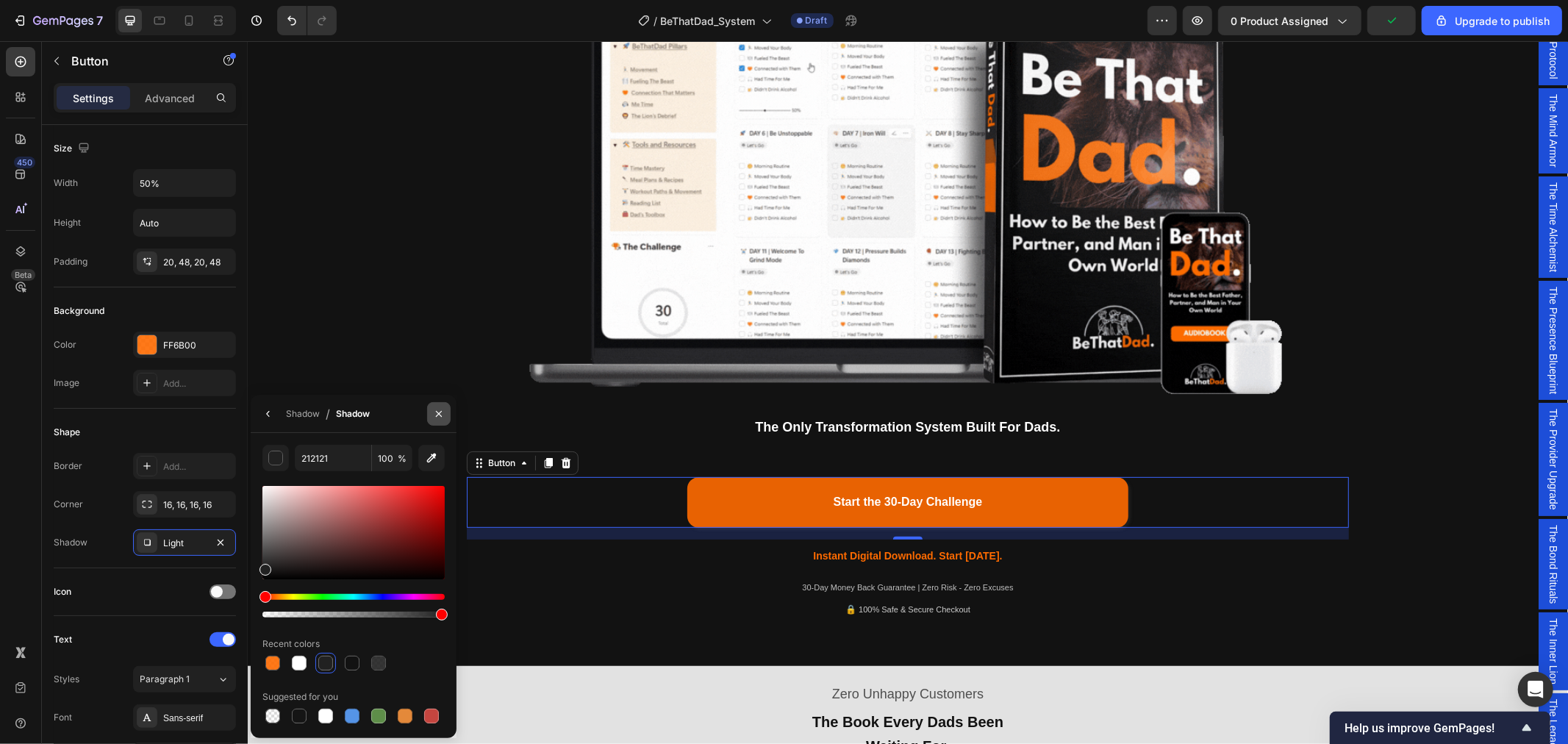
click at [435, 414] on icon "button" at bounding box center [439, 414] width 12 height 12
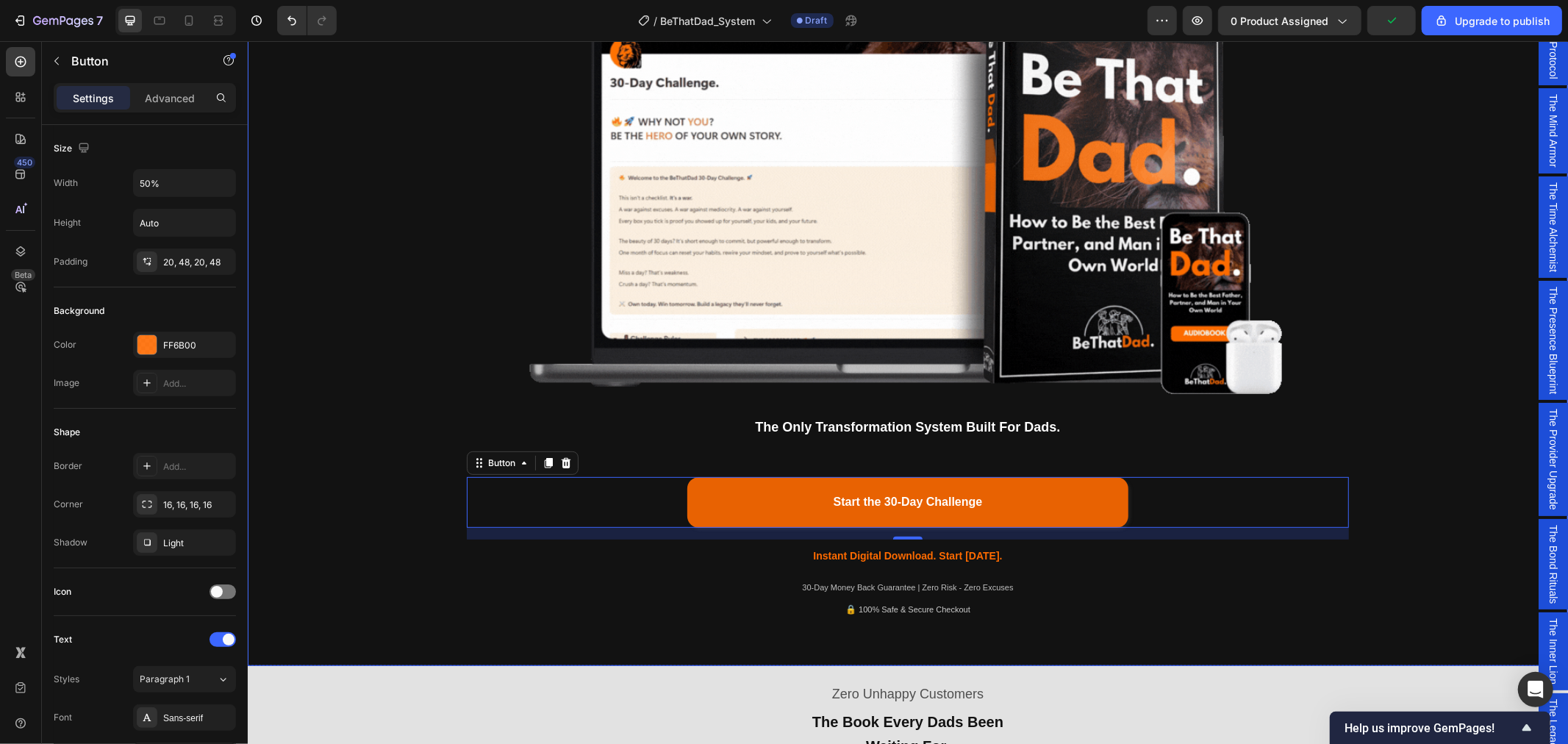
click at [1382, 449] on div "Being a dad is f*cking hard. Society expects you to be everything. But no one s…" at bounding box center [907, 164] width 1299 height 932
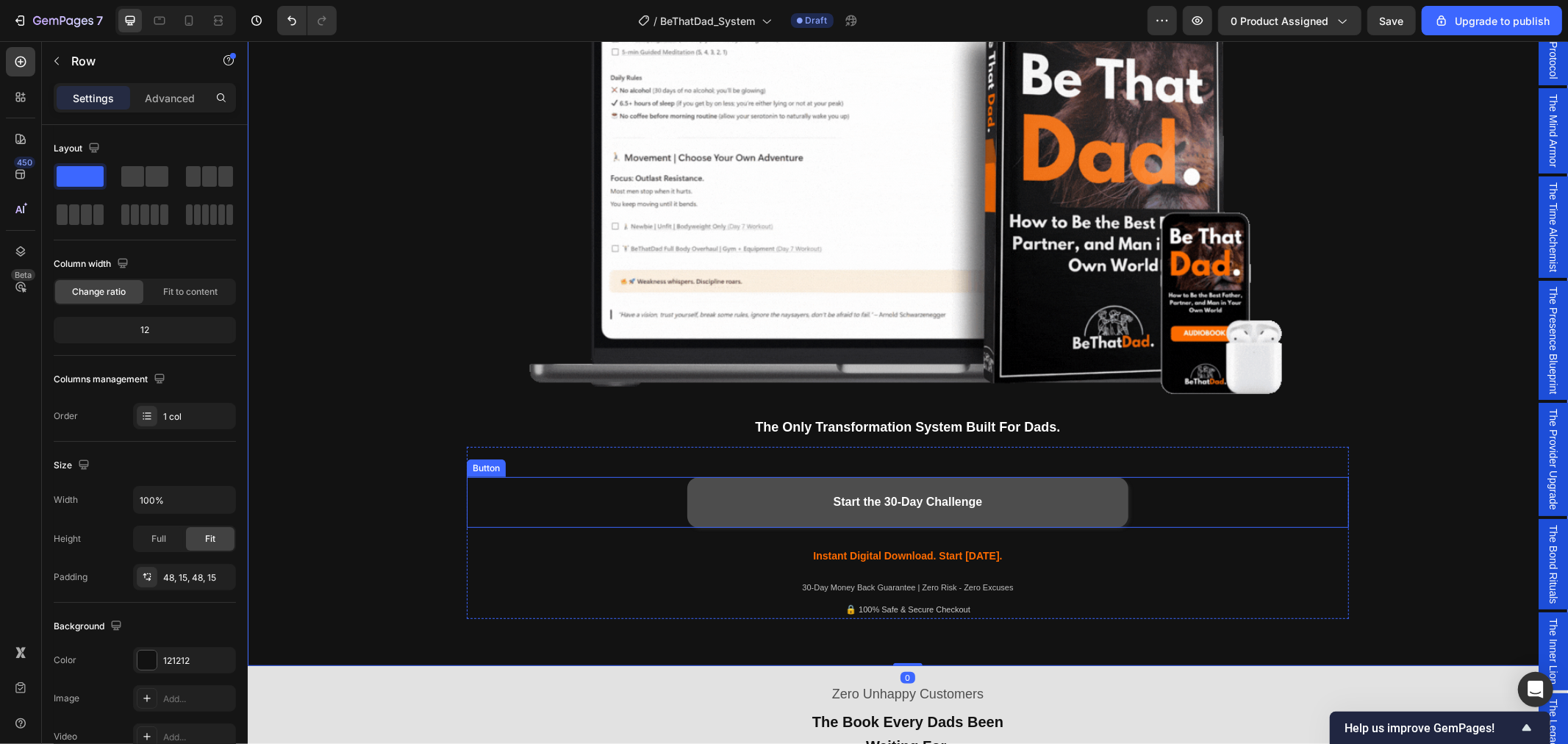
click at [1059, 502] on button "Start the 30-Day Challenge" at bounding box center [907, 501] width 441 height 51
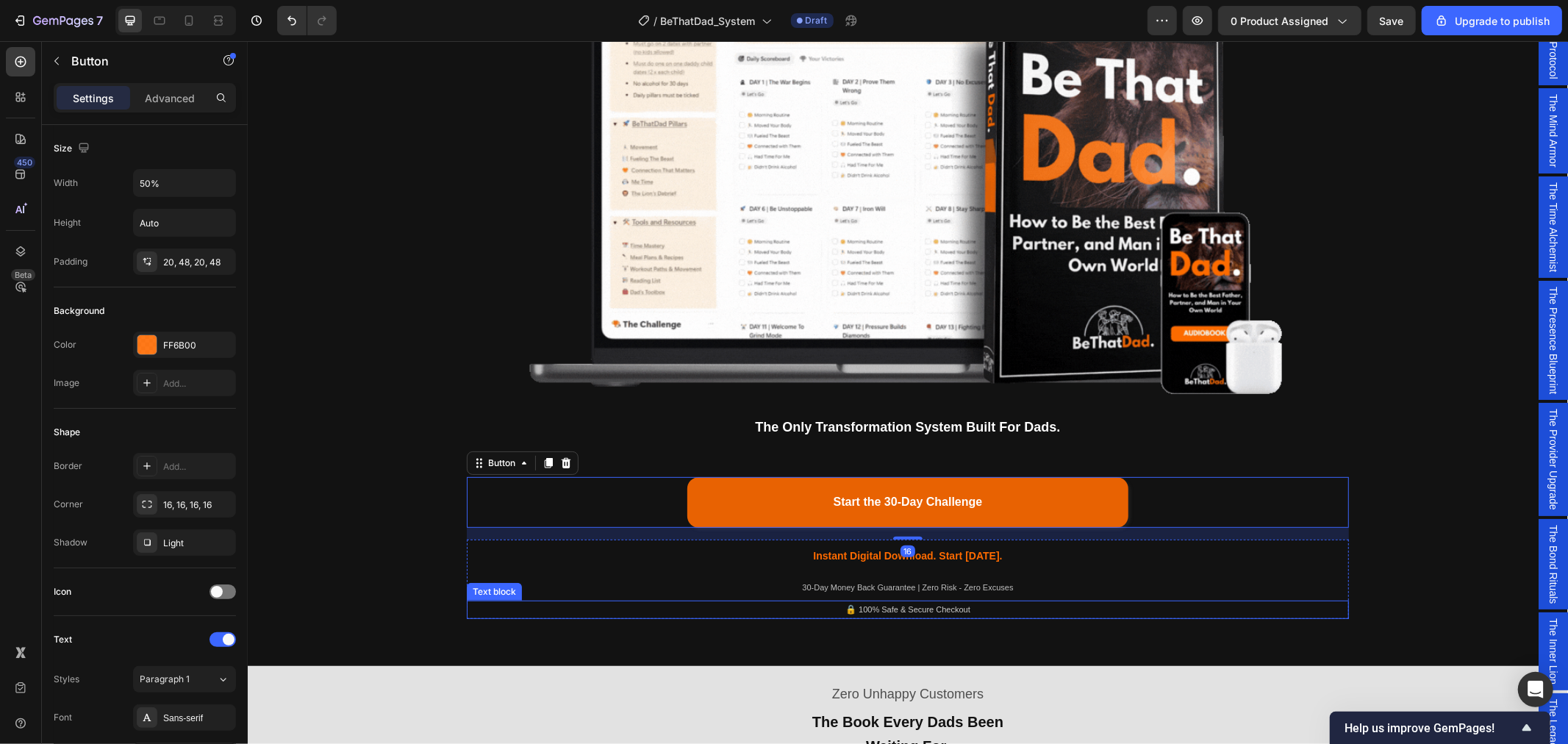
click at [1410, 441] on div "Being a dad is f*cking hard. Society expects you to be everything. But no one s…" at bounding box center [907, 164] width 1299 height 932
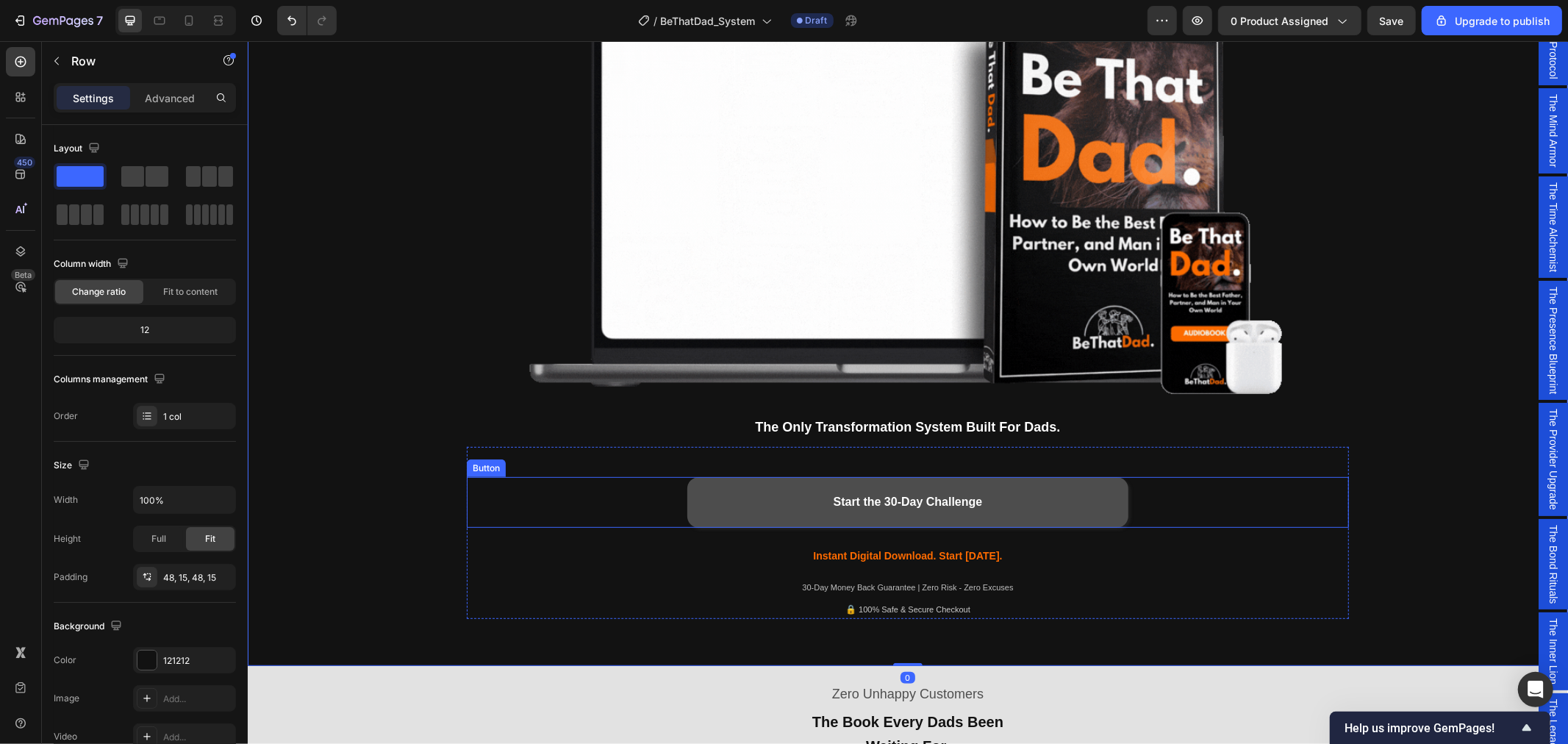
click at [1102, 502] on button "Start the 30-Day Challenge" at bounding box center [907, 501] width 441 height 51
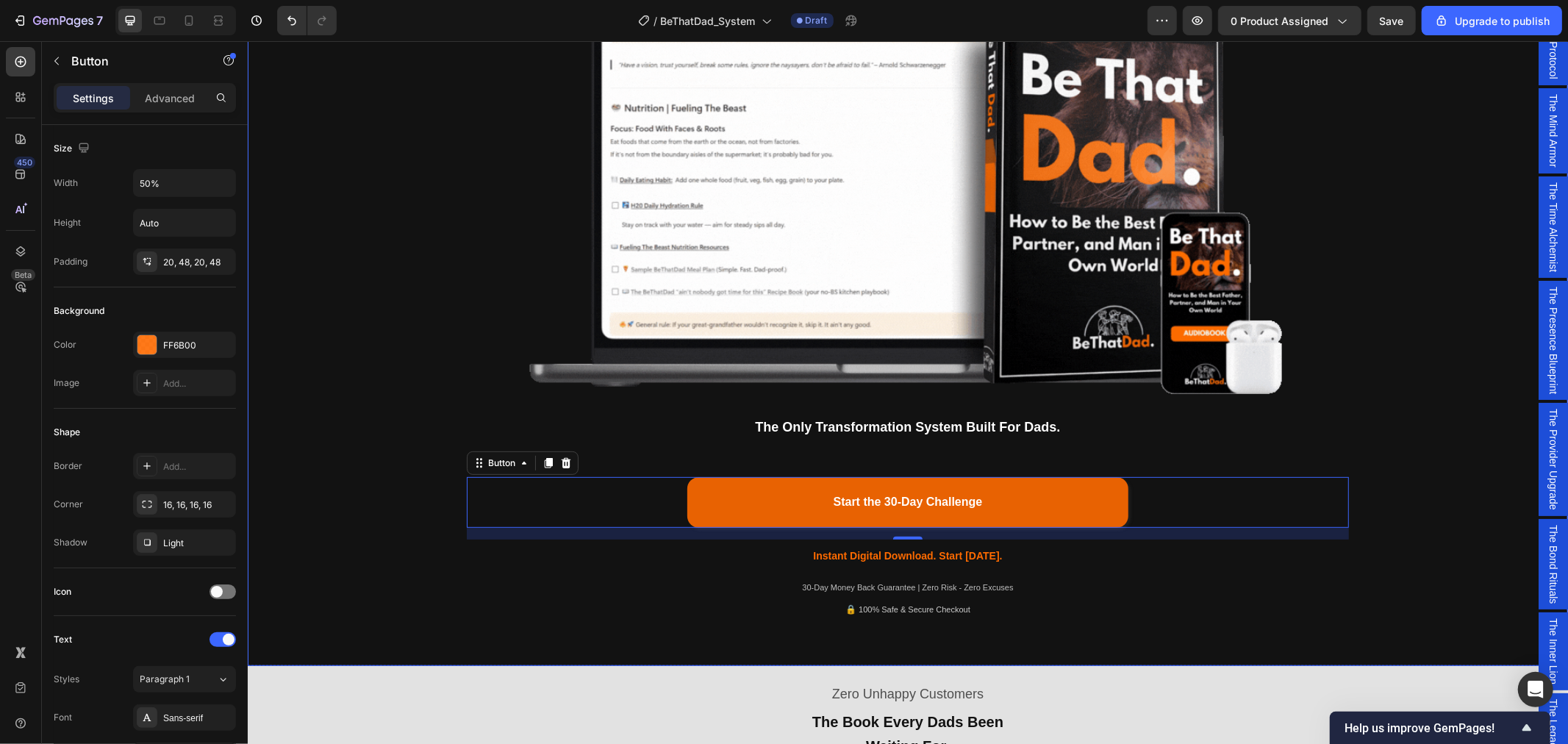
click at [1464, 399] on div "Being a dad is f*cking hard. Society expects you to be everything. But no one s…" at bounding box center [907, 164] width 1299 height 932
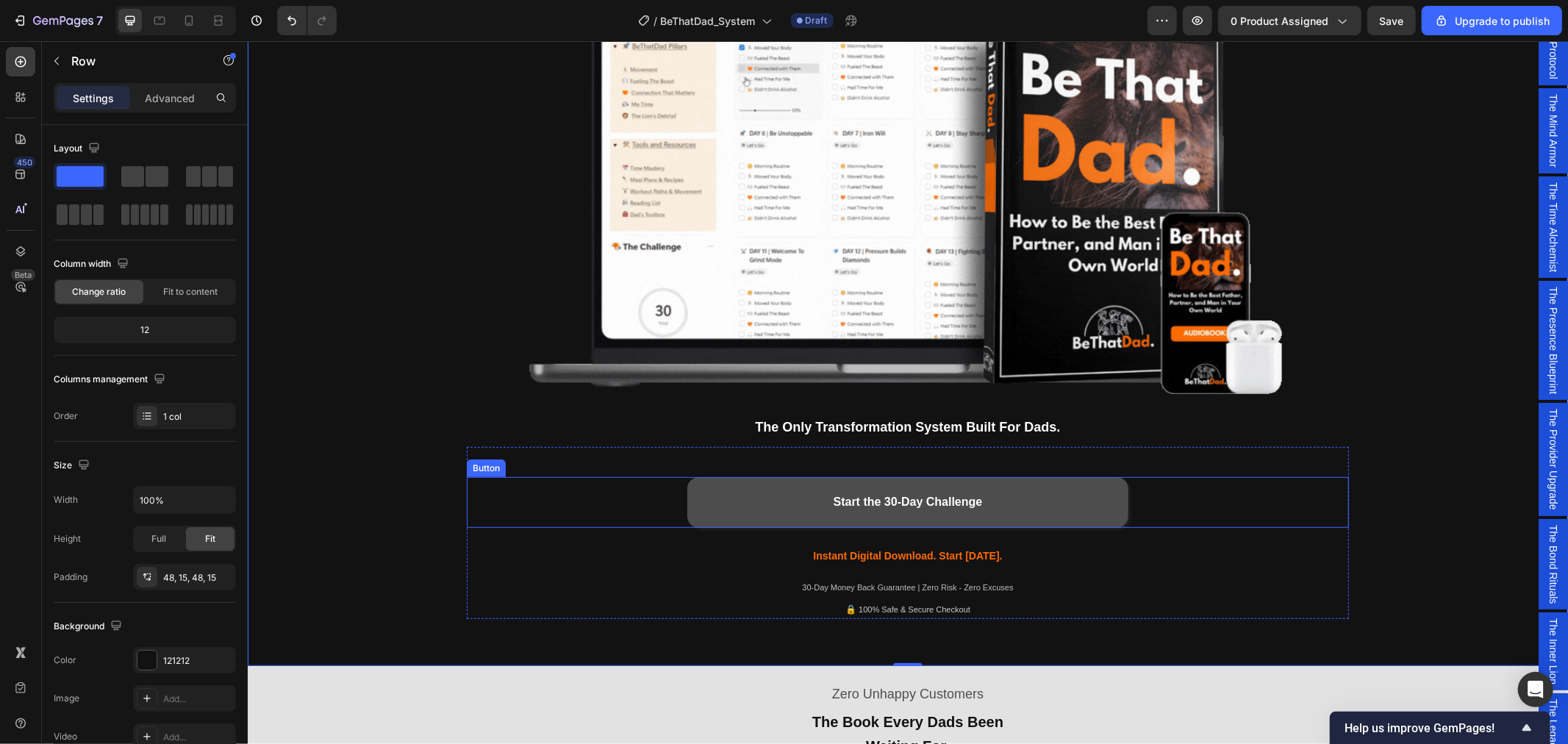
click at [1065, 492] on button "Start the 30-Day Challenge" at bounding box center [907, 501] width 441 height 51
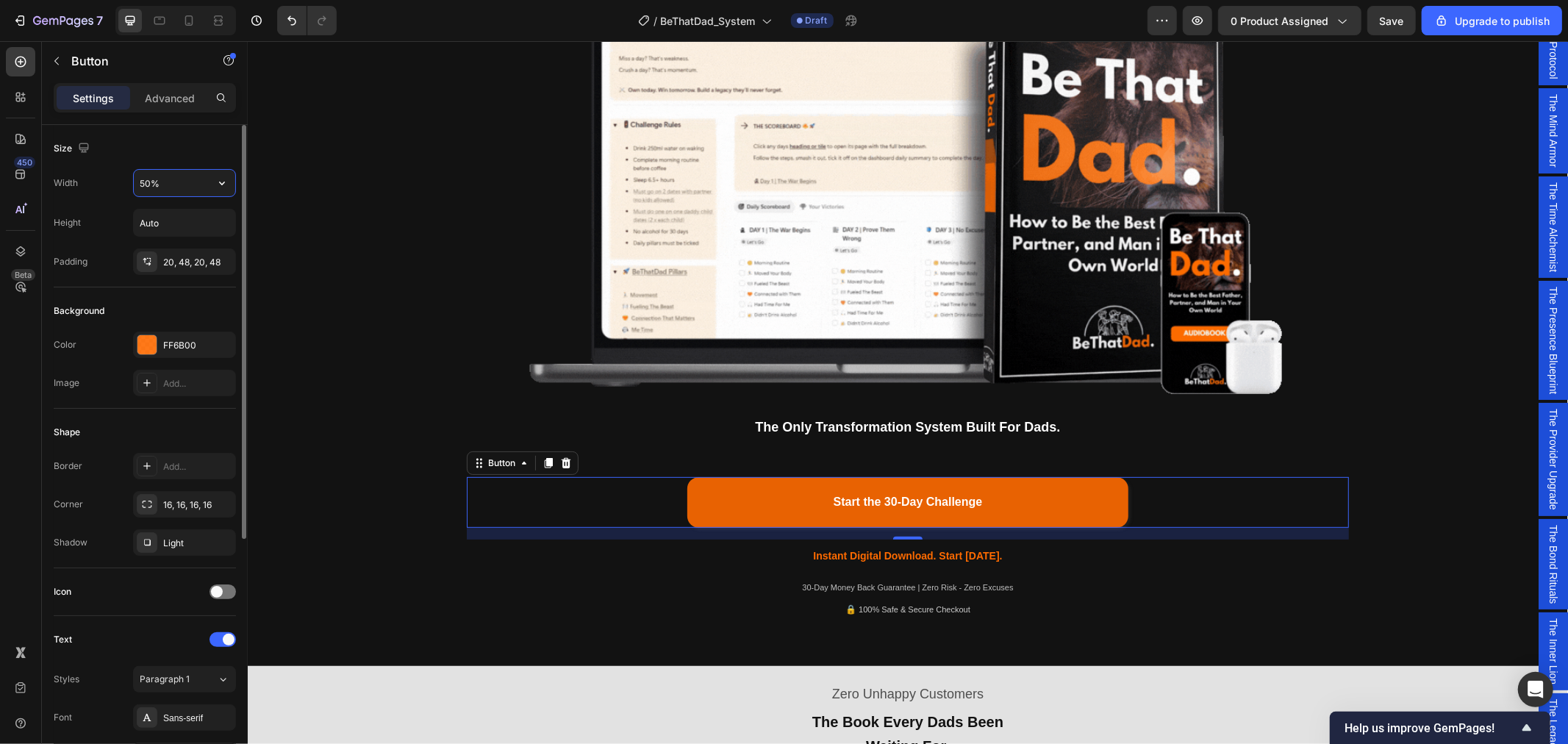
click at [189, 187] on input "50%" at bounding box center [184, 183] width 101 height 27
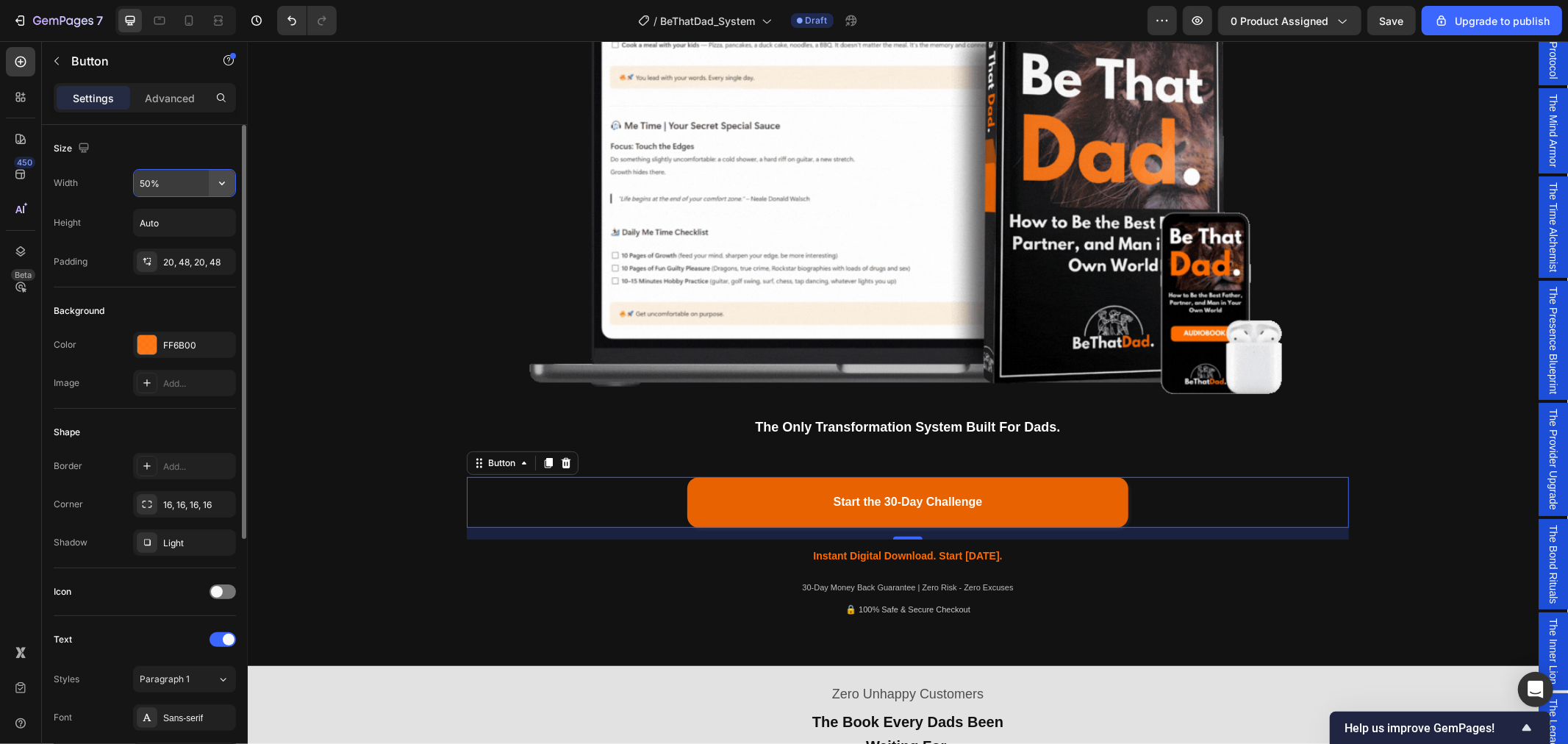
click at [213, 187] on button "button" at bounding box center [222, 183] width 27 height 27
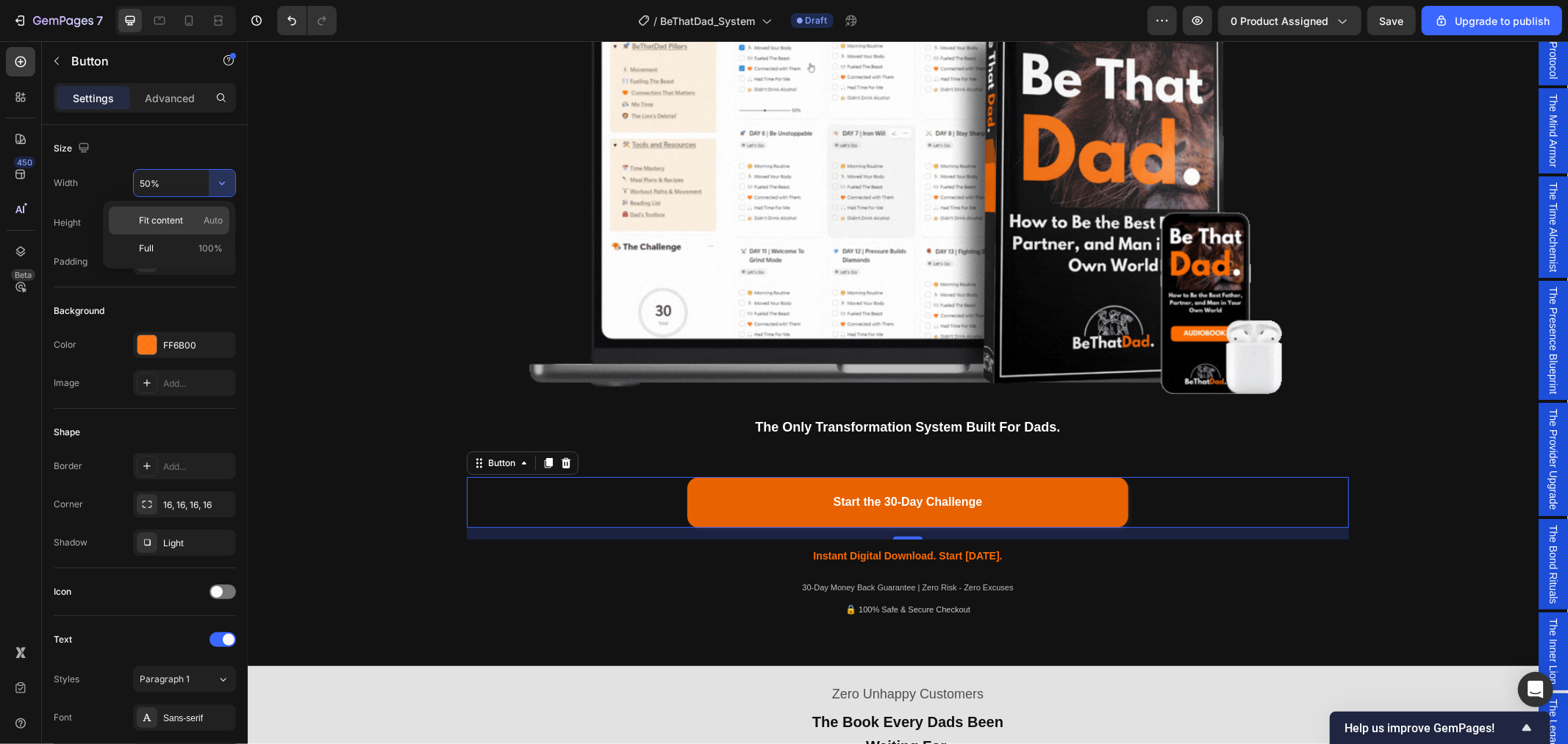
click at [189, 228] on div "Fit content Auto" at bounding box center [169, 220] width 120 height 28
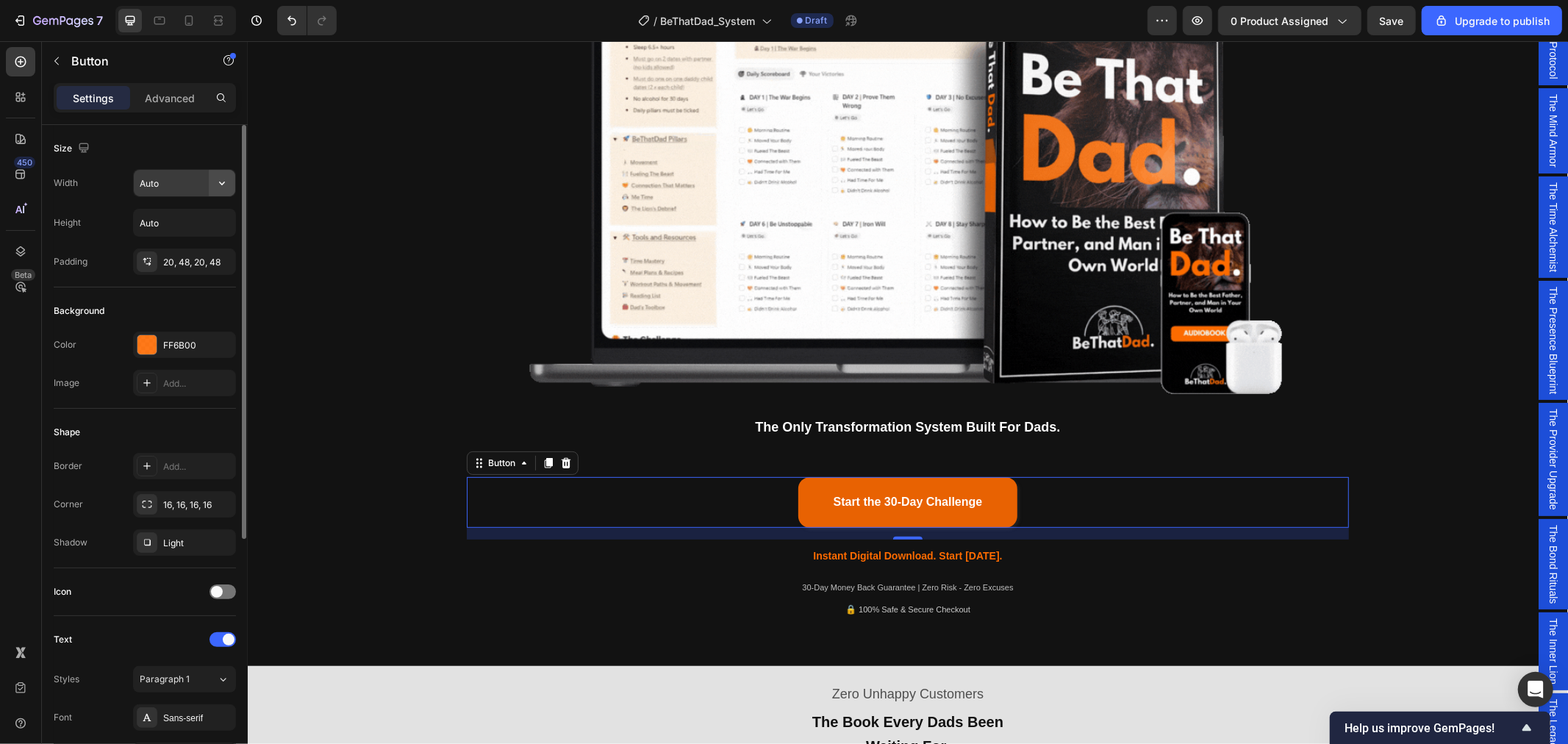
click at [219, 185] on icon "button" at bounding box center [222, 183] width 15 height 15
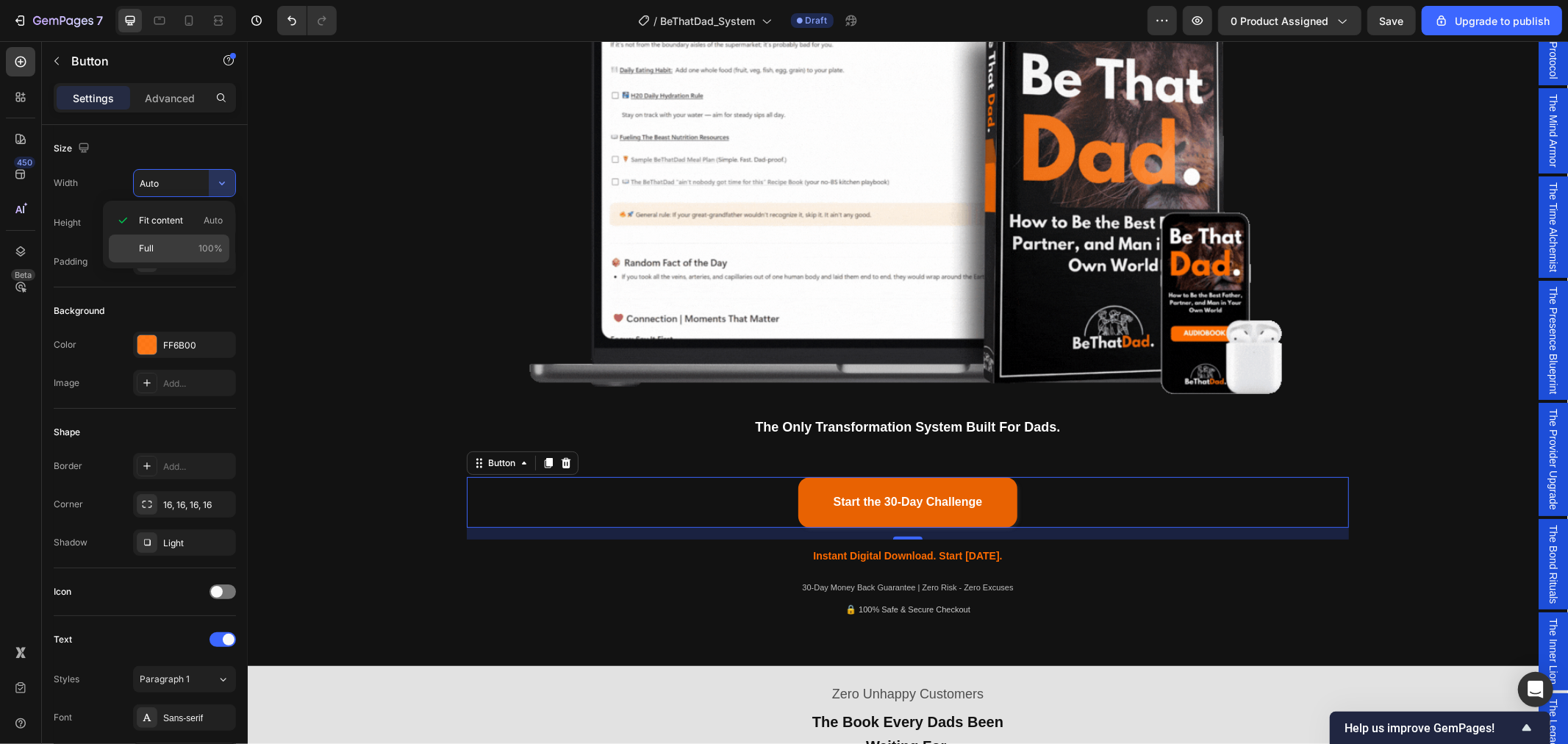
click at [166, 254] on p "Full 100%" at bounding box center [180, 248] width 84 height 13
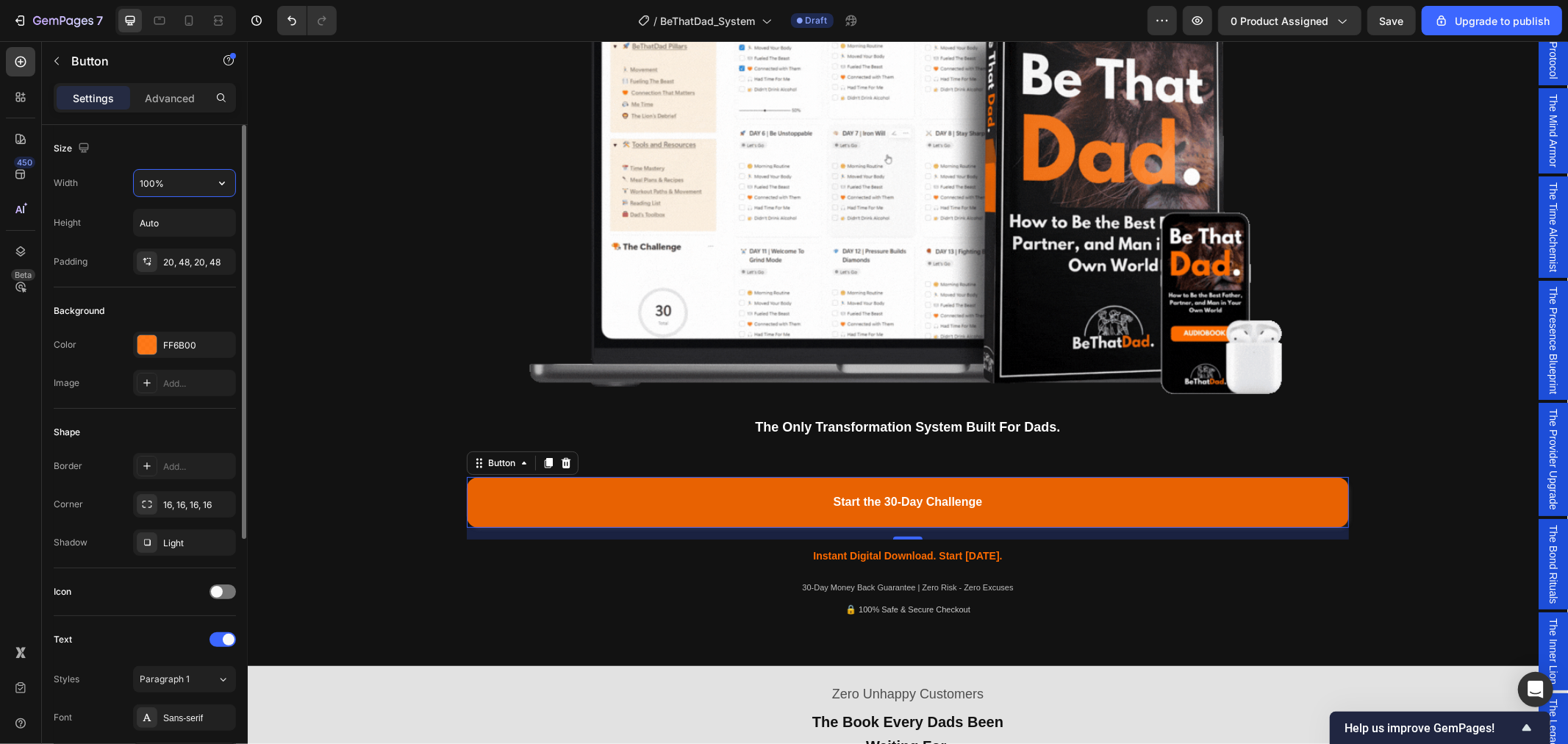
click at [192, 180] on input "100%" at bounding box center [184, 183] width 101 height 27
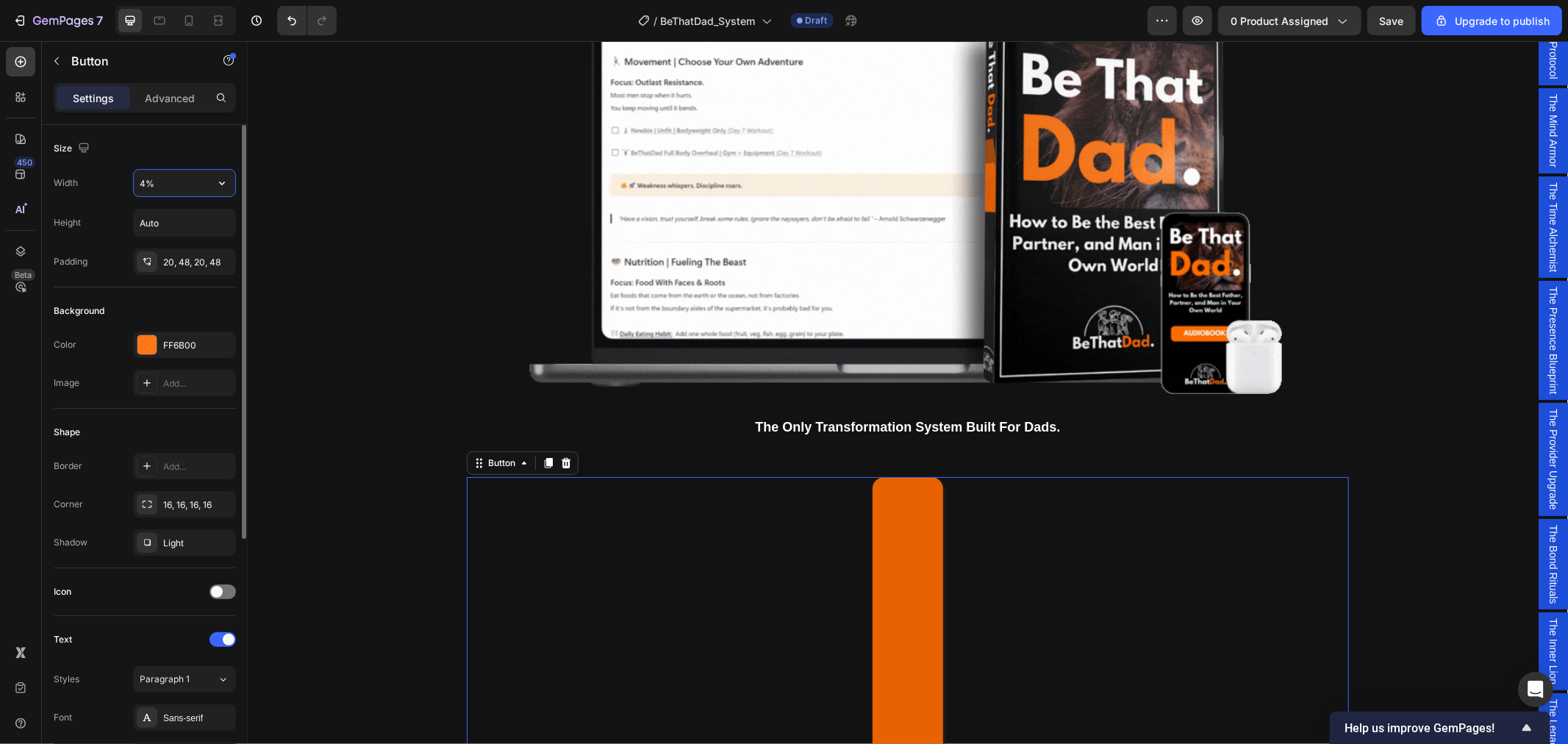
type input "40%"
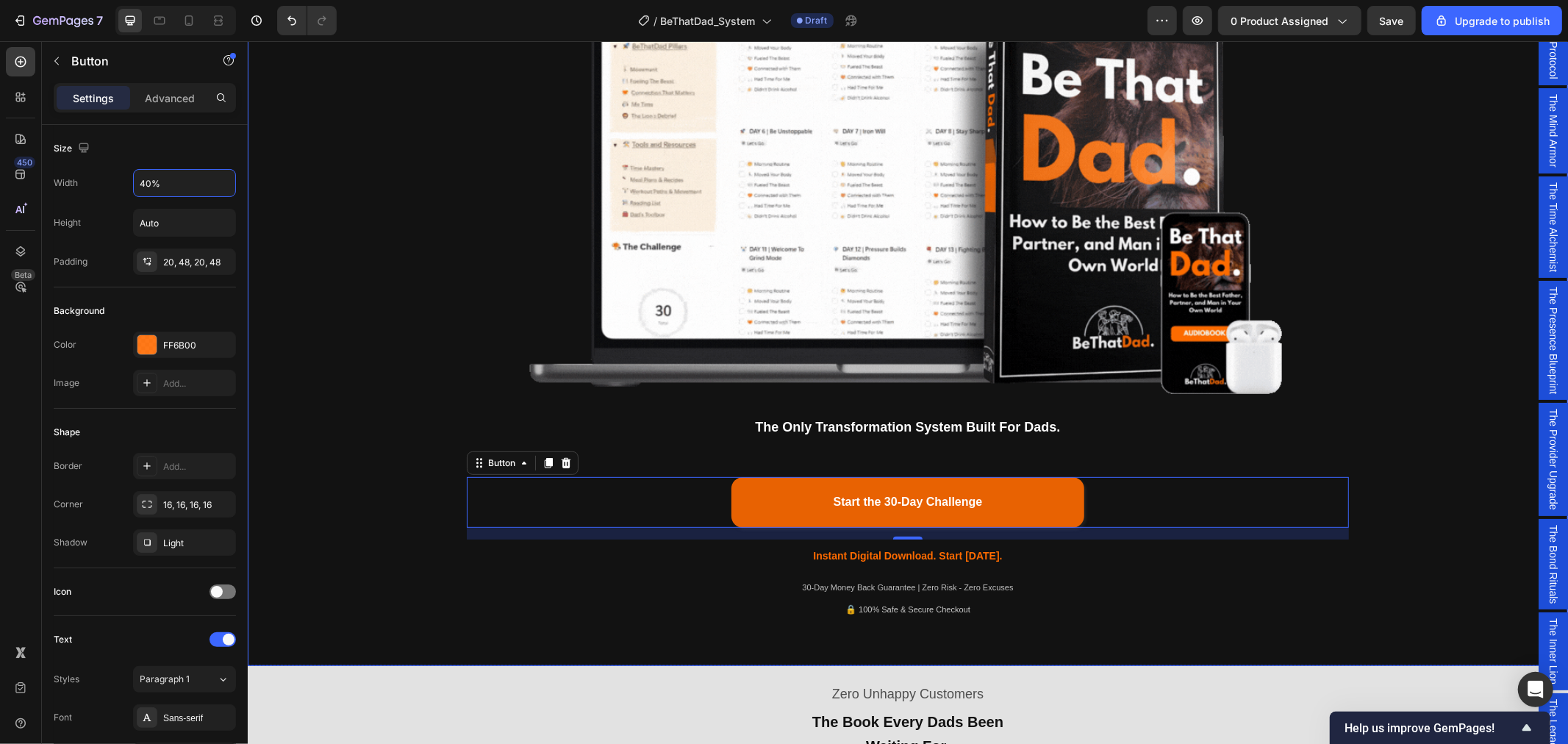
click at [1488, 455] on div "Being a dad is f*cking hard. Society expects you to be everything. But no one s…" at bounding box center [907, 164] width 1299 height 932
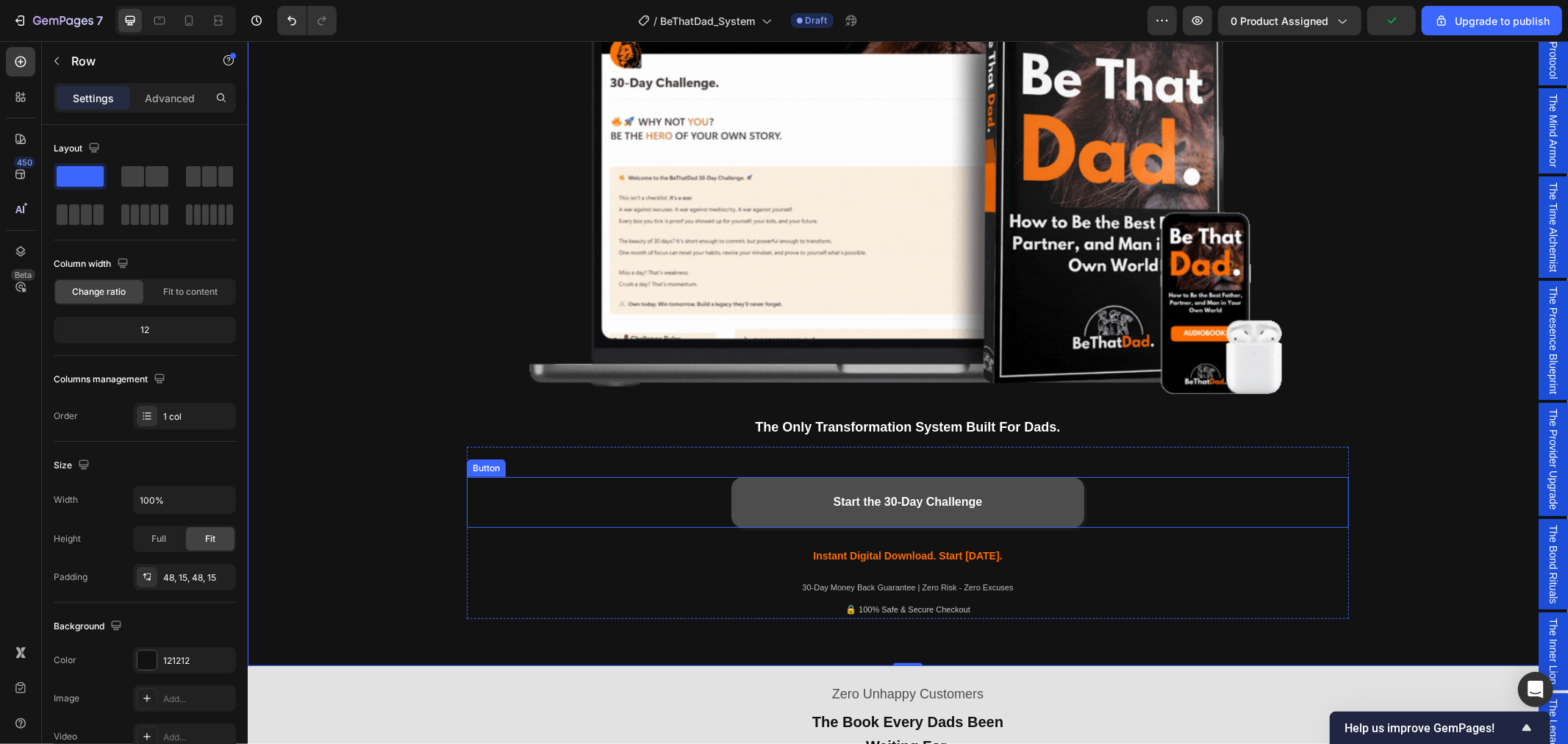
click at [1062, 502] on button "Start the 30-Day Challenge" at bounding box center [907, 501] width 353 height 51
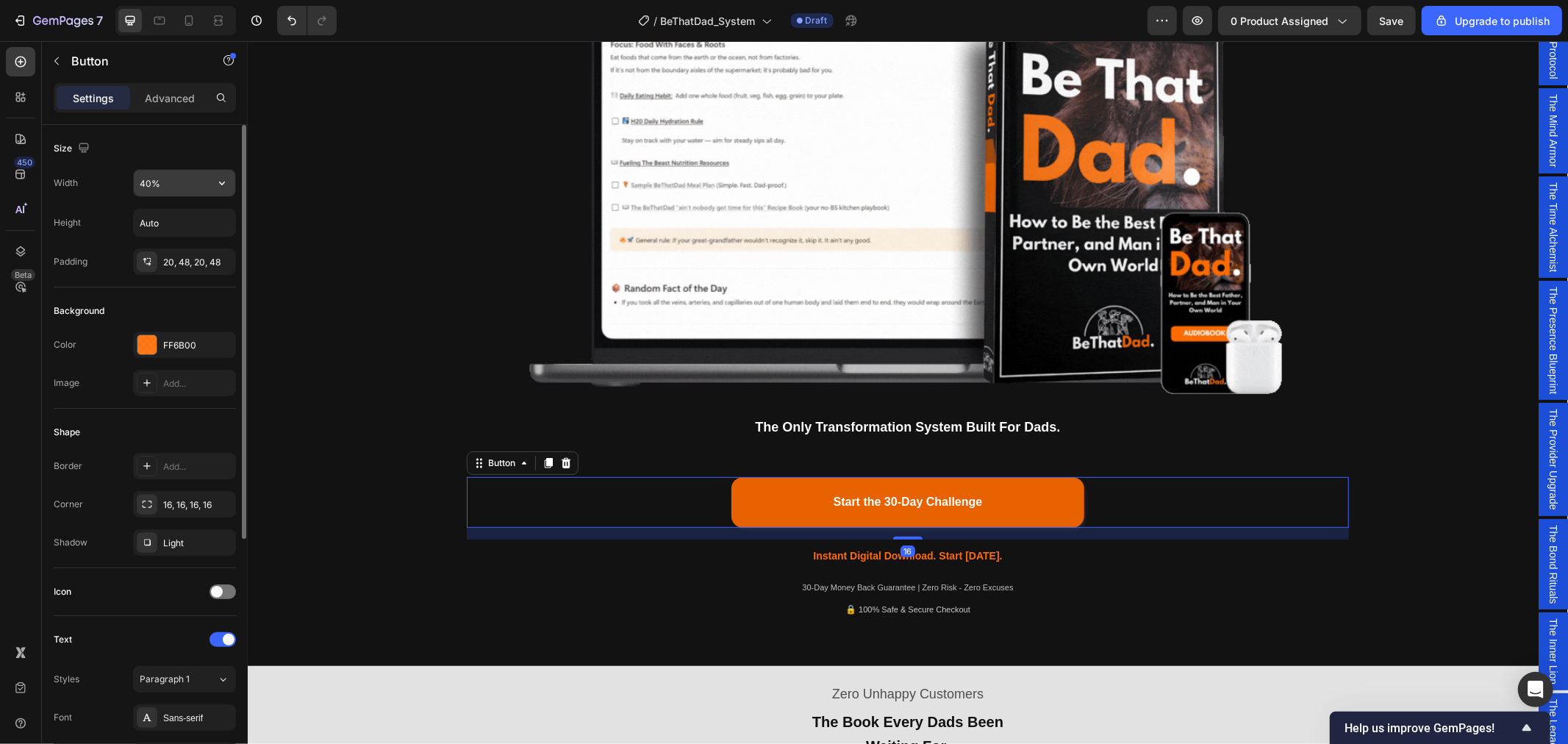
click at [164, 184] on input "40%" at bounding box center [184, 183] width 101 height 27
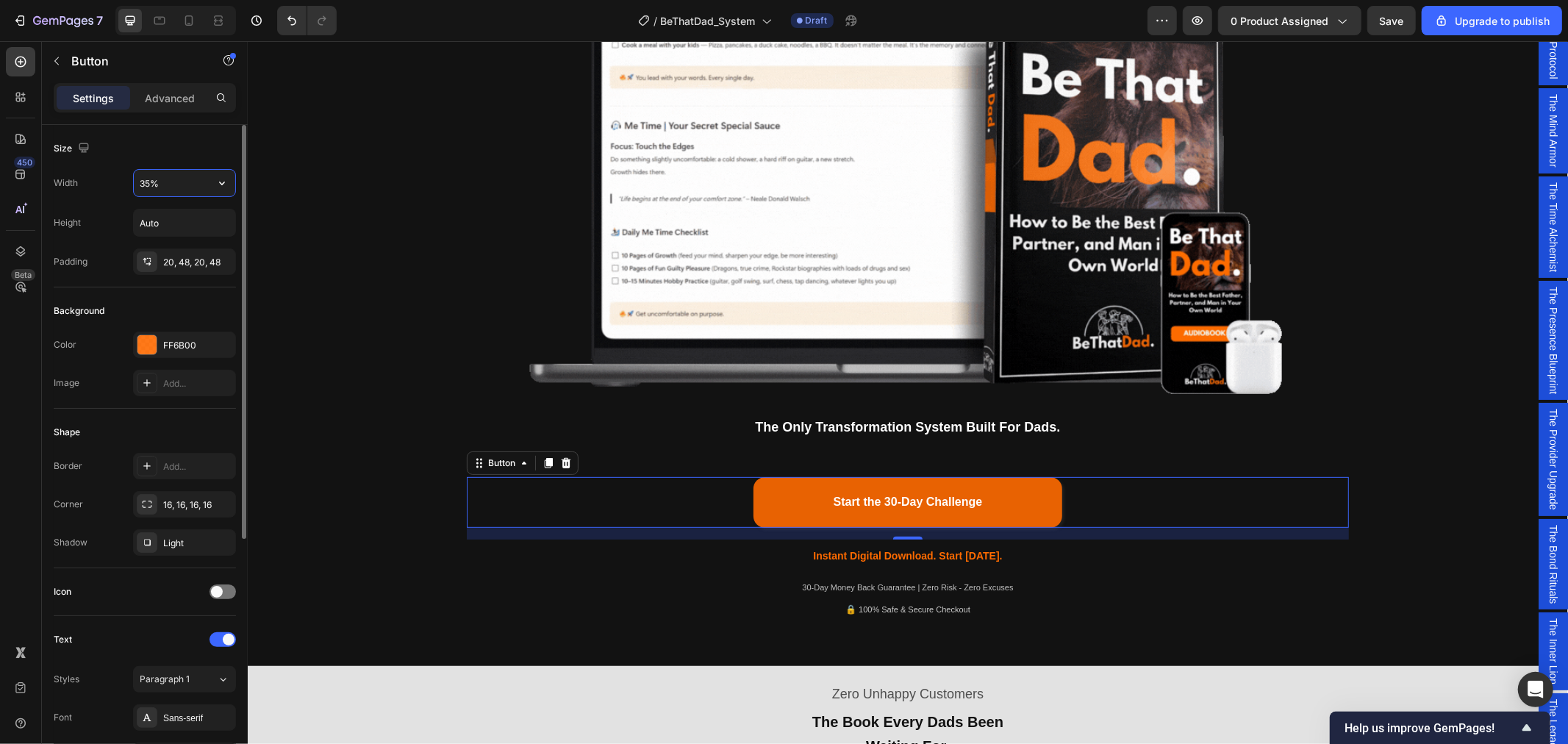
type input "35%"
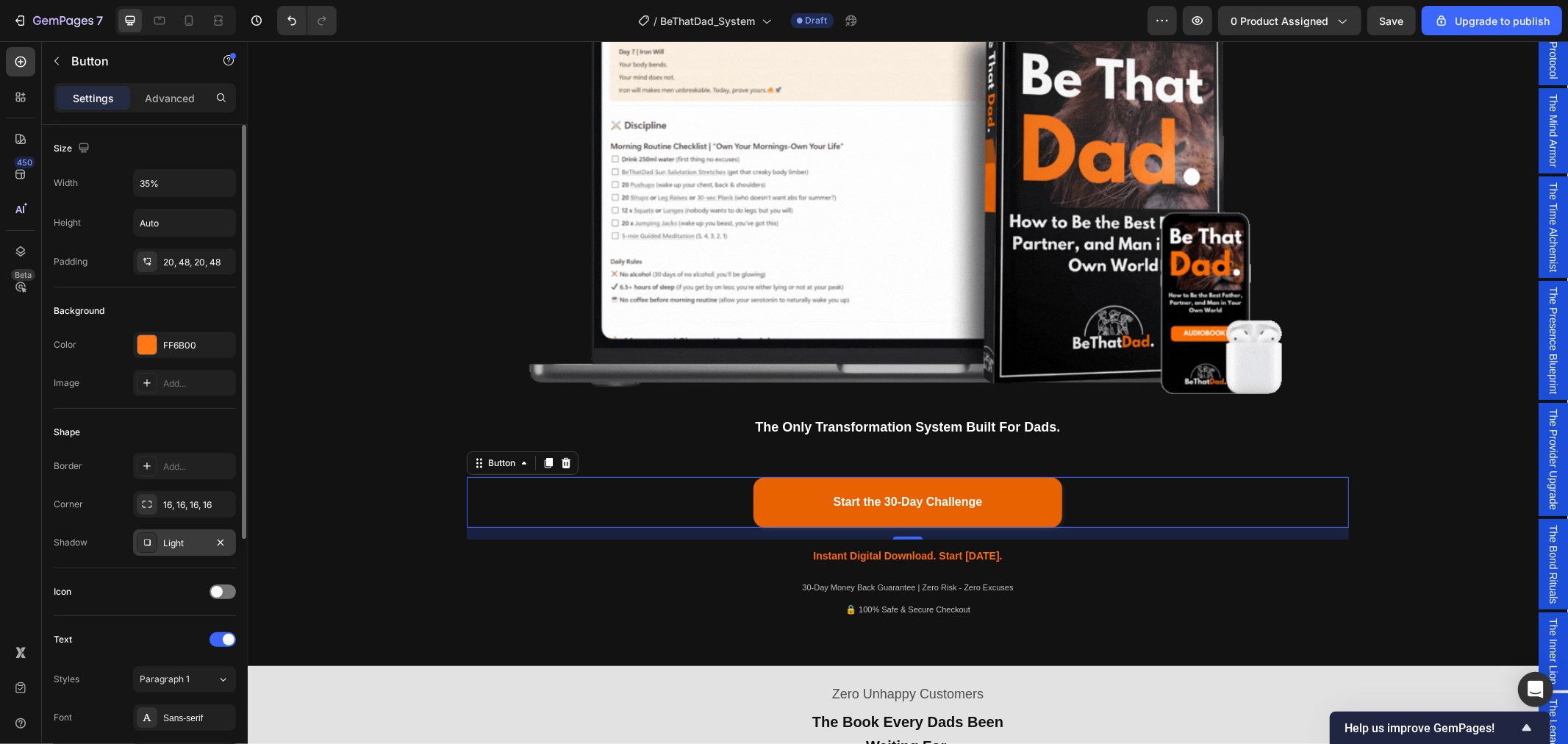
click at [186, 537] on div "Light" at bounding box center [184, 542] width 42 height 13
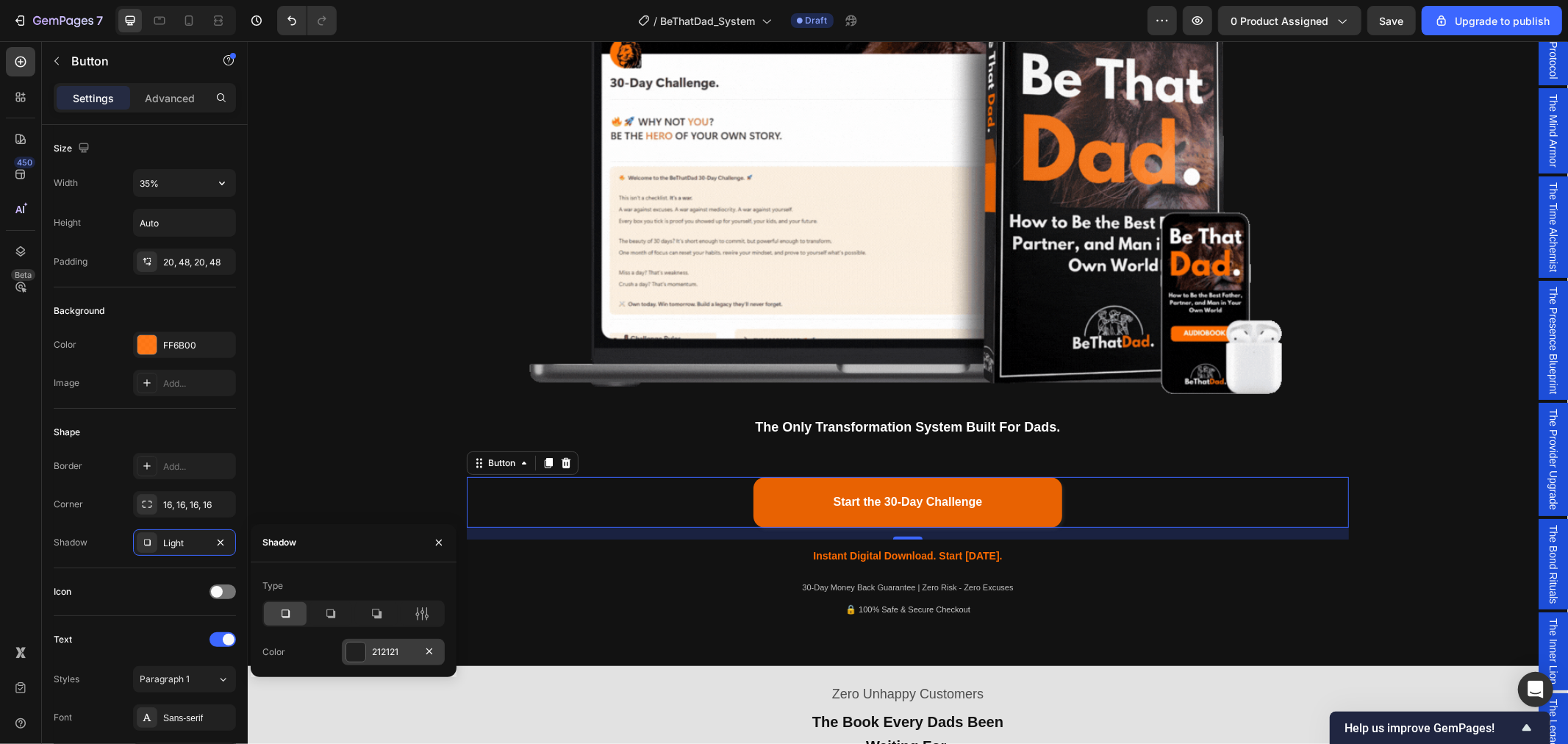
click at [392, 650] on div "212121" at bounding box center [392, 651] width 42 height 13
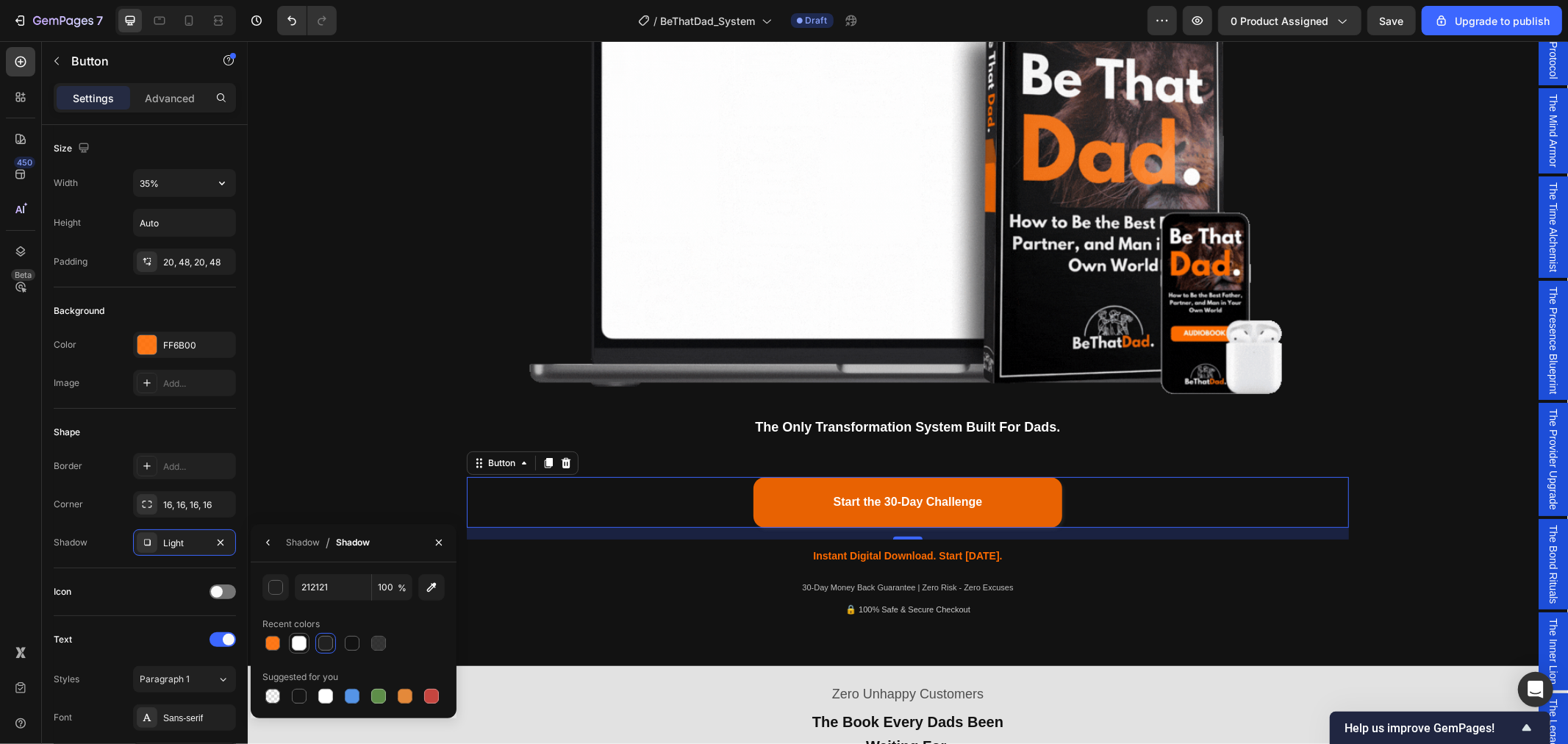
click at [303, 647] on div at bounding box center [299, 643] width 15 height 15
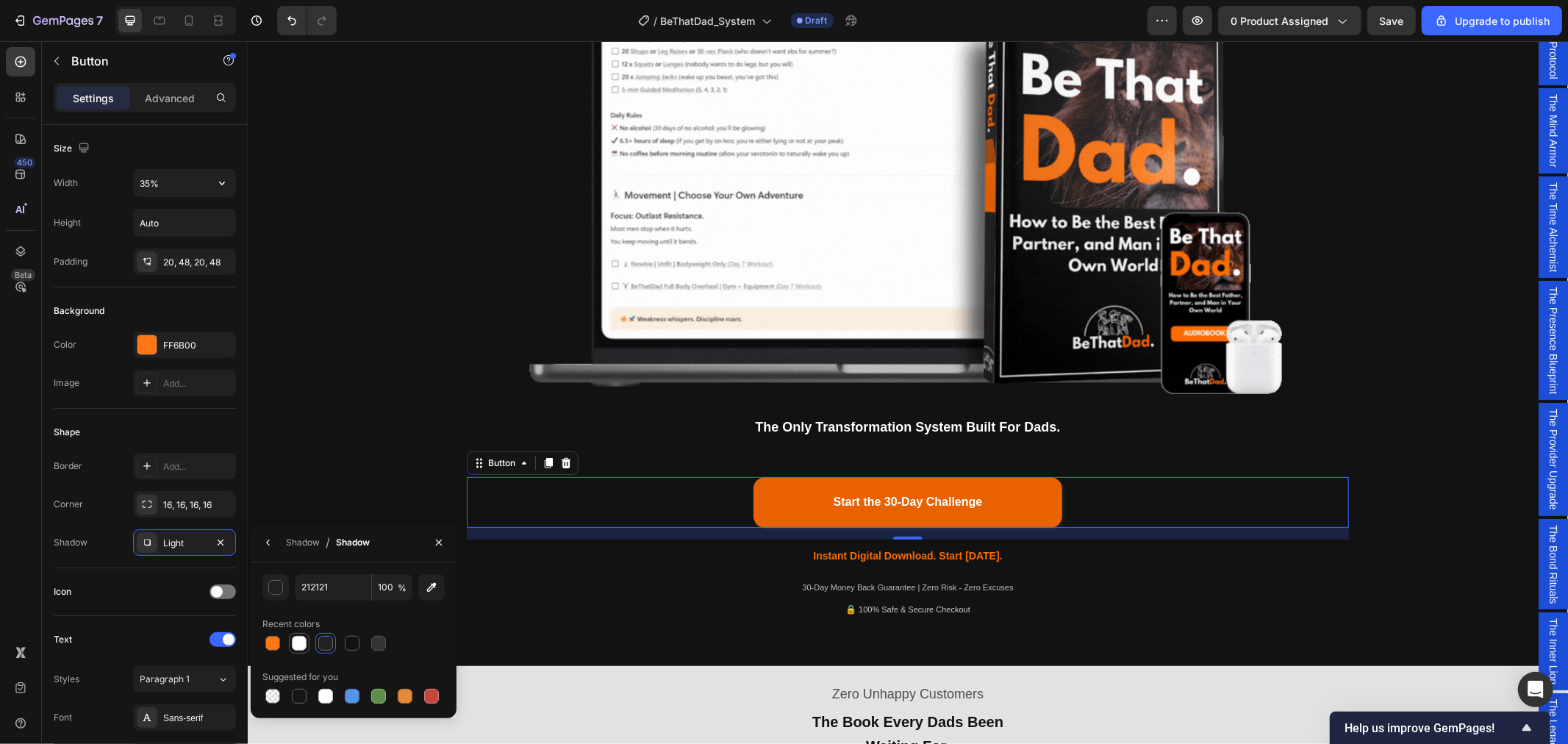
type input "FFFFFF"
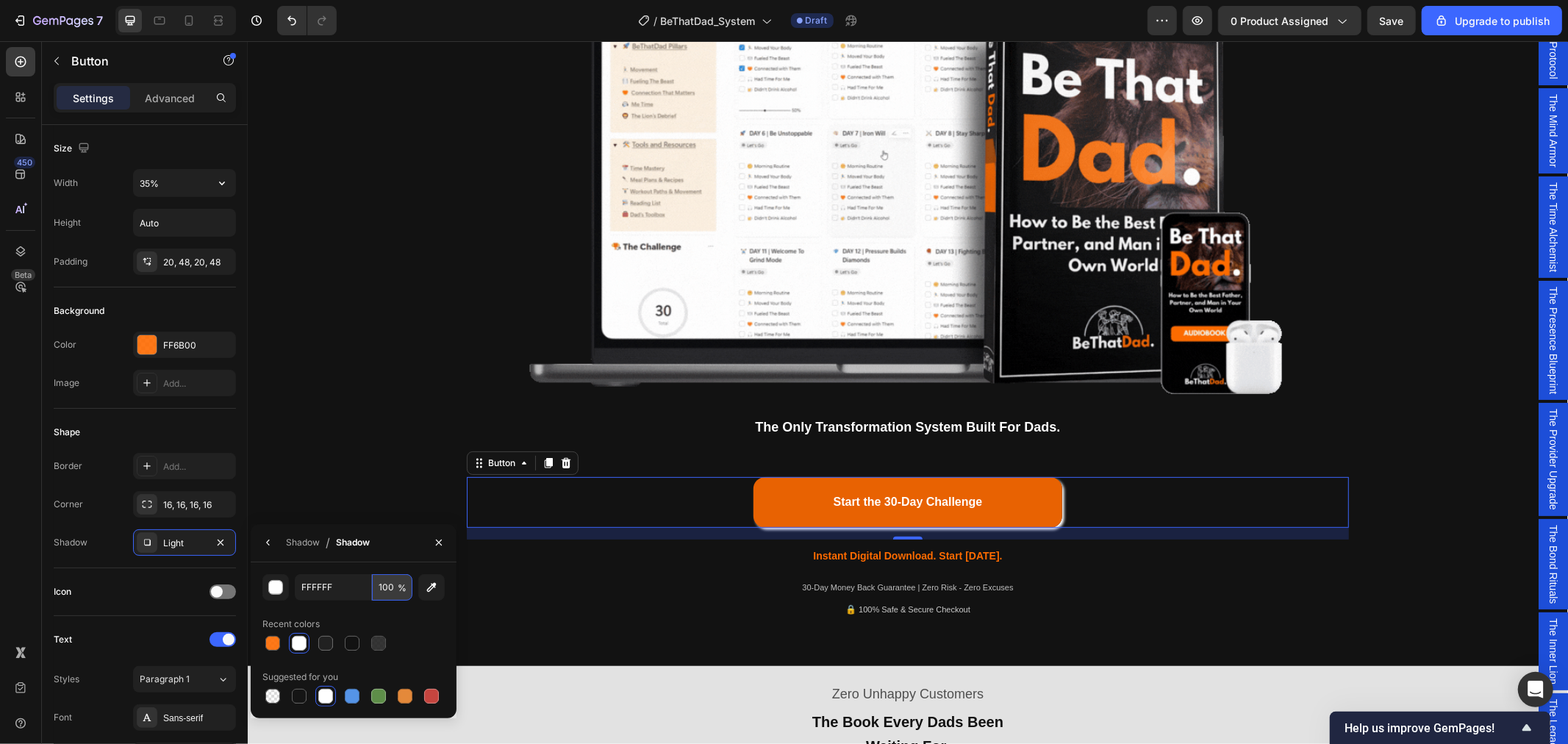
click at [388, 590] on input "100" at bounding box center [392, 587] width 41 height 27
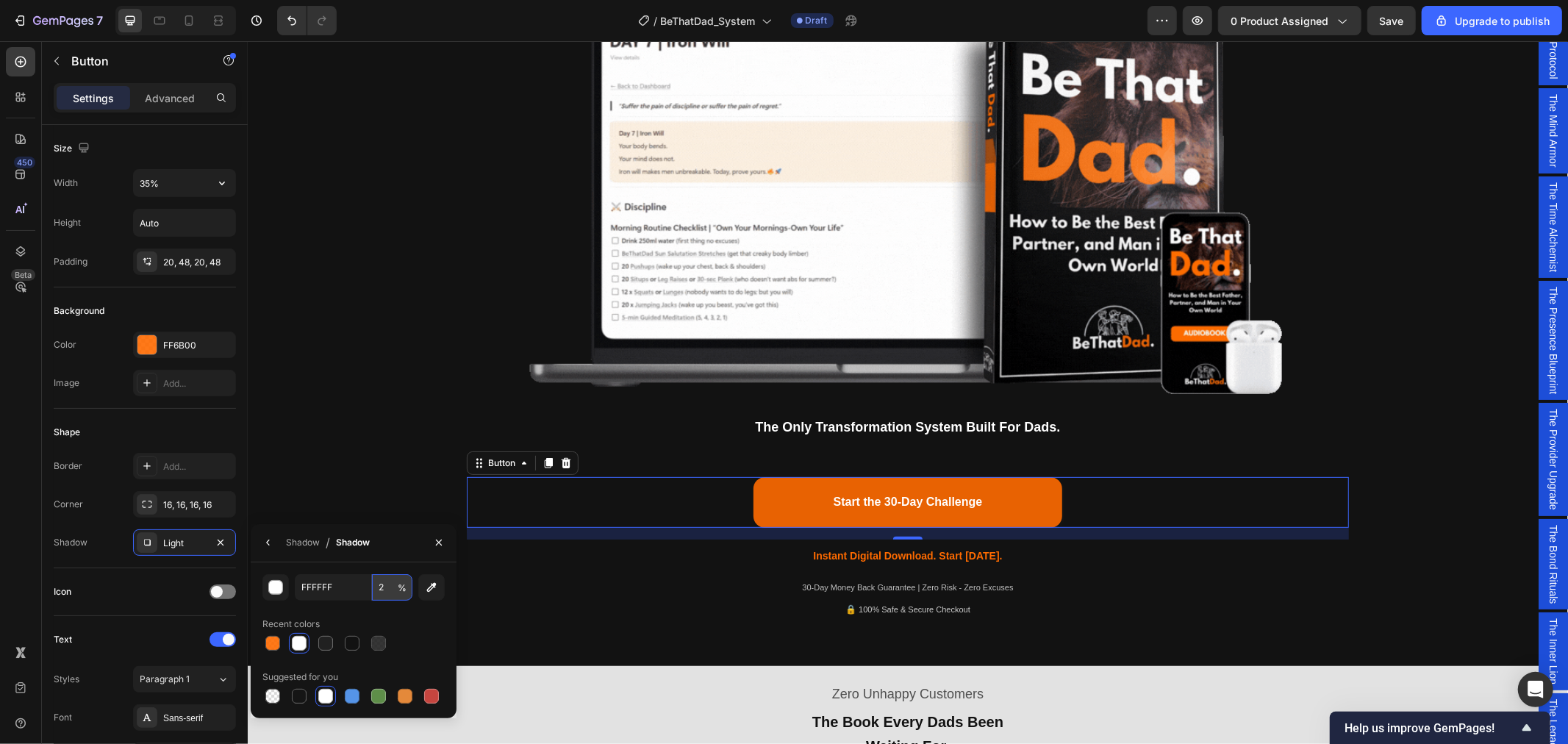
type input "20"
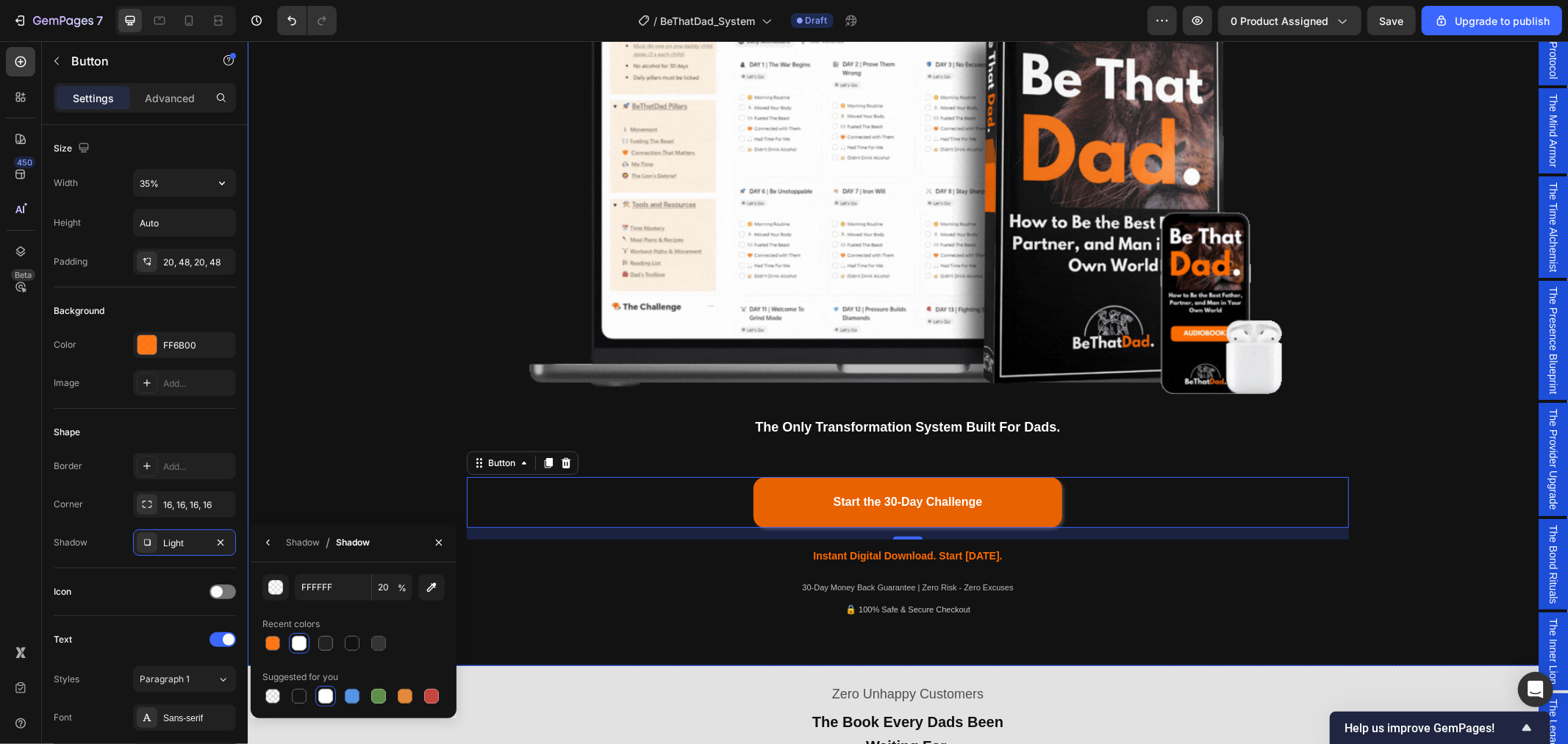
click at [1410, 437] on div "Being a dad is f*cking hard. Society expects you to be everything. But no one s…" at bounding box center [907, 164] width 1299 height 932
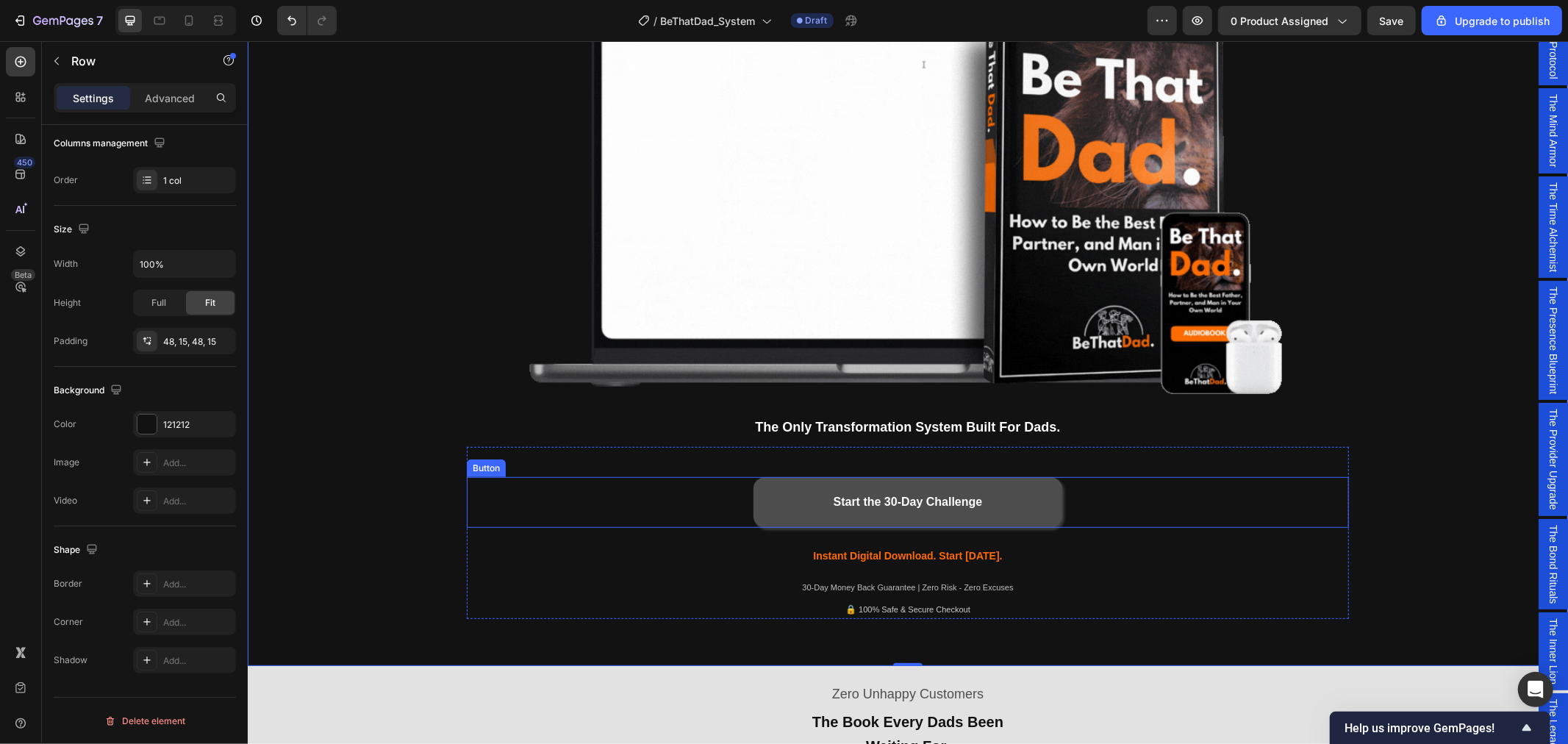
click at [1027, 489] on button "Start the 30-Day Challenge" at bounding box center [907, 501] width 308 height 51
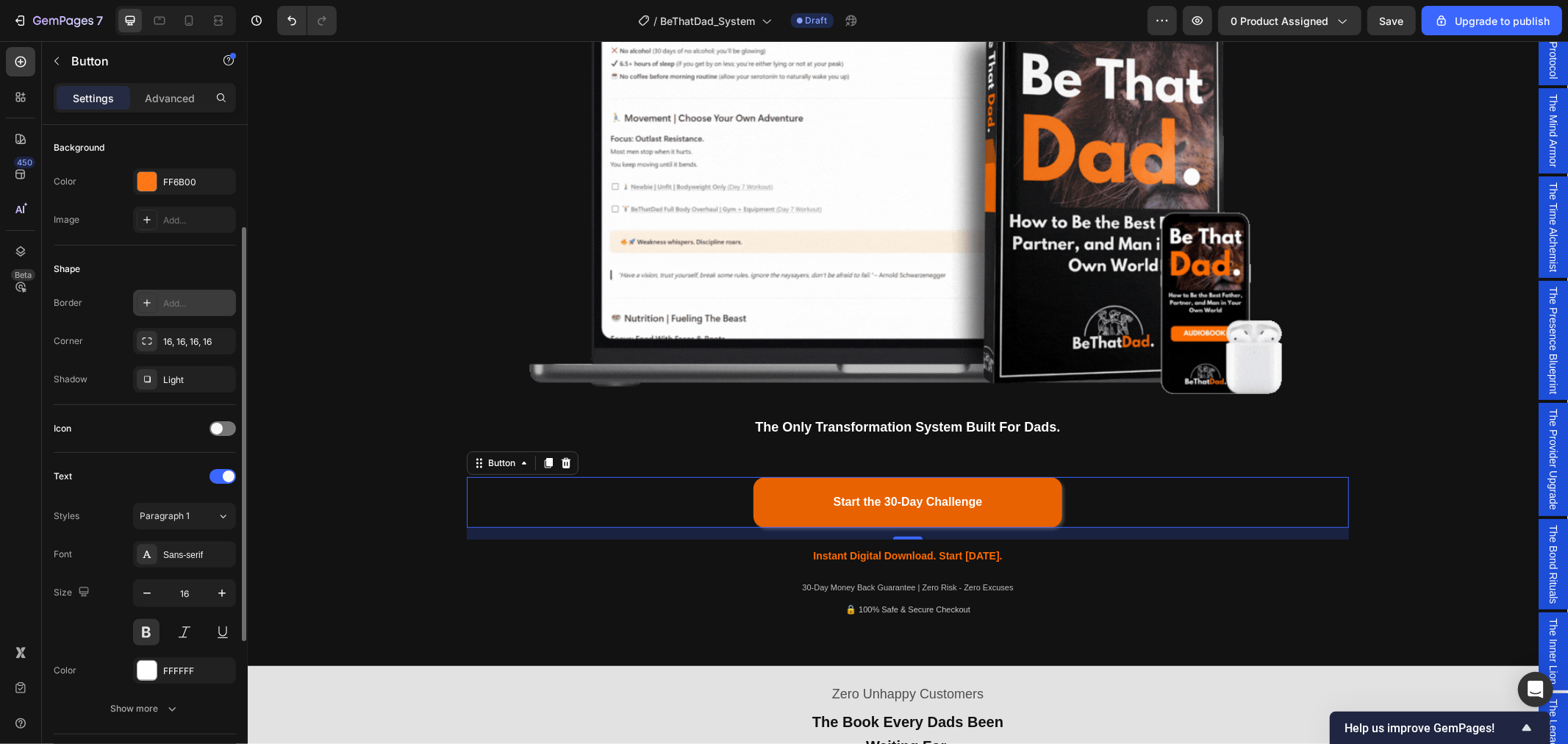
scroll to position [327, 0]
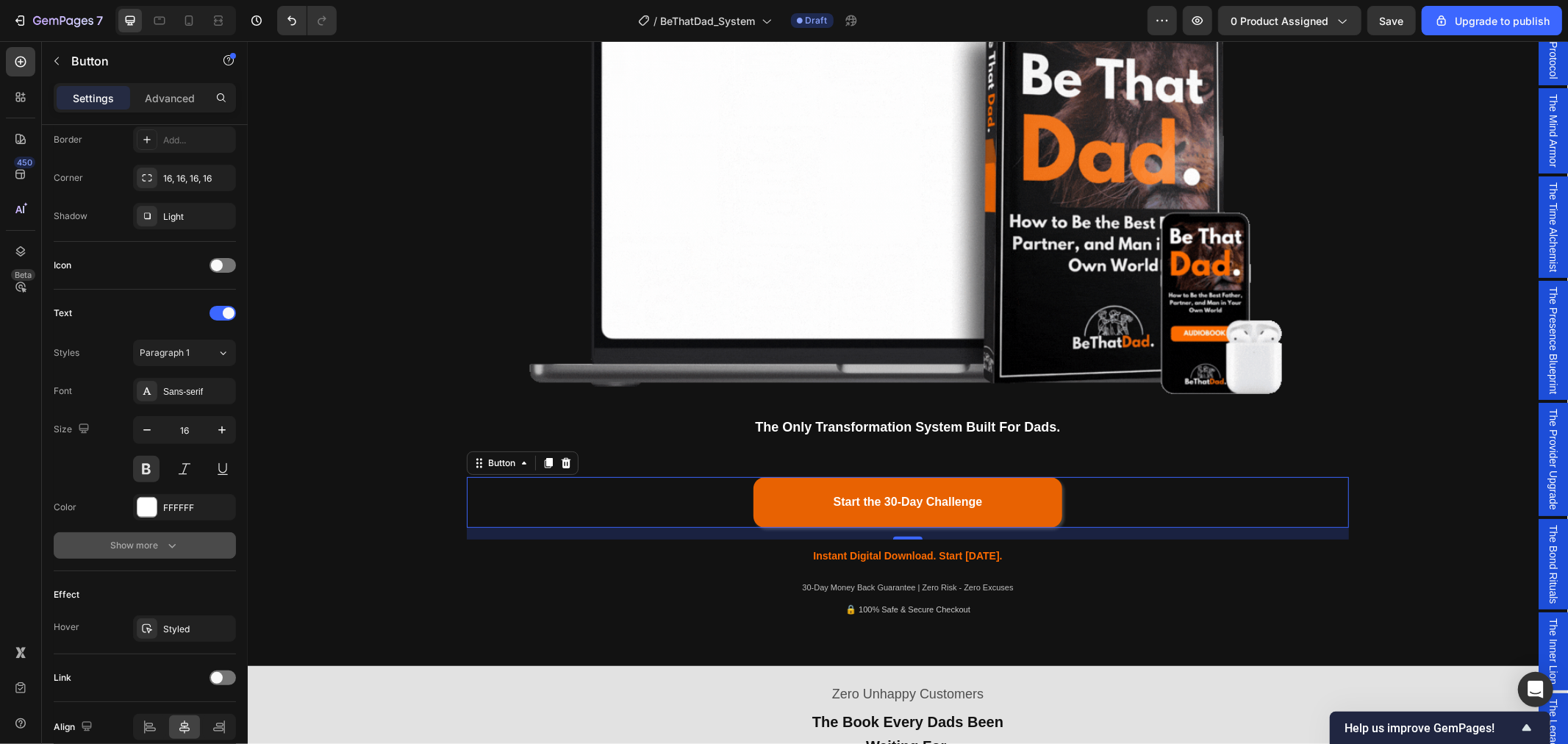
click at [181, 547] on button "Show more" at bounding box center [145, 545] width 182 height 27
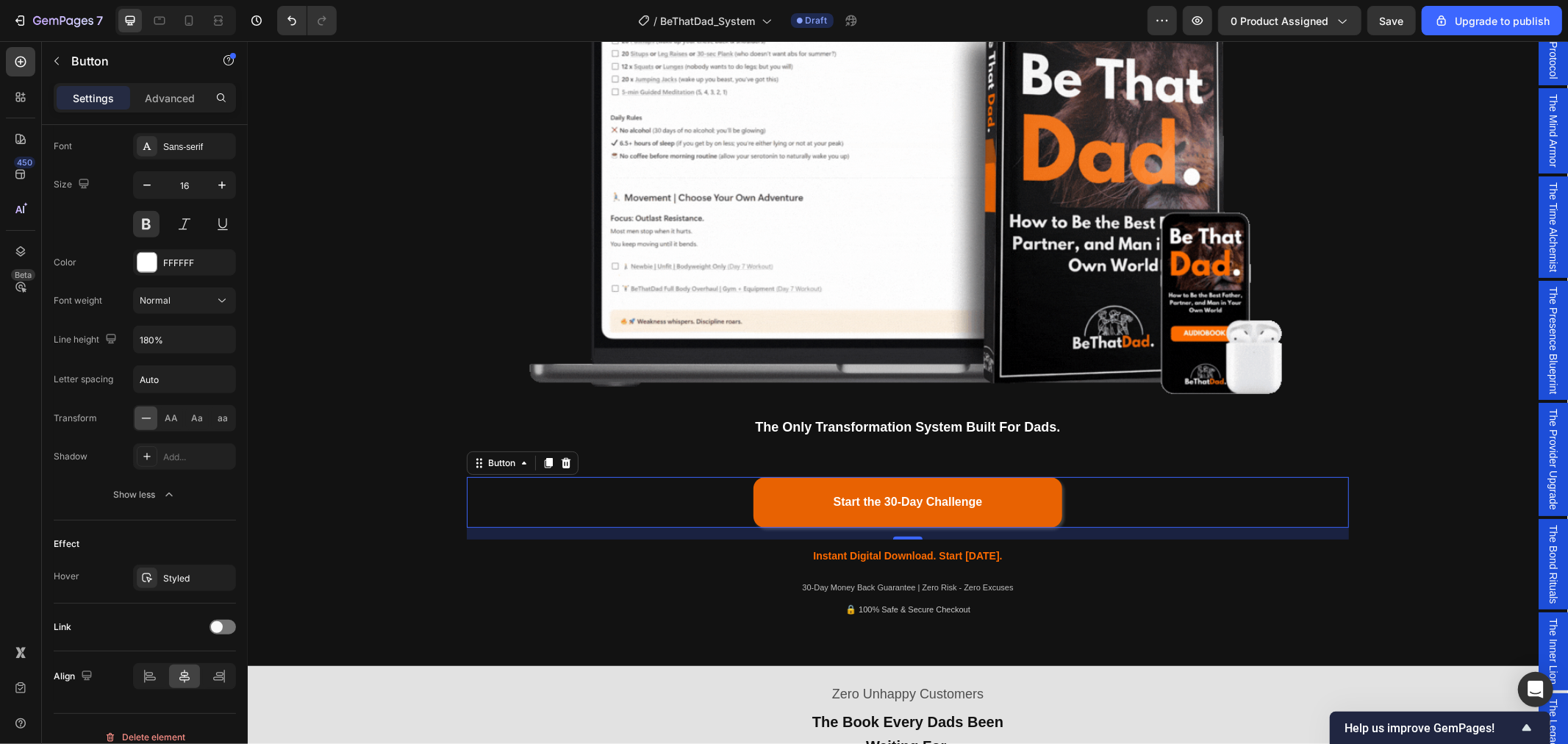
scroll to position [588, 0]
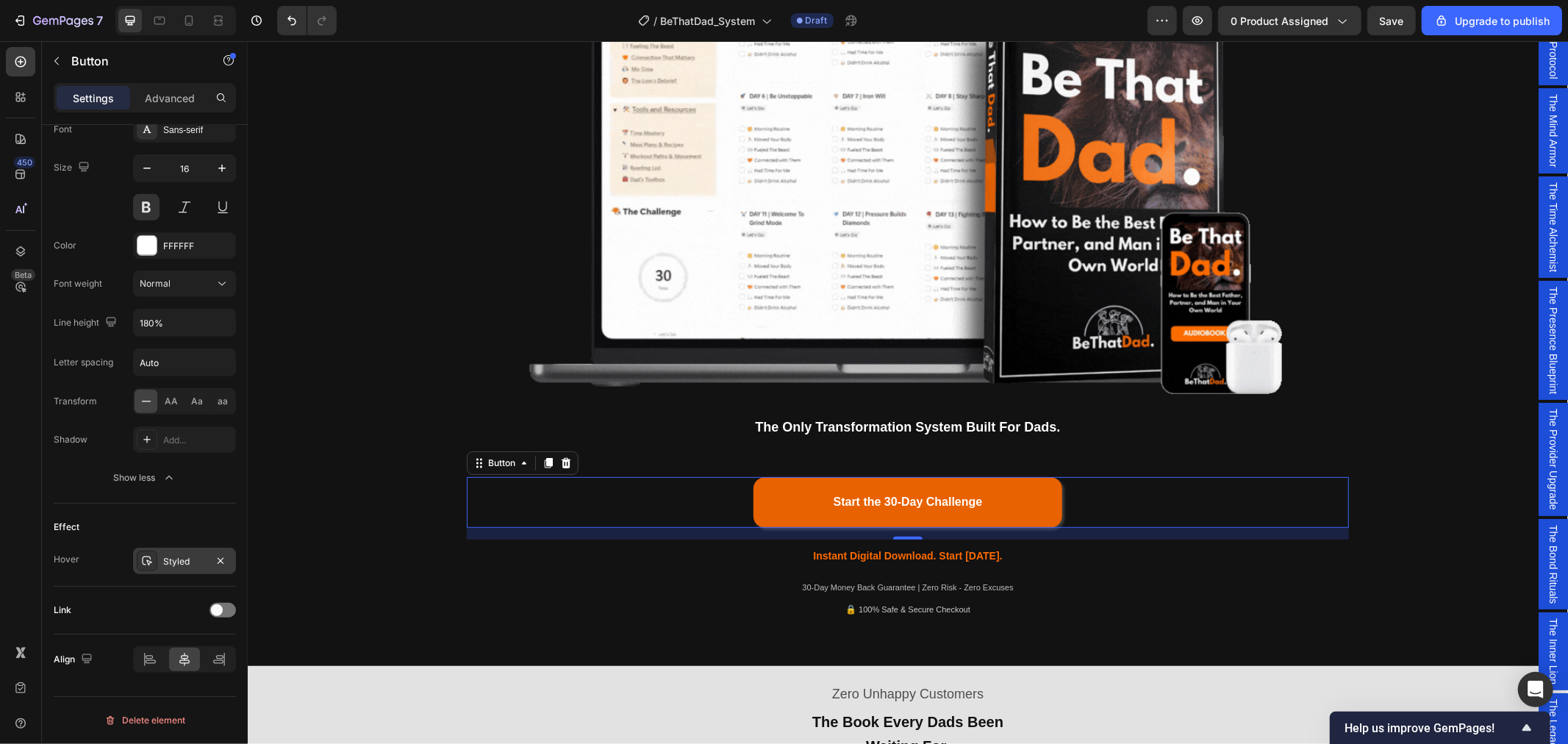
click at [178, 562] on div "Styled" at bounding box center [184, 561] width 42 height 13
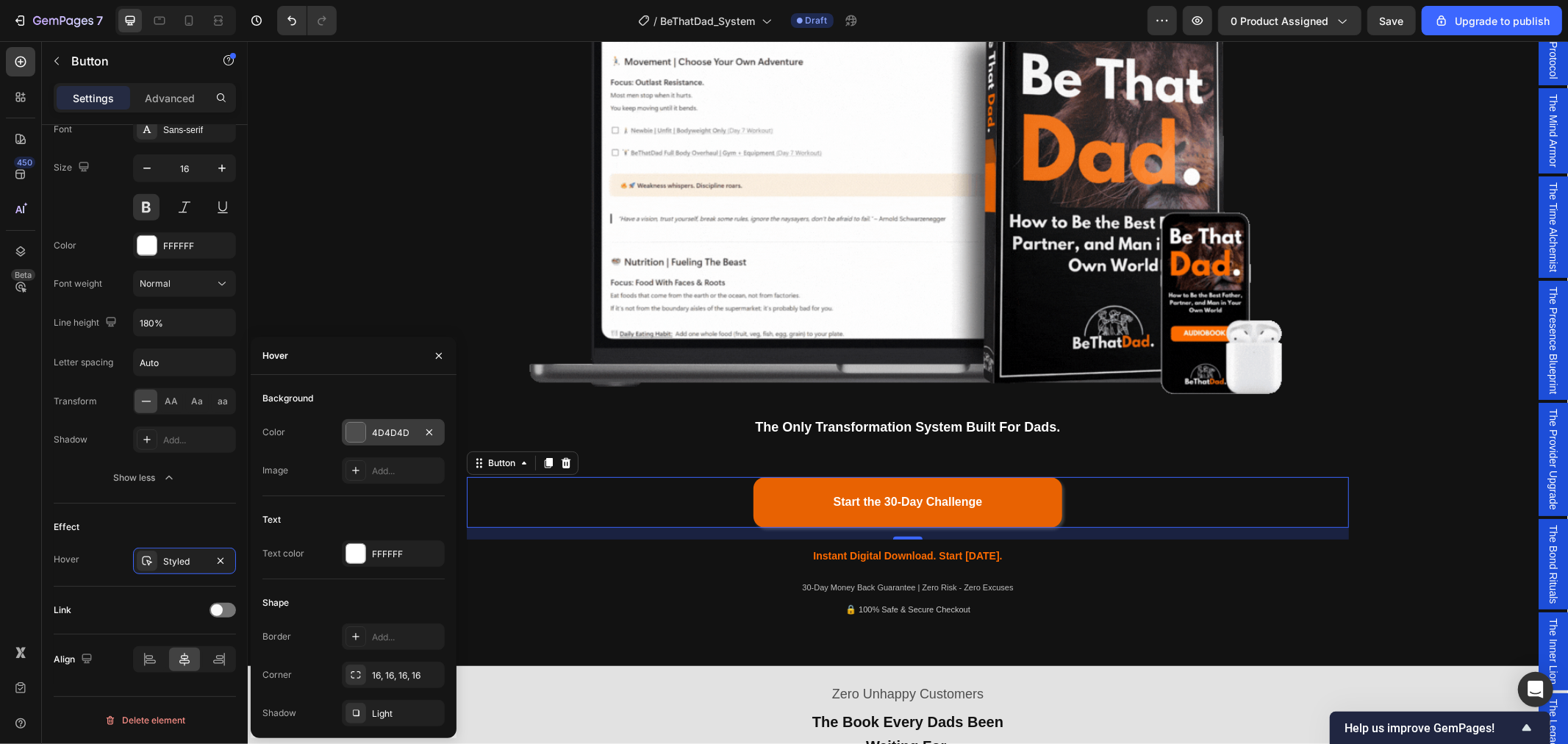
click at [387, 430] on div "4D4D4D" at bounding box center [392, 432] width 42 height 13
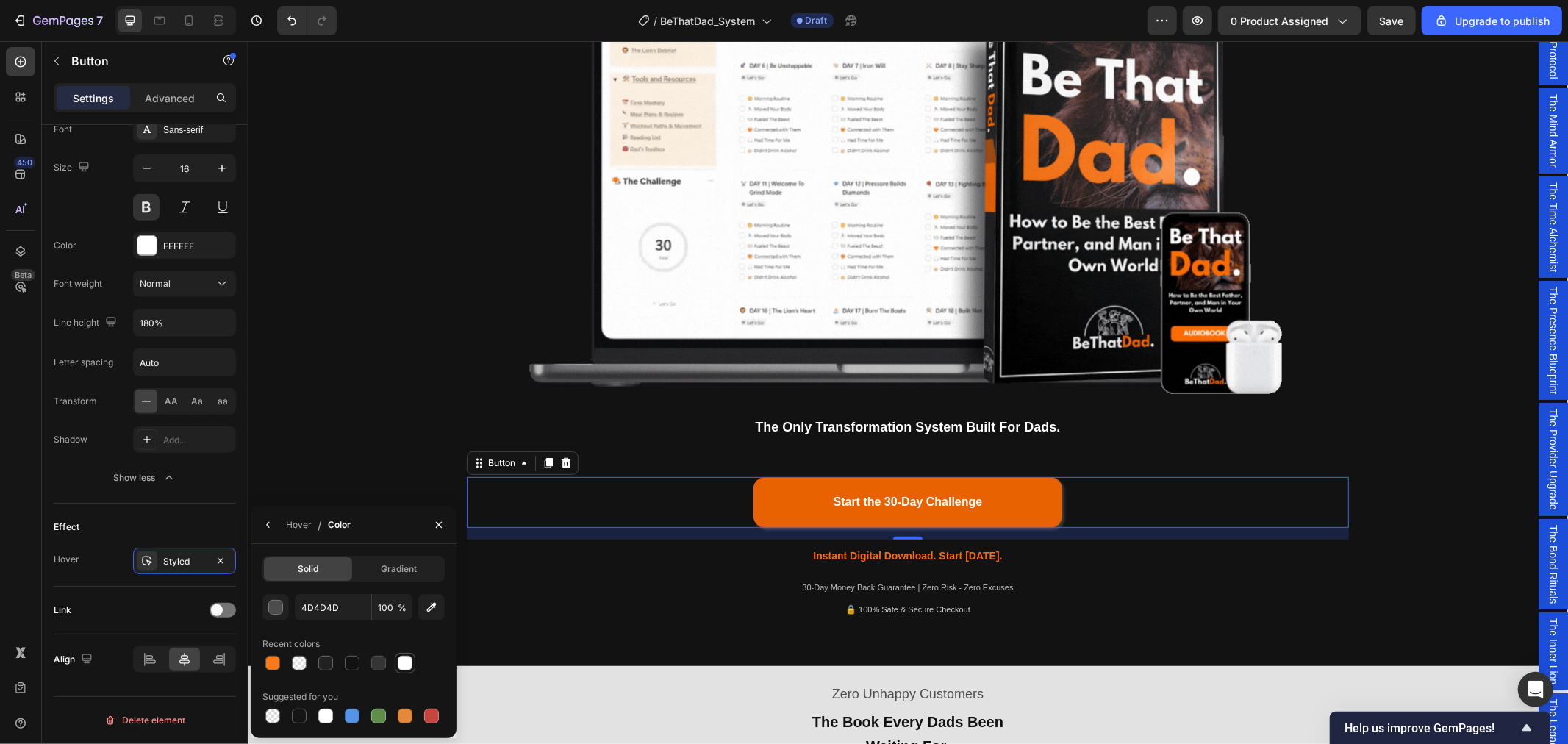
click at [405, 663] on div at bounding box center [405, 663] width 15 height 15
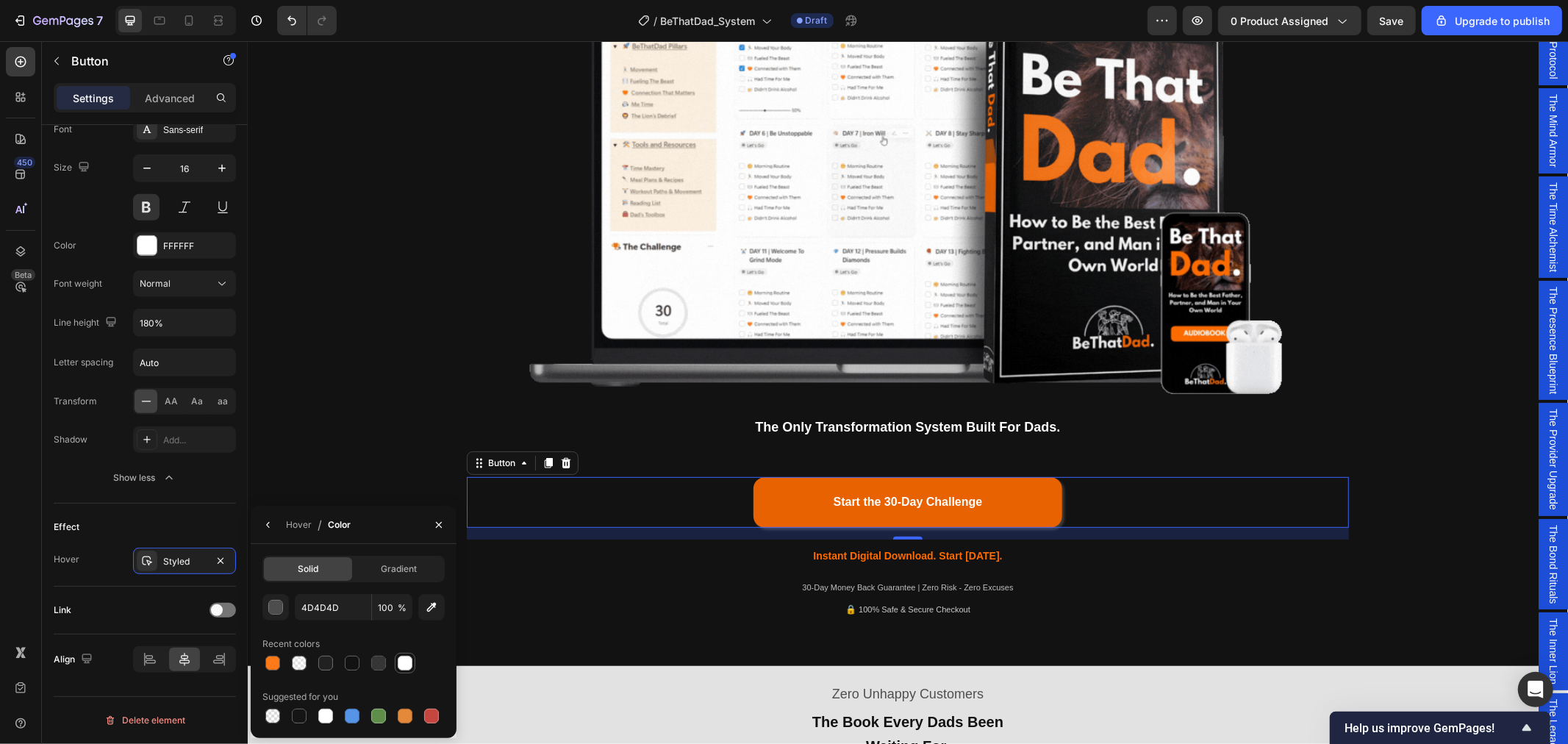
type input "FFFFFF"
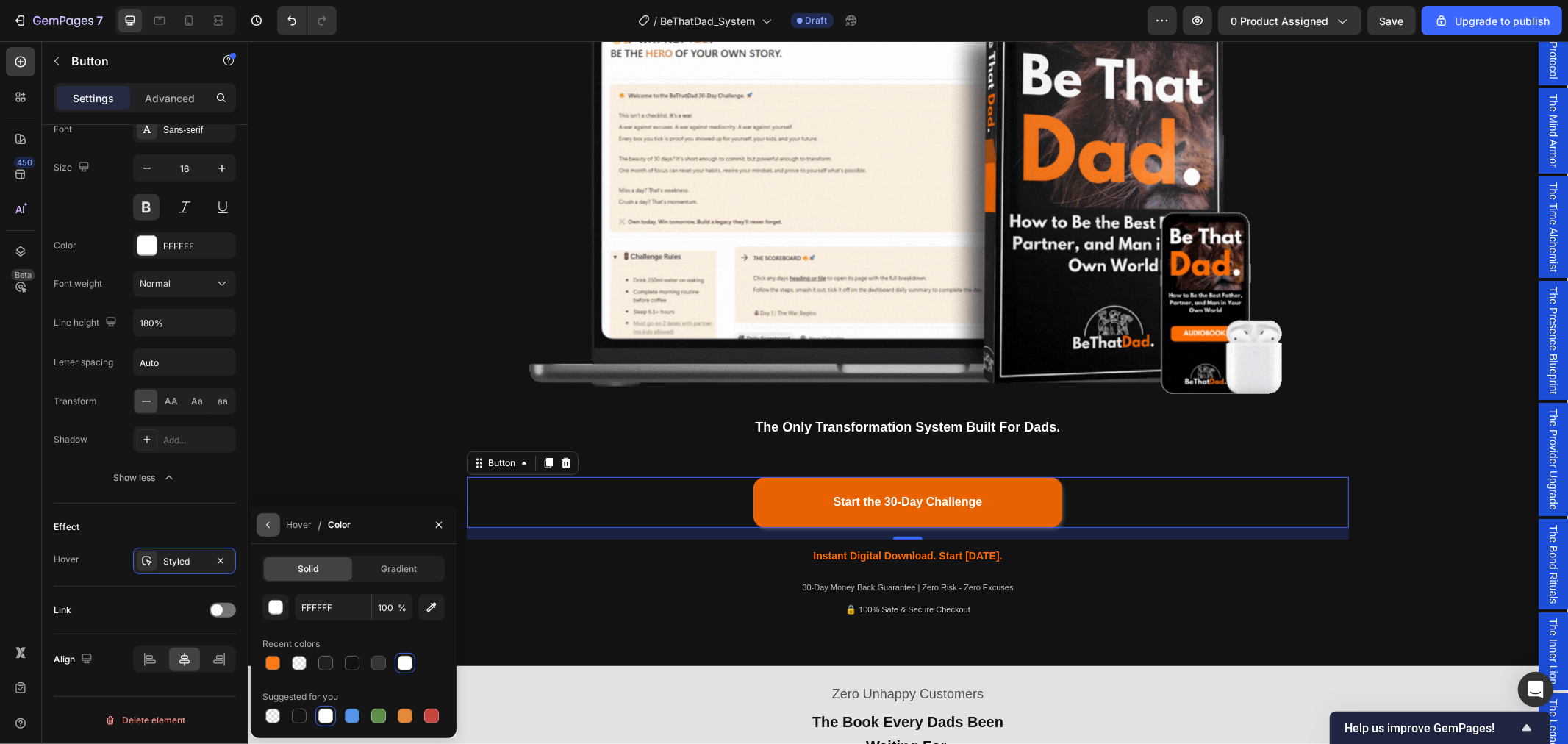
click at [268, 526] on icon "button" at bounding box center [267, 525] width 3 height 6
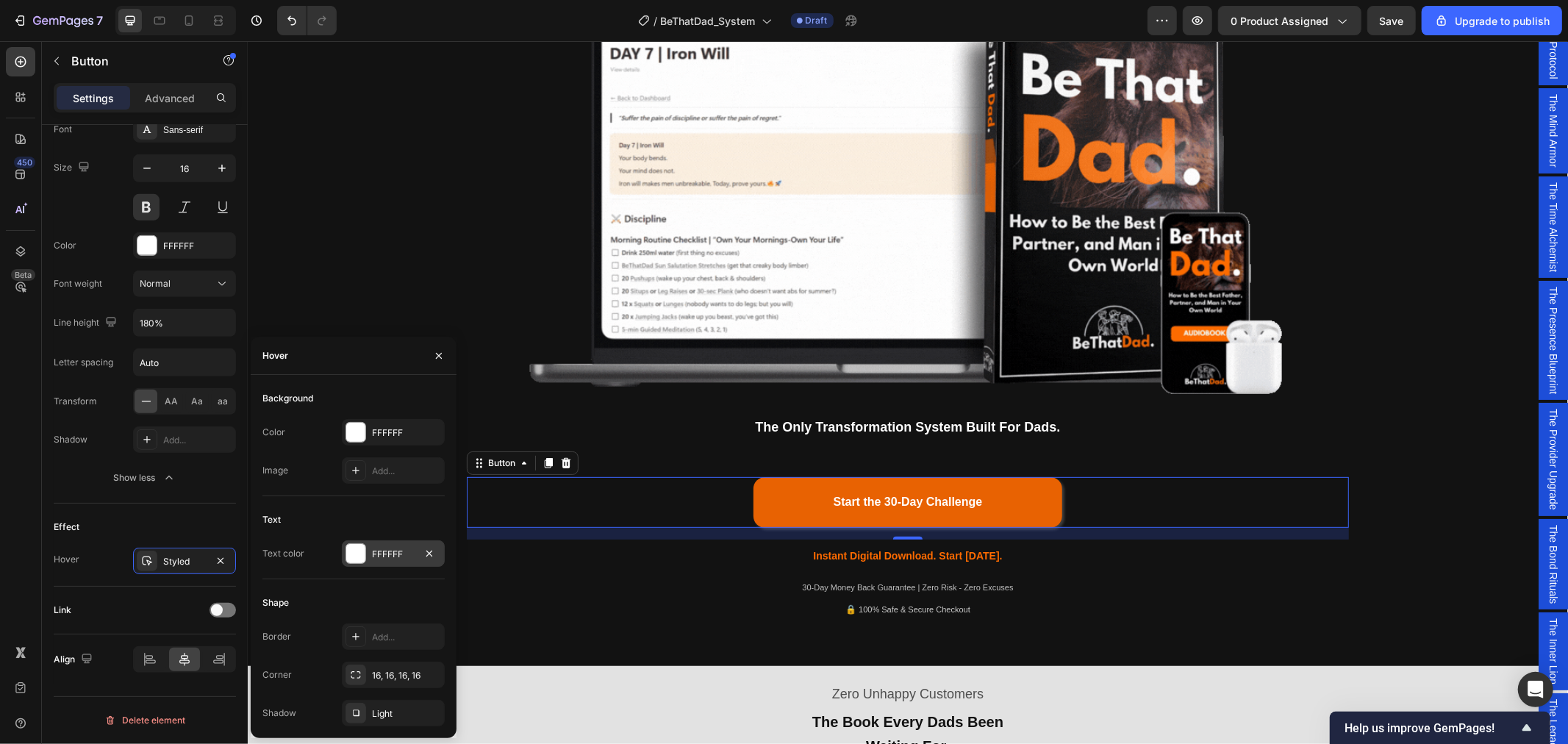
click at [398, 559] on div "FFFFFF" at bounding box center [392, 553] width 42 height 13
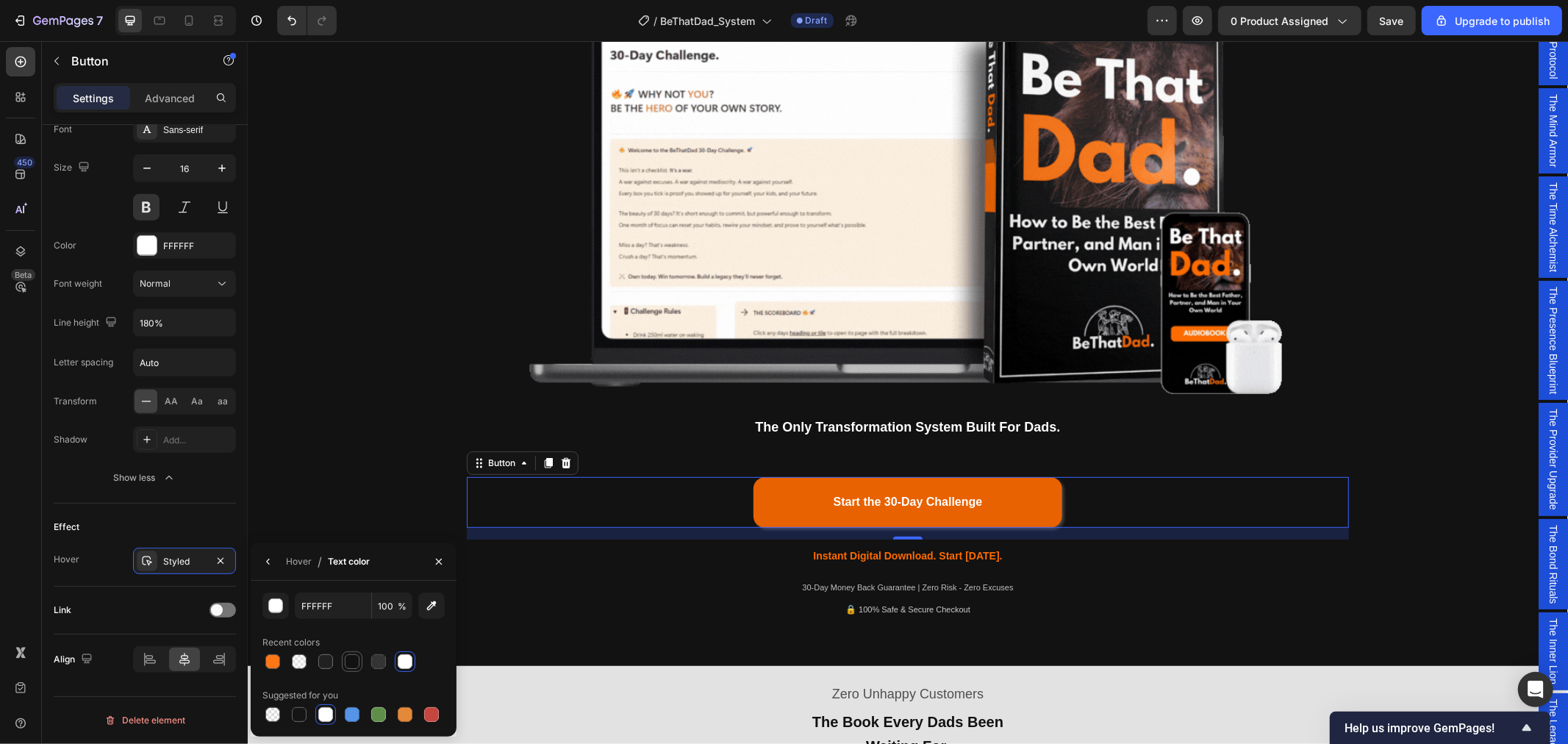
click at [356, 660] on div at bounding box center [352, 661] width 15 height 15
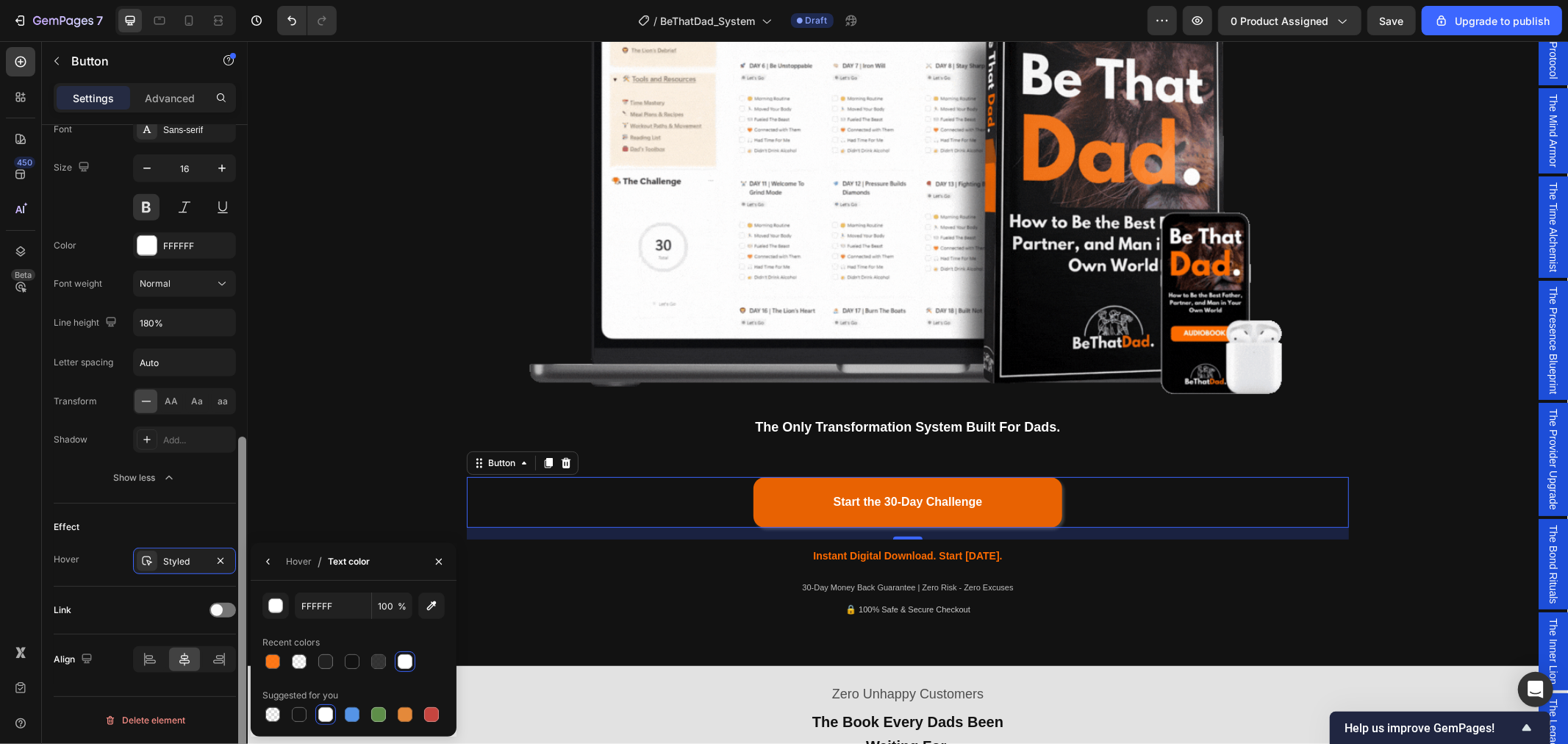
type input "121212"
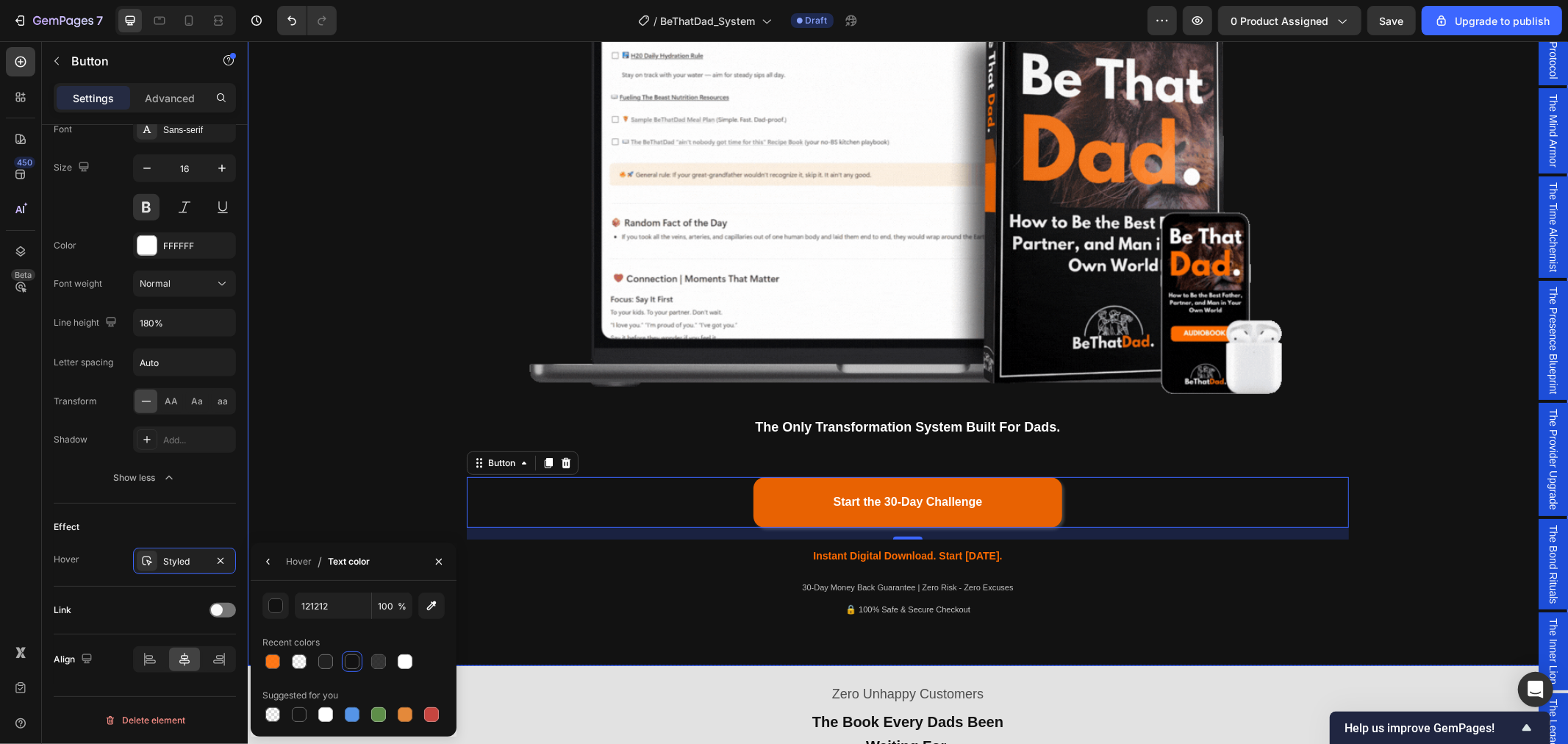
click at [396, 308] on div "Being a dad is f*cking hard. Society expects you to be everything. But no one s…" at bounding box center [907, 164] width 1299 height 932
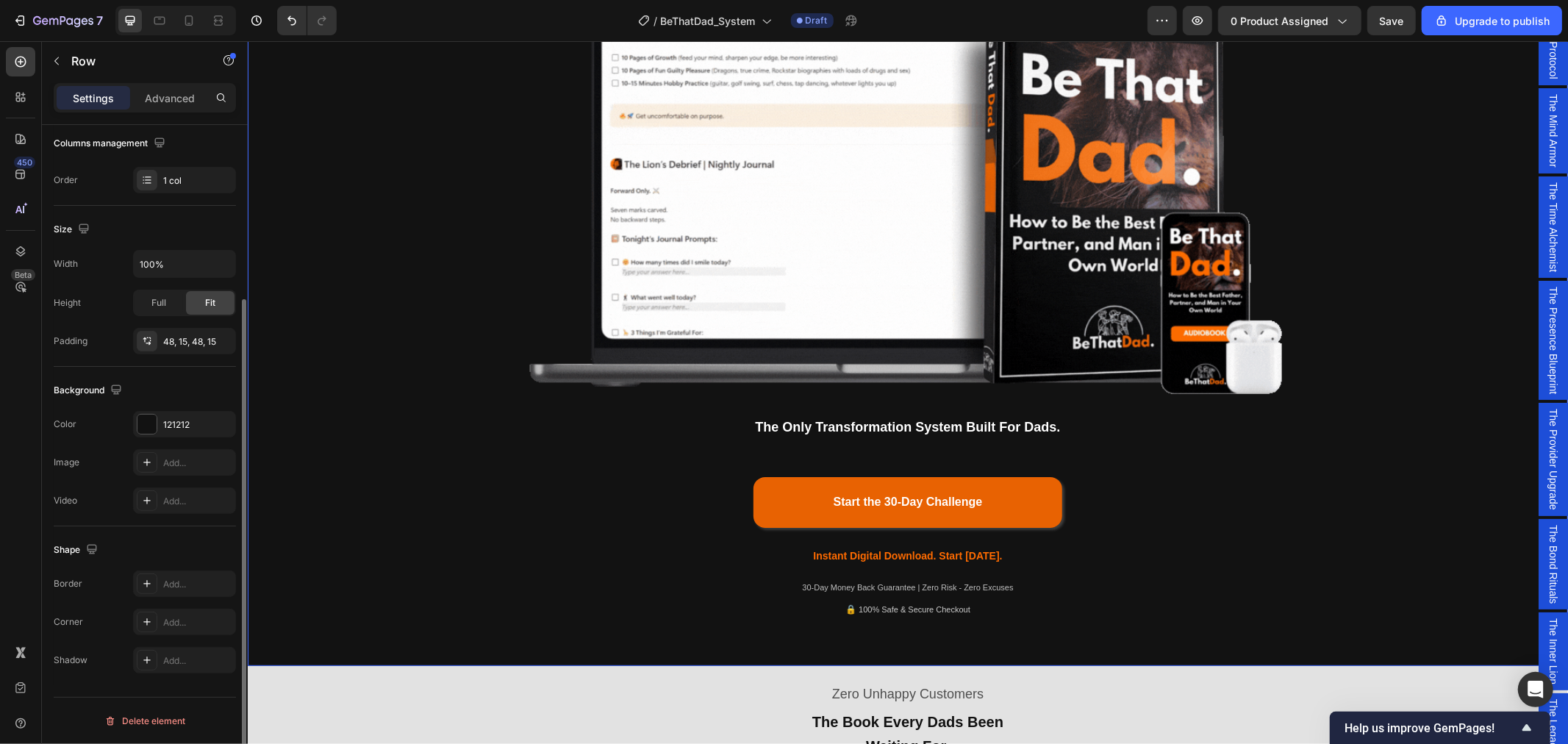
scroll to position [0, 0]
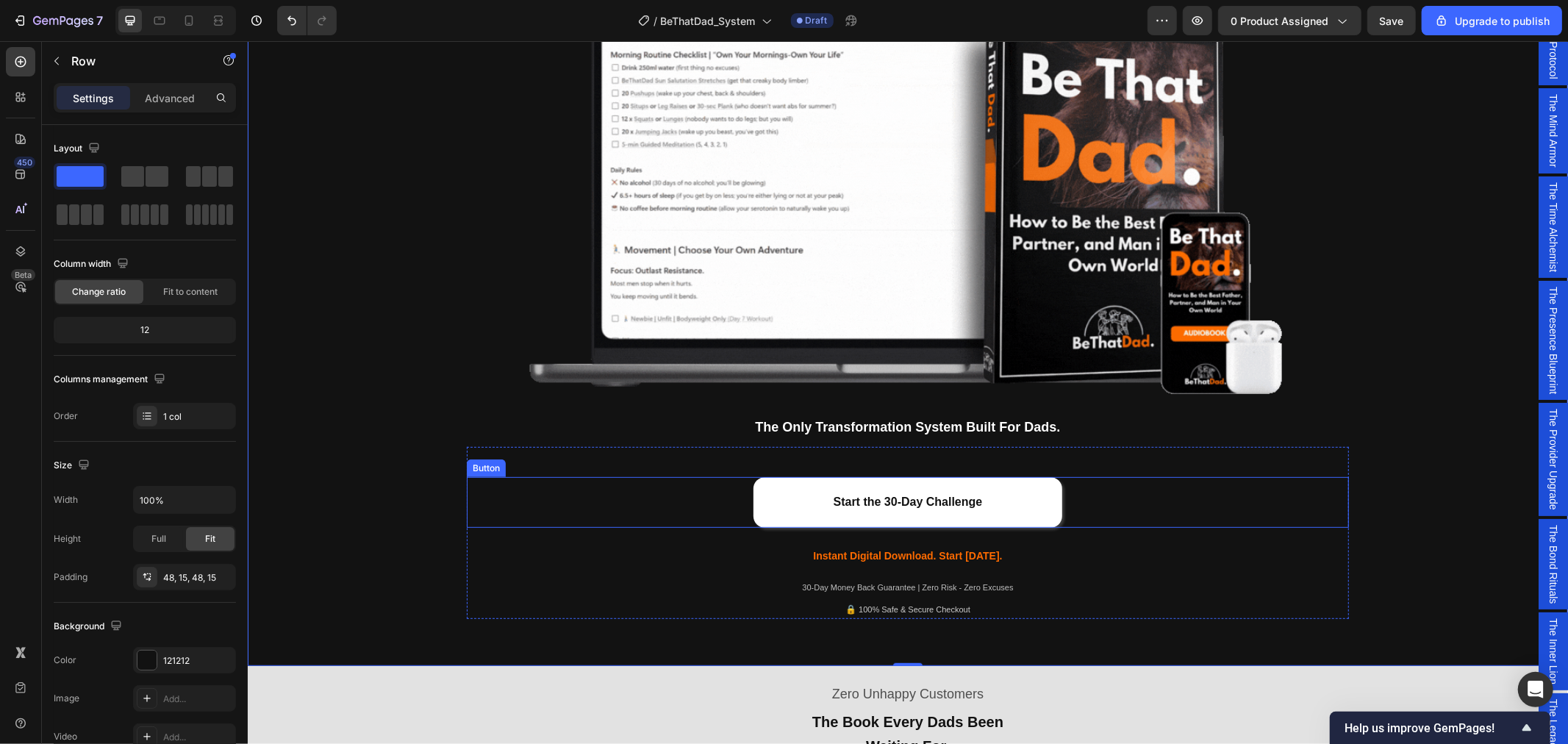
click at [761, 507] on button "Start the 30-Day Challenge" at bounding box center [907, 501] width 308 height 51
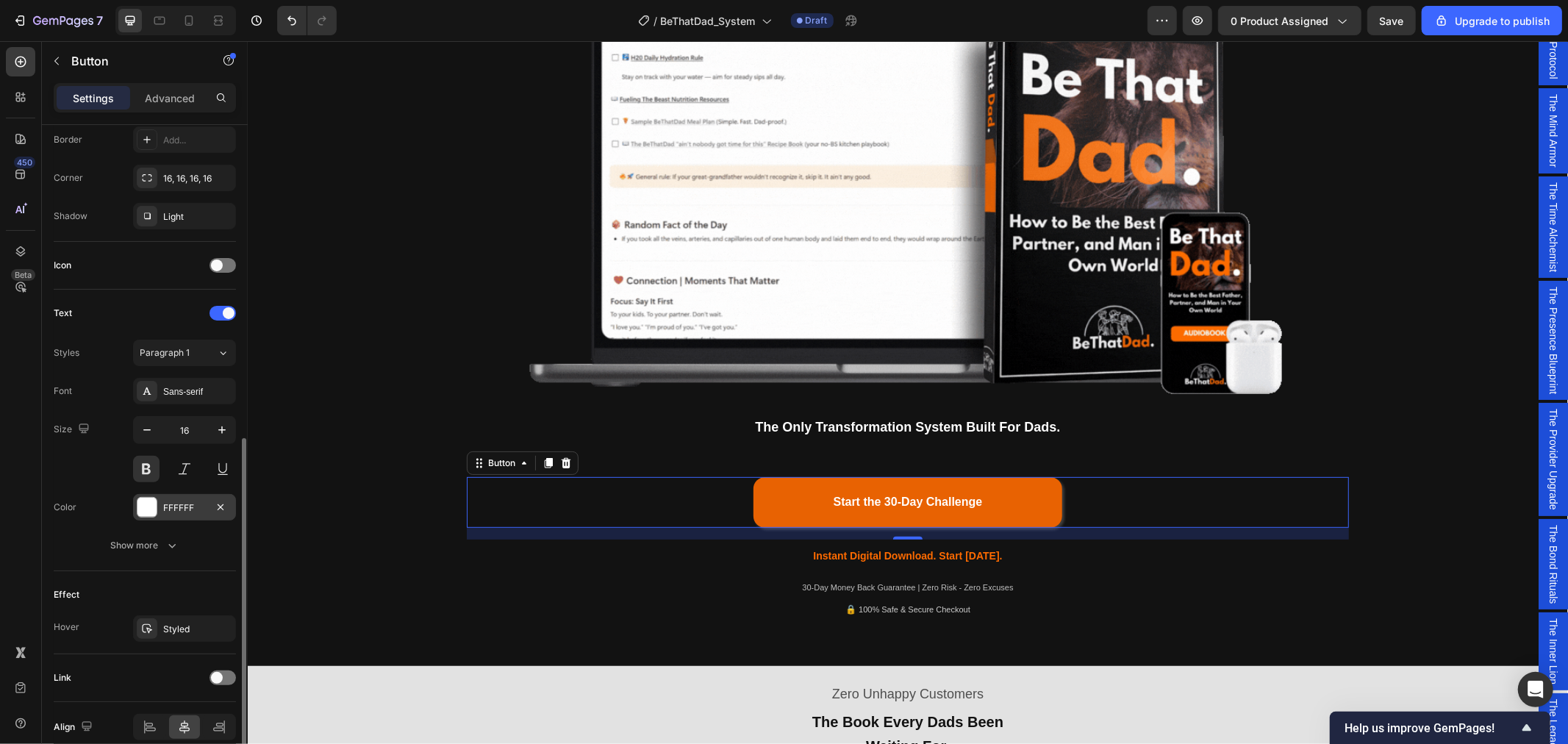
scroll to position [393, 0]
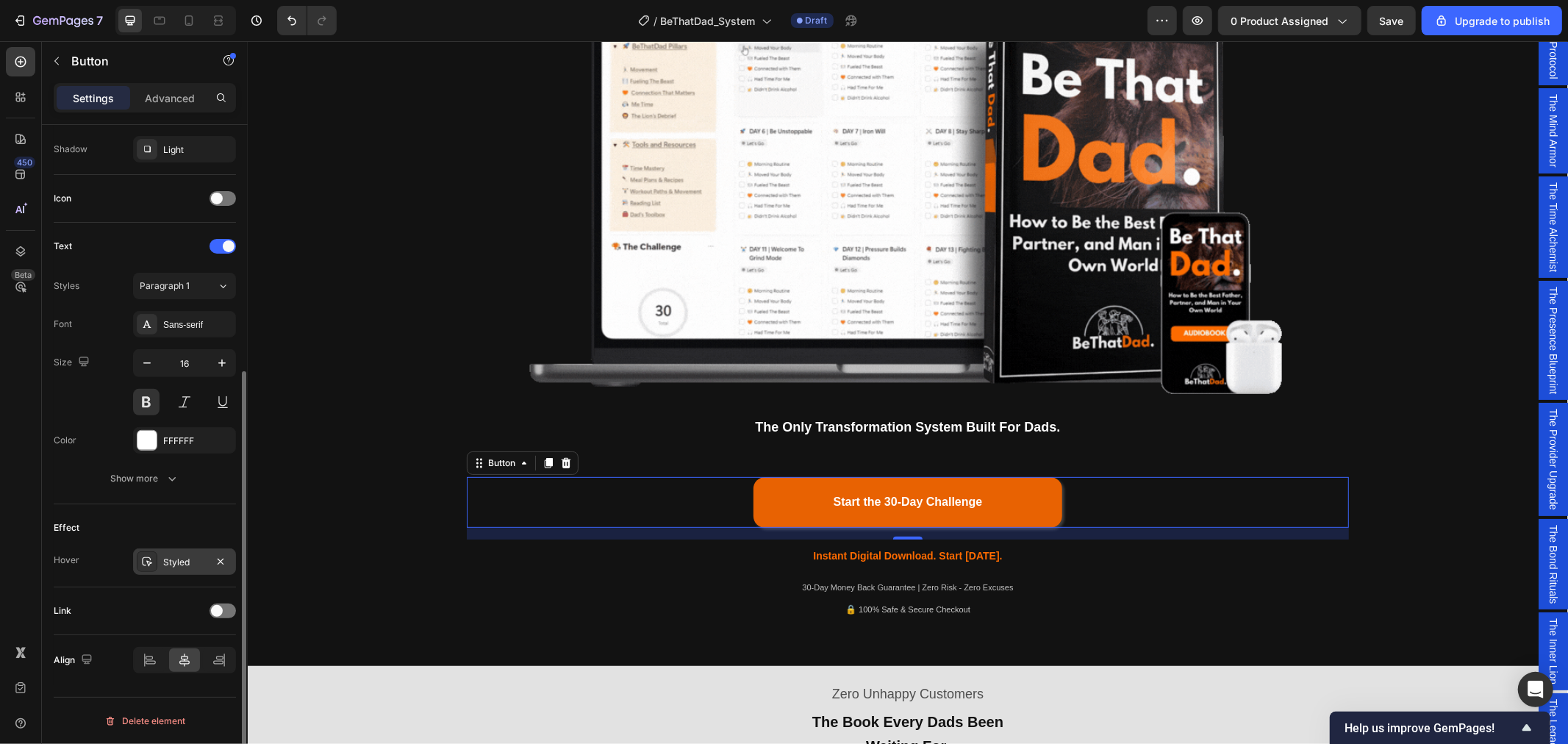
click at [199, 559] on div "Styled" at bounding box center [184, 562] width 42 height 13
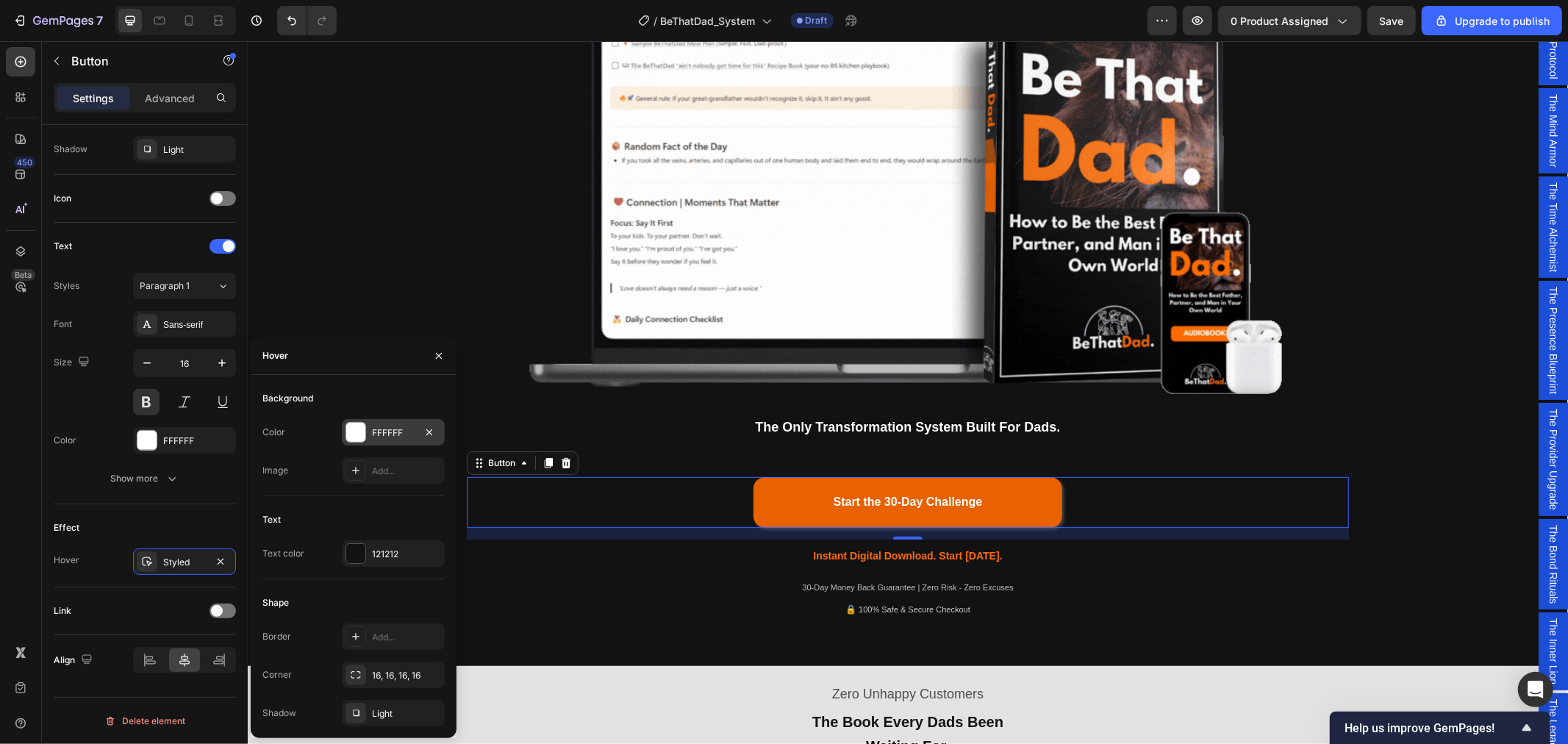
click at [393, 431] on div "FFFFFF" at bounding box center [392, 432] width 42 height 13
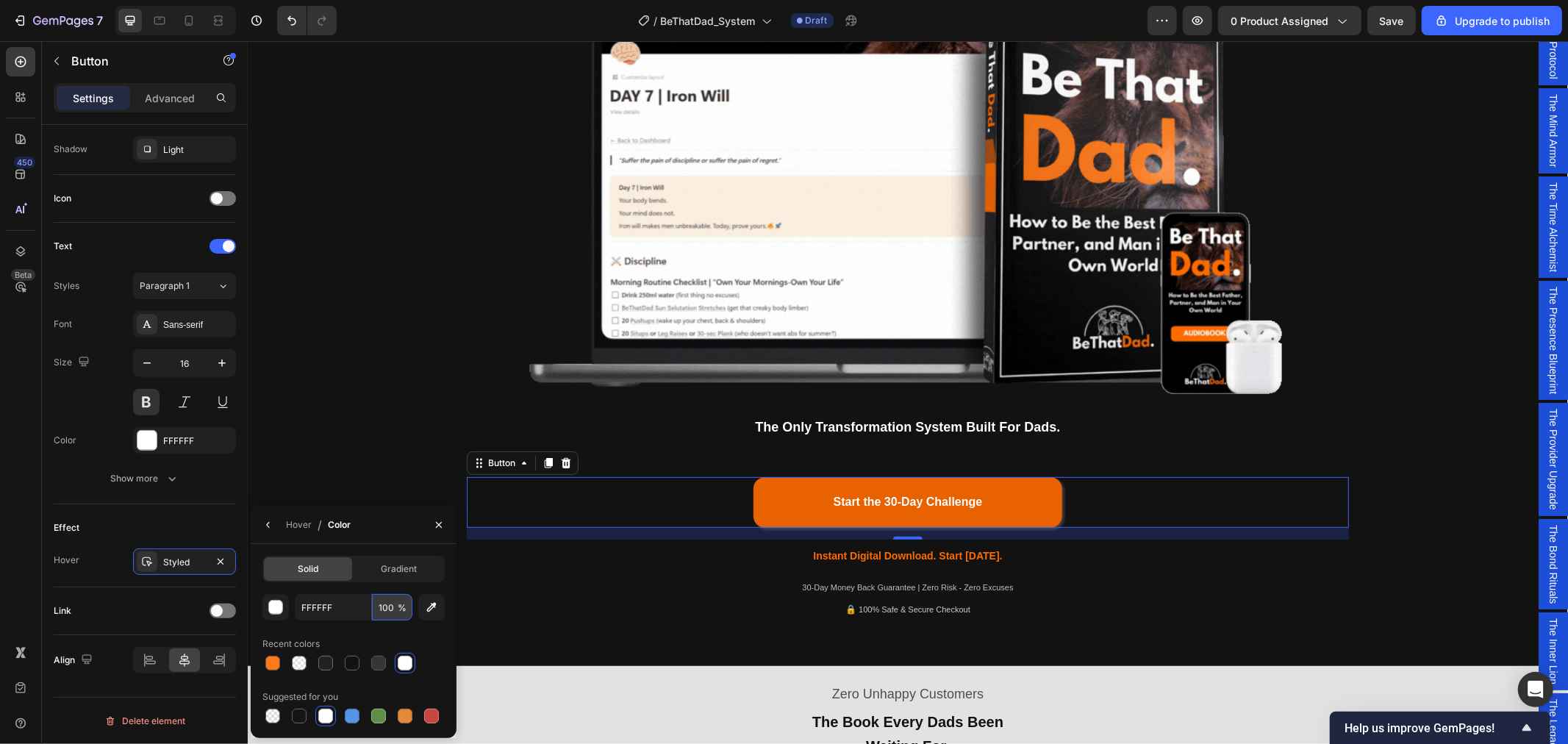
click at [388, 609] on input "100" at bounding box center [392, 607] width 41 height 27
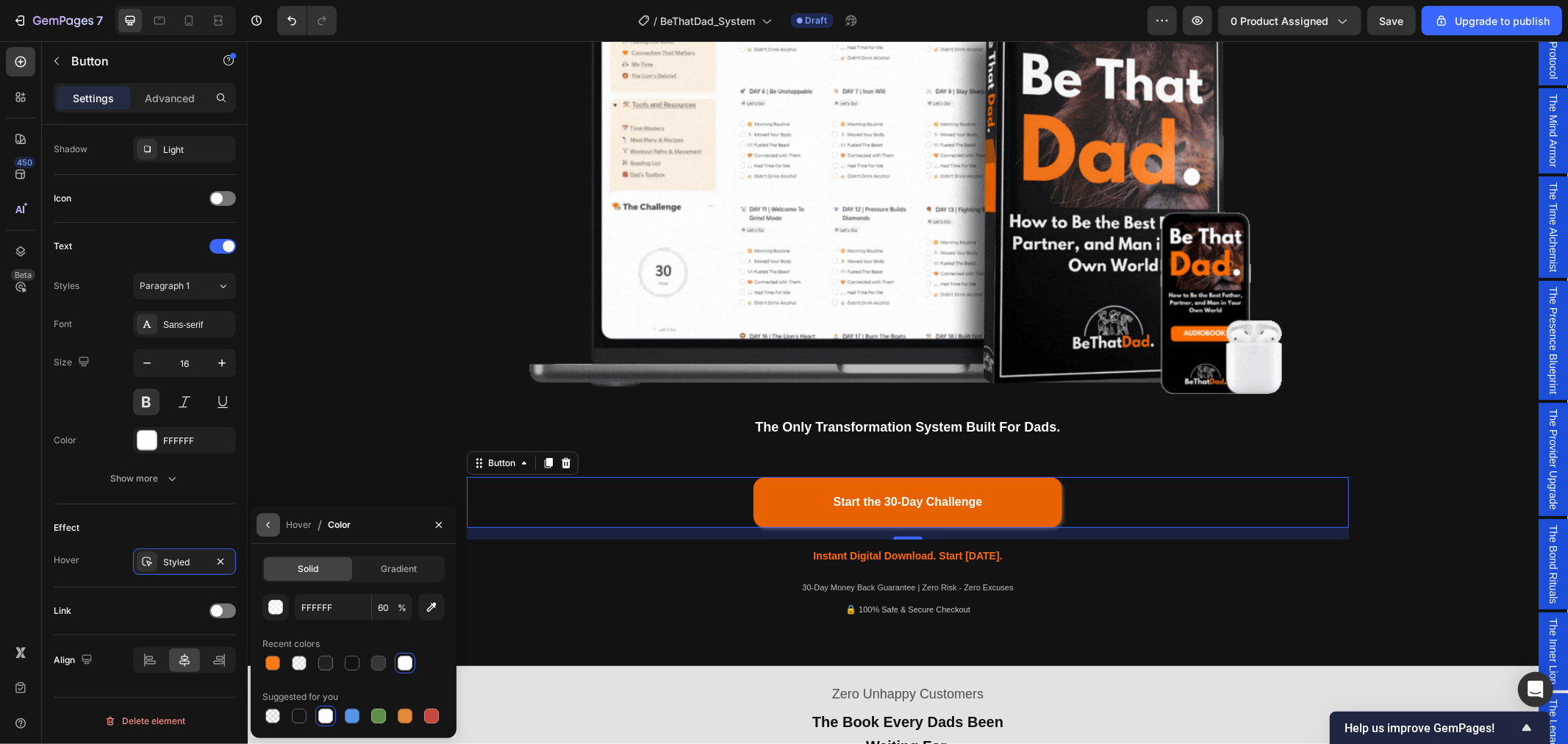
click at [261, 523] on button "button" at bounding box center [268, 524] width 23 height 23
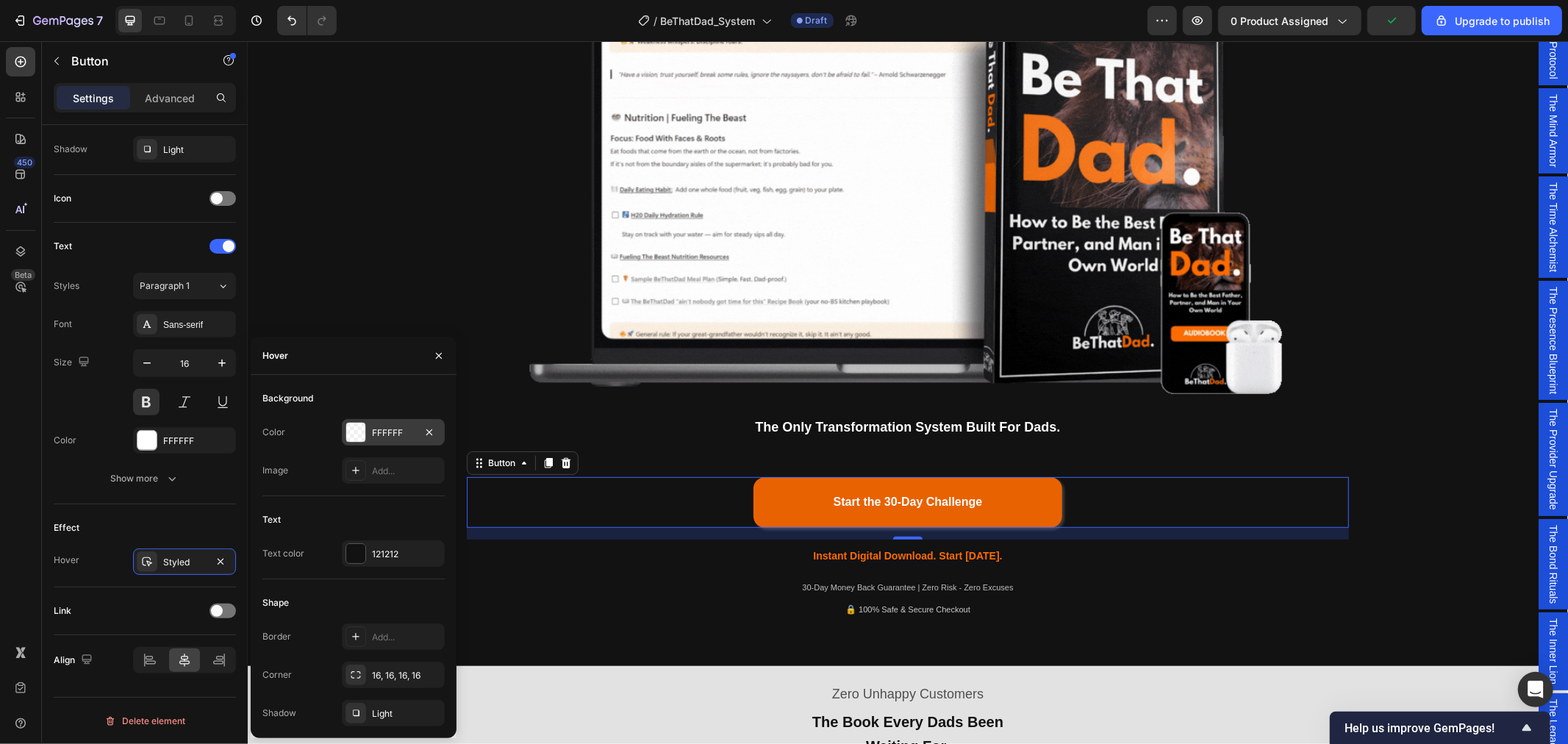
click at [400, 432] on div "FFFFFF" at bounding box center [392, 432] width 42 height 13
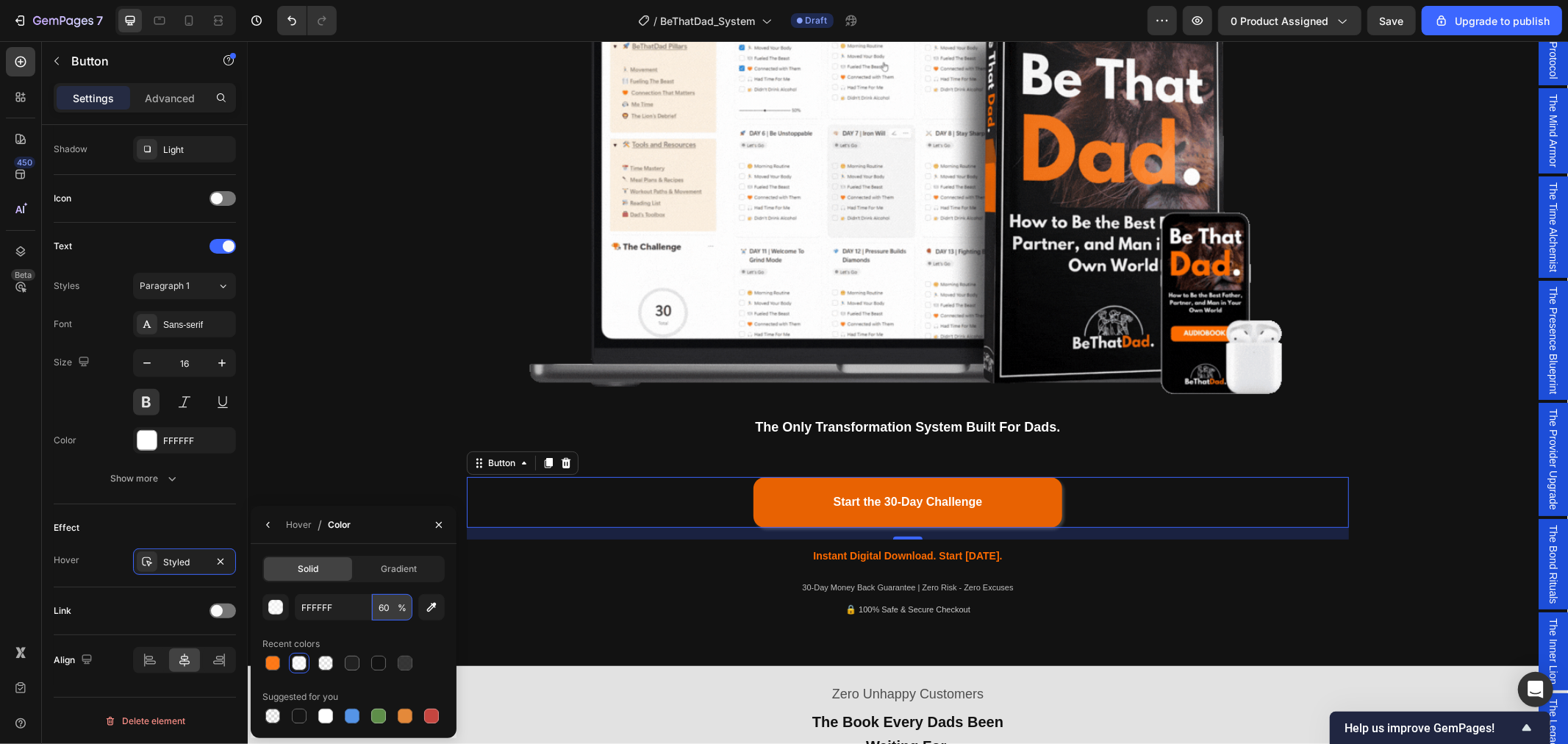
click at [388, 607] on input "60" at bounding box center [392, 607] width 41 height 27
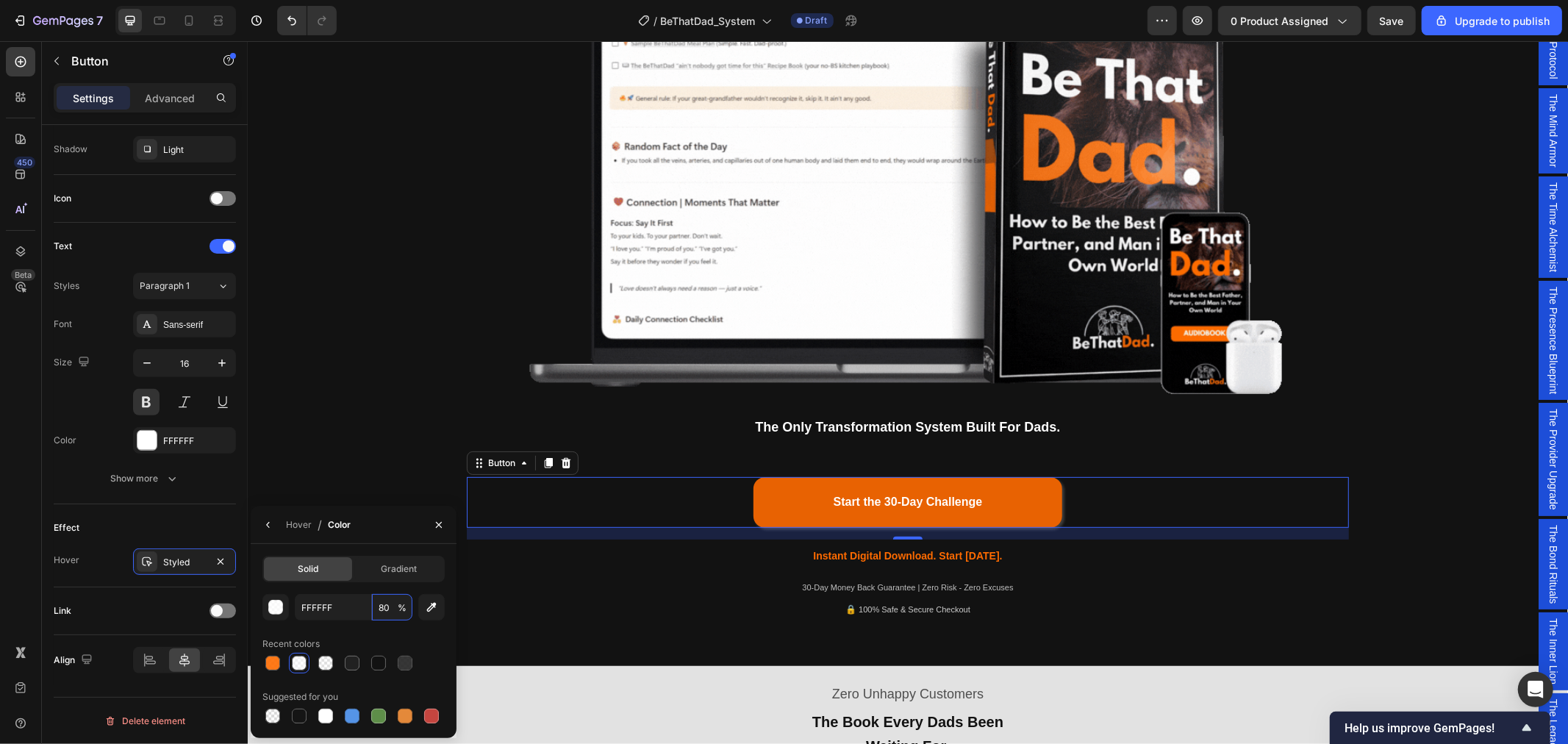
type input "80"
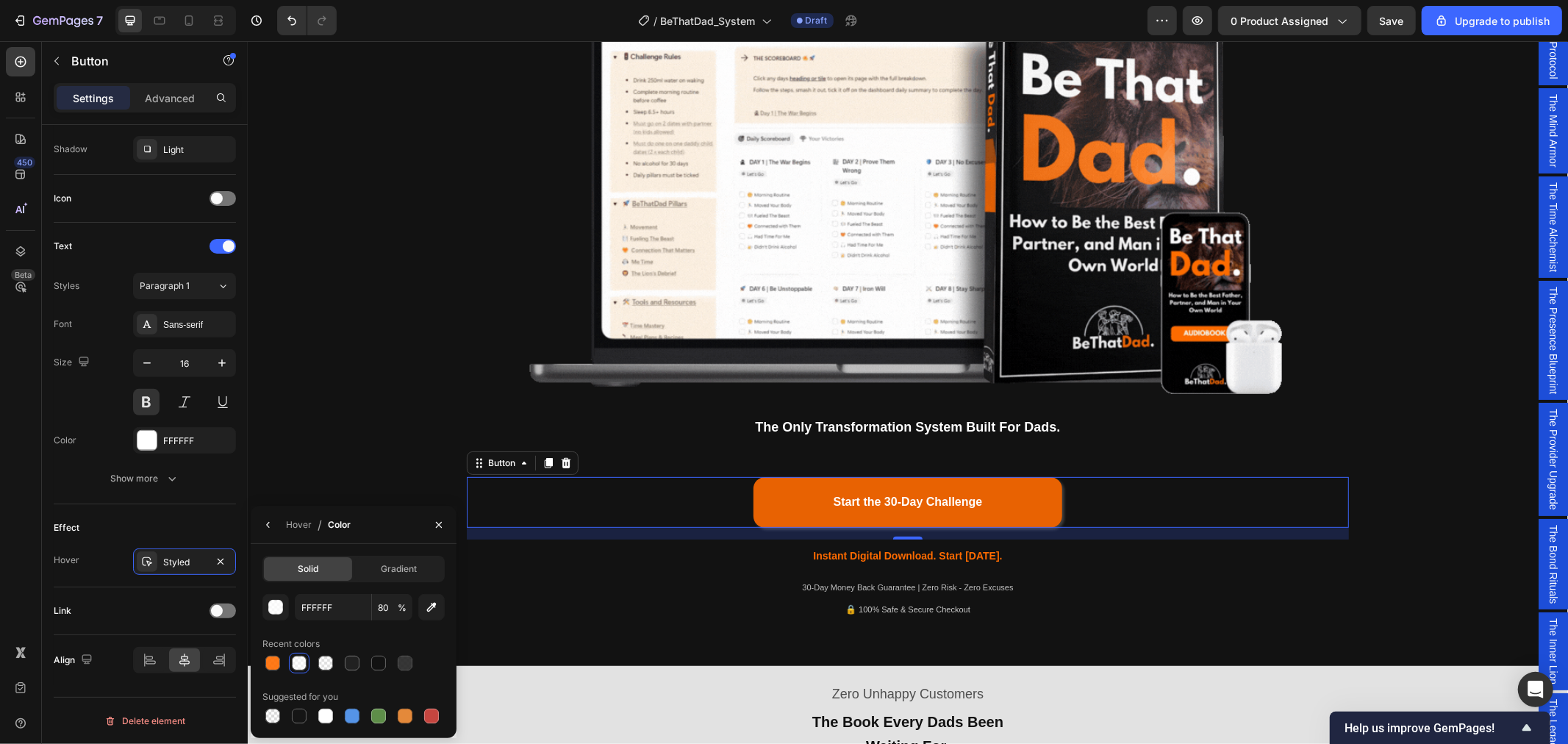
click at [270, 657] on div at bounding box center [272, 663] width 15 height 15
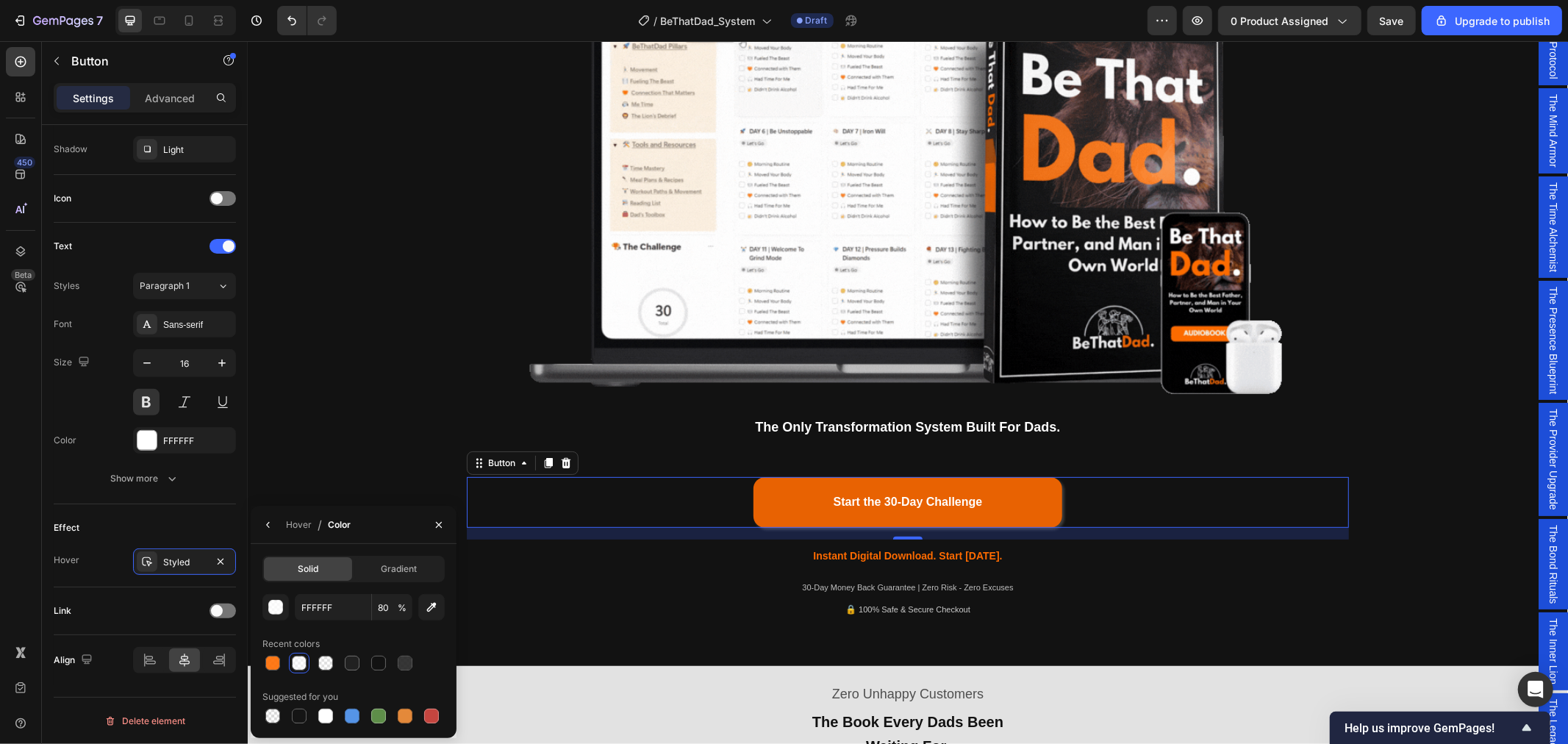
type input "FF6B00"
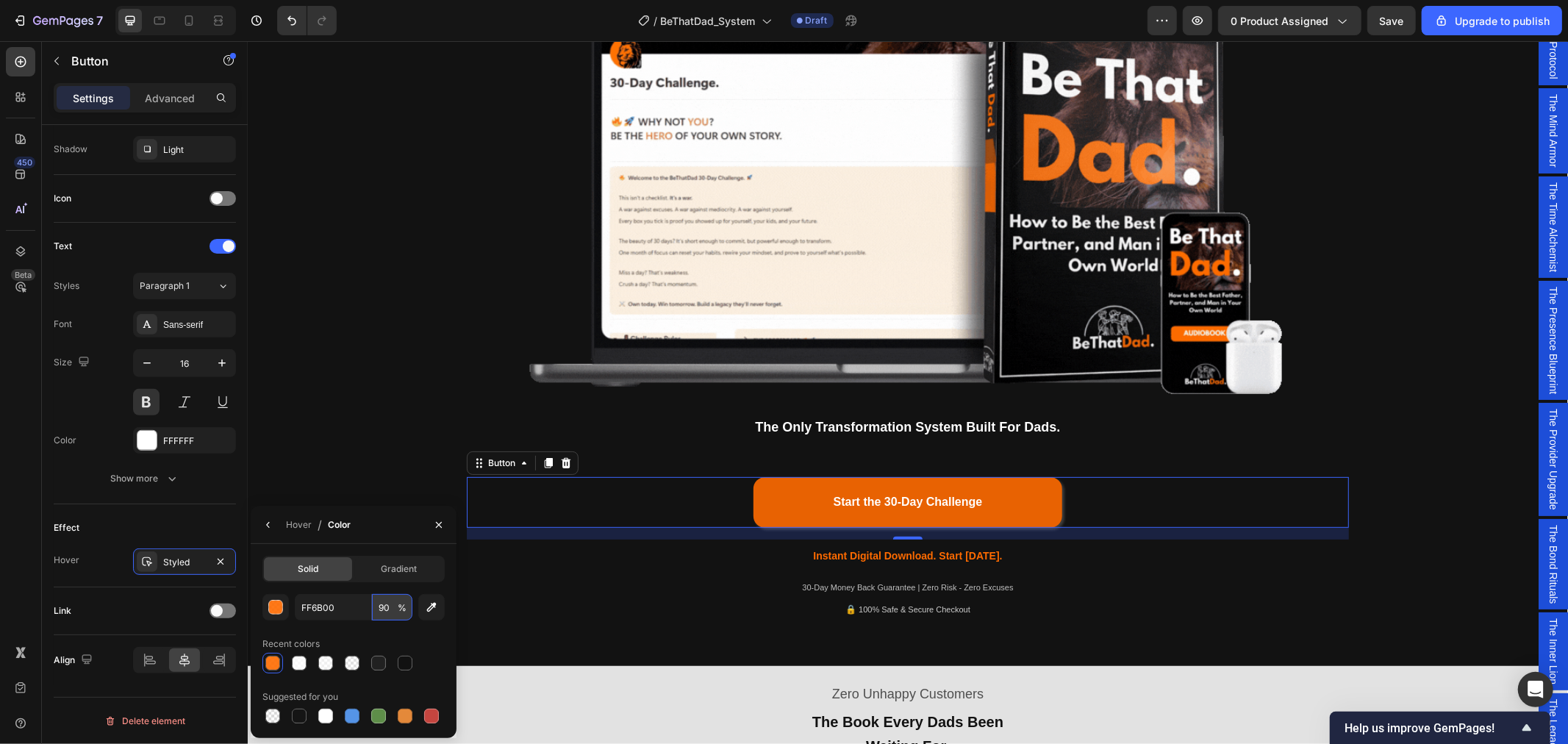
click at [386, 611] on input "90" at bounding box center [392, 607] width 41 height 27
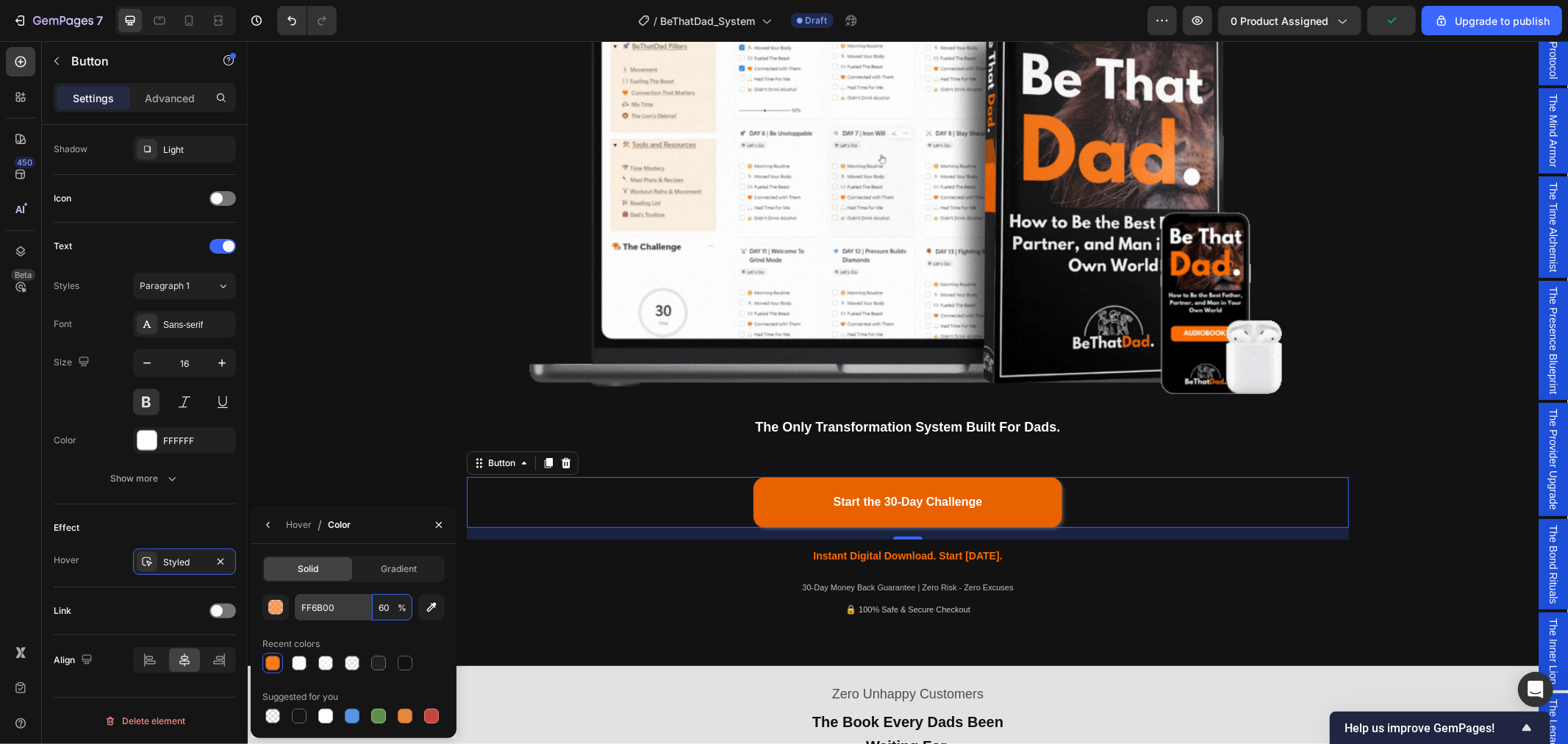
drag, startPoint x: 390, startPoint y: 607, endPoint x: 362, endPoint y: 607, distance: 28.0
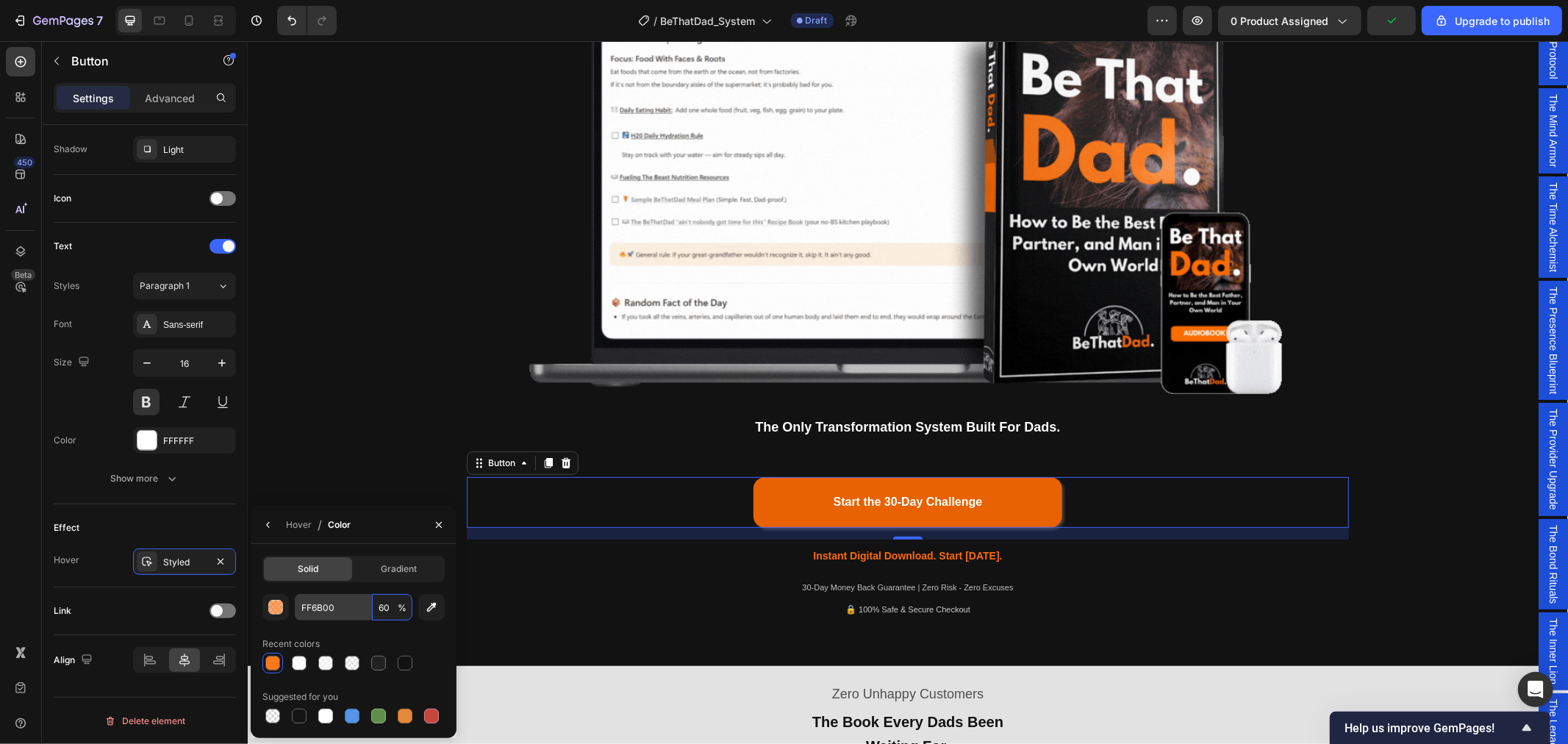
click at [362, 607] on div "FF6B00 60 %" at bounding box center [353, 607] width 118 height 27
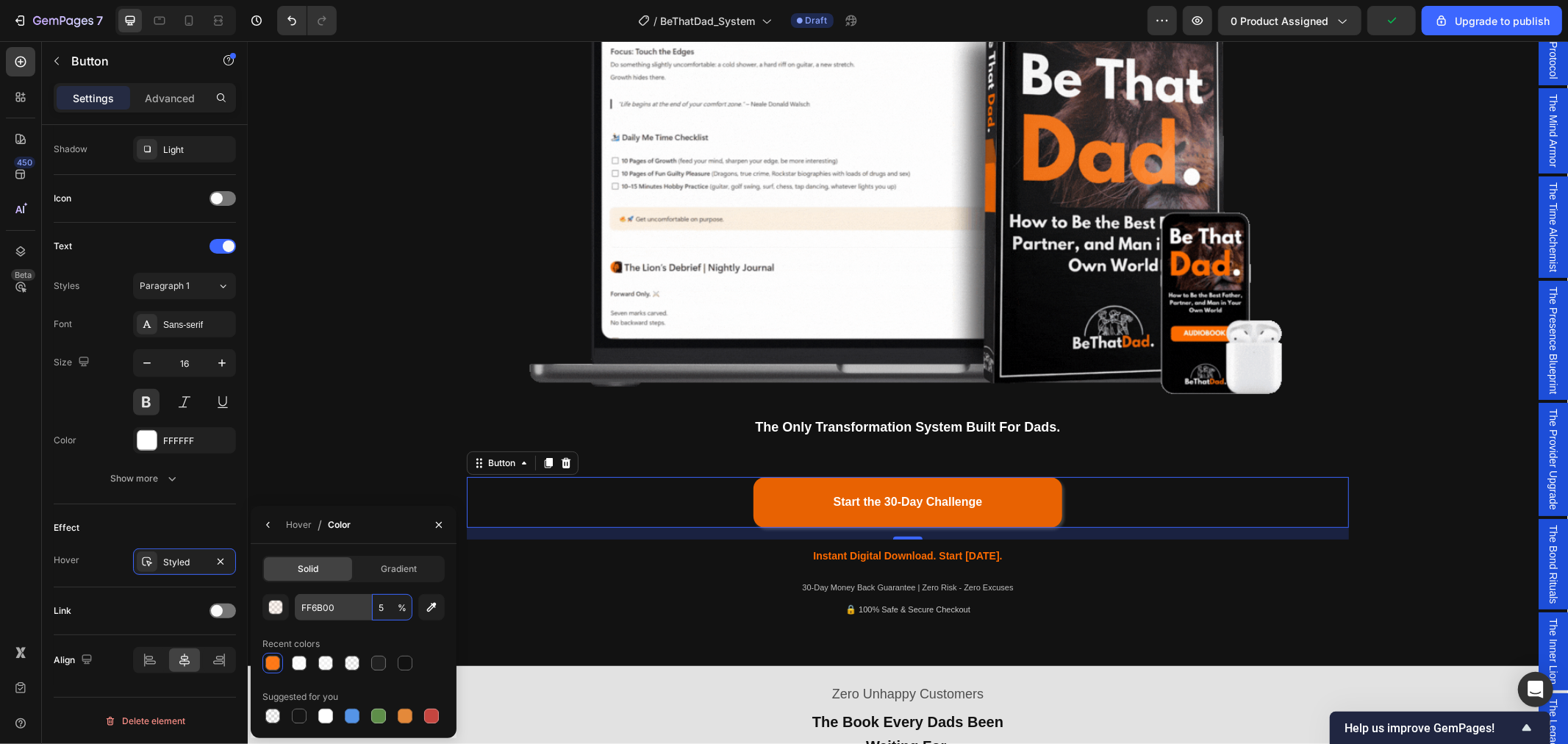
type input "50"
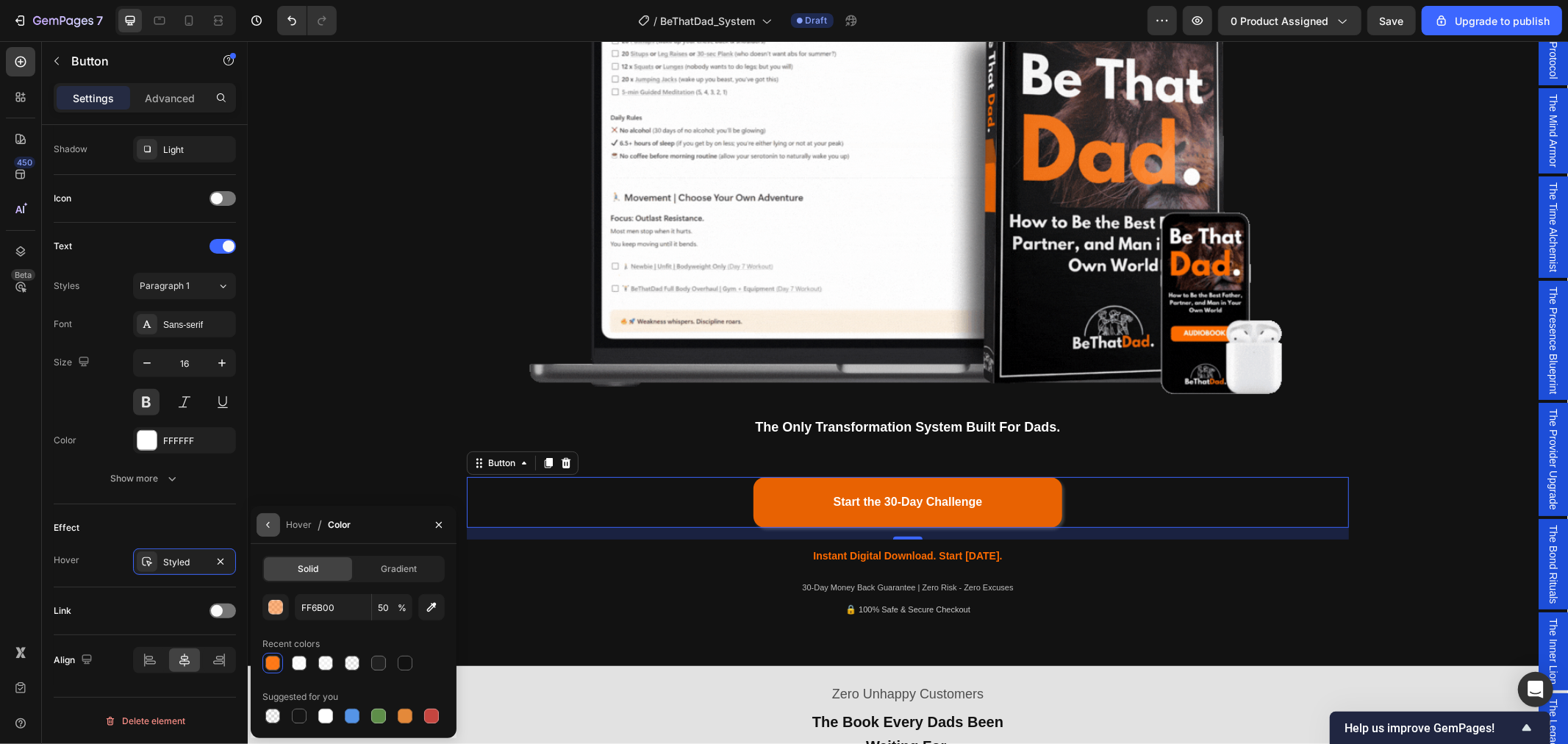
click at [266, 524] on icon "button" at bounding box center [269, 525] width 12 height 12
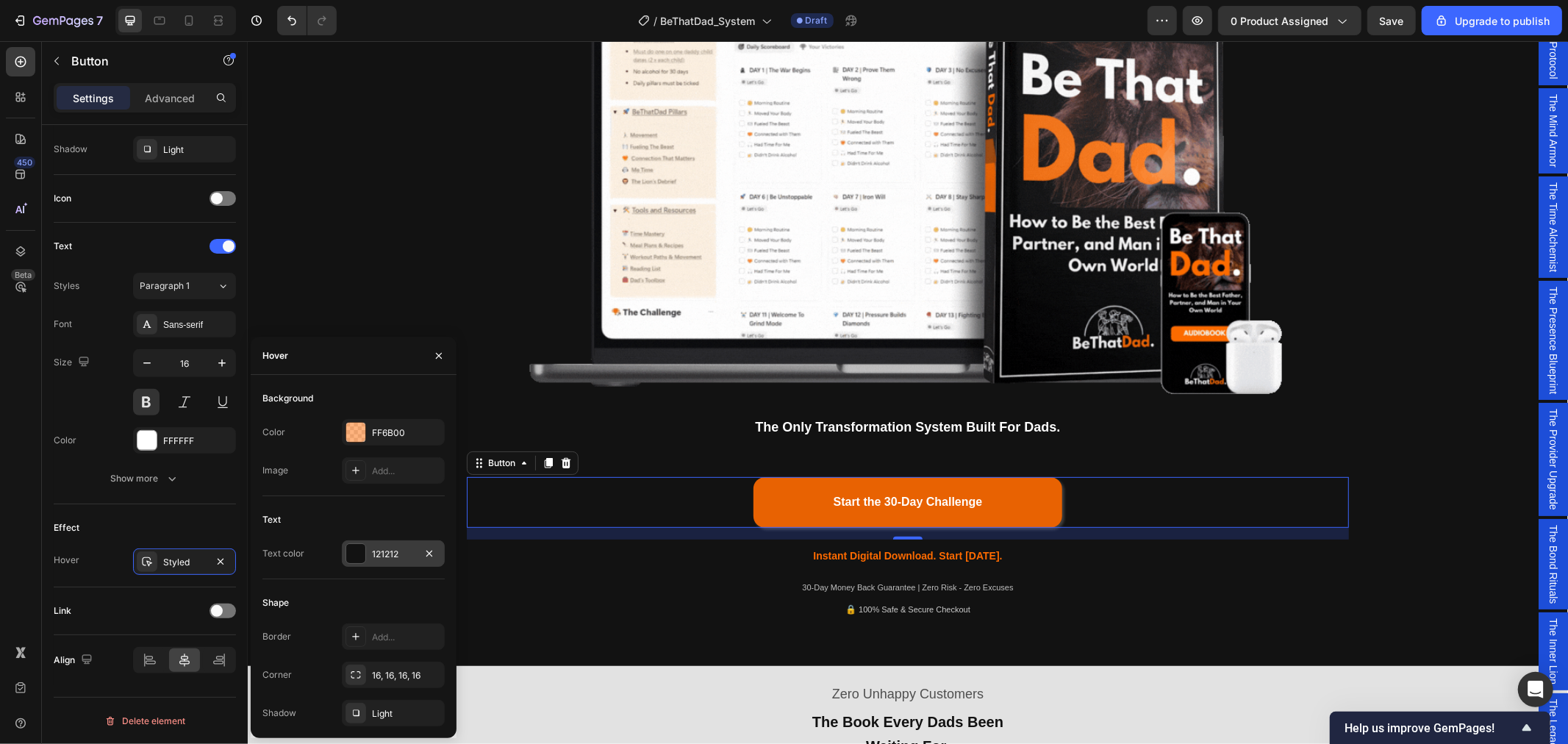
click at [384, 546] on div "121212" at bounding box center [393, 553] width 103 height 27
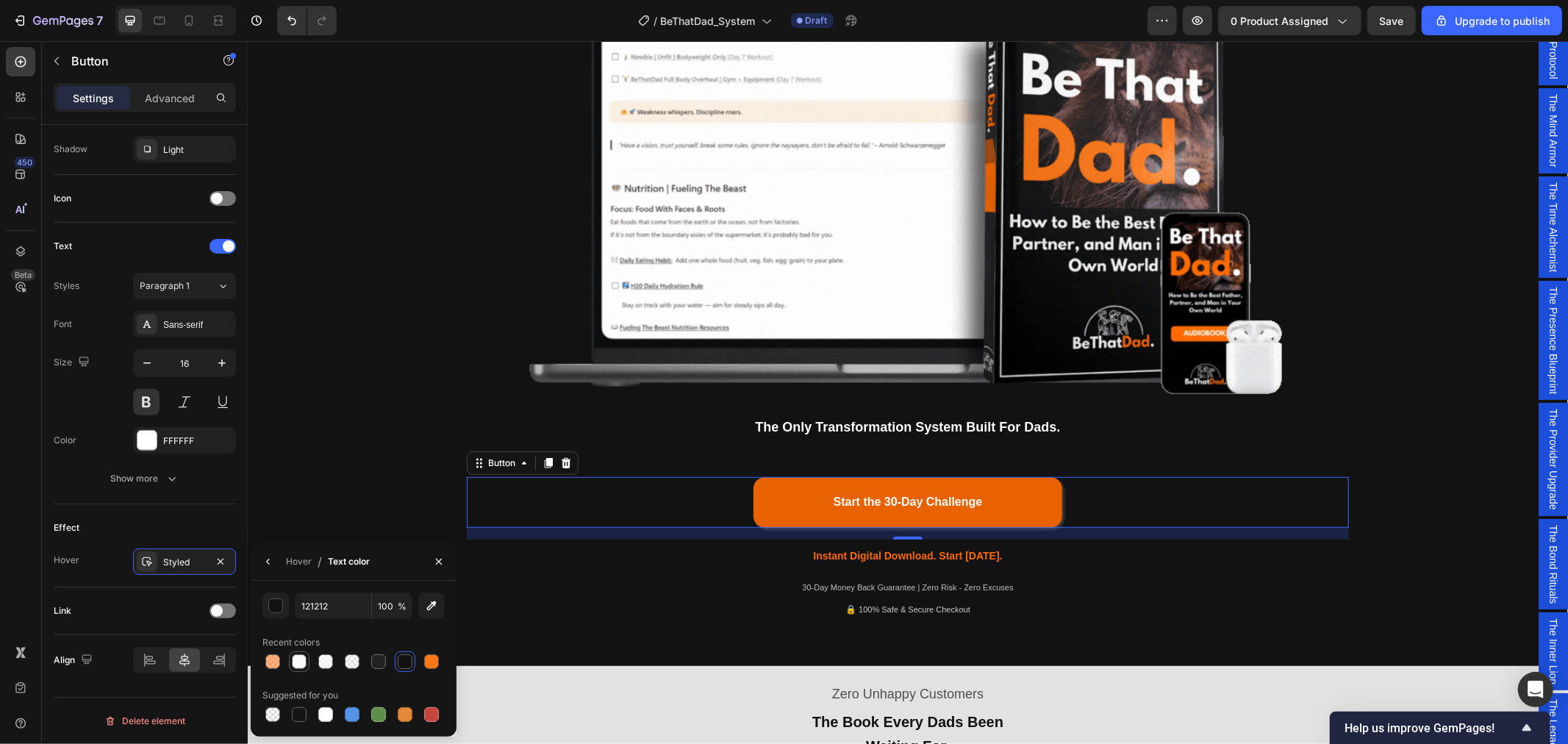
click at [297, 662] on div at bounding box center [299, 661] width 15 height 15
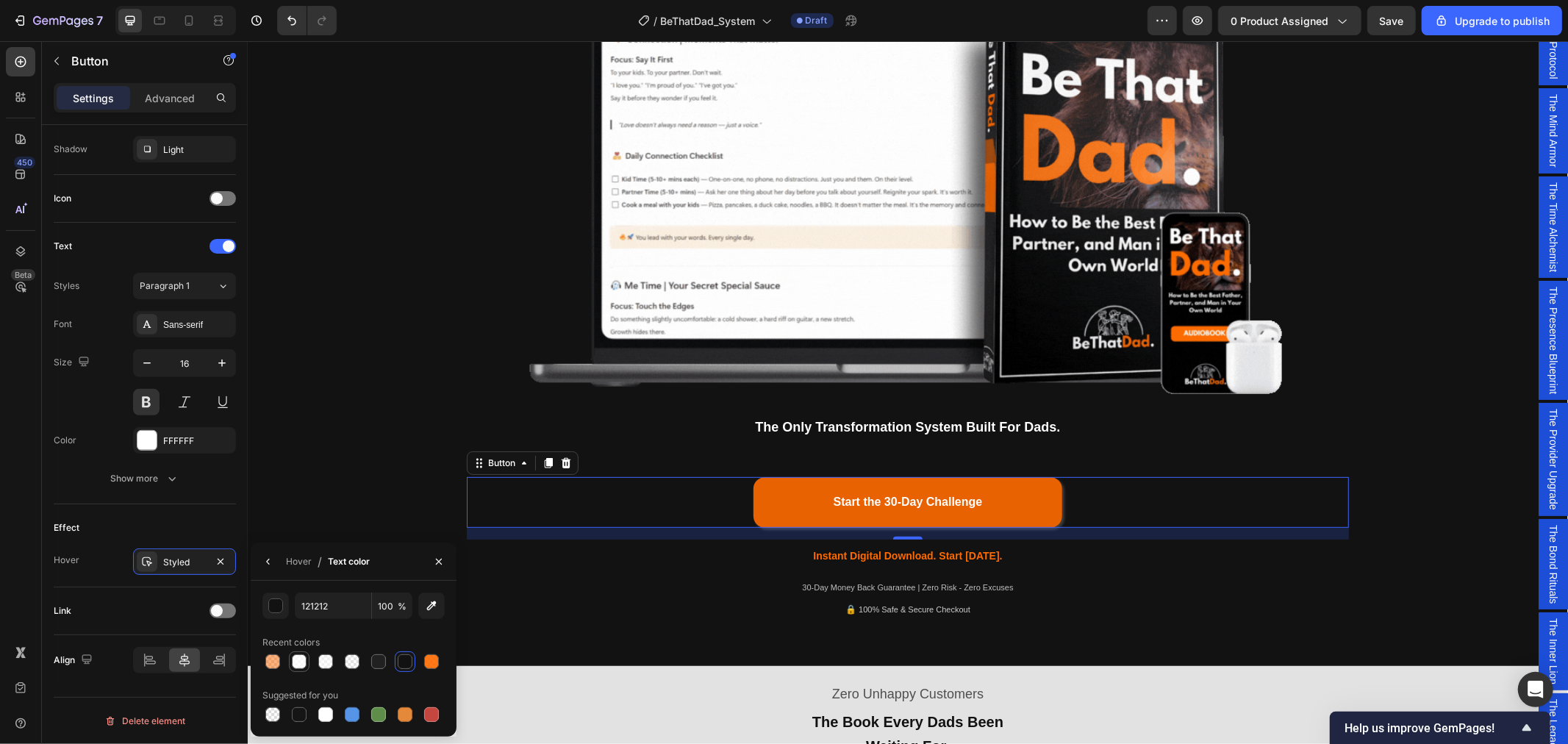
type input "FFFFFF"
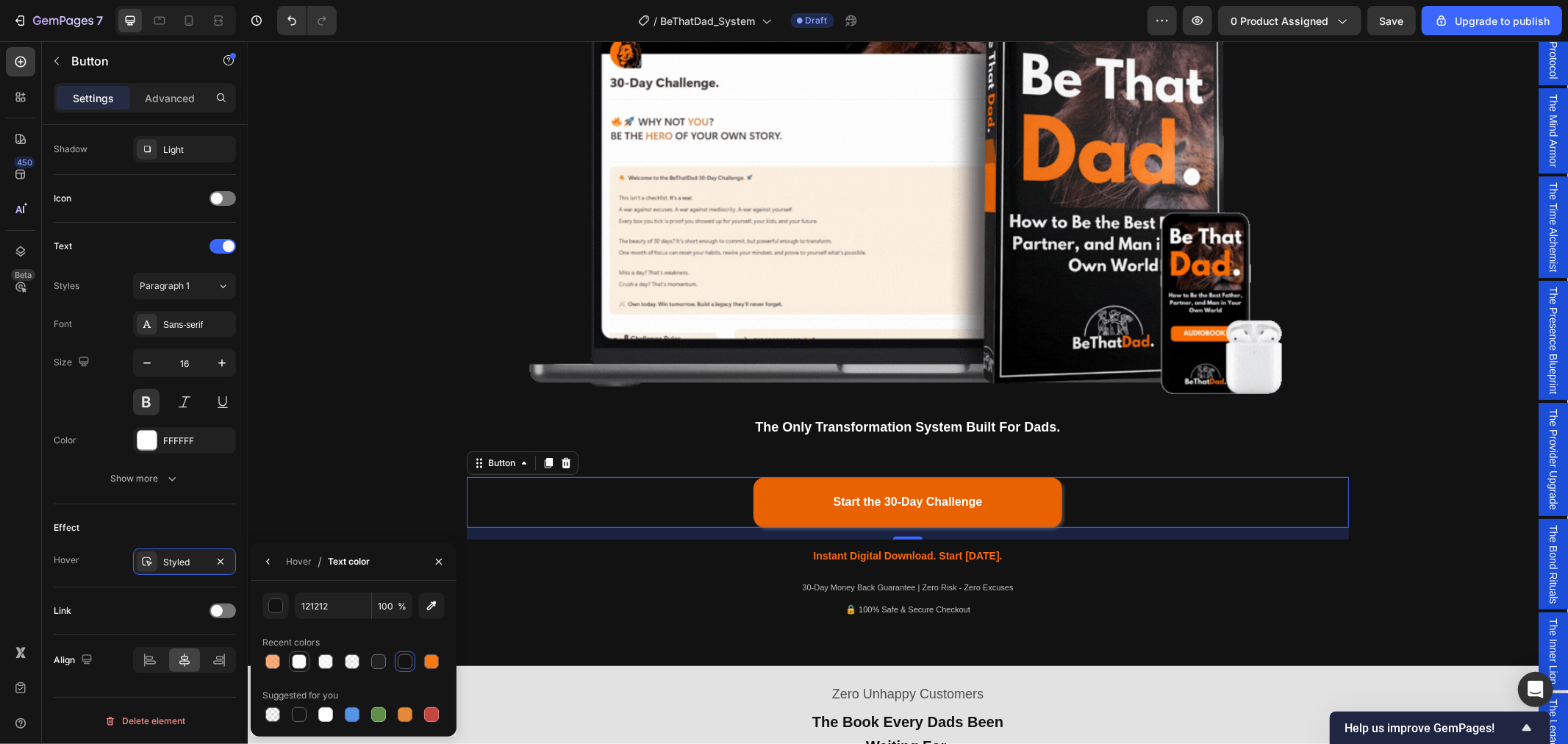
type input "80"
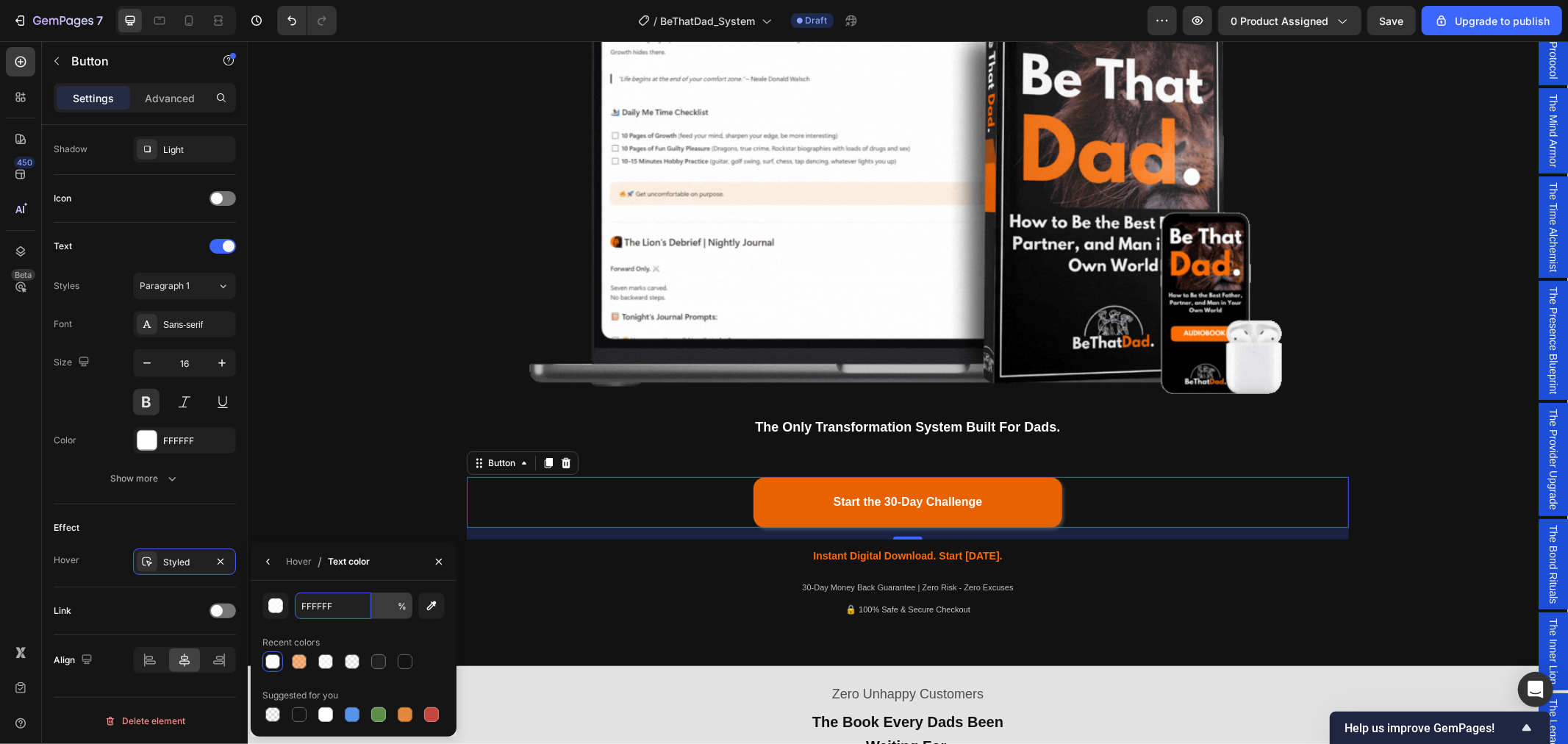
type input "80"
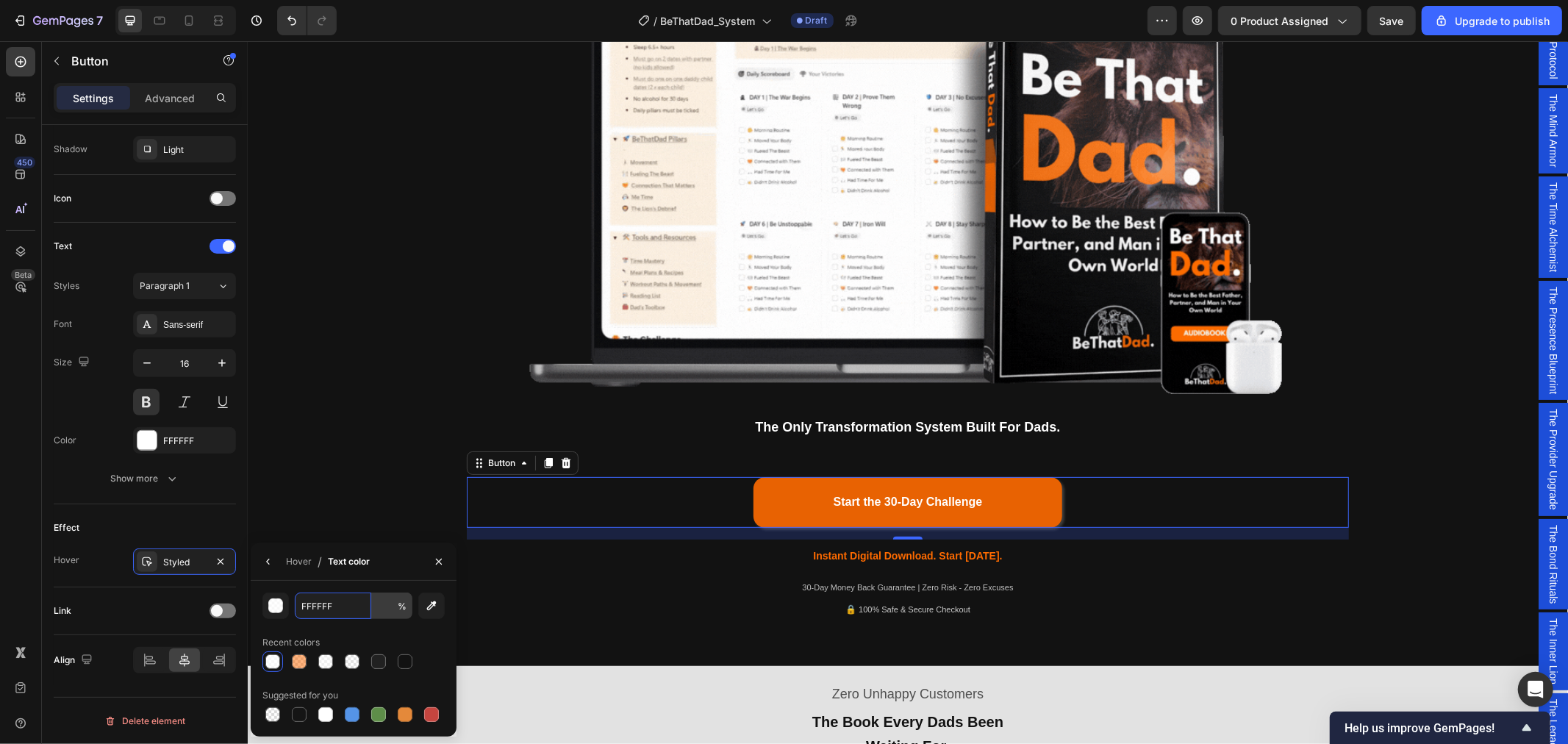
type input "80"
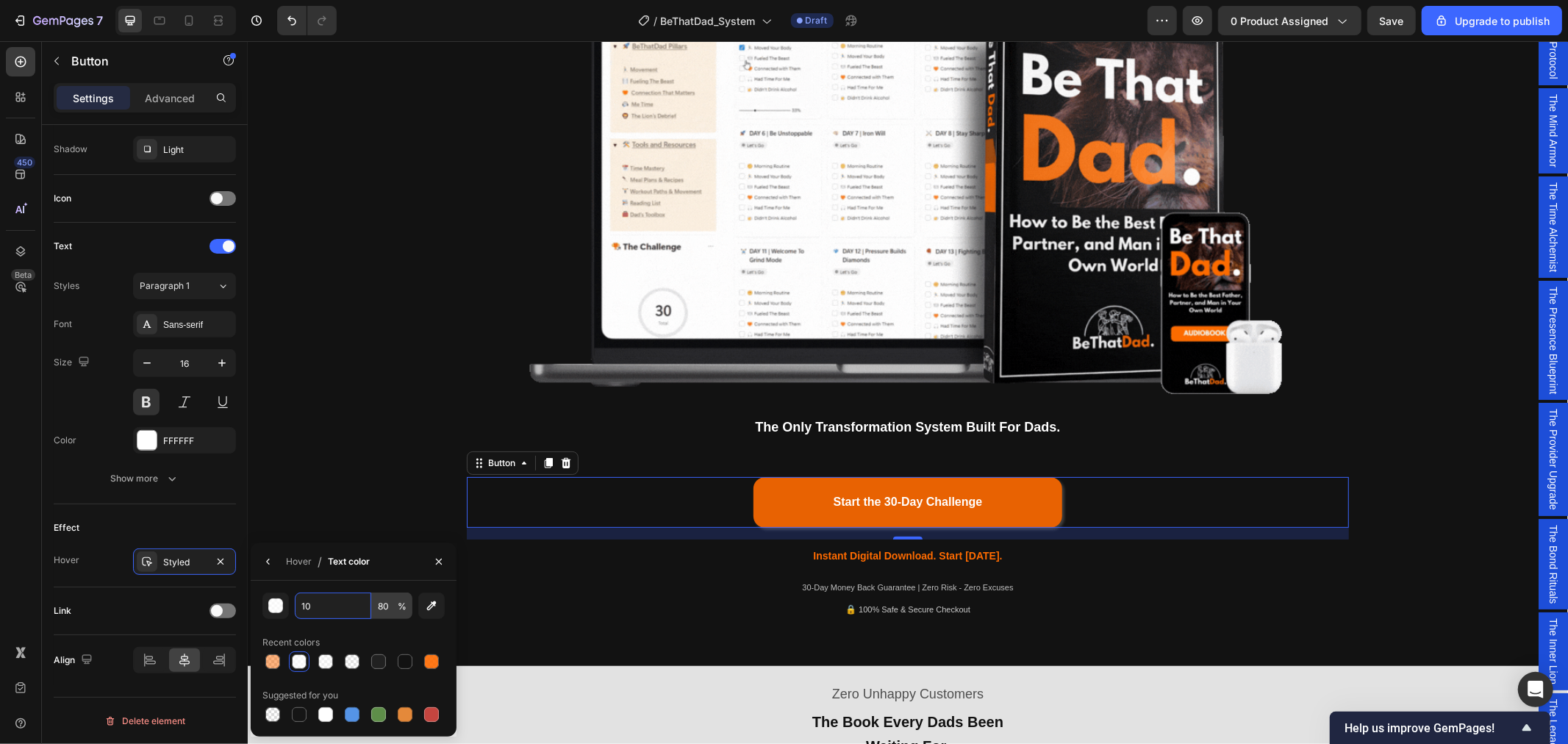
type input "100"
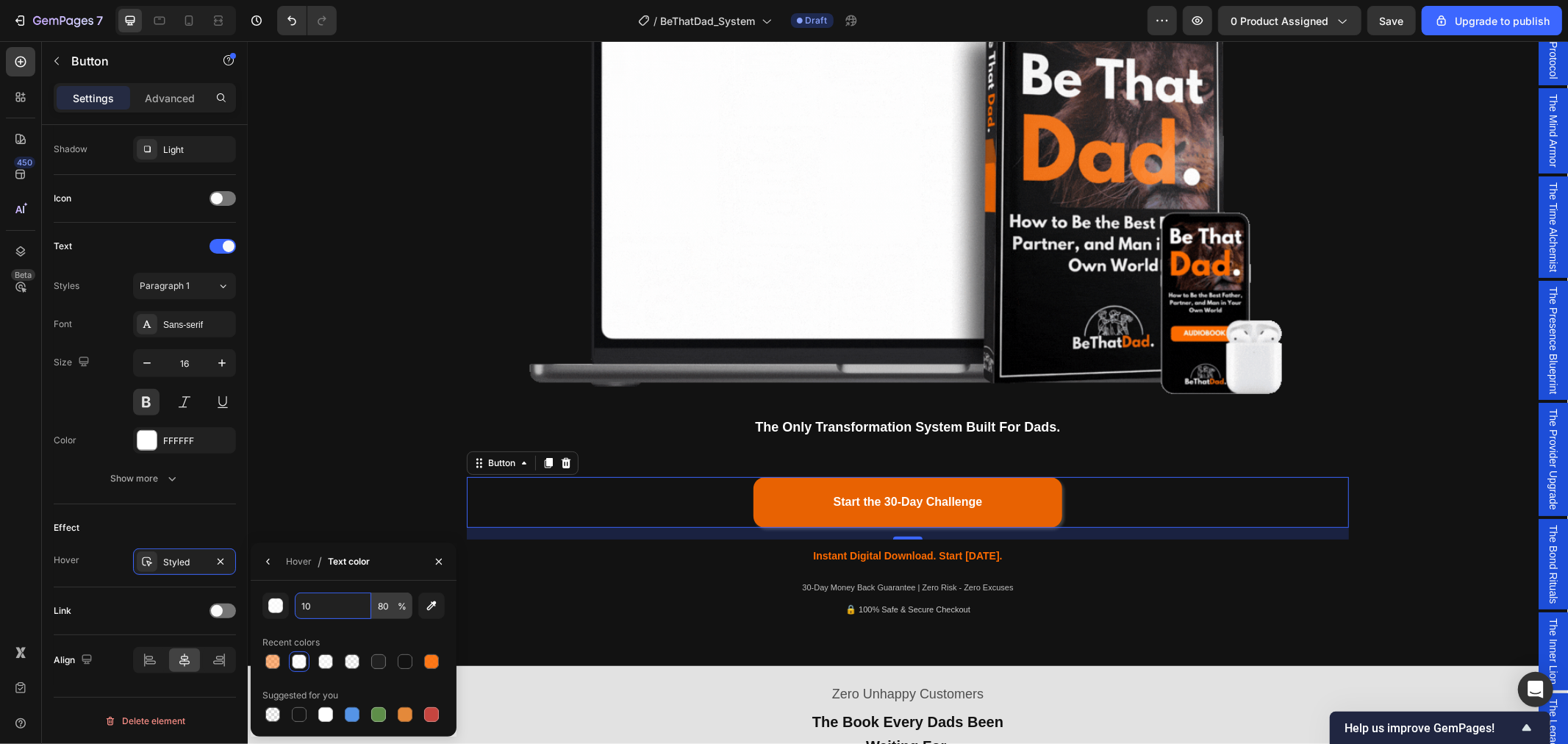
type input "100"
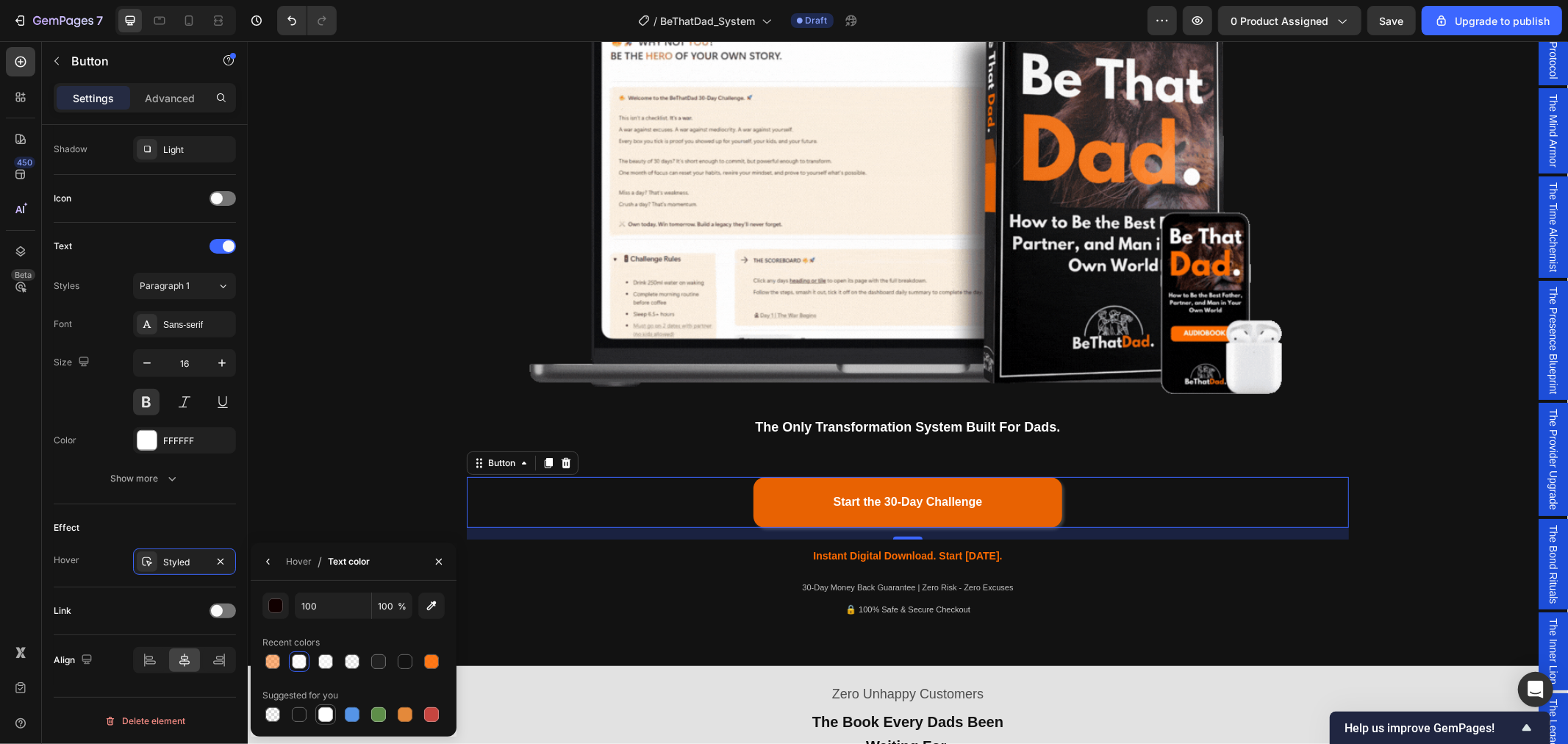
click at [322, 721] on div at bounding box center [325, 714] width 15 height 15
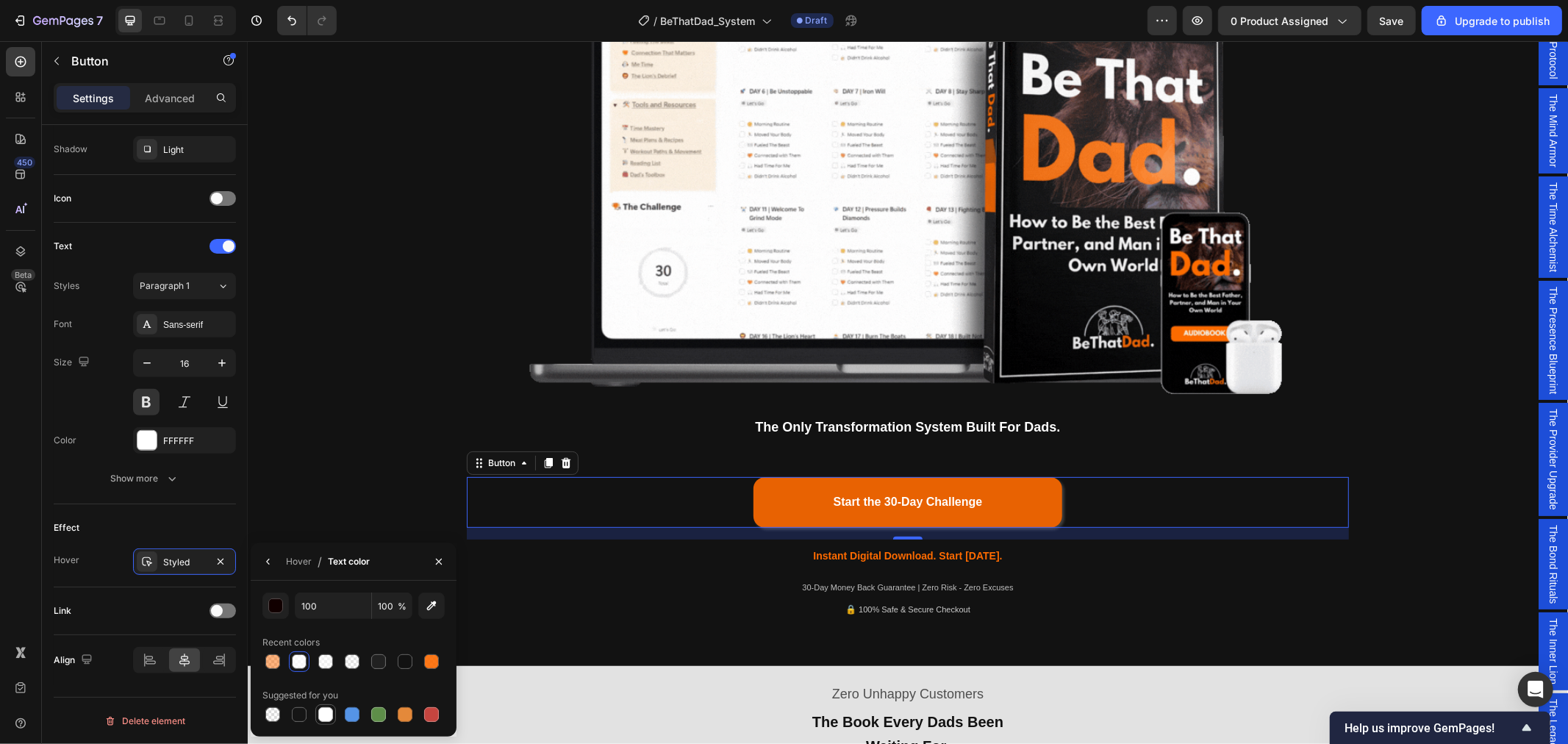
type input "FFFFFF"
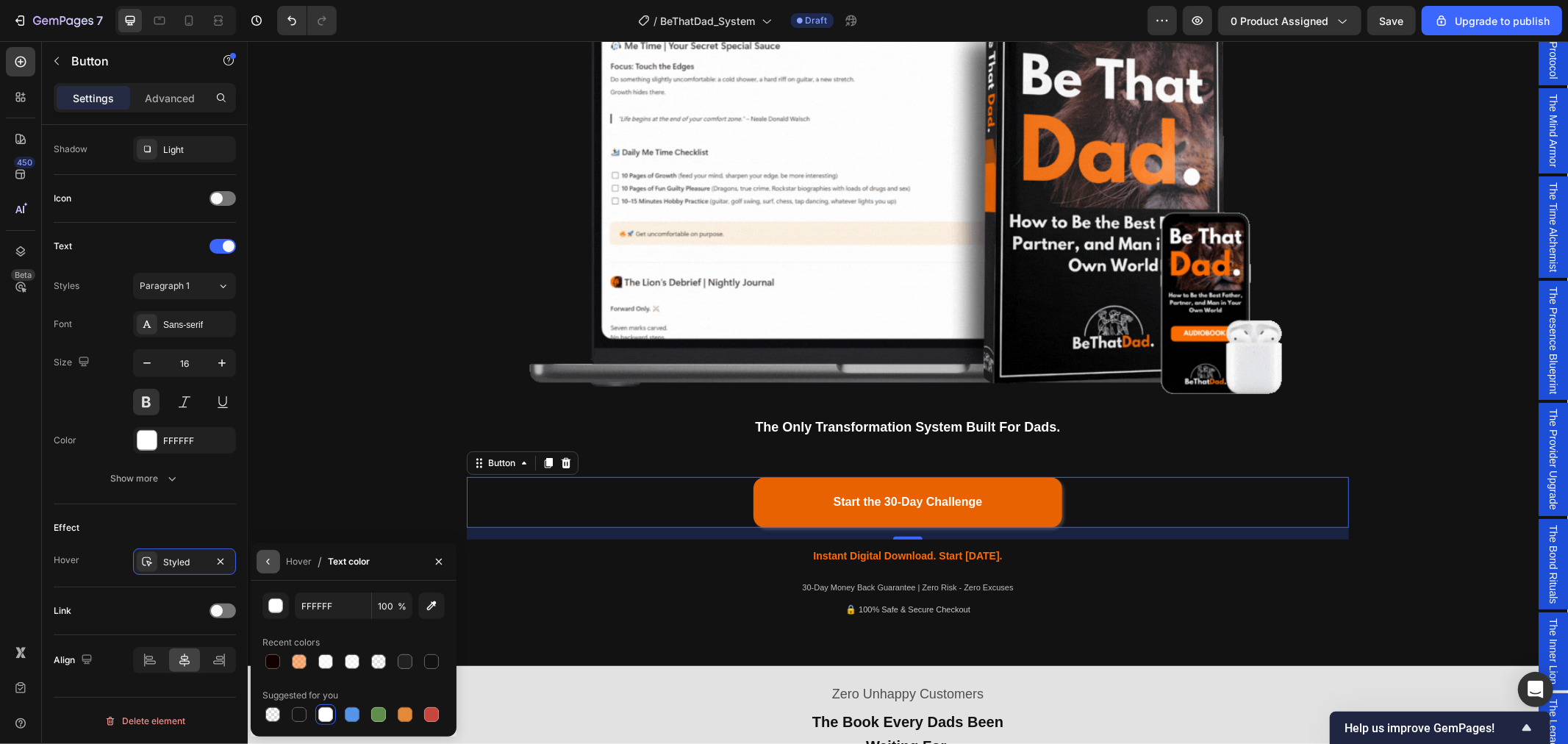
click at [269, 563] on icon "button" at bounding box center [269, 562] width 12 height 12
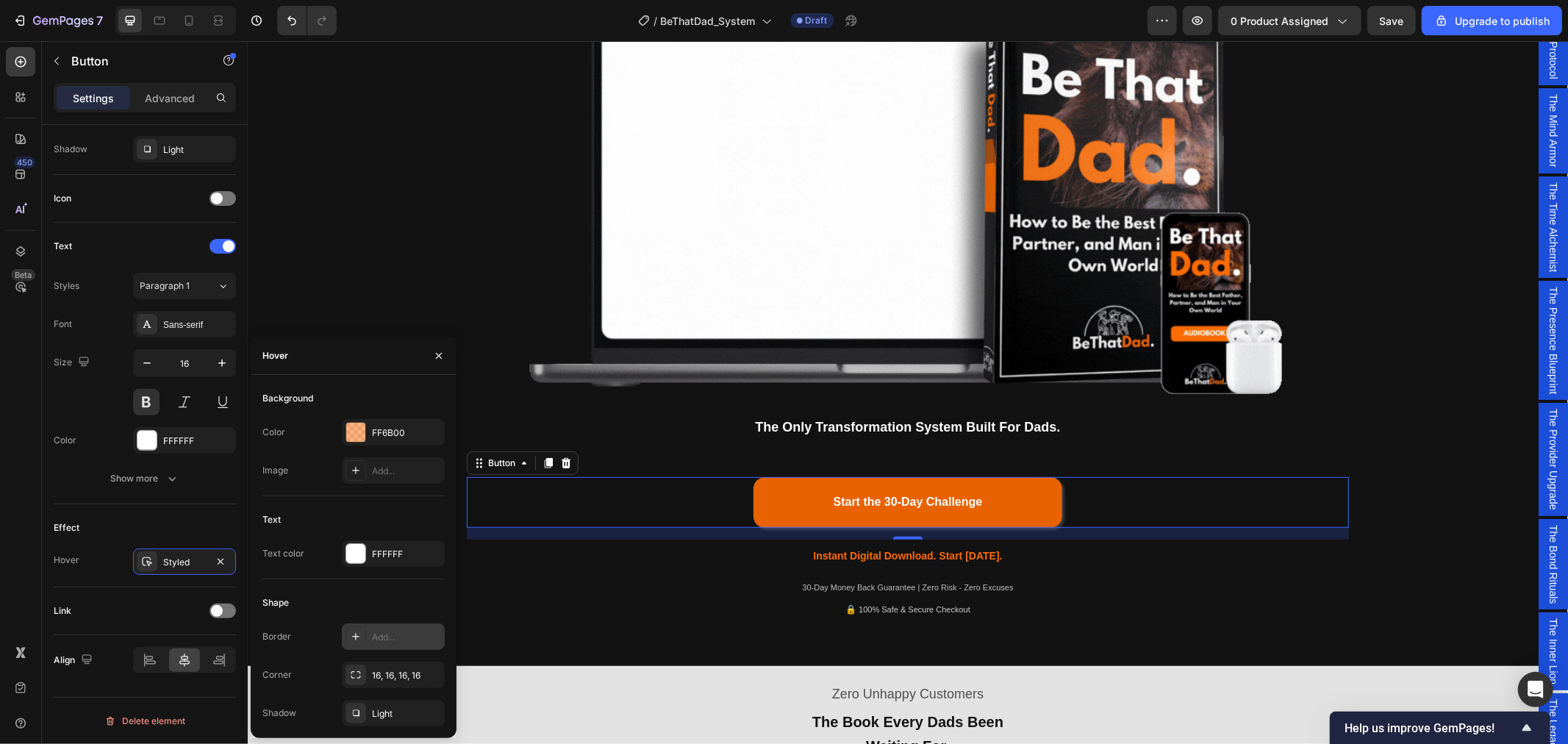
click at [402, 632] on div "Add..." at bounding box center [406, 637] width 69 height 13
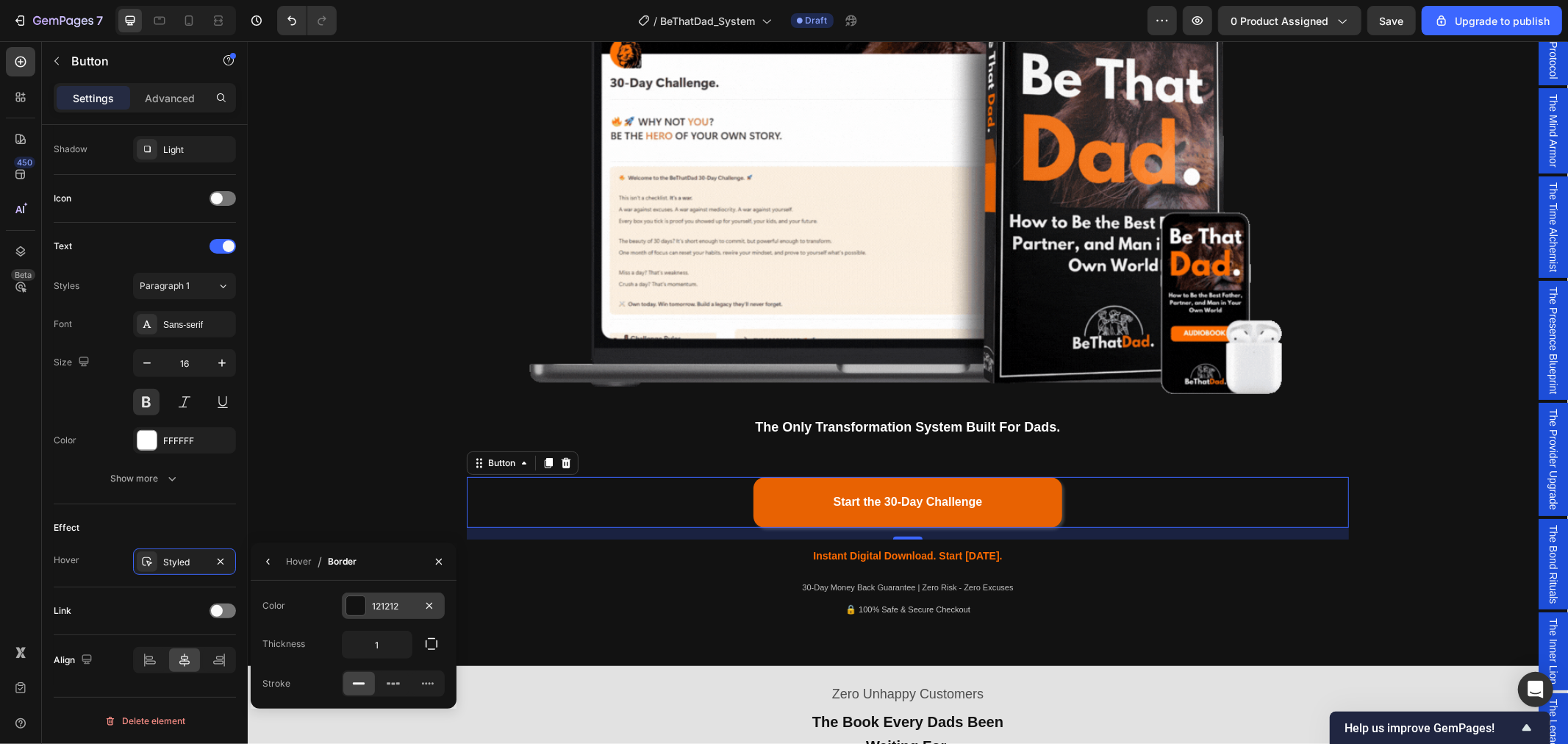
click at [400, 601] on div "121212" at bounding box center [392, 605] width 42 height 13
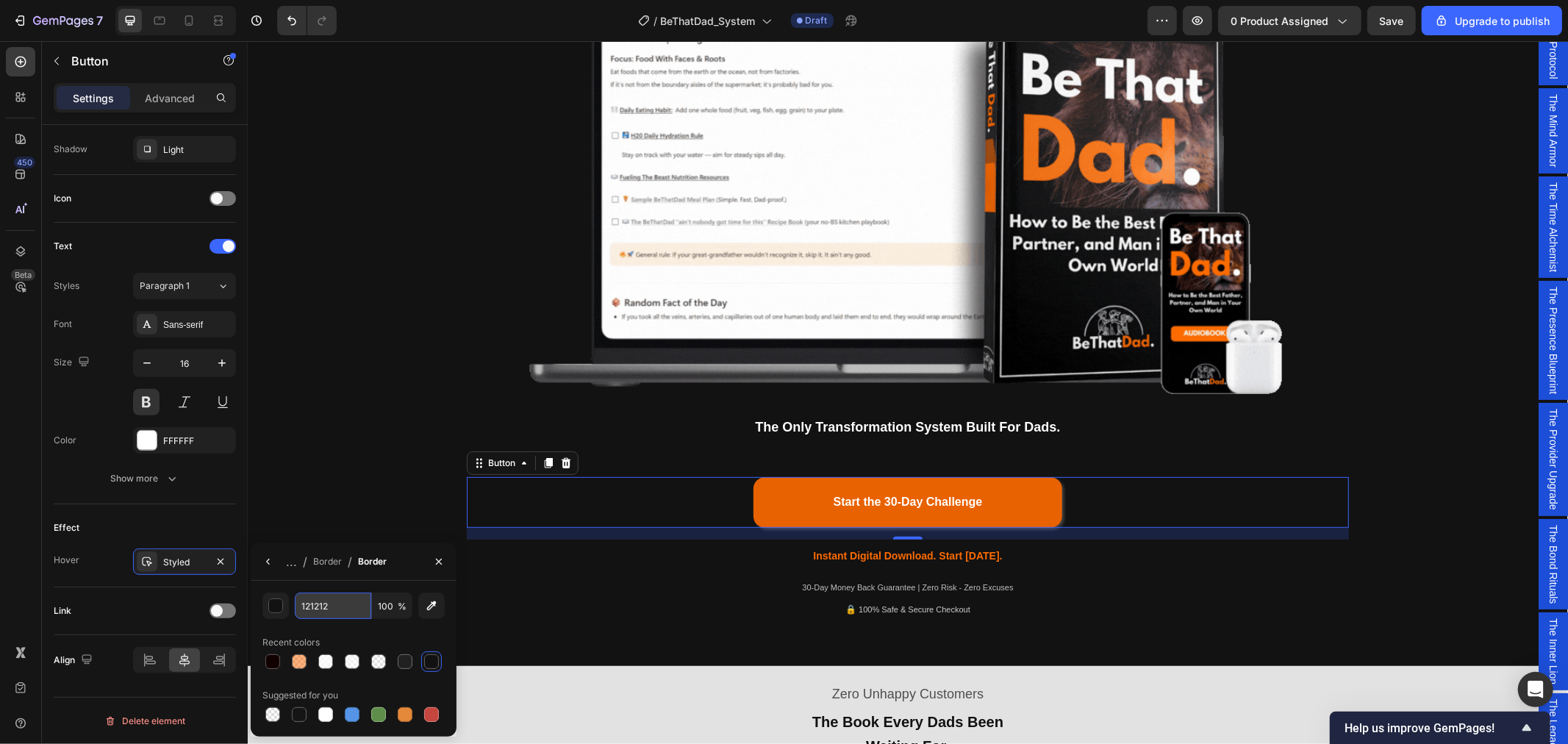
click at [329, 608] on input "121212" at bounding box center [333, 605] width 76 height 27
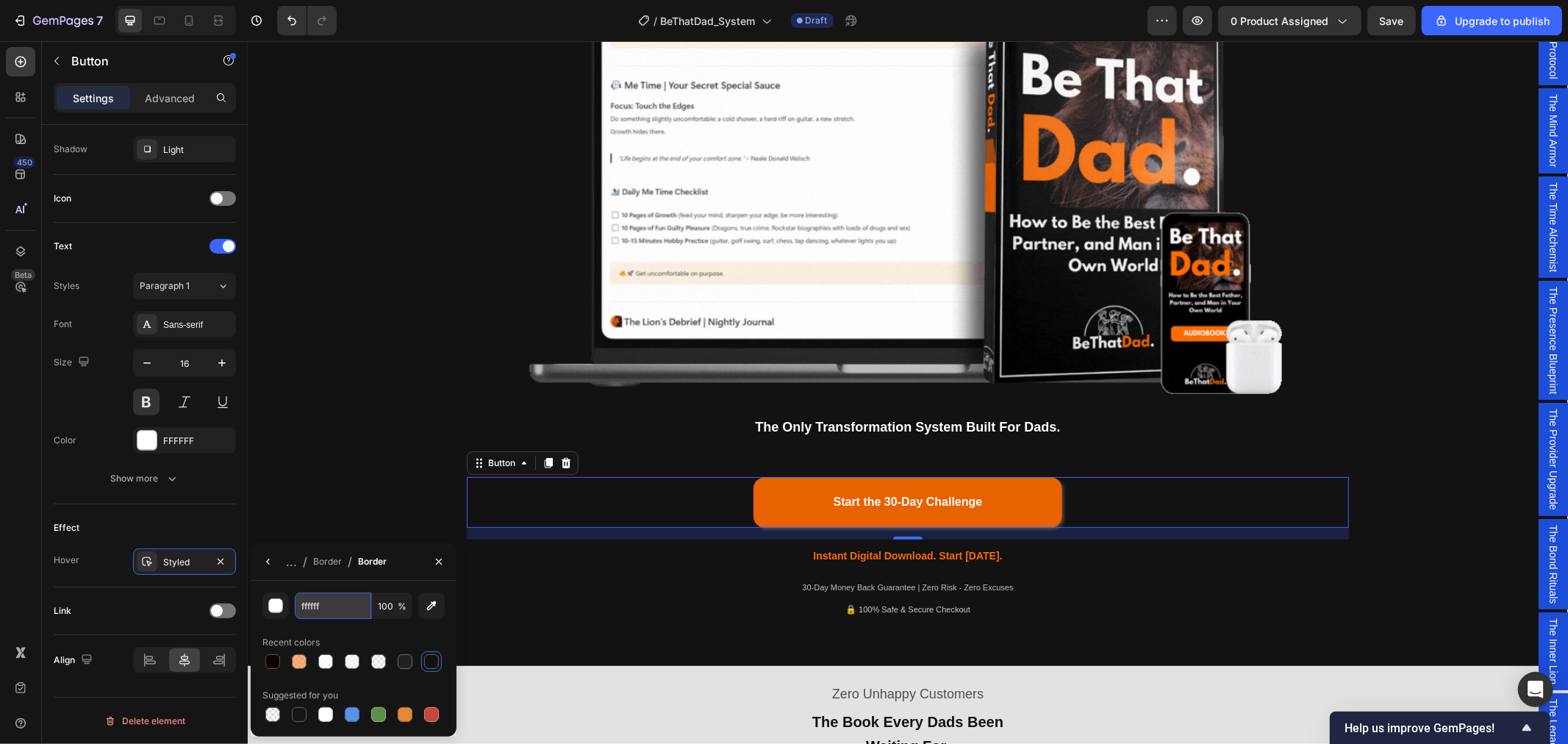
type input "FFFFFF"
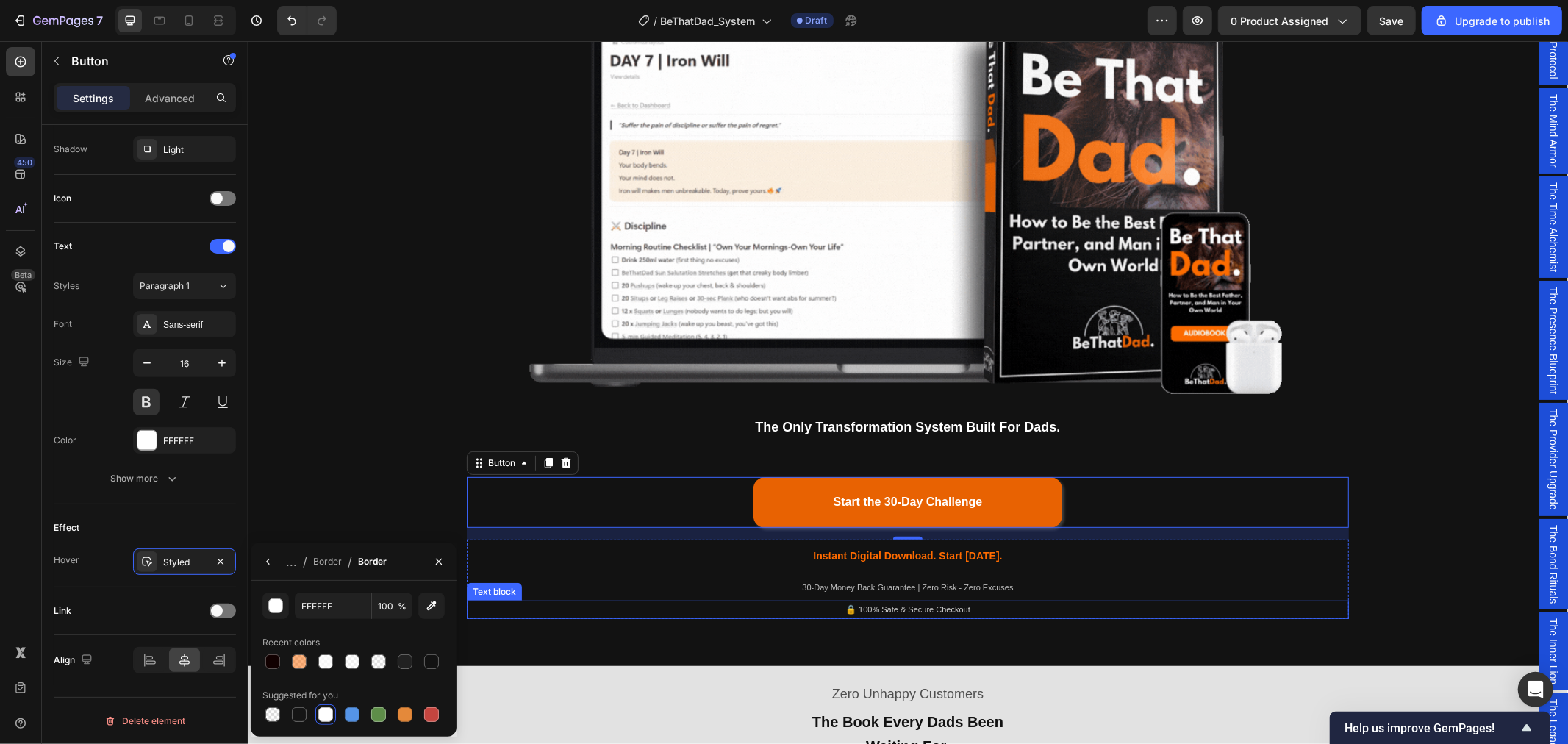
click at [1176, 608] on p "🔒 100% Safe & Secure Checkout" at bounding box center [907, 609] width 879 height 16
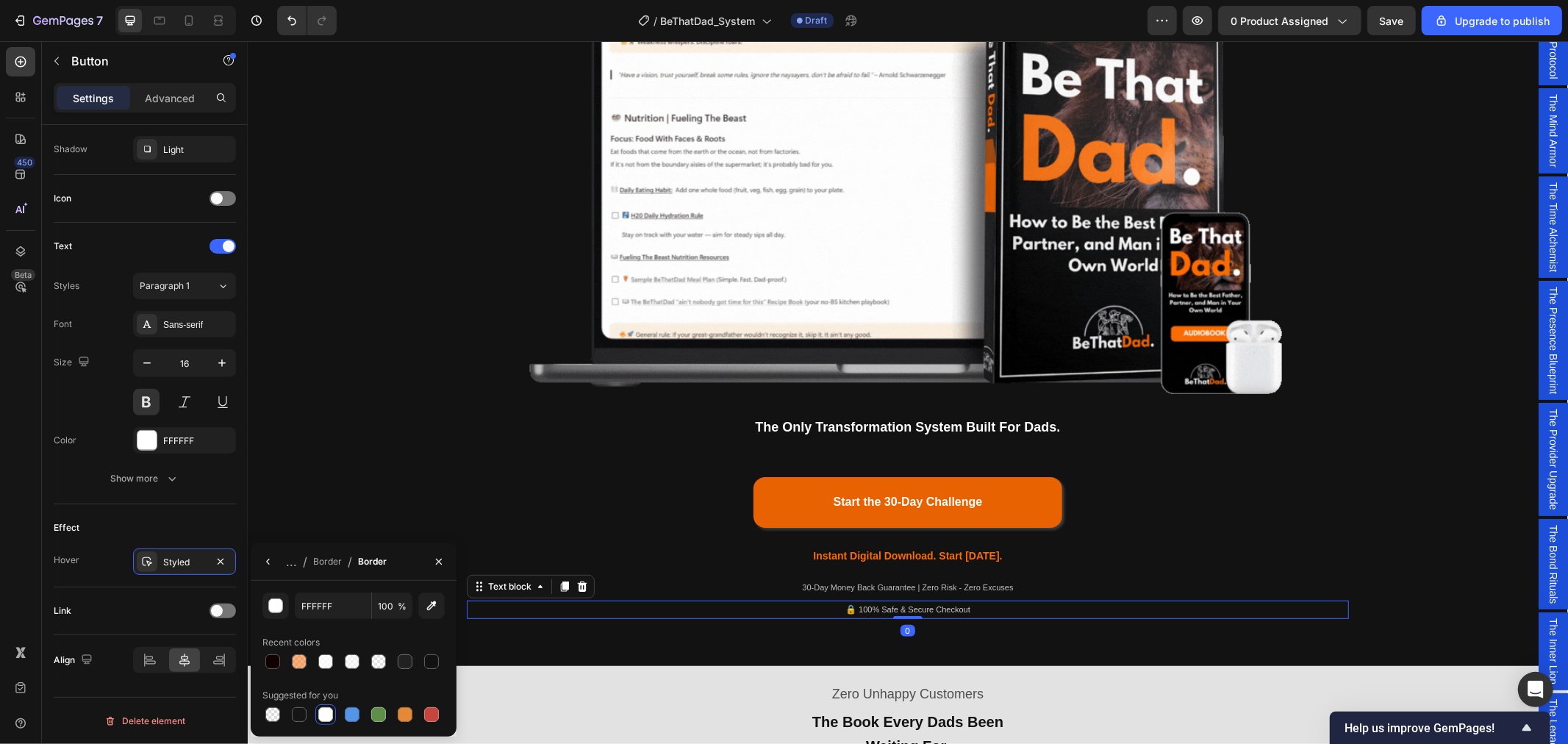
scroll to position [0, 0]
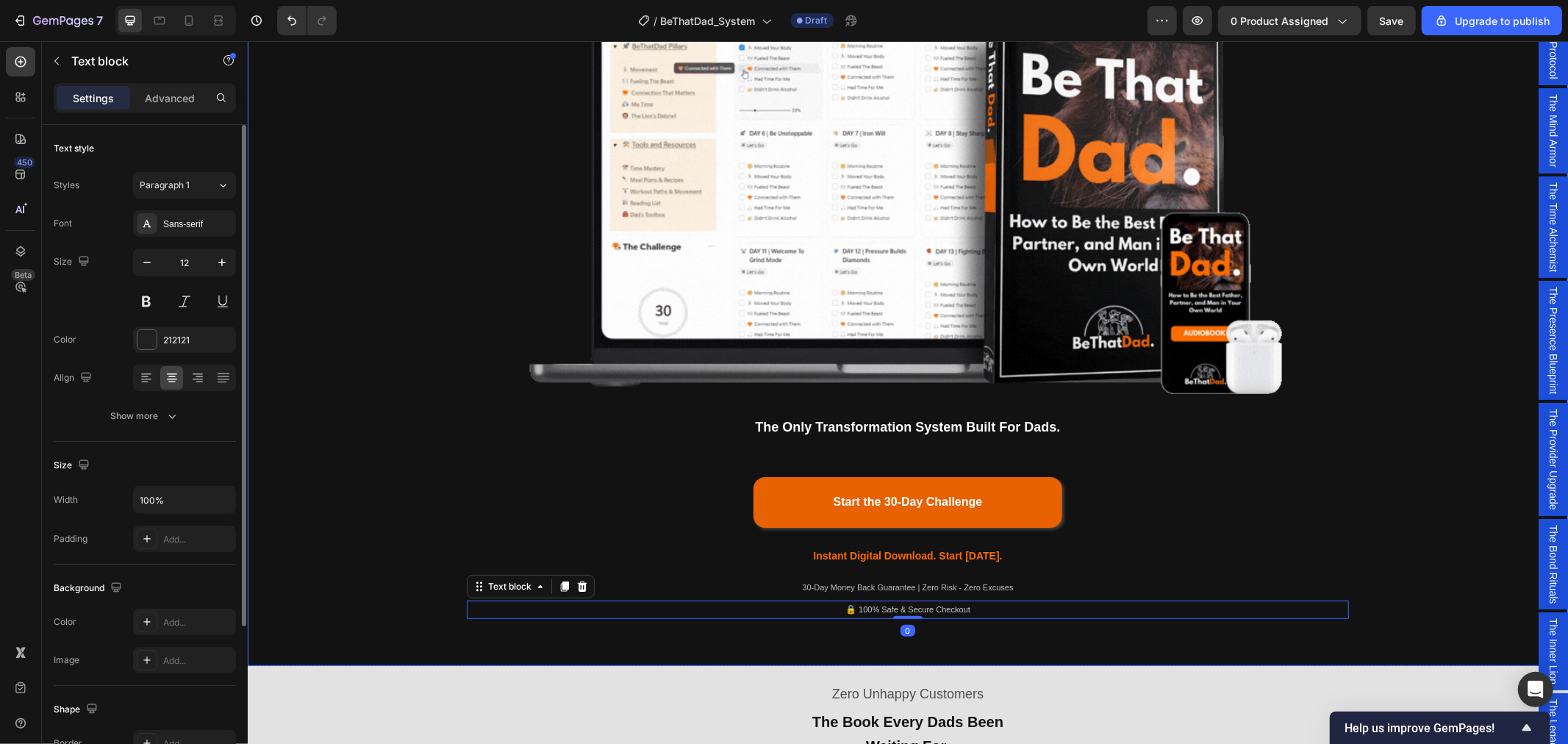
click at [1442, 551] on div "Being a dad is f*cking hard. Society expects you to be everything. But no one s…" at bounding box center [907, 164] width 1299 height 932
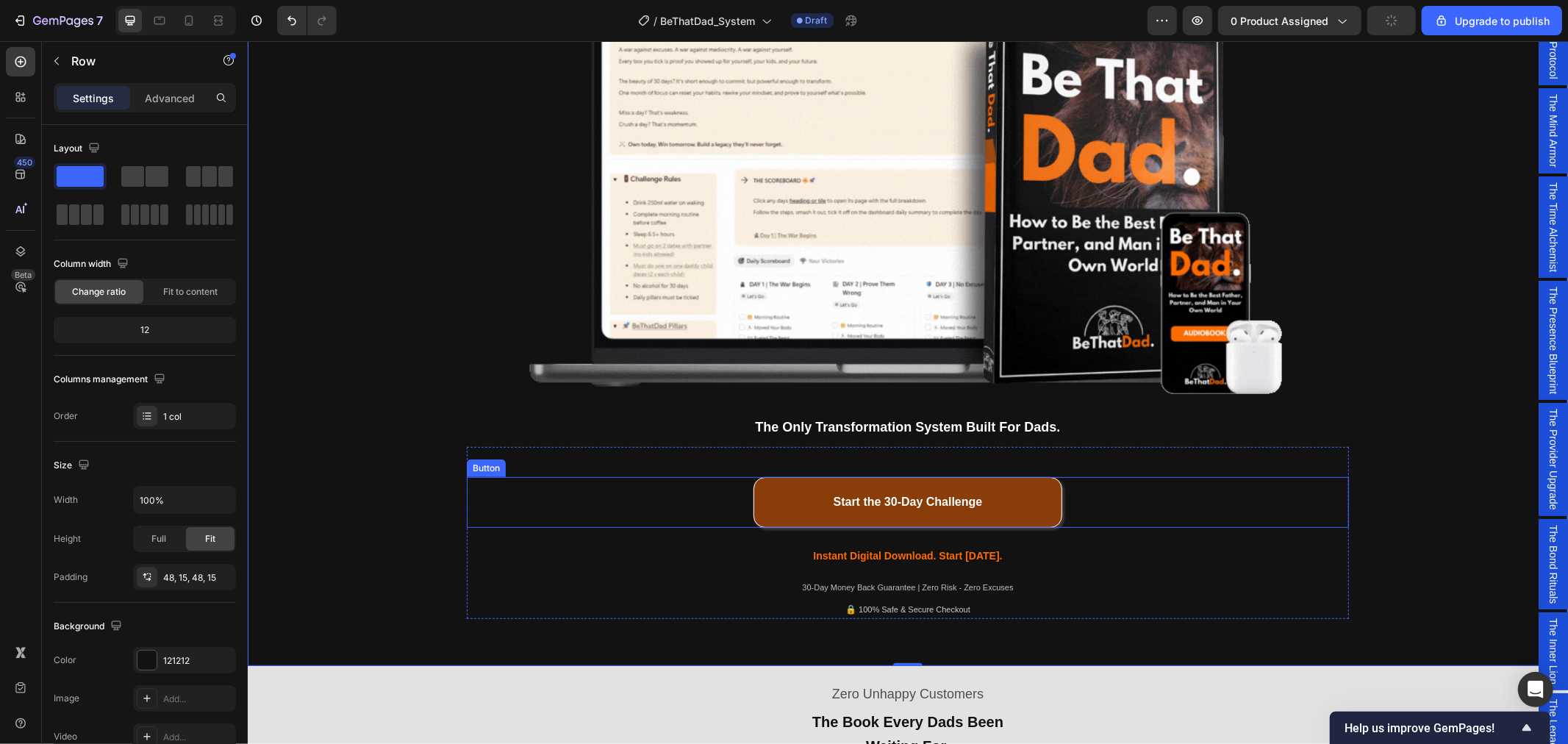
click at [804, 502] on button "Start the 30-Day Challenge" at bounding box center [907, 501] width 308 height 51
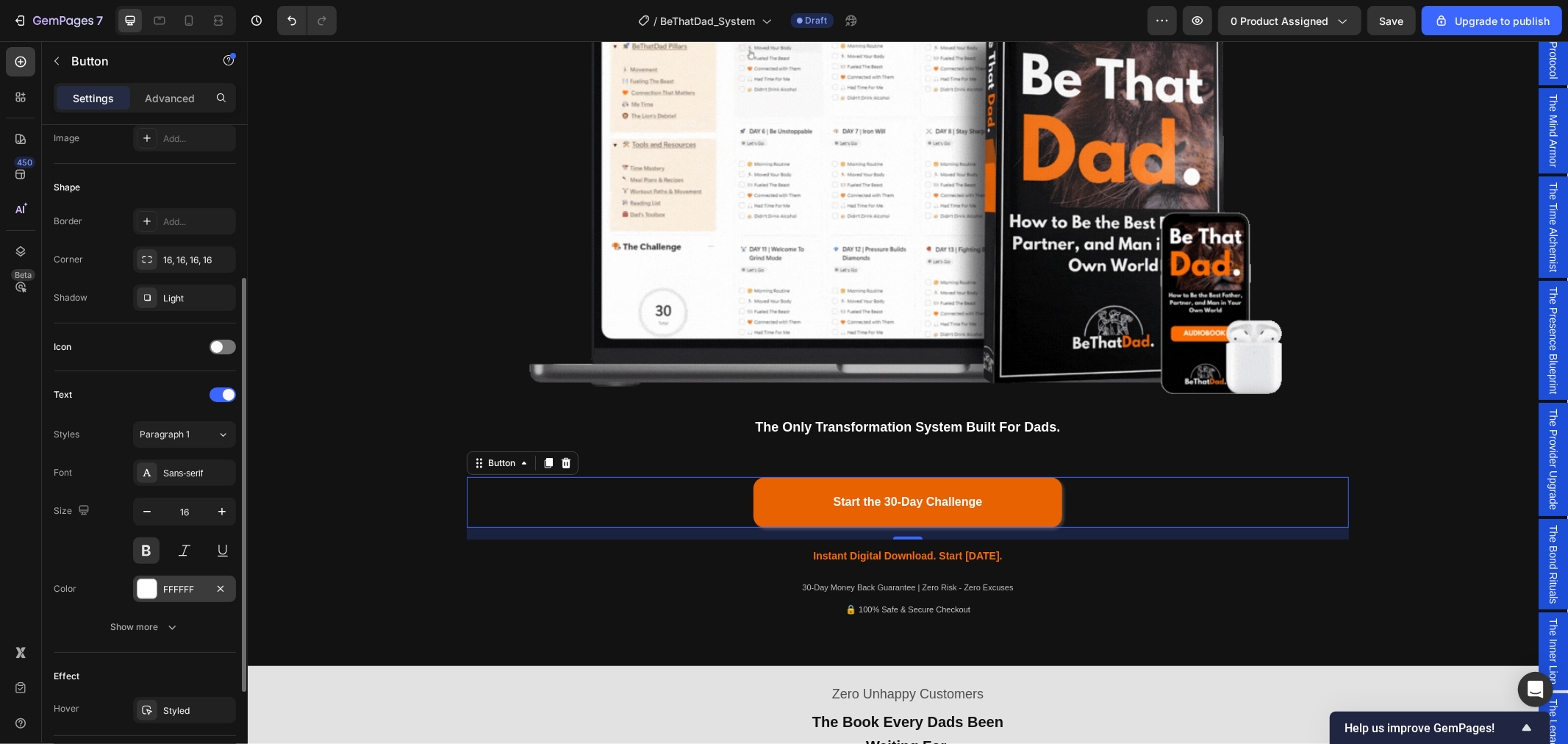
scroll to position [393, 0]
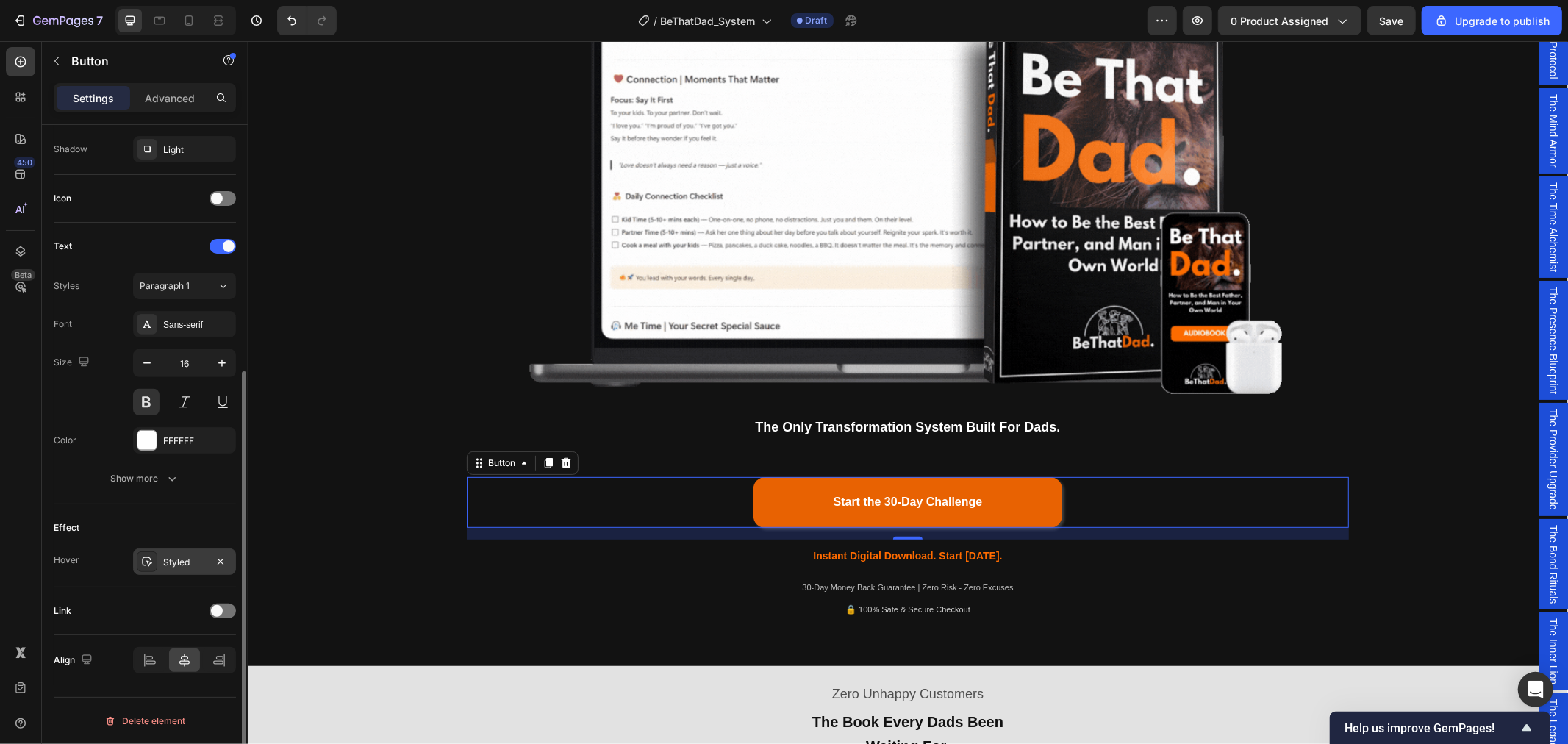
click at [187, 566] on div "Styled" at bounding box center [184, 562] width 42 height 13
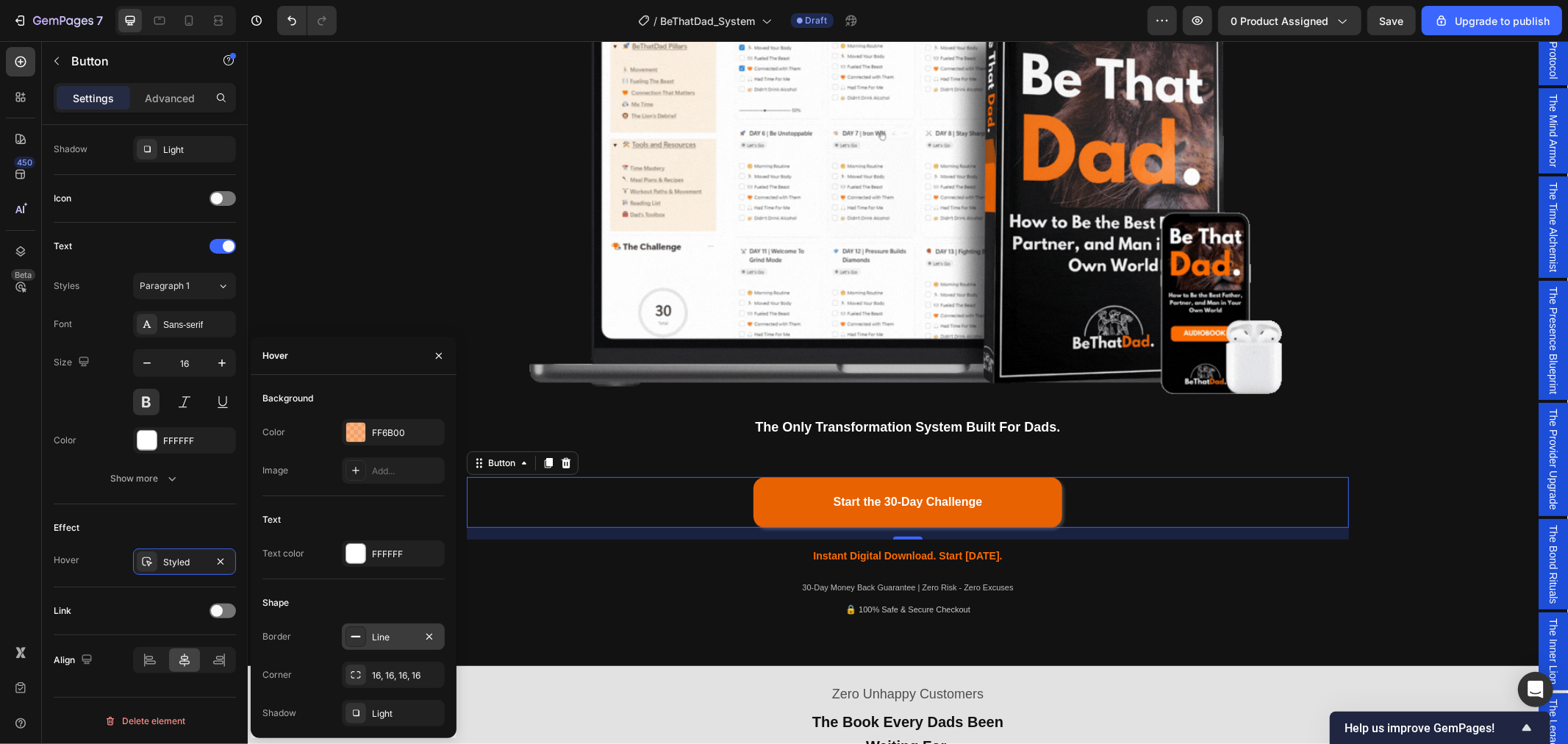
click at [399, 638] on div "Line" at bounding box center [392, 637] width 42 height 13
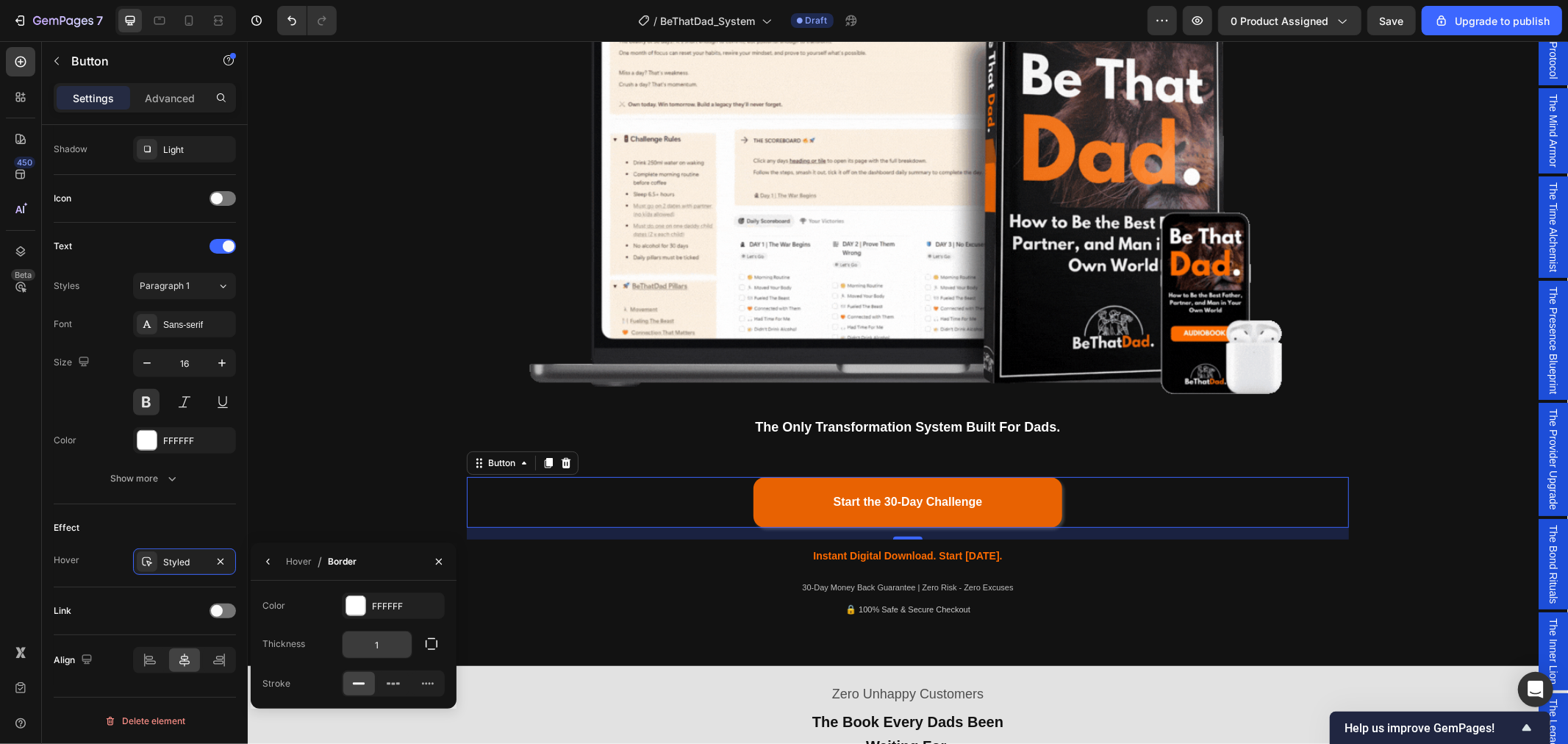
click at [387, 650] on input "1" at bounding box center [377, 644] width 69 height 27
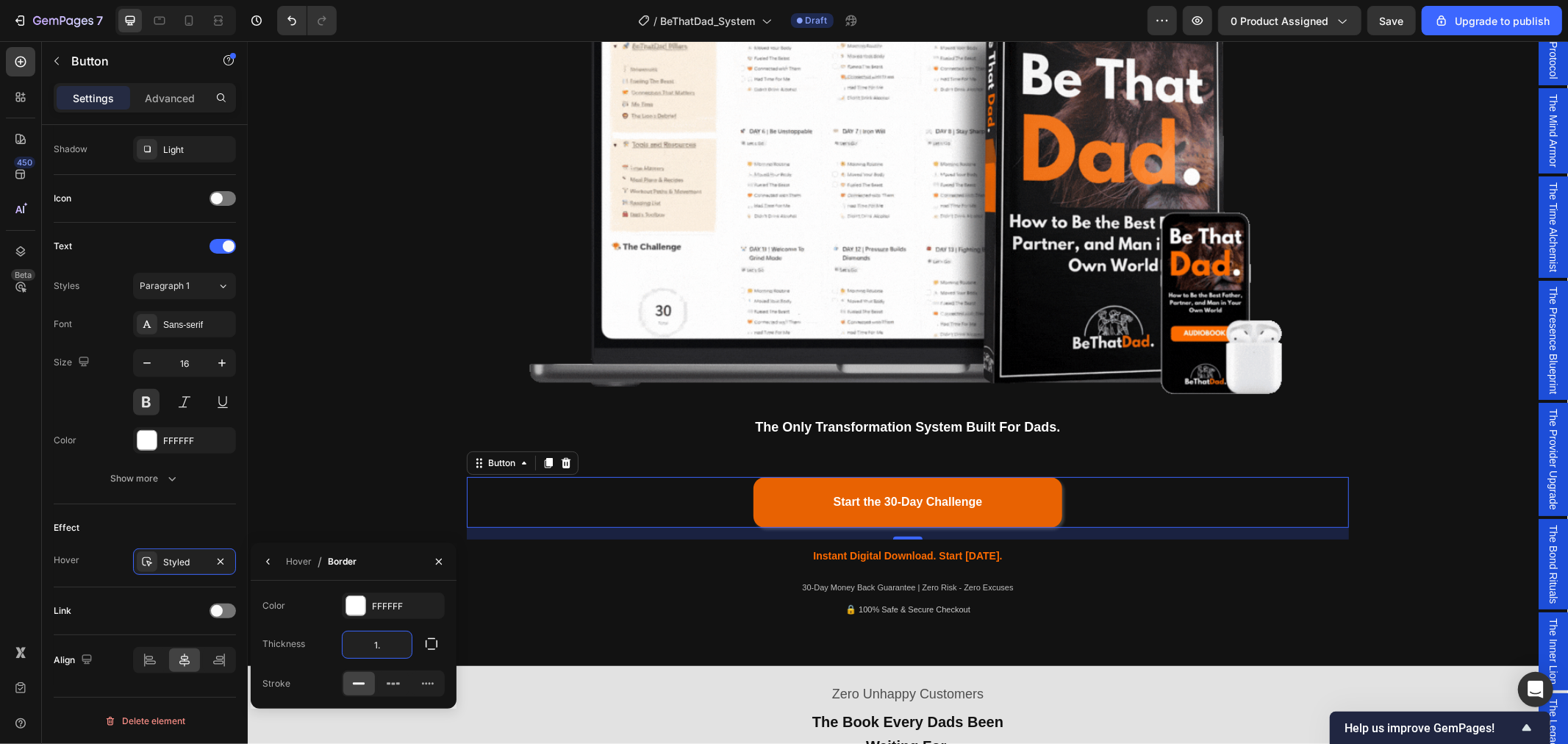
type input "1.5"
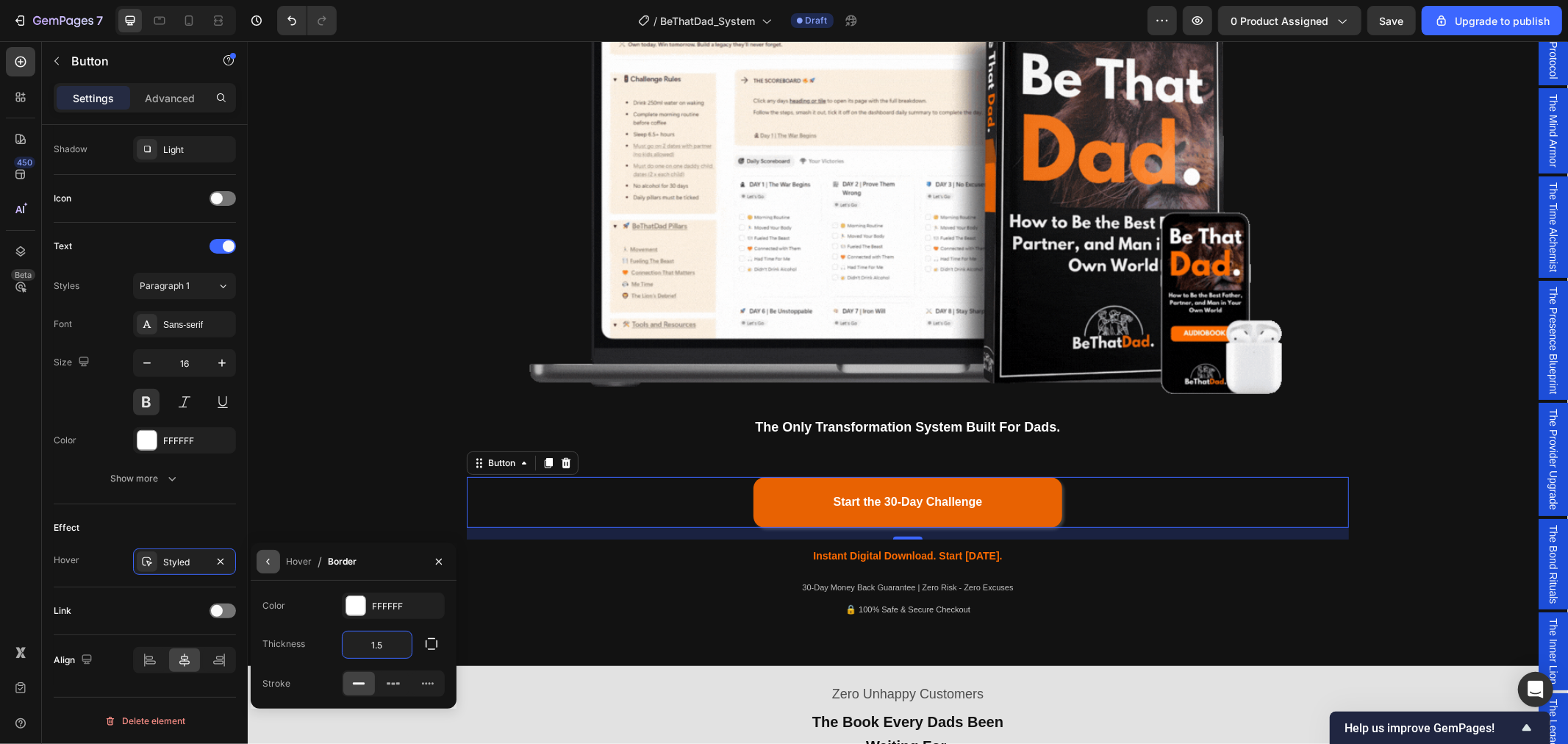
click at [267, 562] on icon "button" at bounding box center [269, 562] width 12 height 12
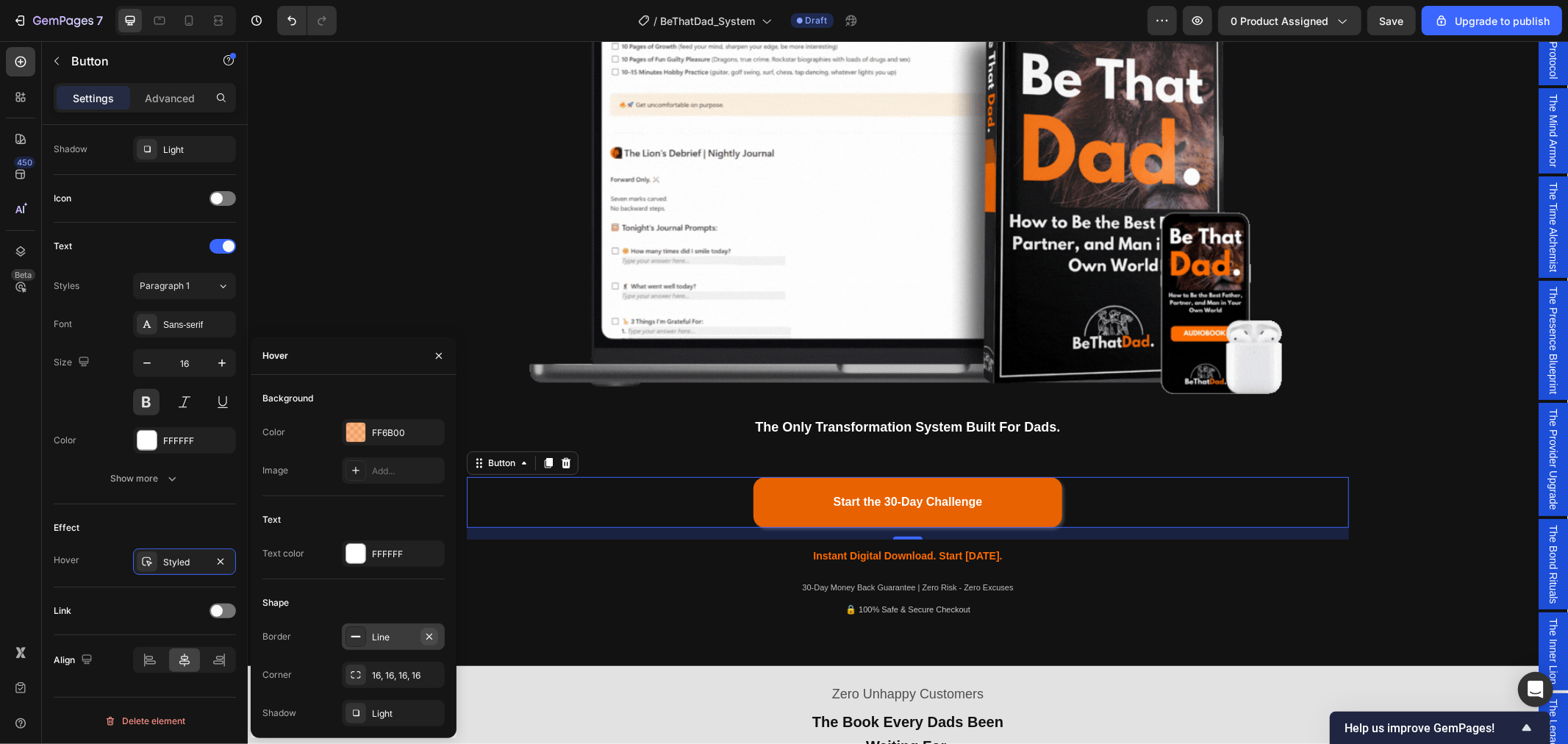
click at [431, 635] on icon "button" at bounding box center [430, 637] width 12 height 12
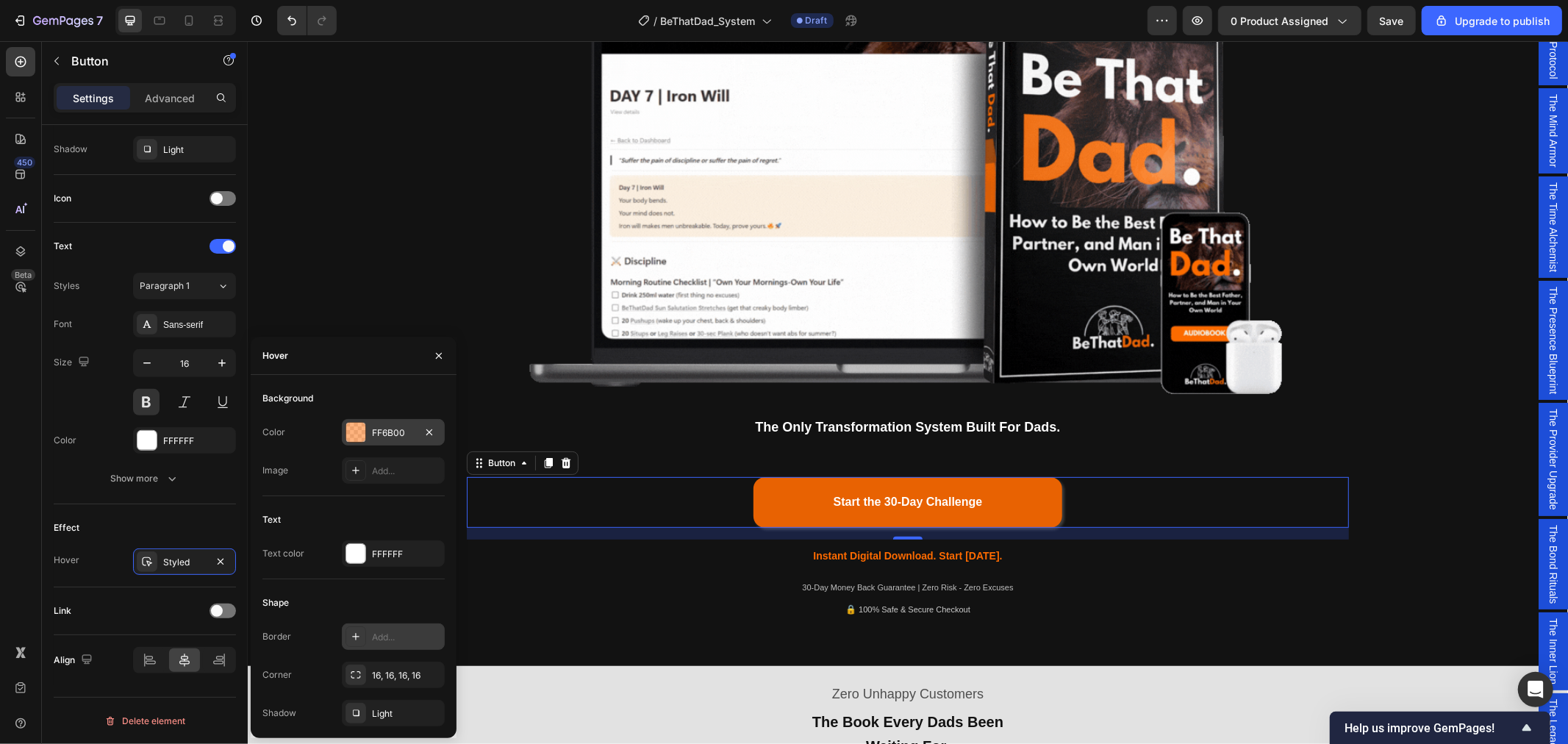
click at [386, 436] on div "FF6B00" at bounding box center [392, 432] width 42 height 13
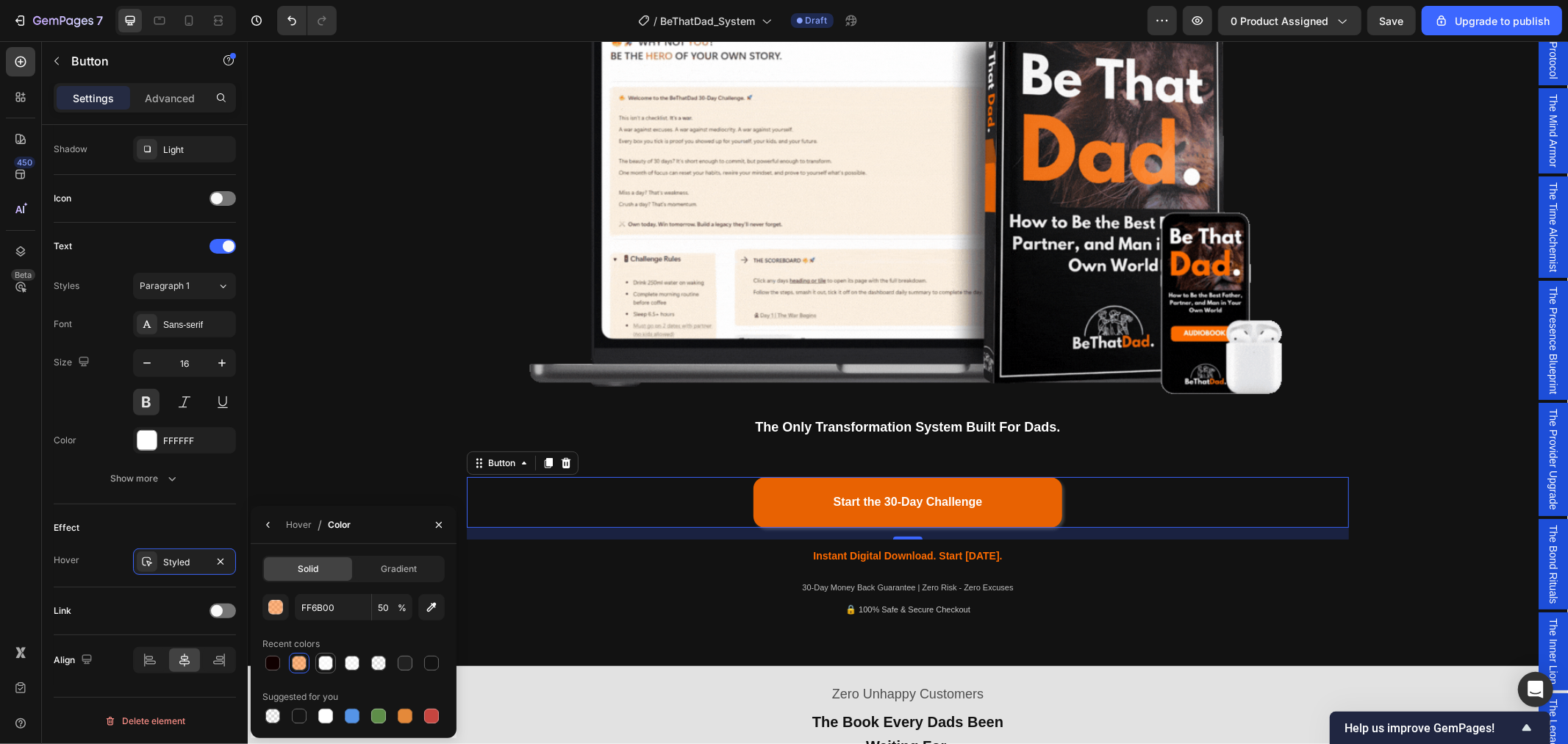
click at [329, 664] on div at bounding box center [325, 663] width 15 height 15
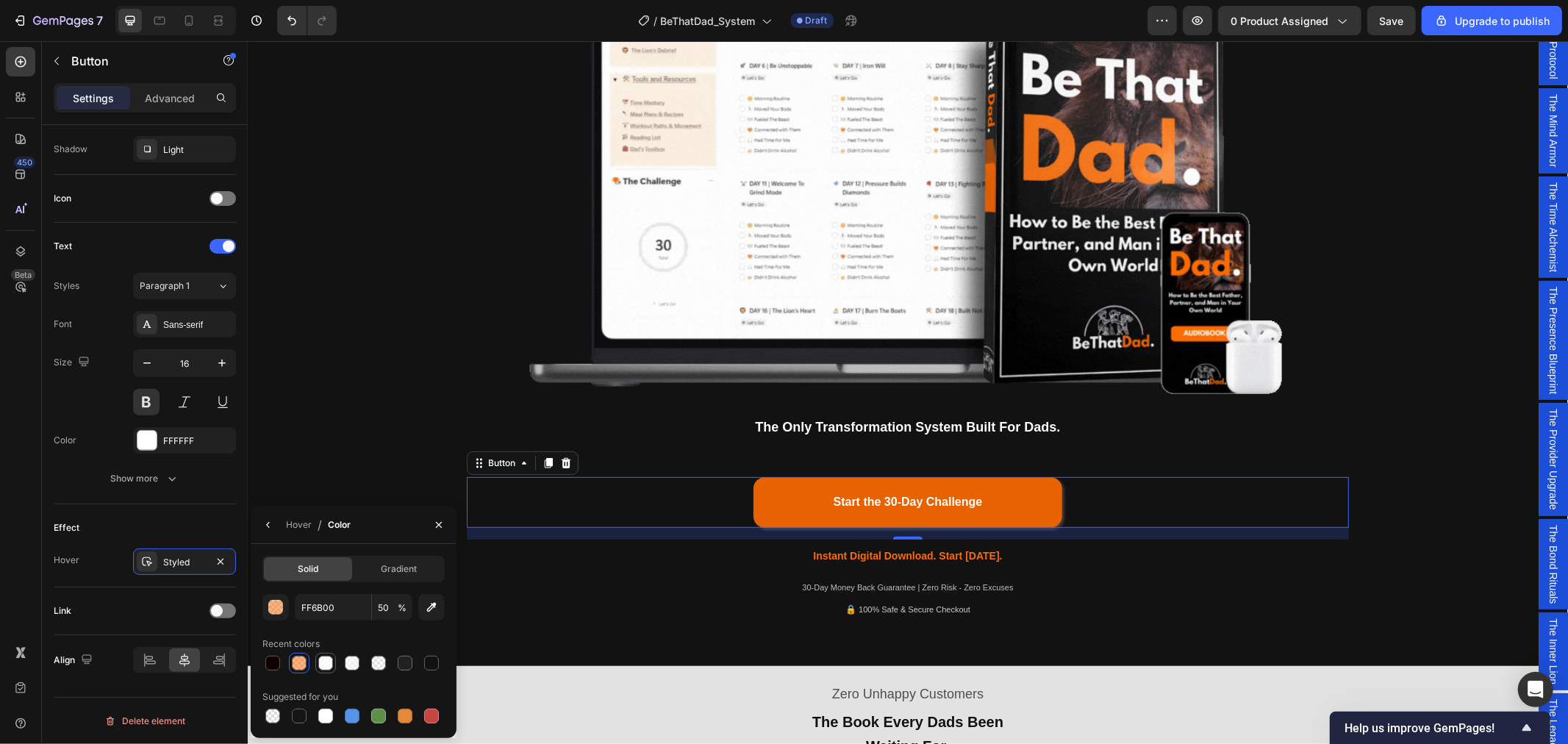
type input "FFFFFF"
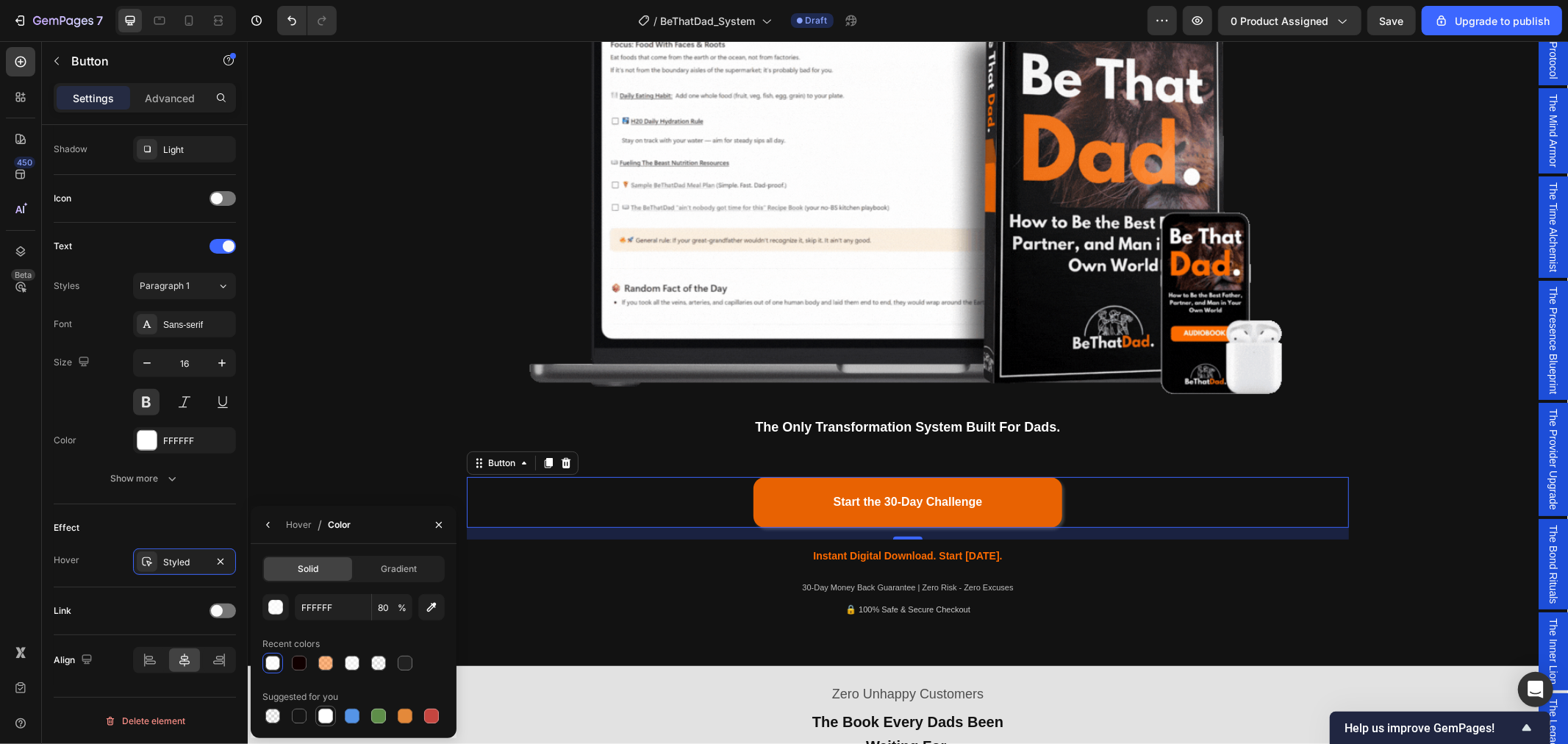
click at [328, 714] on div at bounding box center [325, 715] width 15 height 15
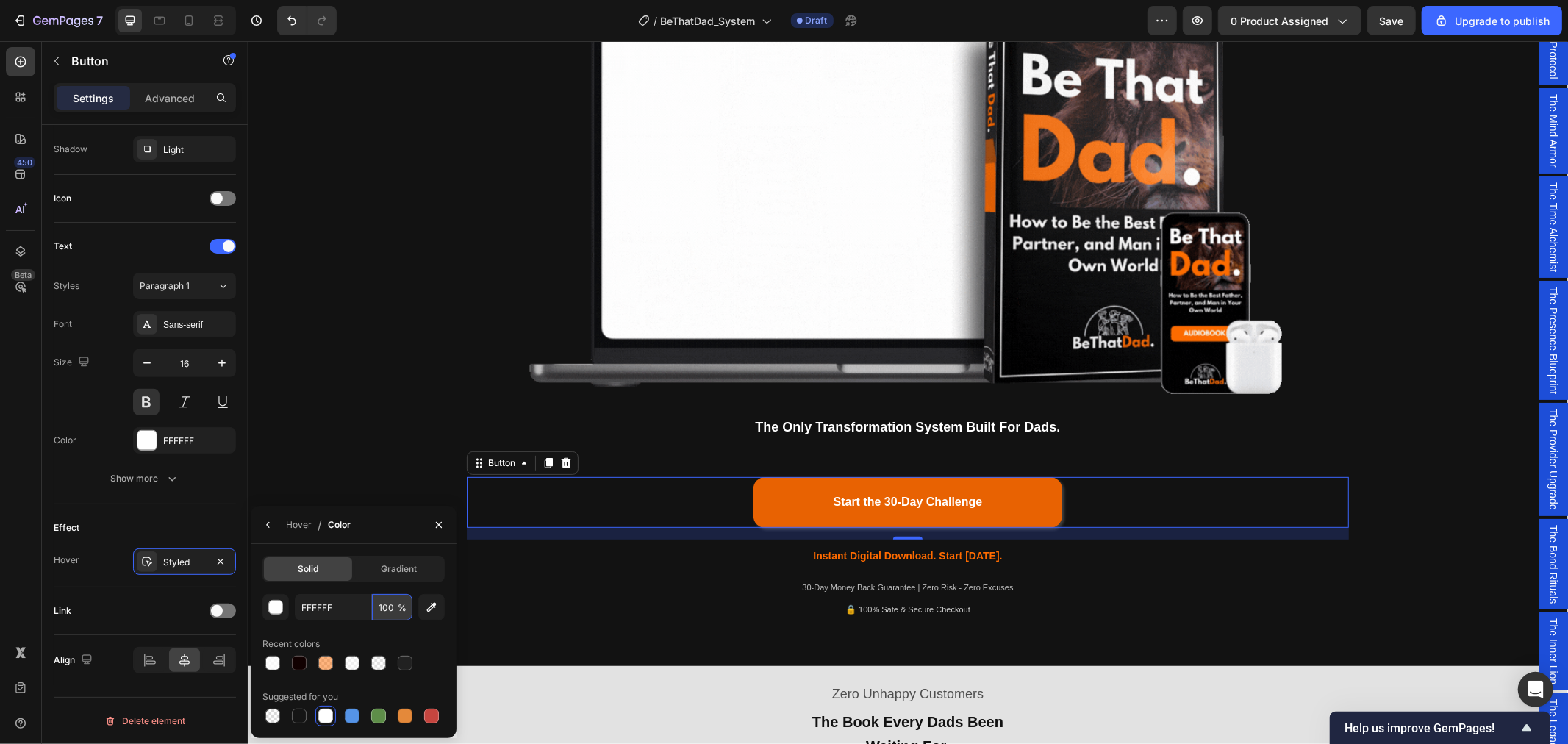
click at [385, 610] on input "100" at bounding box center [392, 607] width 41 height 27
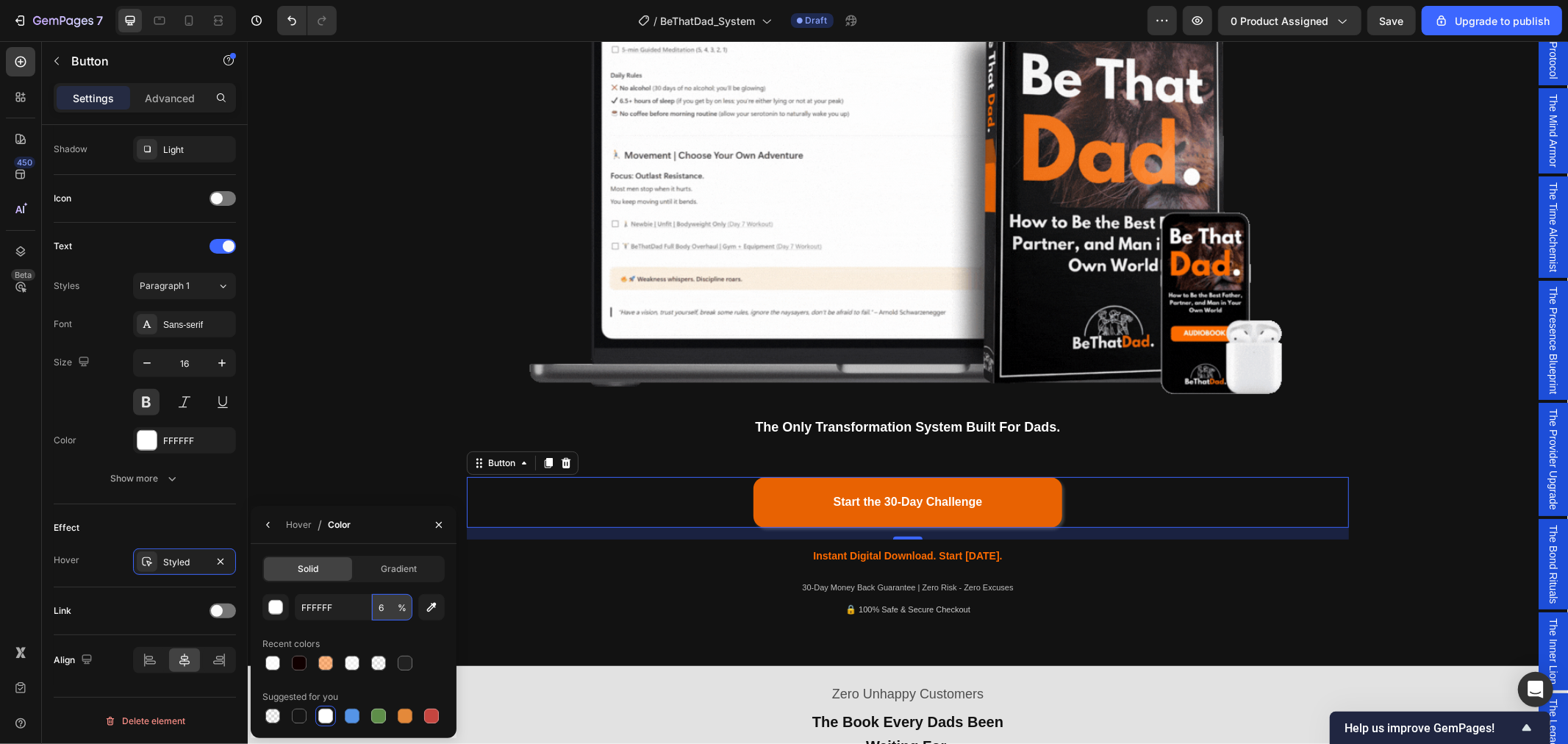
type input "60"
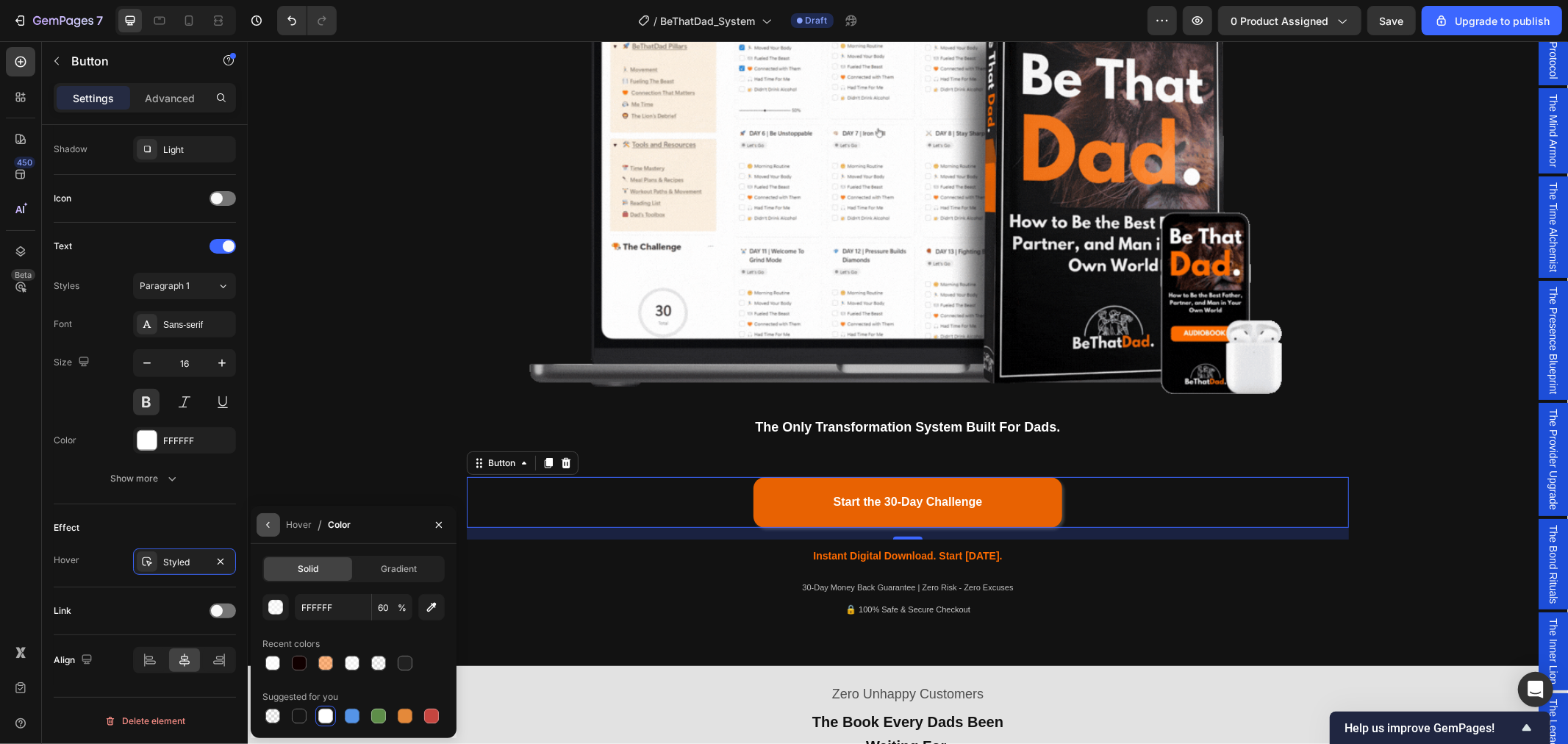
click at [266, 521] on icon "button" at bounding box center [269, 525] width 12 height 12
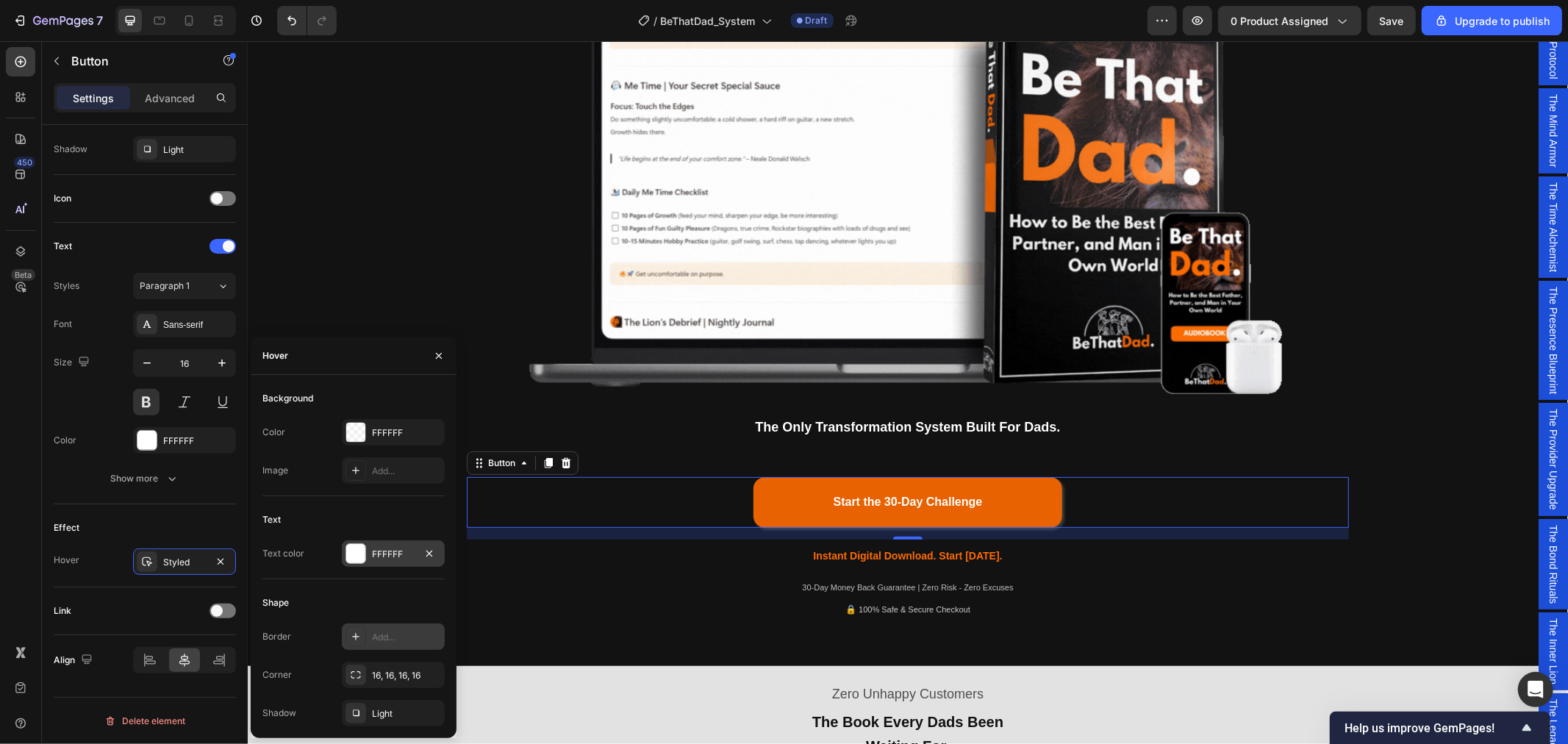
click at [398, 553] on div "FFFFFF" at bounding box center [392, 553] width 42 height 13
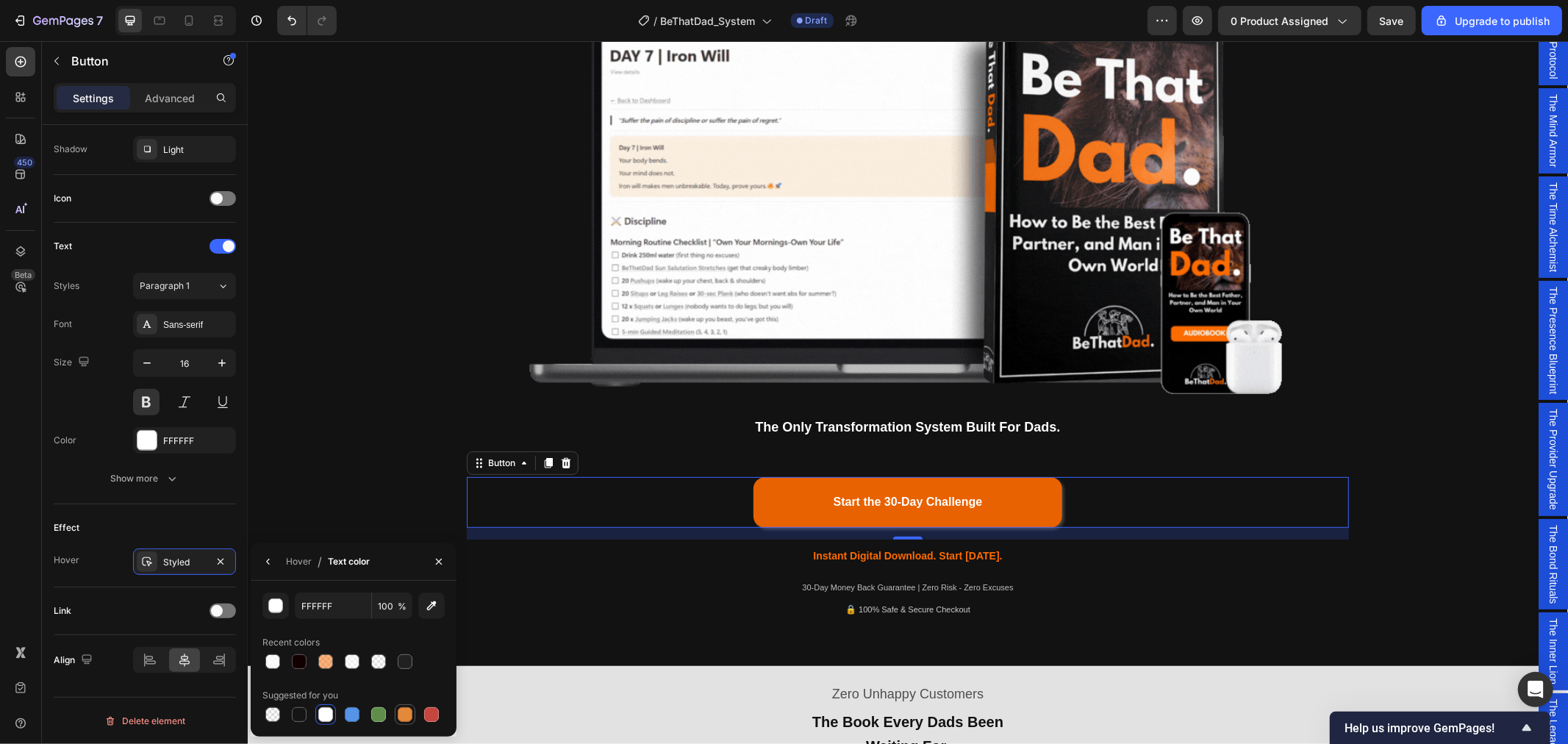
click at [409, 716] on div at bounding box center [405, 714] width 15 height 15
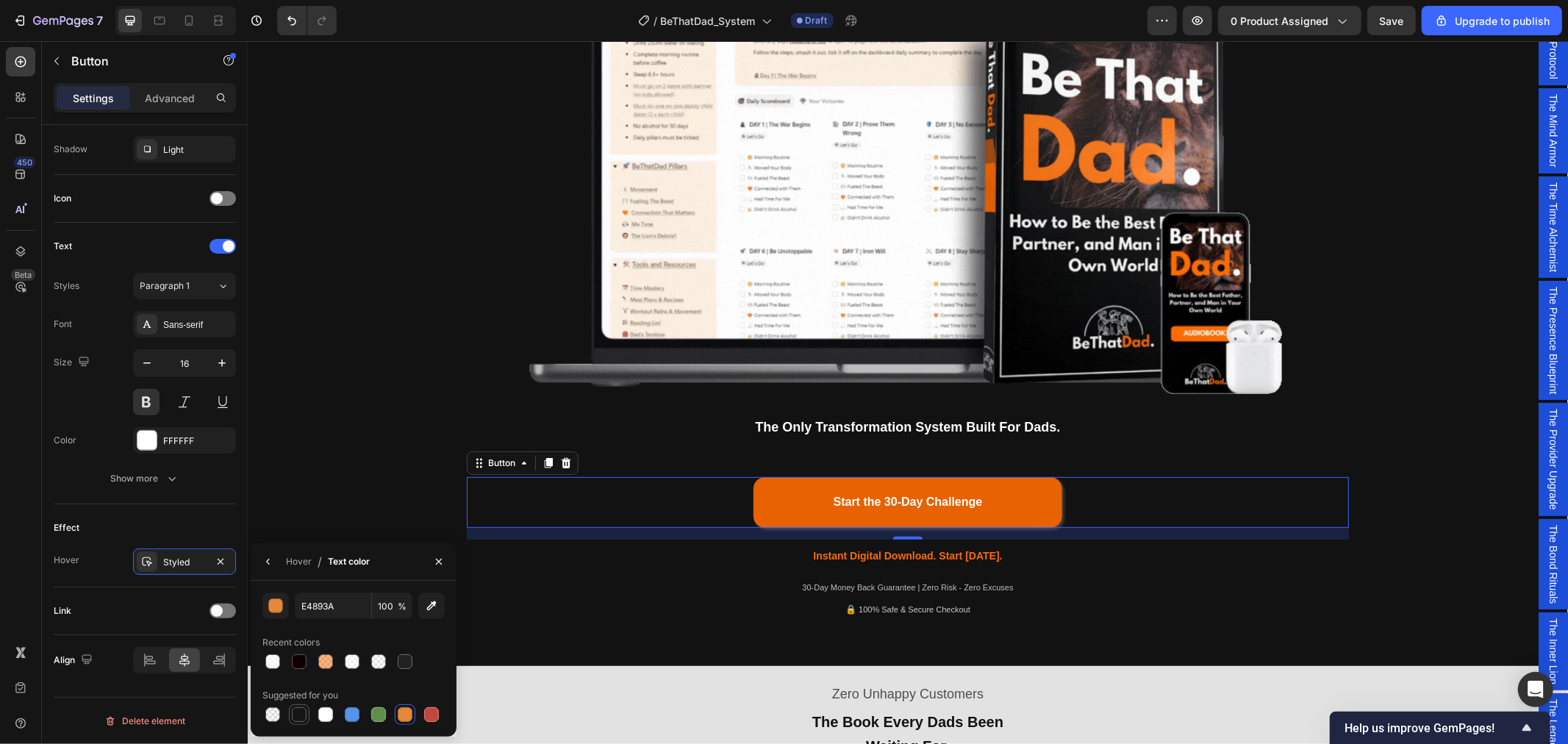
click at [301, 716] on div at bounding box center [299, 714] width 15 height 15
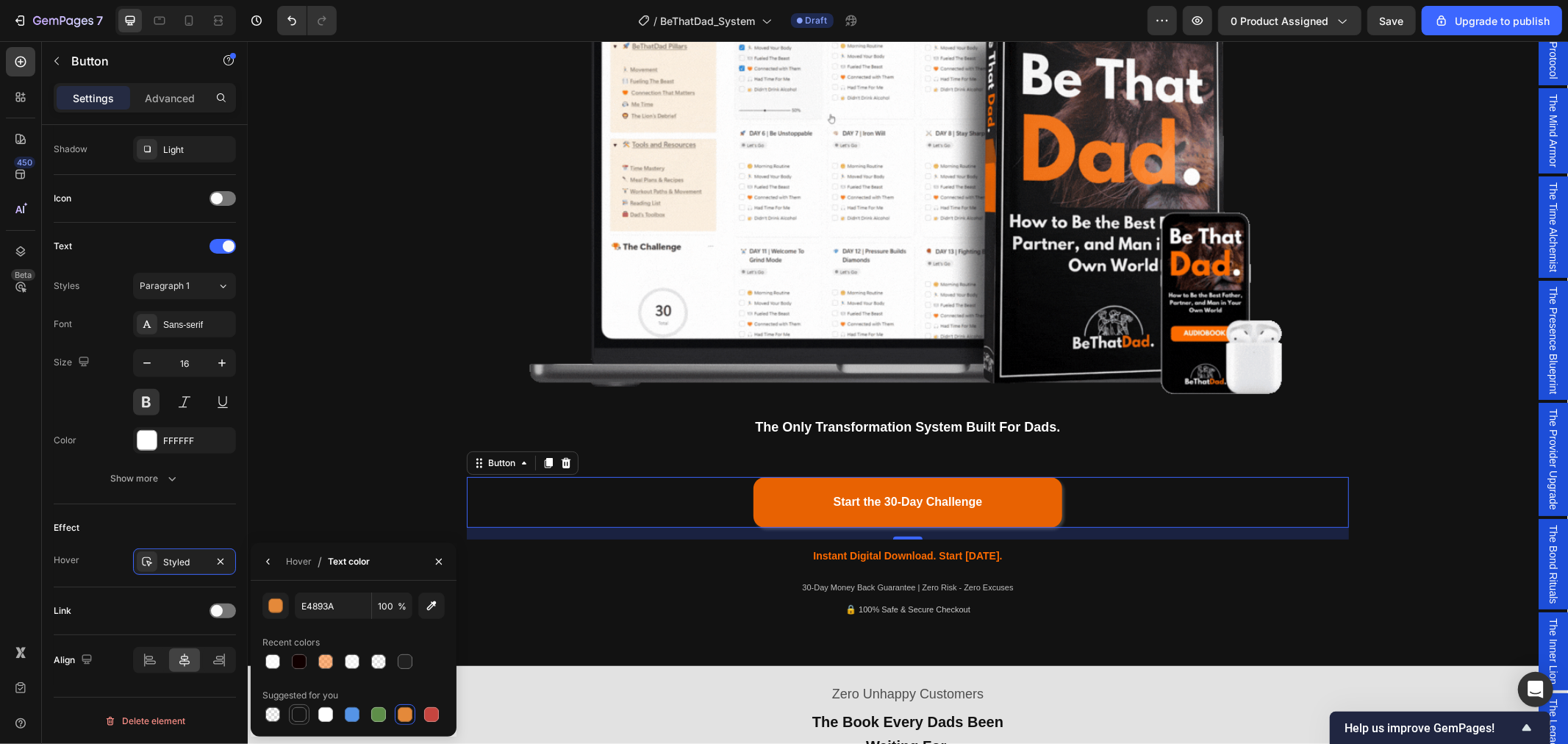
type input "151515"
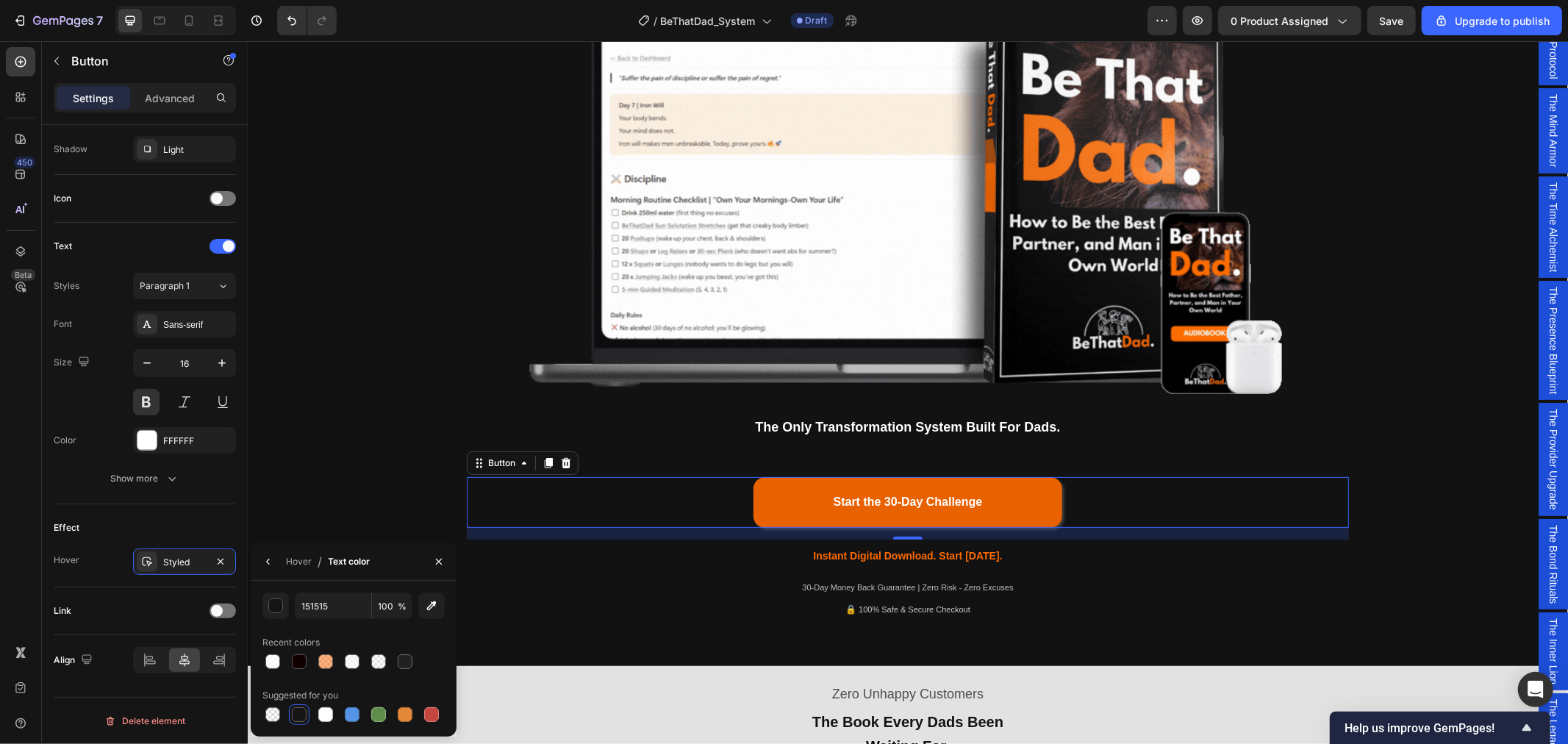
scroll to position [489, 0]
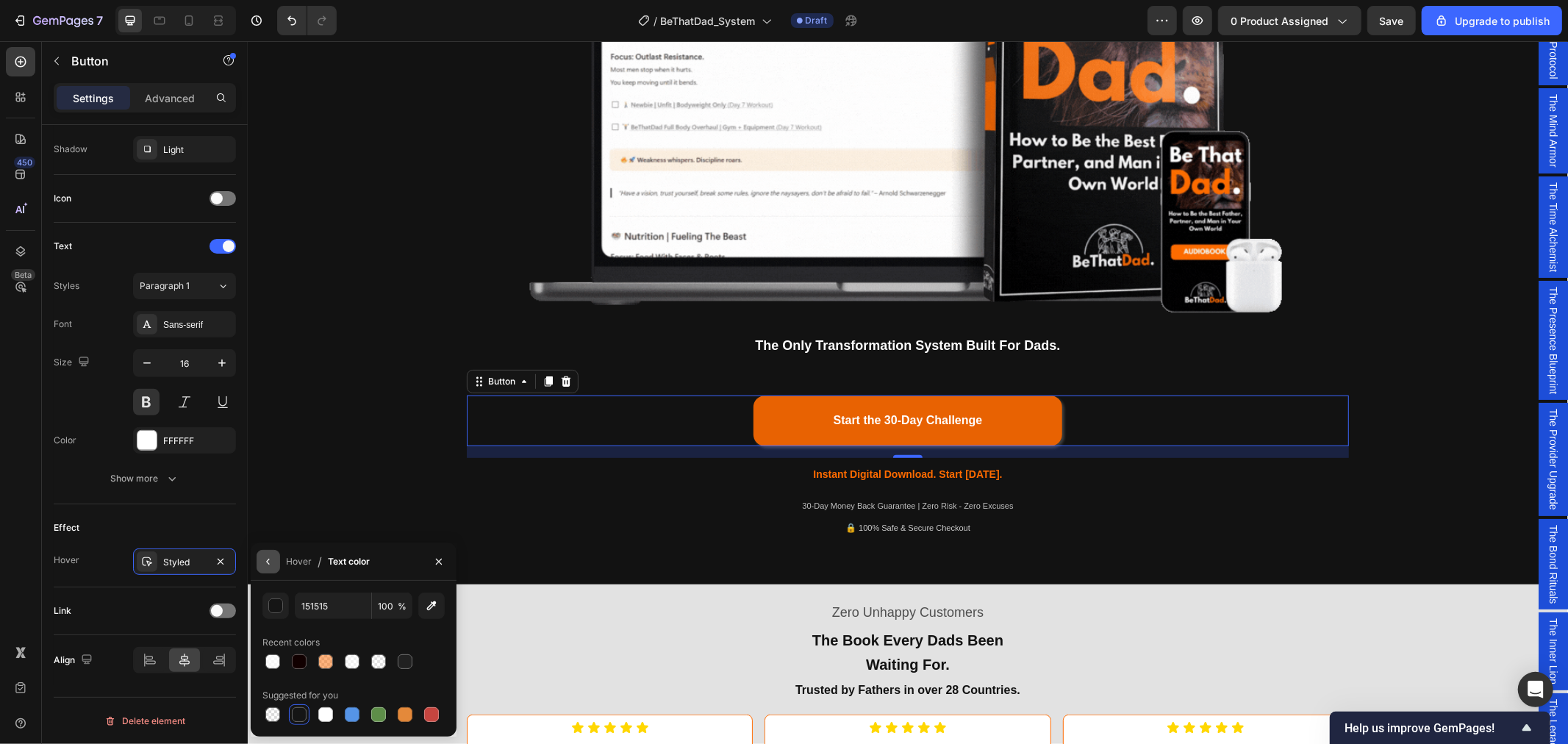
click at [262, 561] on icon "button" at bounding box center [269, 562] width 12 height 12
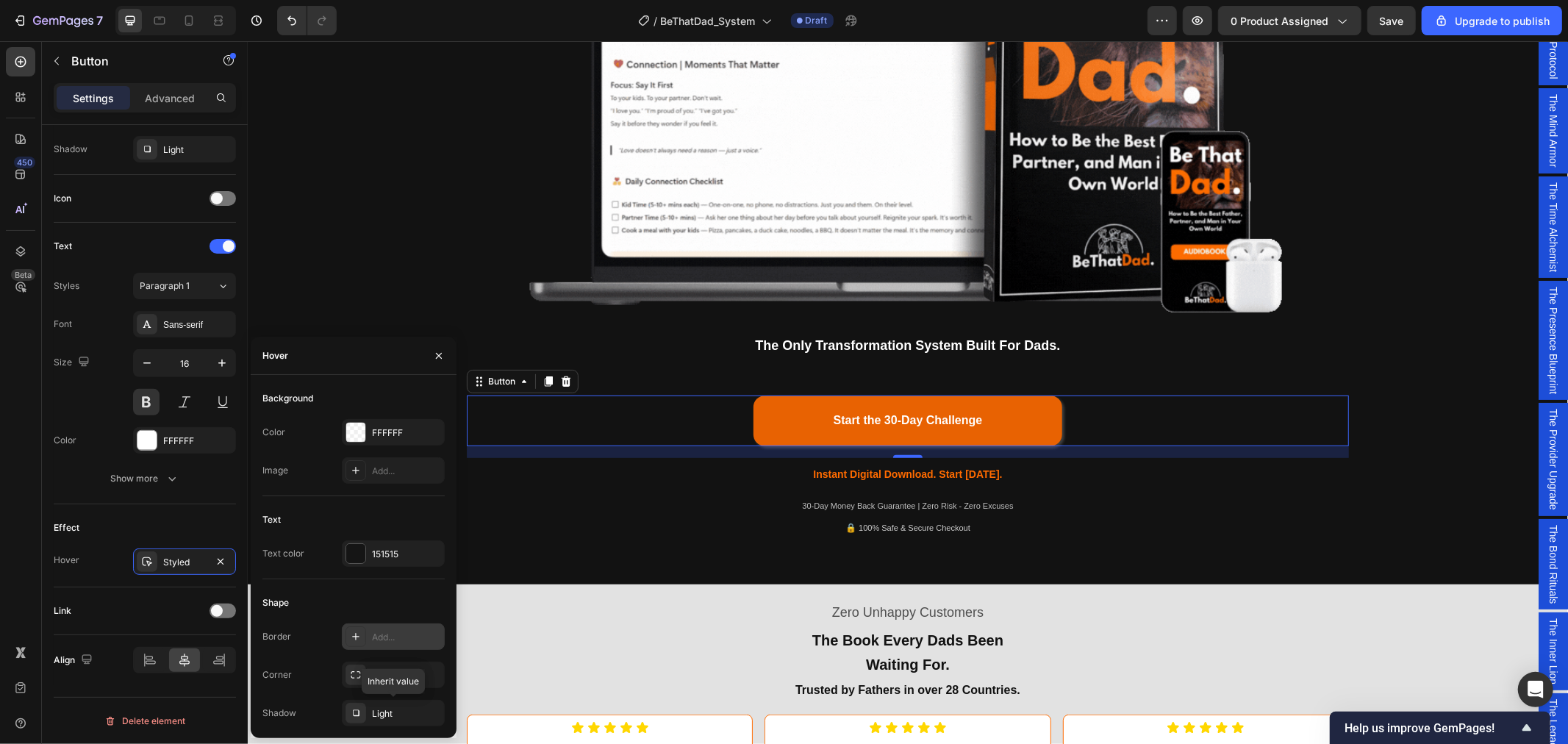
click at [0, 0] on icon "button" at bounding box center [0, 0] width 0 height 0
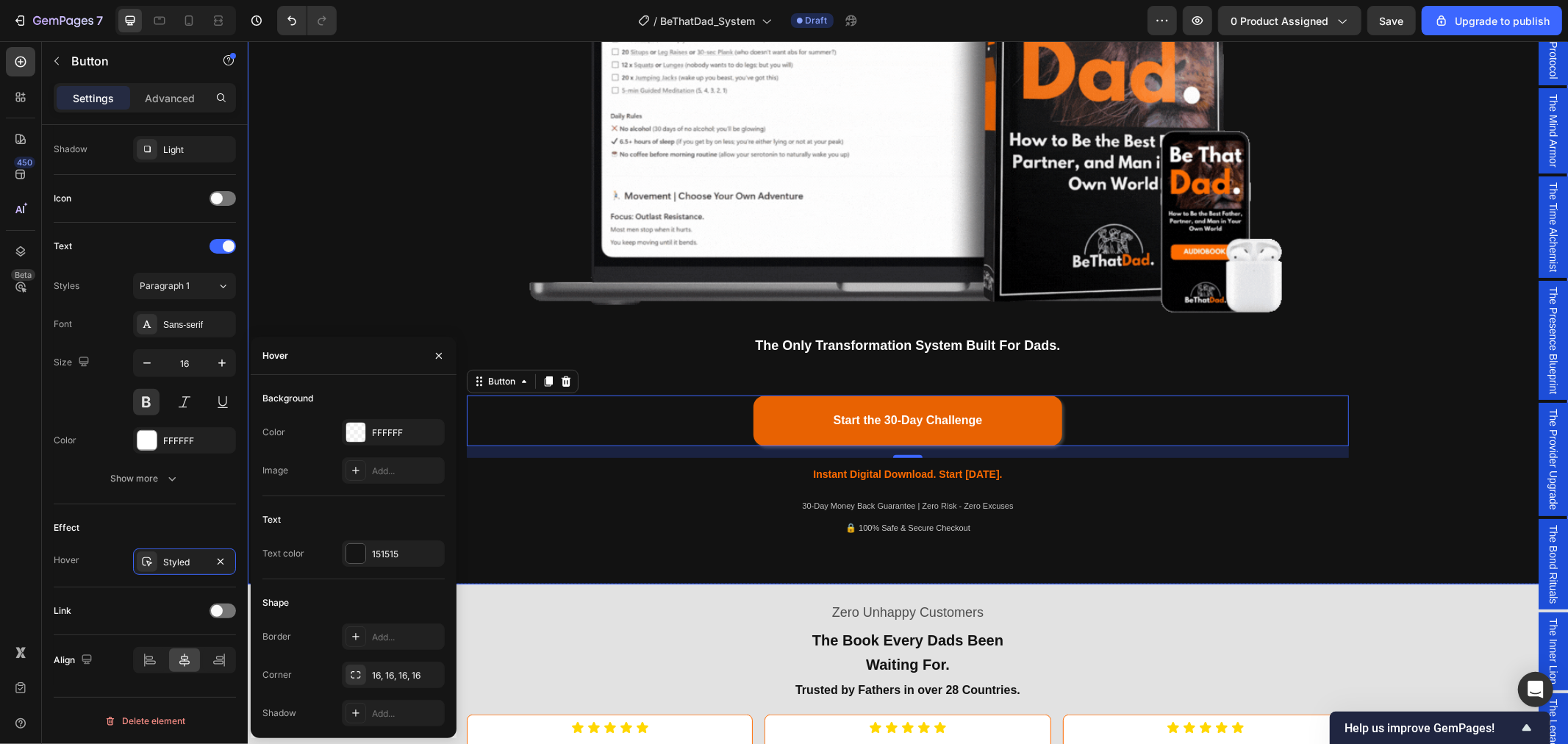
click at [1409, 333] on div "Being a dad is f*cking hard. Society expects you to be everything. But no one s…" at bounding box center [907, 82] width 1299 height 932
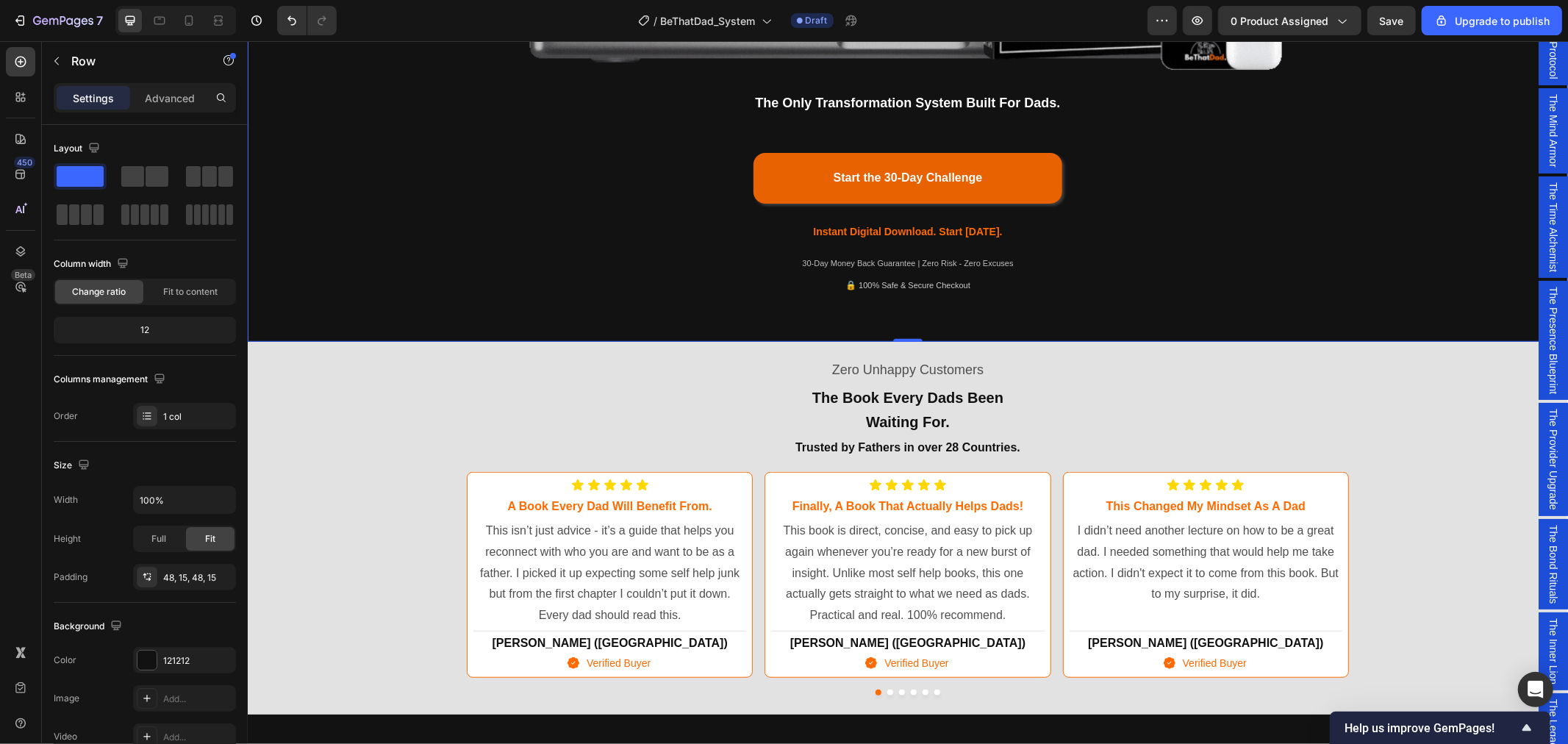
scroll to position [735, 0]
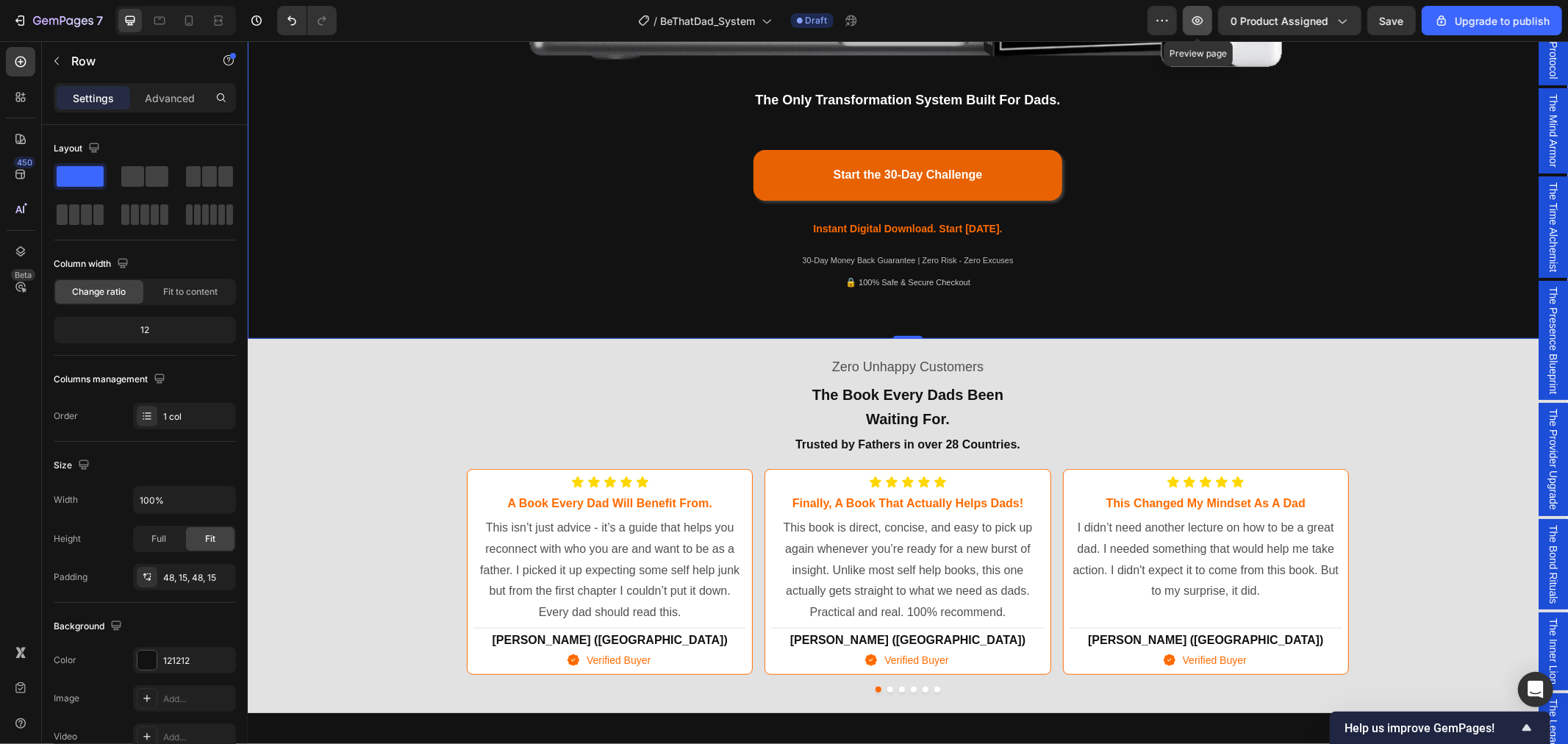
click at [1199, 17] on icon "button" at bounding box center [1197, 20] width 15 height 15
